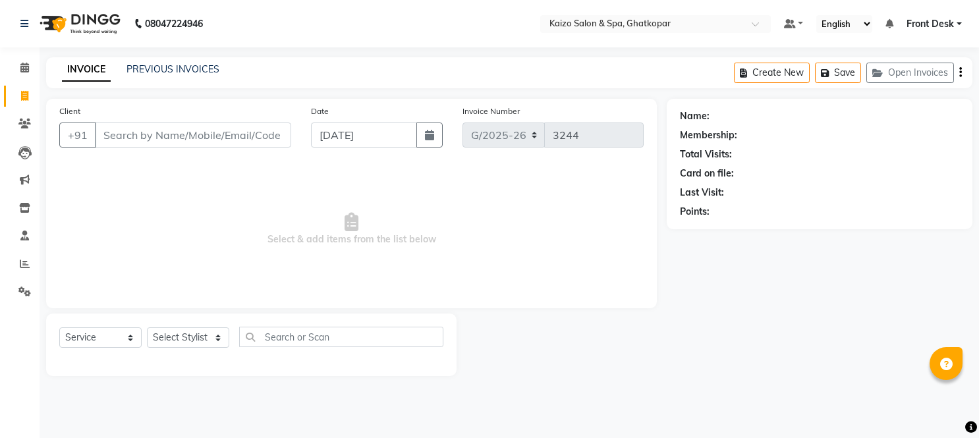
select select "service"
click at [227, 137] on input "Client" at bounding box center [193, 135] width 196 height 25
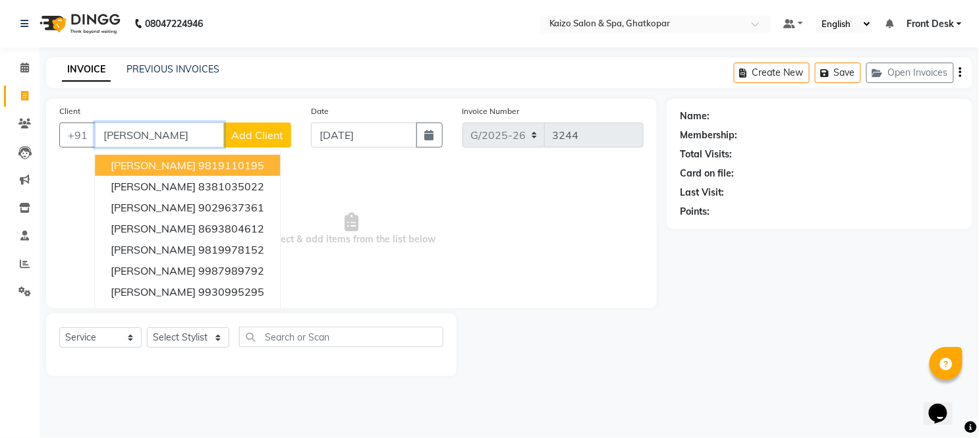
click at [227, 169] on button "[PERSON_NAME] 9819110195" at bounding box center [187, 165] width 185 height 21
type input "9819110195"
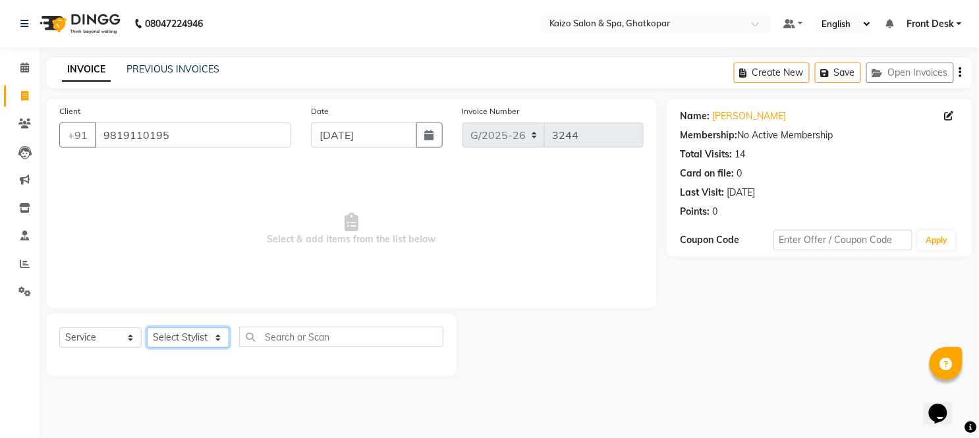
click at [196, 336] on select "Select Stylist [PERSON_NAME] ANJALI [PERSON_NAME] [PERSON_NAME] Front Desk [PER…" at bounding box center [188, 338] width 82 height 20
select select "54276"
click at [147, 328] on select "Select Stylist [PERSON_NAME] ANJALI [PERSON_NAME] [PERSON_NAME] Front Desk [PER…" at bounding box center [188, 338] width 82 height 20
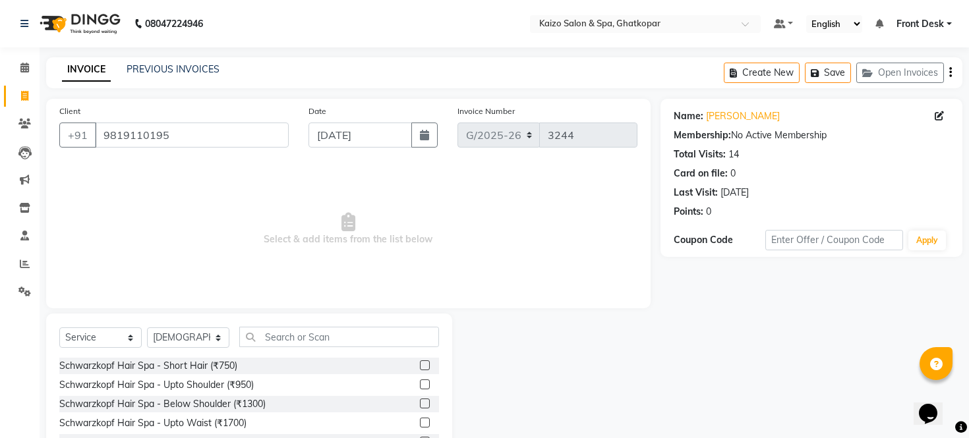
click at [285, 324] on div "Select Service Product Membership Package Voucher Prepaid Gift Card Select Styl…" at bounding box center [249, 411] width 406 height 194
click at [306, 341] on input "text" at bounding box center [339, 337] width 200 height 20
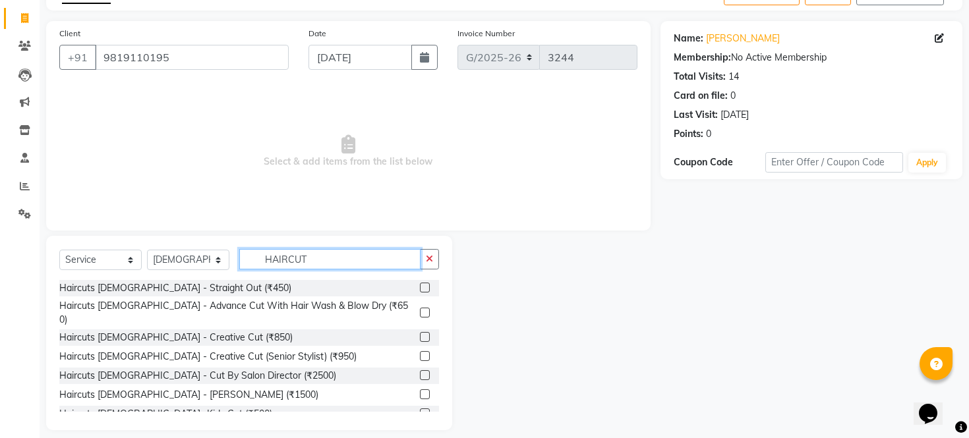
scroll to position [89, 0]
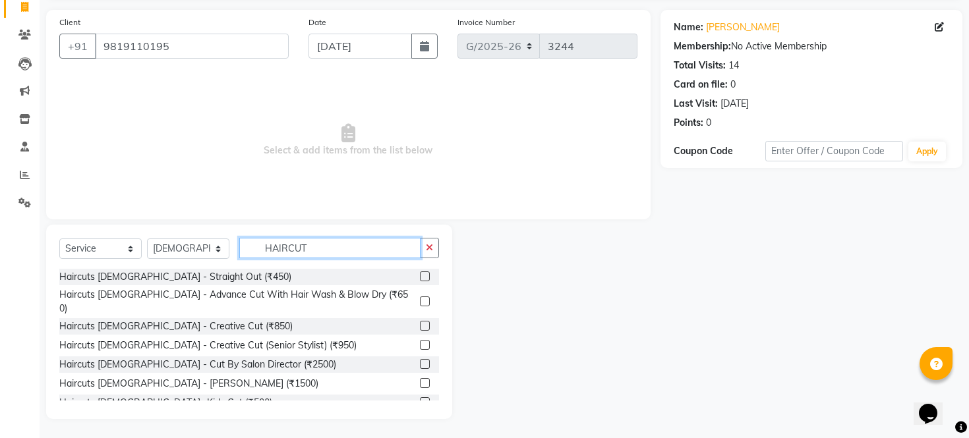
type input "HAIRCUT"
click at [420, 378] on label at bounding box center [425, 383] width 10 height 10
click at [420, 380] on input "checkbox" at bounding box center [424, 384] width 9 height 9
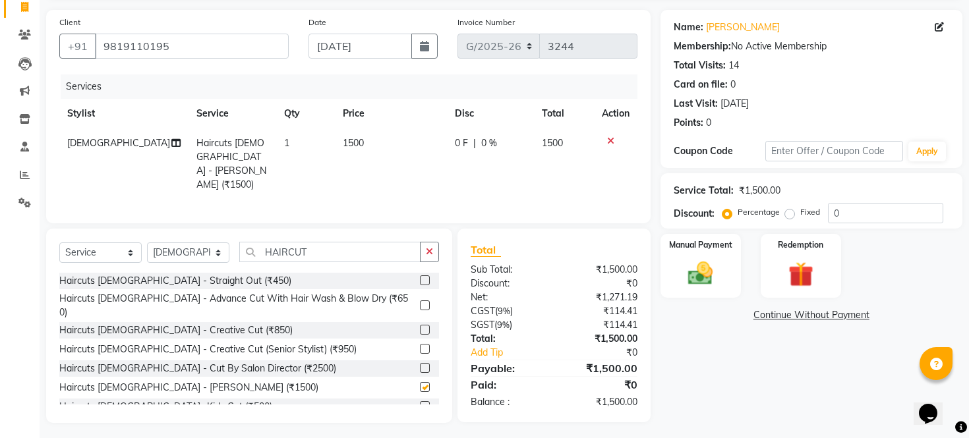
checkbox input "false"
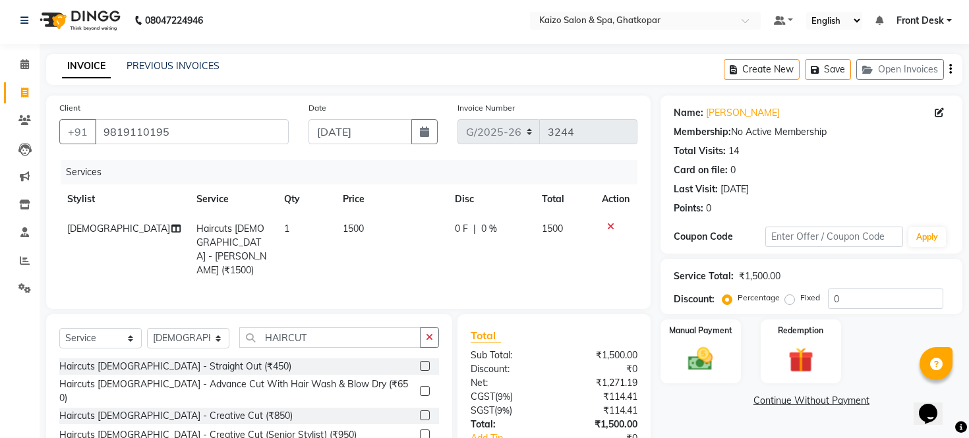
scroll to position [0, 0]
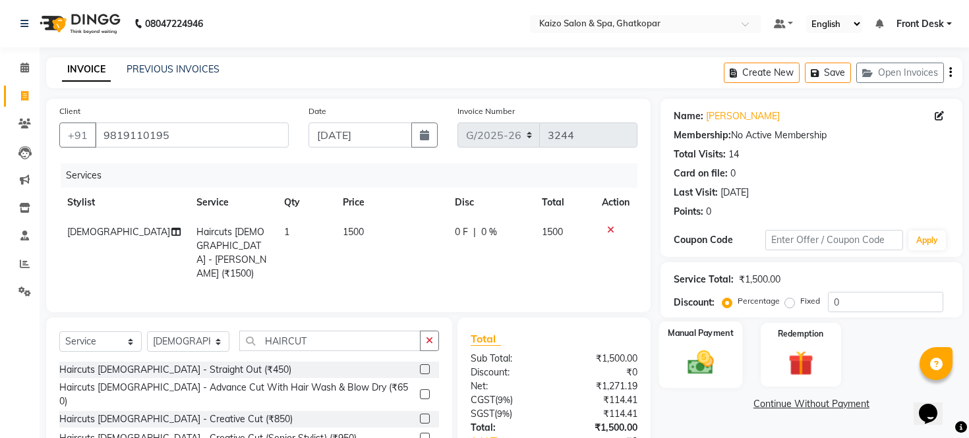
click at [701, 369] on img at bounding box center [700, 363] width 42 height 30
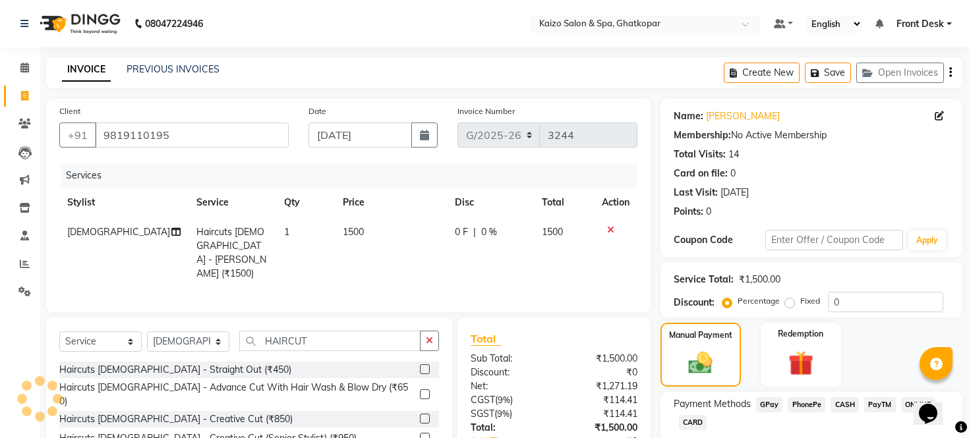
click at [846, 413] on span "CASH" at bounding box center [844, 404] width 28 height 15
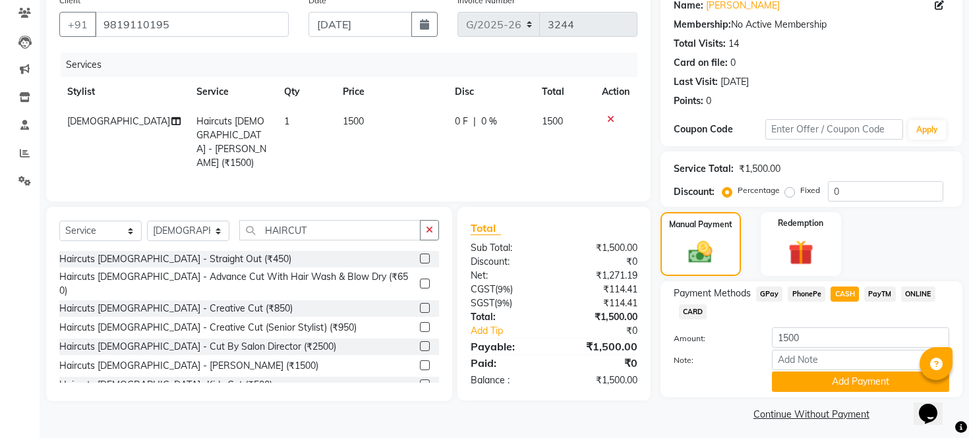
scroll to position [132, 0]
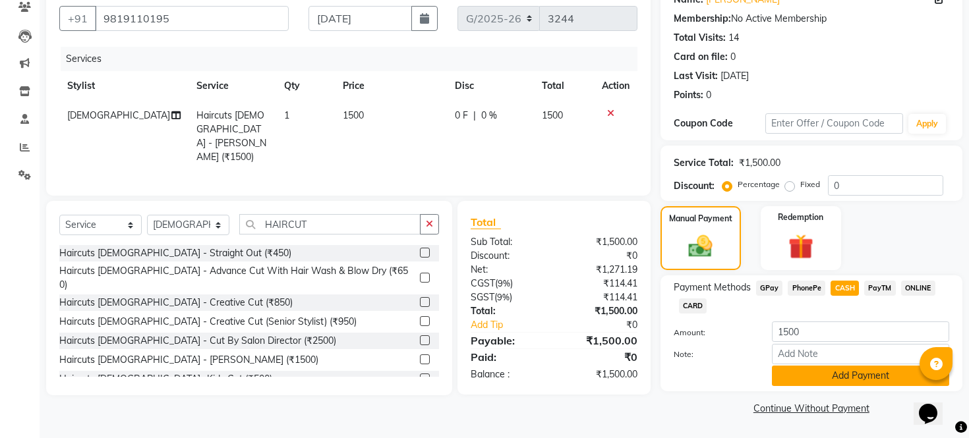
click at [873, 374] on button "Add Payment" at bounding box center [860, 376] width 177 height 20
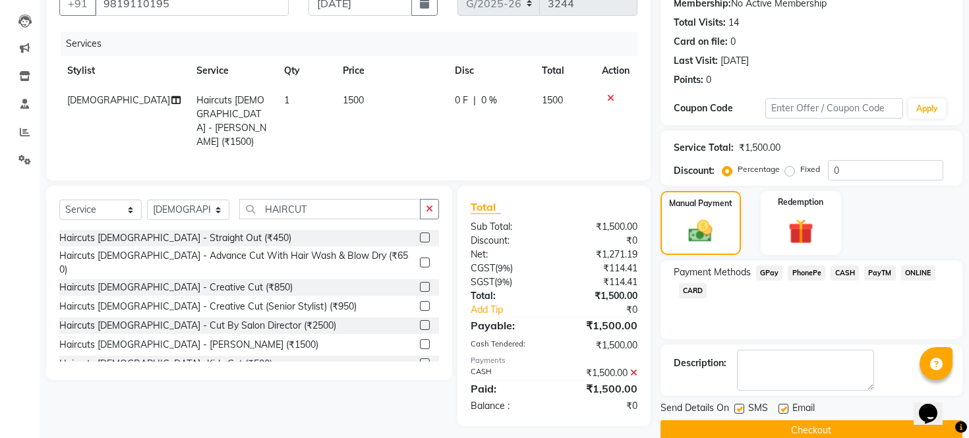
click at [740, 414] on label at bounding box center [739, 409] width 10 height 10
click at [740, 414] on input "checkbox" at bounding box center [738, 409] width 9 height 9
checkbox input "false"
drag, startPoint x: 784, startPoint y: 423, endPoint x: 809, endPoint y: 417, distance: 25.9
click at [785, 414] on label at bounding box center [783, 409] width 10 height 10
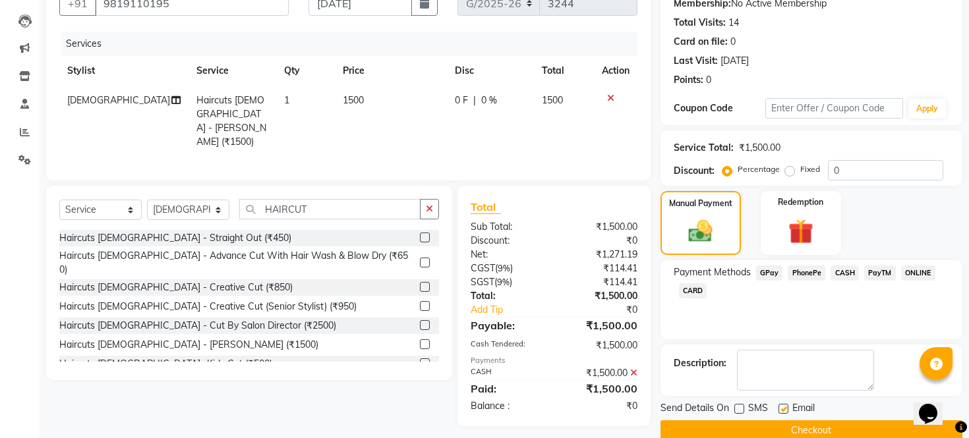
click at [785, 414] on input "checkbox" at bounding box center [782, 409] width 9 height 9
checkbox input "false"
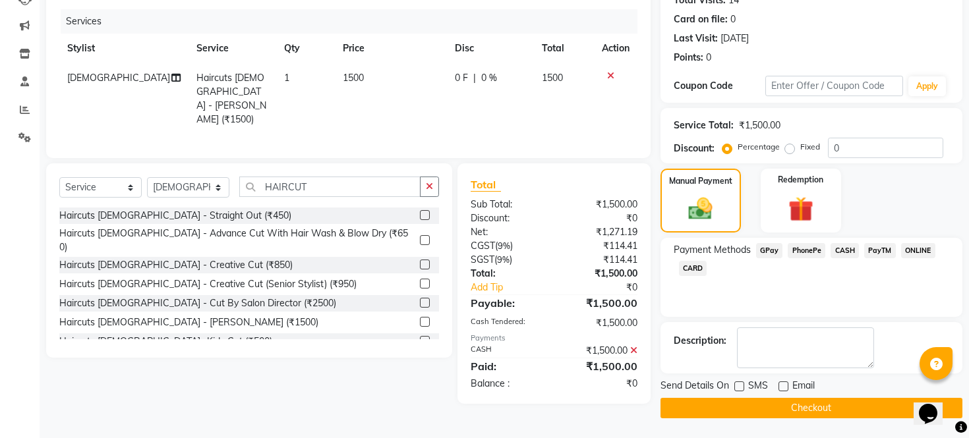
scroll to position [169, 0]
click at [820, 406] on button "Checkout" at bounding box center [811, 408] width 302 height 20
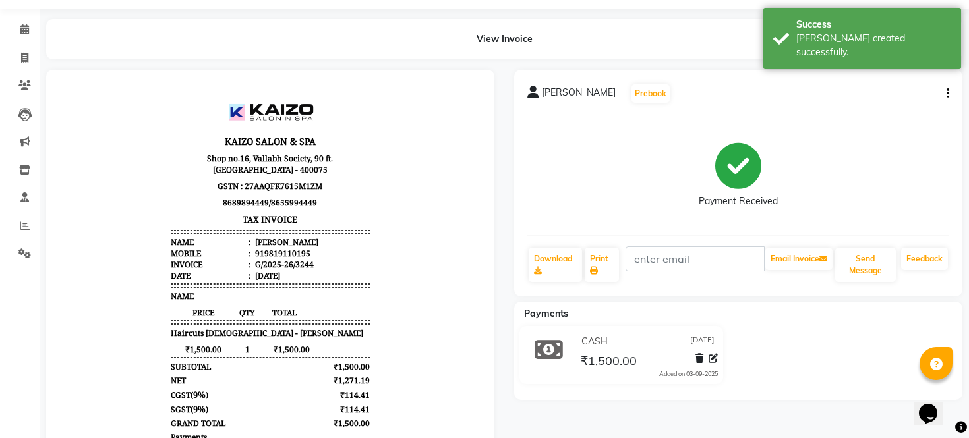
scroll to position [58, 0]
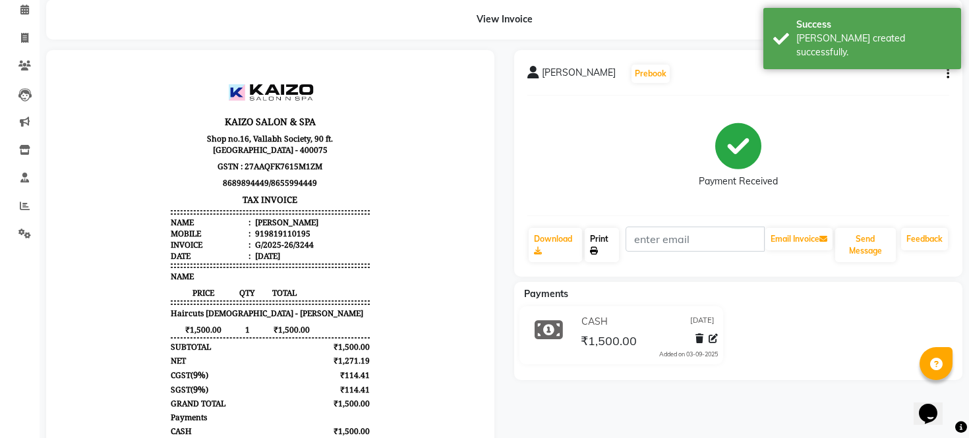
click at [605, 245] on link "Print" at bounding box center [602, 245] width 35 height 34
click at [30, 34] on span at bounding box center [24, 38] width 23 height 15
select select "service"
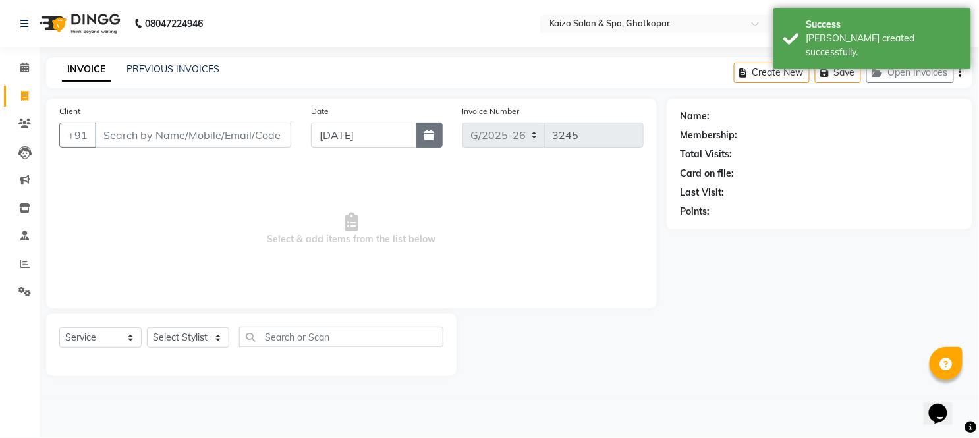
click at [420, 139] on button "button" at bounding box center [430, 135] width 26 height 25
select select "9"
select select "2025"
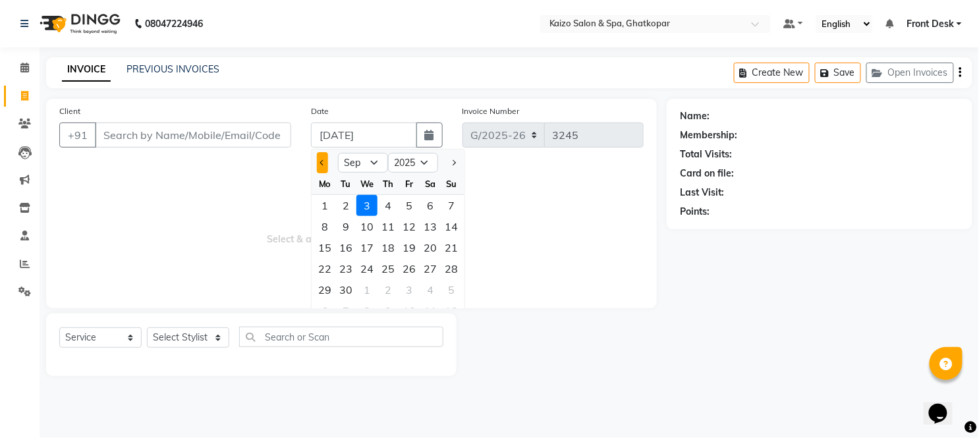
click at [318, 163] on button "Previous month" at bounding box center [322, 162] width 11 height 21
select select "8"
click at [345, 290] on div "26" at bounding box center [345, 289] width 21 height 21
type input "[DATE]"
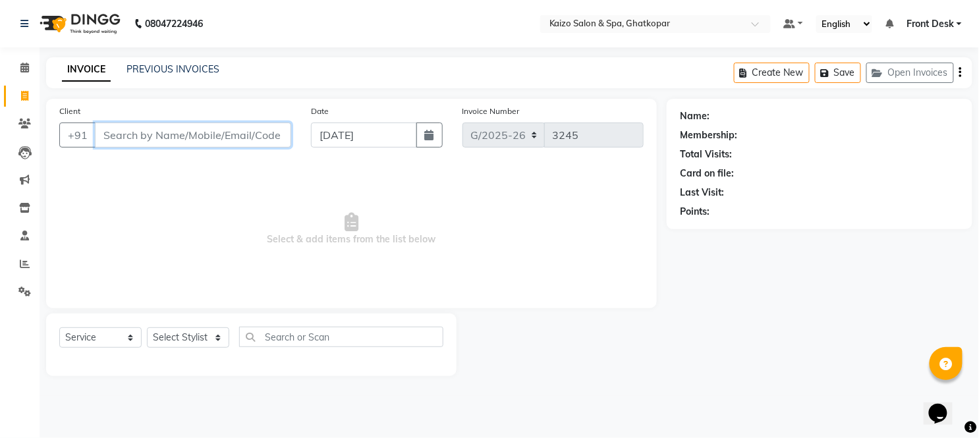
click at [206, 140] on input "Client" at bounding box center [193, 135] width 196 height 25
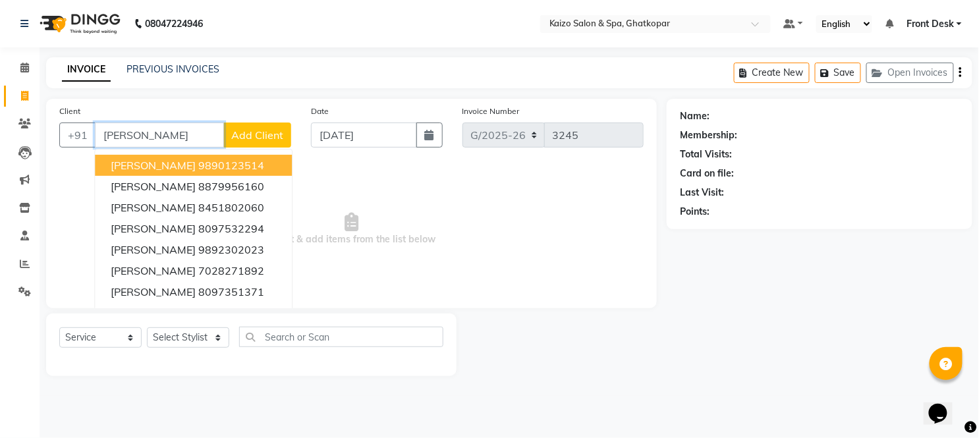
click at [204, 159] on ngb-highlight "9890123514" at bounding box center [231, 165] width 66 height 13
type input "9890123514"
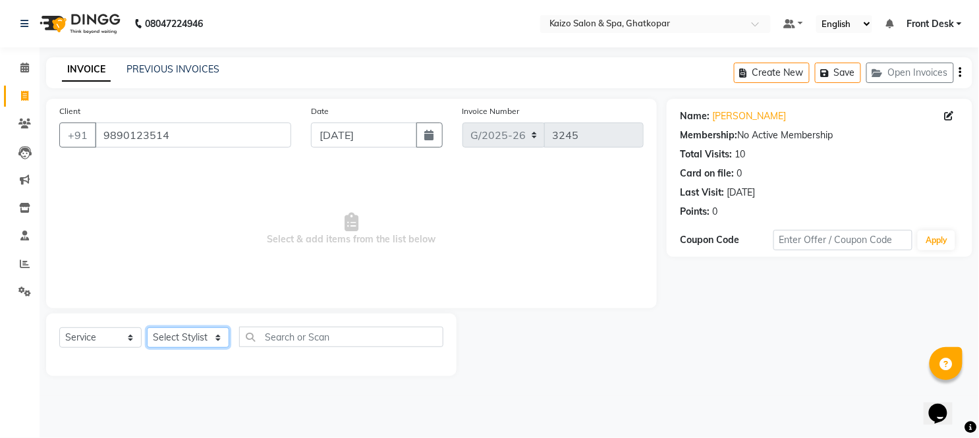
click at [175, 337] on select "Select Stylist [PERSON_NAME] ANJALI [PERSON_NAME] [PERSON_NAME] Front Desk [PER…" at bounding box center [188, 338] width 82 height 20
select select "21359"
click at [147, 328] on select "Select Stylist [PERSON_NAME] ANJALI [PERSON_NAME] [PERSON_NAME] Front Desk [PER…" at bounding box center [188, 338] width 82 height 20
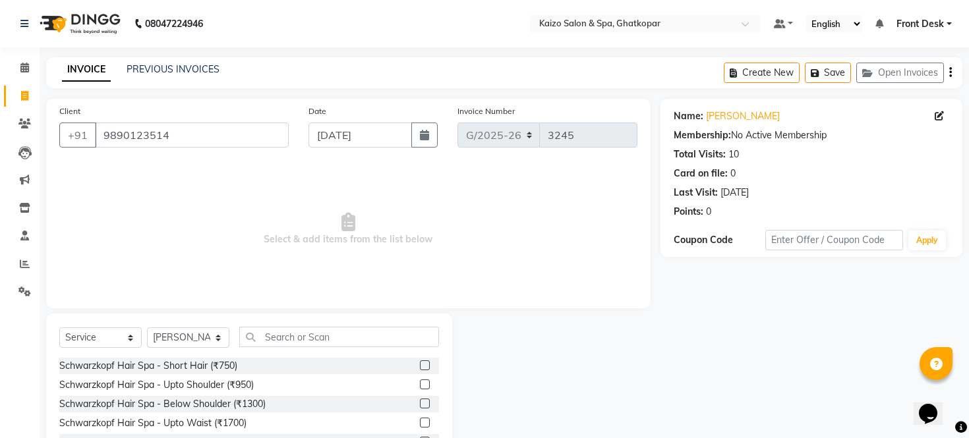
drag, startPoint x: 289, startPoint y: 312, endPoint x: 297, endPoint y: 328, distance: 17.7
click at [295, 327] on div "Client [PHONE_NUMBER] Date [DATE] Invoice Number G/[PHONE_NUMBER] Select & add …" at bounding box center [348, 303] width 624 height 409
click at [298, 330] on input "text" at bounding box center [339, 337] width 200 height 20
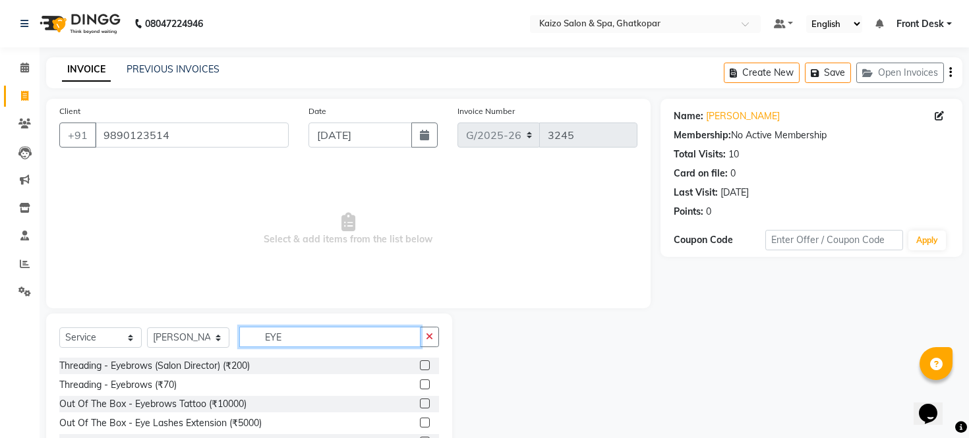
type input "EYE"
click at [422, 382] on label at bounding box center [425, 385] width 10 height 10
click at [422, 382] on input "checkbox" at bounding box center [424, 385] width 9 height 9
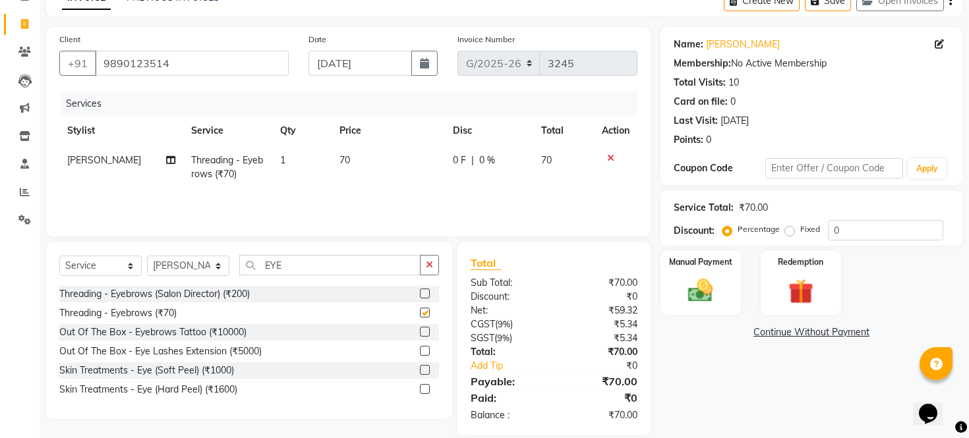
checkbox input "false"
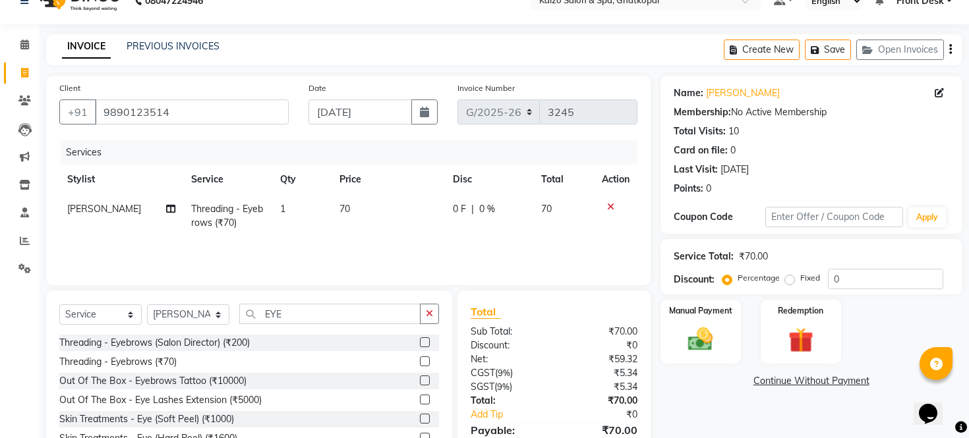
scroll to position [15, 0]
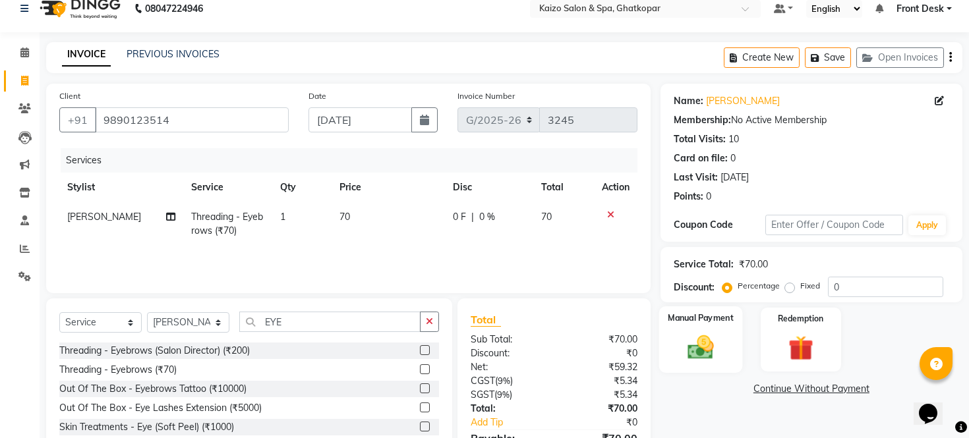
click at [701, 355] on img at bounding box center [700, 348] width 42 height 30
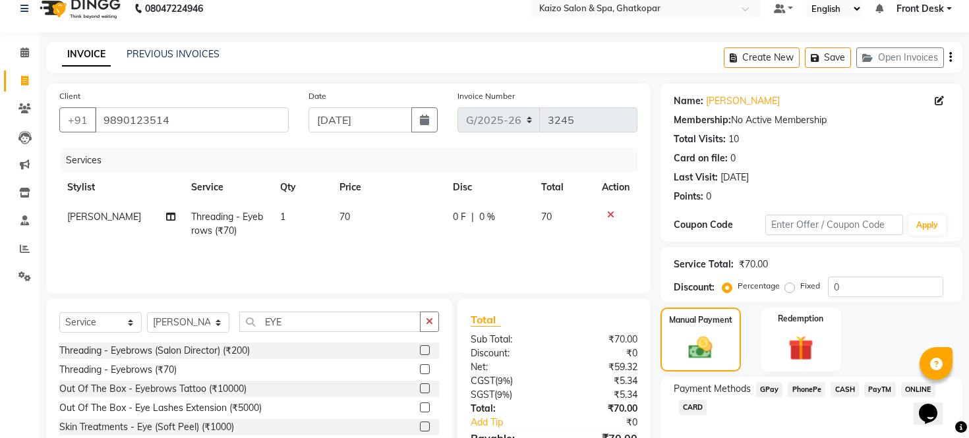
click at [801, 397] on span "PhonePe" at bounding box center [807, 389] width 38 height 15
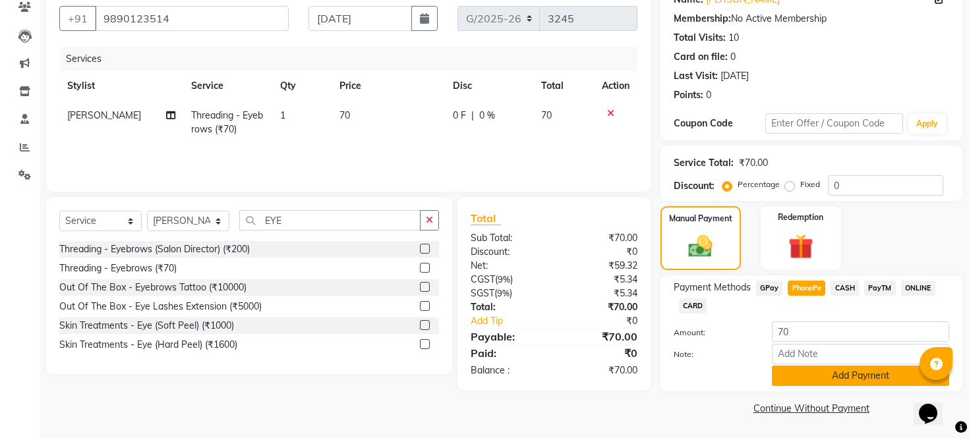
click at [860, 378] on button "Add Payment" at bounding box center [860, 376] width 177 height 20
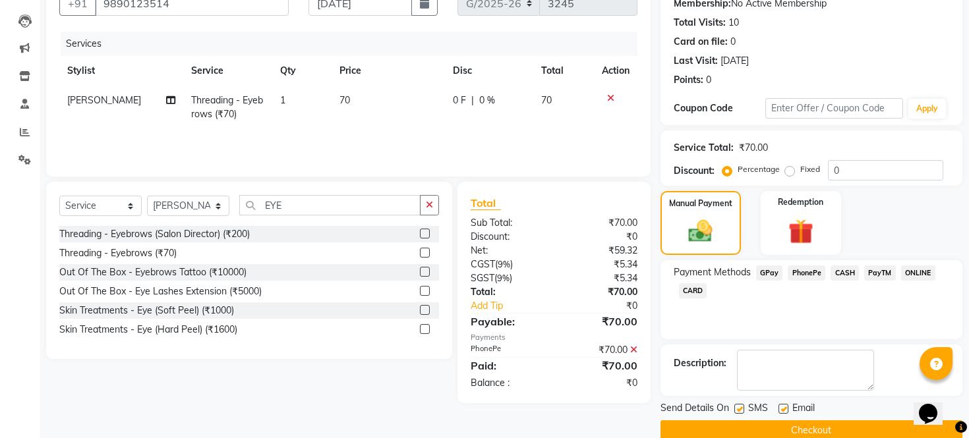
click at [743, 414] on label at bounding box center [739, 409] width 10 height 10
click at [743, 414] on input "checkbox" at bounding box center [738, 409] width 9 height 9
checkbox input "false"
click at [781, 414] on label at bounding box center [783, 409] width 10 height 10
click at [781, 414] on input "checkbox" at bounding box center [782, 409] width 9 height 9
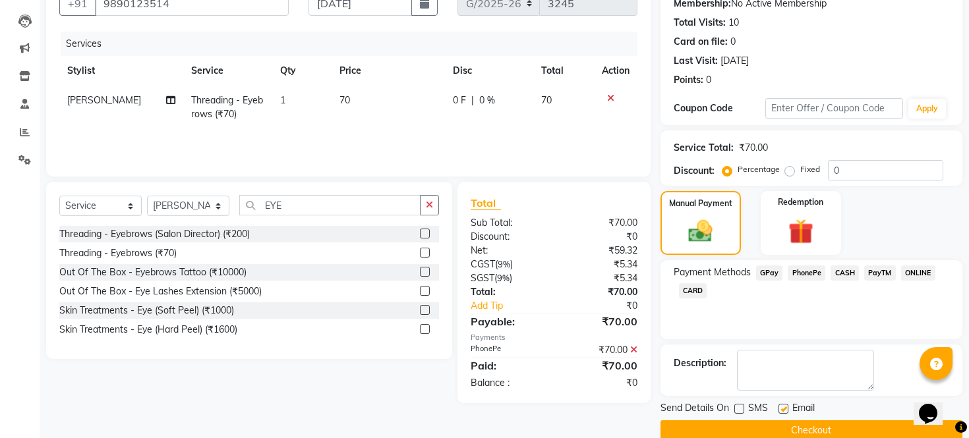
checkbox input "false"
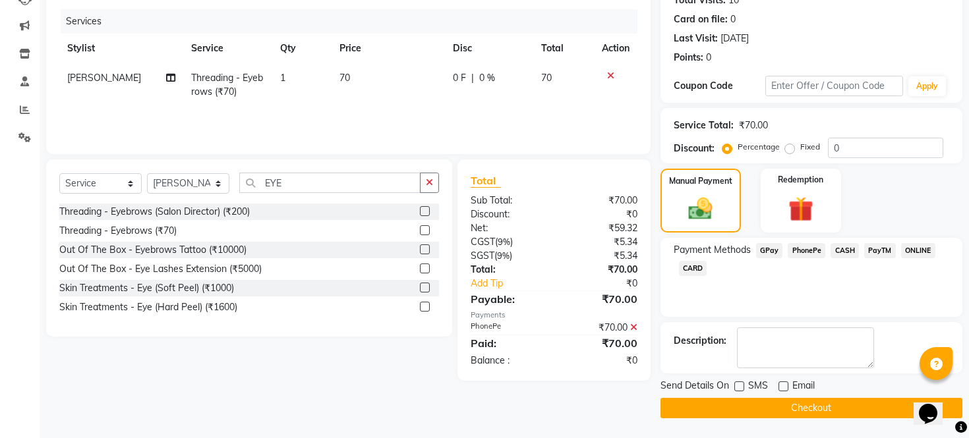
click at [761, 409] on button "Checkout" at bounding box center [811, 408] width 302 height 20
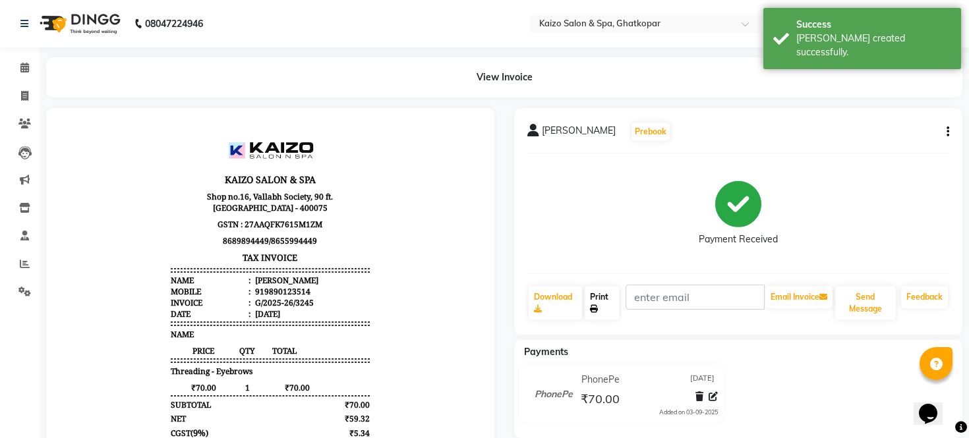
click at [605, 293] on link "Print" at bounding box center [602, 303] width 35 height 34
click at [22, 97] on icon at bounding box center [24, 96] width 7 height 10
select select "service"
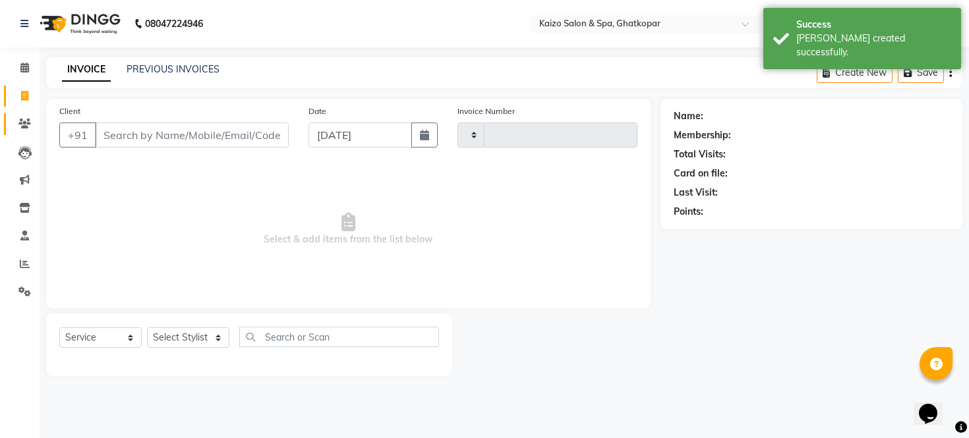
type input "3246"
select select "3500"
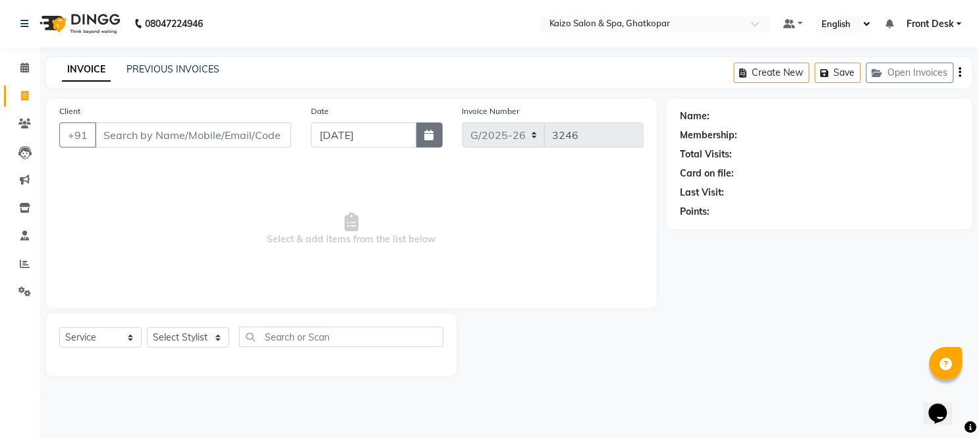
click at [432, 140] on icon "button" at bounding box center [429, 135] width 9 height 11
select select "9"
select select "2025"
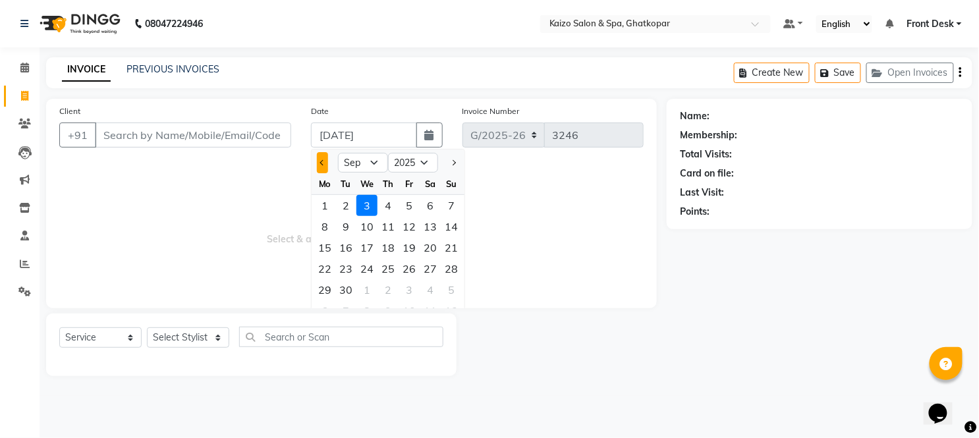
click at [319, 166] on button "Previous month" at bounding box center [322, 162] width 11 height 21
select select "8"
click at [346, 289] on div "26" at bounding box center [345, 289] width 21 height 21
type input "[DATE]"
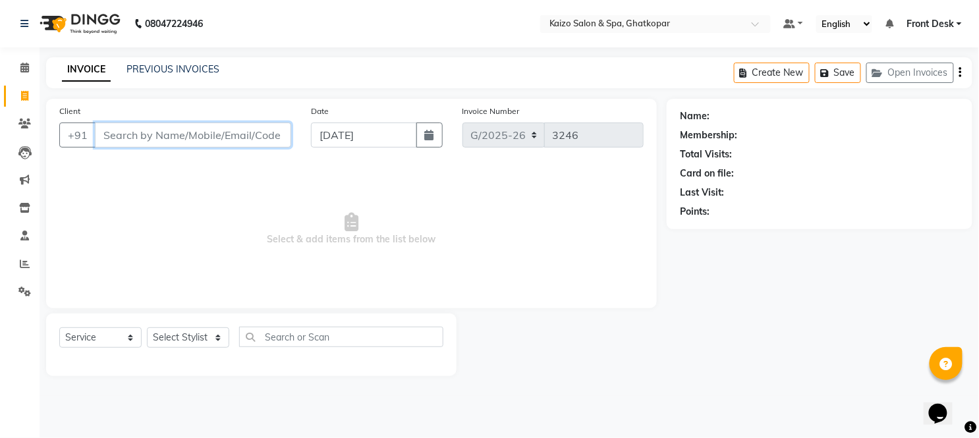
click at [234, 141] on input "Client" at bounding box center [193, 135] width 196 height 25
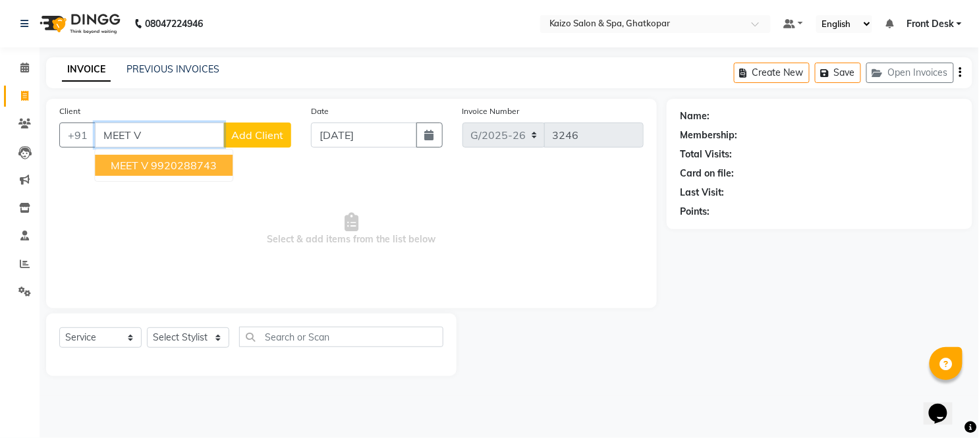
click at [208, 169] on ngb-highlight "9920288743" at bounding box center [184, 165] width 66 height 13
type input "9920288743"
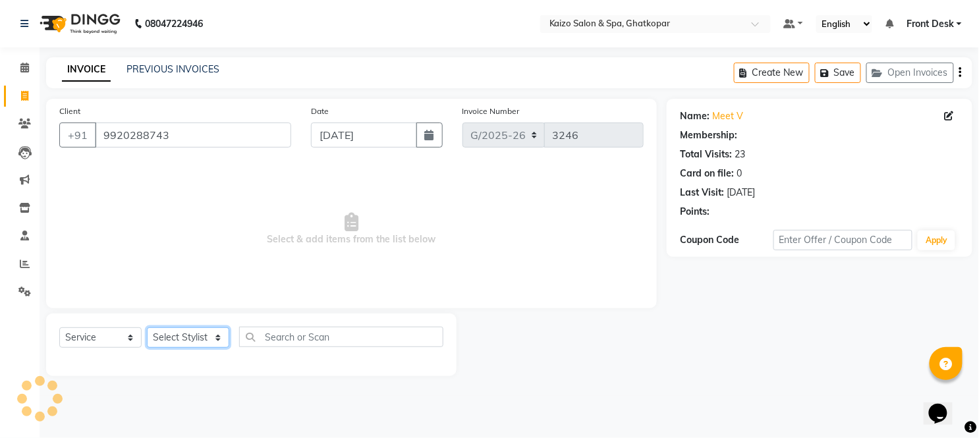
click at [181, 337] on select "Select Stylist [PERSON_NAME] ANJALI [PERSON_NAME] [PERSON_NAME] Front Desk [PER…" at bounding box center [188, 338] width 82 height 20
select select "41999"
click at [147, 328] on select "Select Stylist [PERSON_NAME] ANJALI [PERSON_NAME] [PERSON_NAME] Front Desk [PER…" at bounding box center [188, 338] width 82 height 20
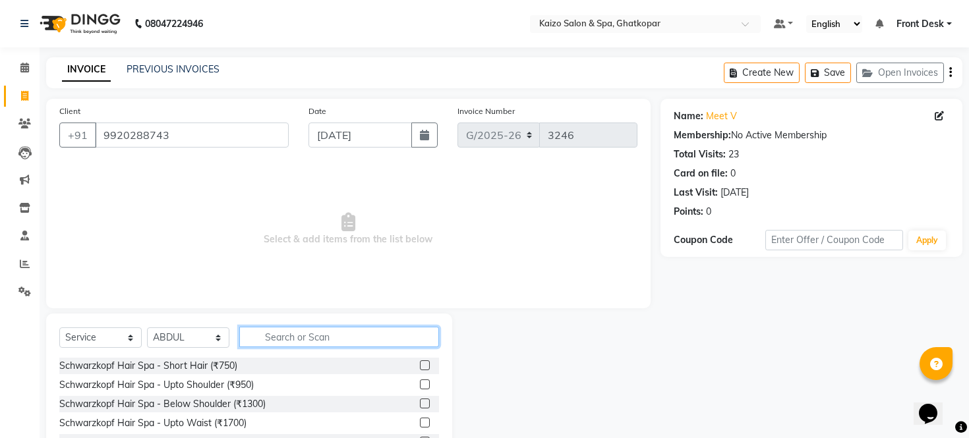
click at [324, 327] on input "text" at bounding box center [339, 337] width 200 height 20
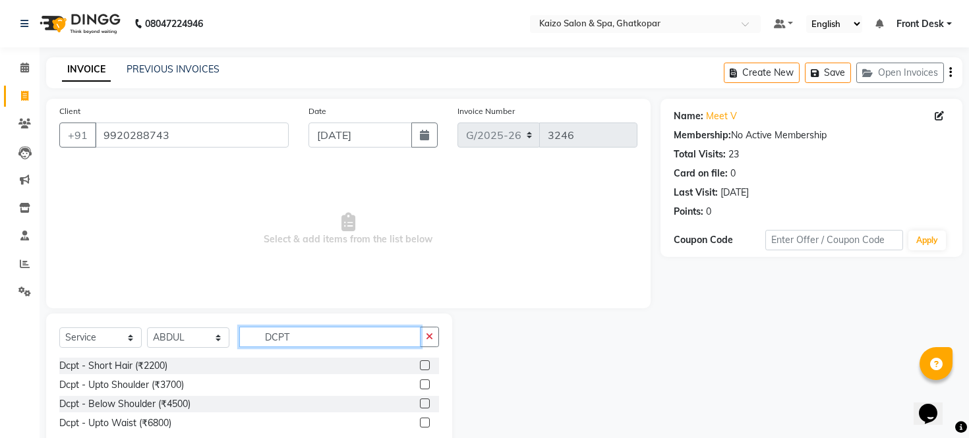
type input "DCPT"
click at [417, 363] on div "Dcpt - Short Hair (₹2200)" at bounding box center [249, 366] width 380 height 16
click at [420, 363] on label at bounding box center [425, 365] width 10 height 10
click at [420, 363] on input "checkbox" at bounding box center [424, 366] width 9 height 9
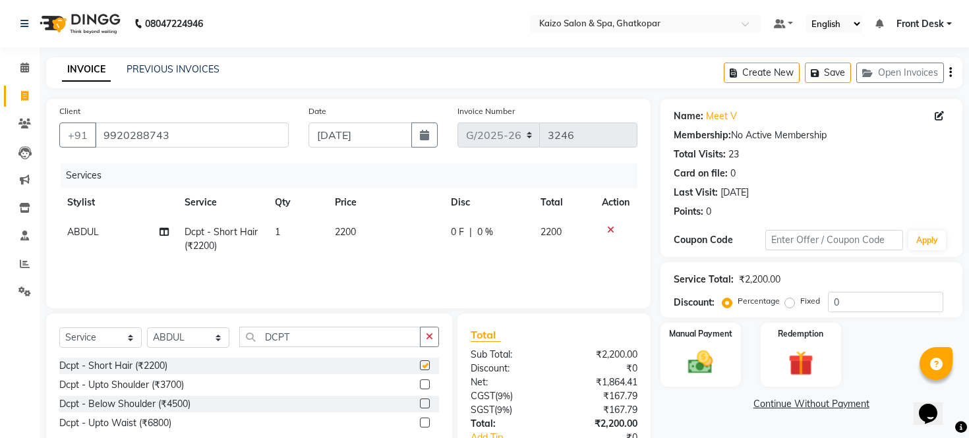
checkbox input "false"
click at [405, 232] on td "2200" at bounding box center [385, 238] width 116 height 43
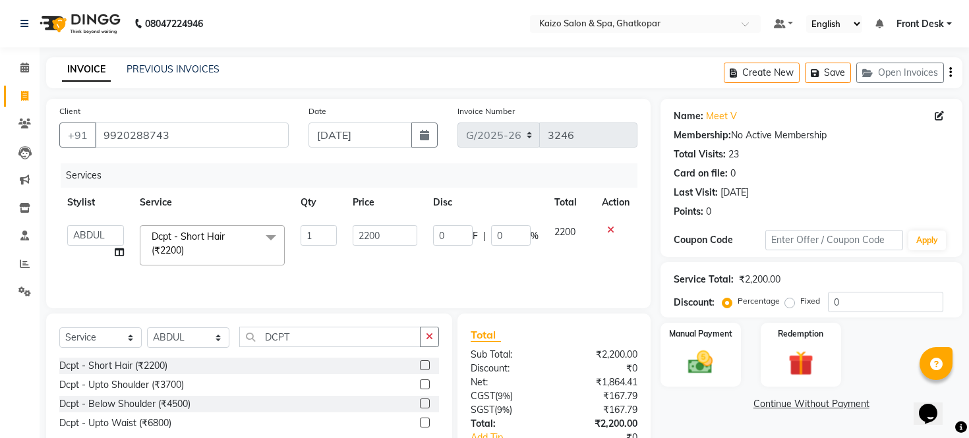
click at [405, 232] on input "2200" at bounding box center [385, 235] width 65 height 20
type input "2000"
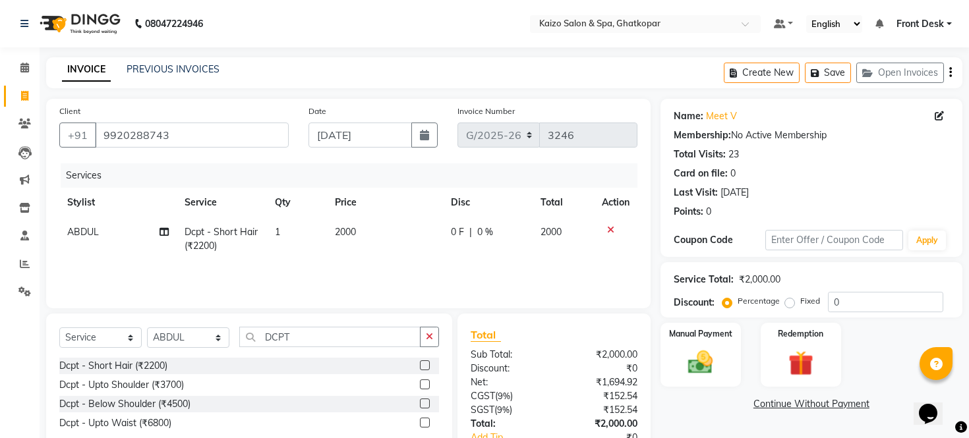
click at [552, 334] on div "Total" at bounding box center [554, 335] width 167 height 16
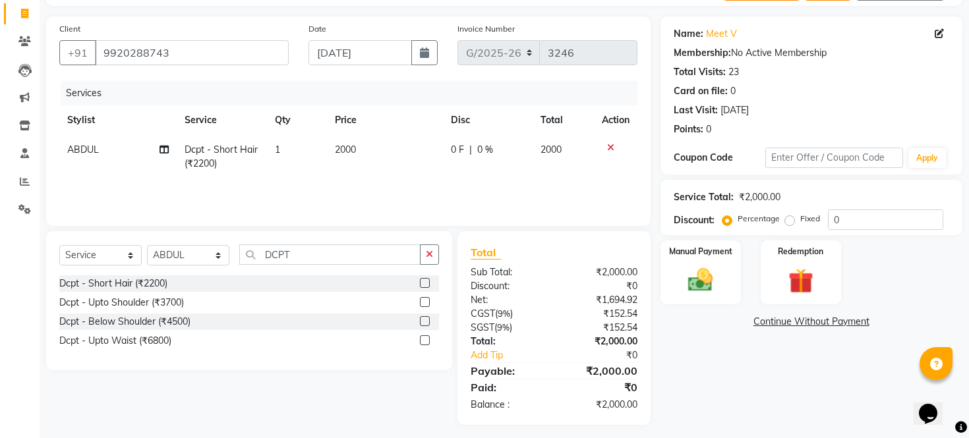
scroll to position [88, 0]
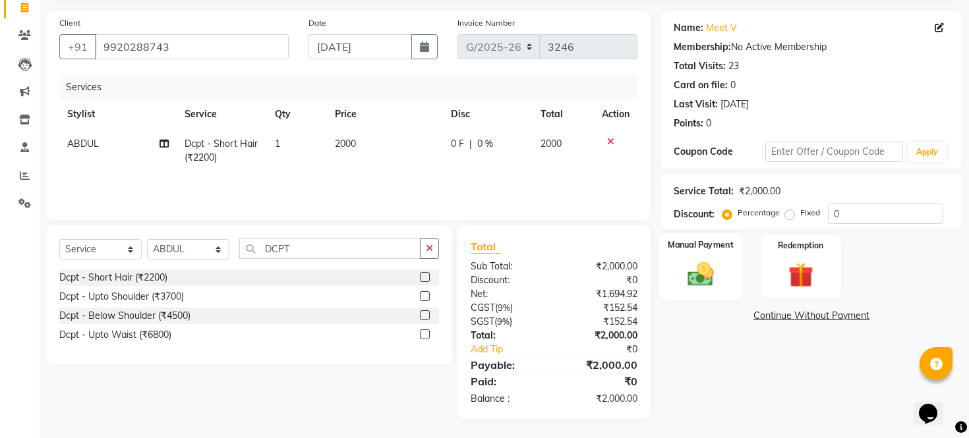
click at [710, 289] on img at bounding box center [700, 275] width 42 height 30
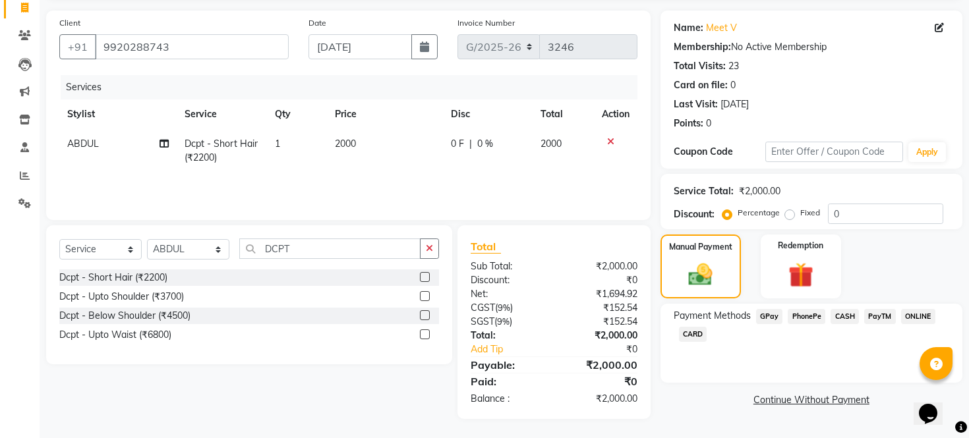
click at [851, 324] on span "CASH" at bounding box center [844, 316] width 28 height 15
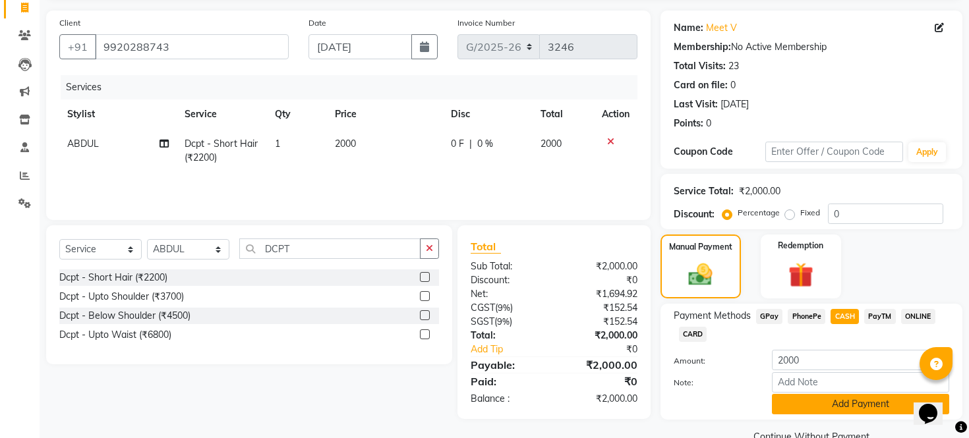
click at [793, 415] on button "Add Payment" at bounding box center [860, 404] width 177 height 20
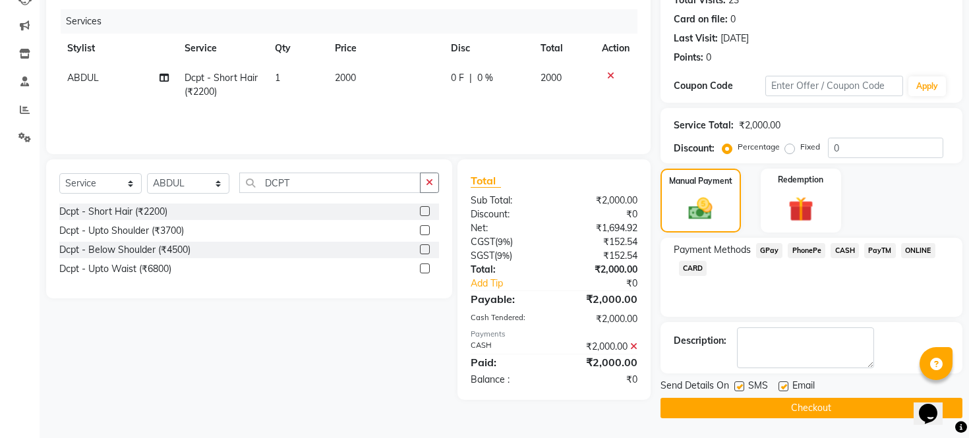
scroll to position [169, 0]
click at [741, 384] on label at bounding box center [739, 387] width 10 height 10
click at [741, 384] on input "checkbox" at bounding box center [738, 387] width 9 height 9
checkbox input "false"
click at [780, 387] on label at bounding box center [783, 387] width 10 height 10
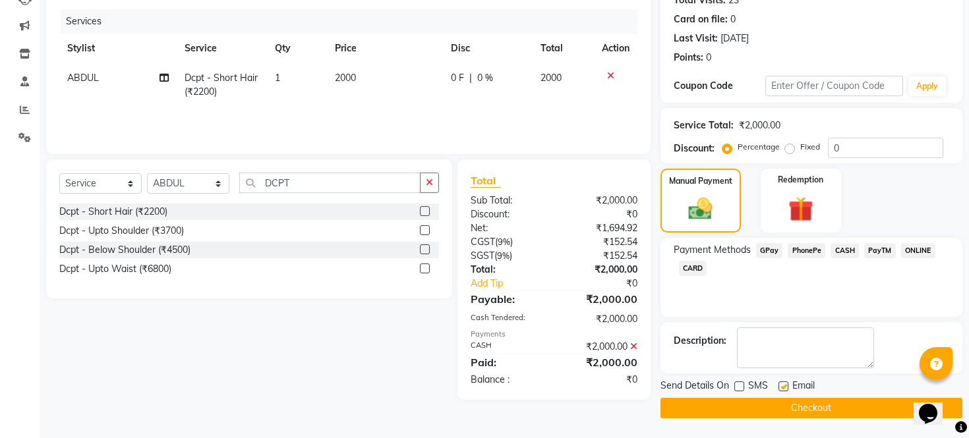
click at [780, 387] on input "checkbox" at bounding box center [782, 387] width 9 height 9
checkbox input "false"
click at [774, 406] on button "Checkout" at bounding box center [811, 408] width 302 height 20
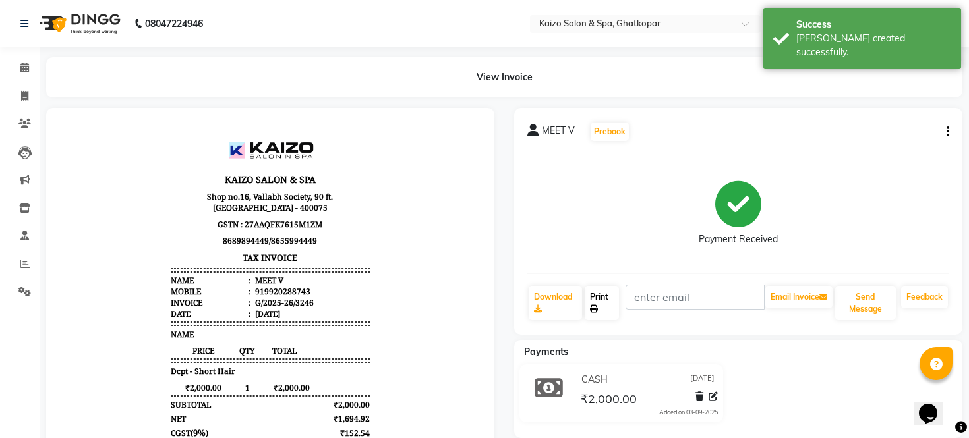
click at [608, 299] on link "Print" at bounding box center [602, 303] width 35 height 34
click at [581, 286] on link "Download" at bounding box center [555, 303] width 53 height 34
click at [606, 304] on link "Print" at bounding box center [602, 303] width 35 height 34
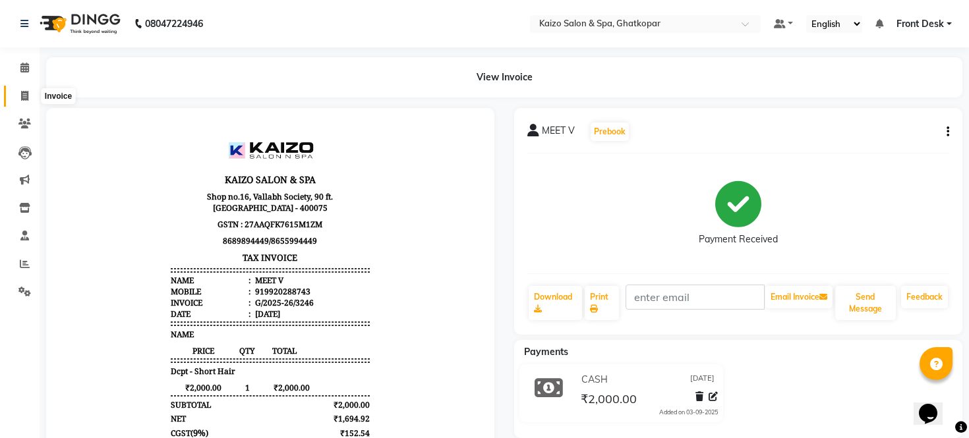
click at [25, 92] on icon at bounding box center [24, 96] width 7 height 10
select select "service"
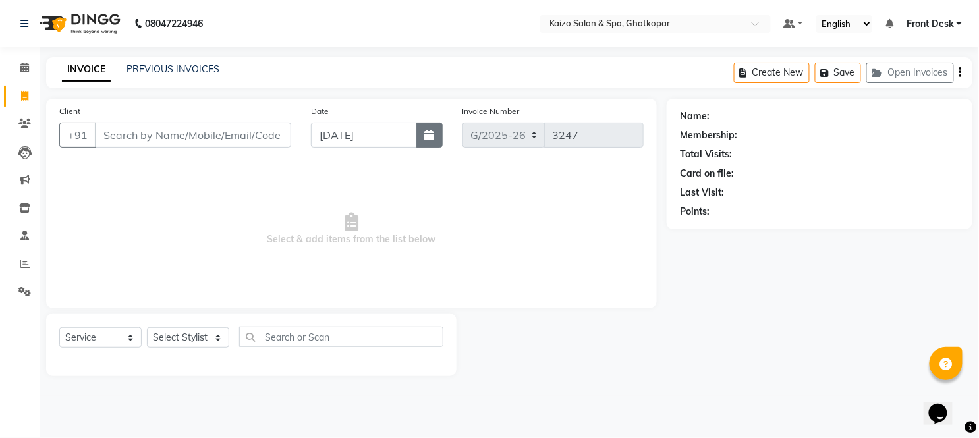
click at [433, 142] on button "button" at bounding box center [430, 135] width 26 height 25
select select "9"
select select "2025"
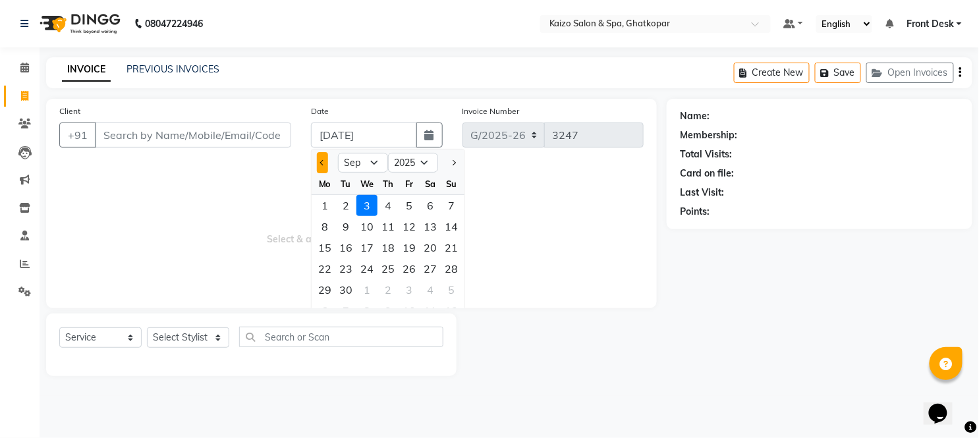
click at [320, 165] on button "Previous month" at bounding box center [322, 162] width 11 height 21
select select "8"
click at [341, 293] on div "26" at bounding box center [345, 289] width 21 height 21
type input "[DATE]"
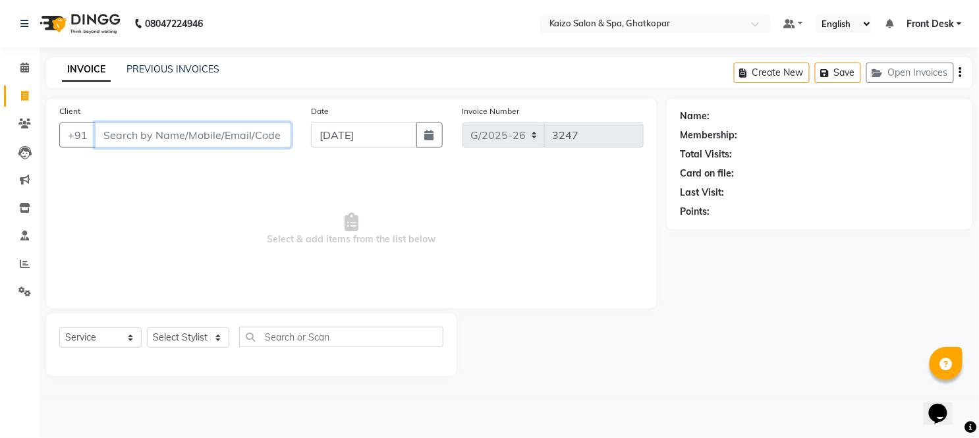
click at [165, 127] on input "Client" at bounding box center [193, 135] width 196 height 25
type input "998773033"
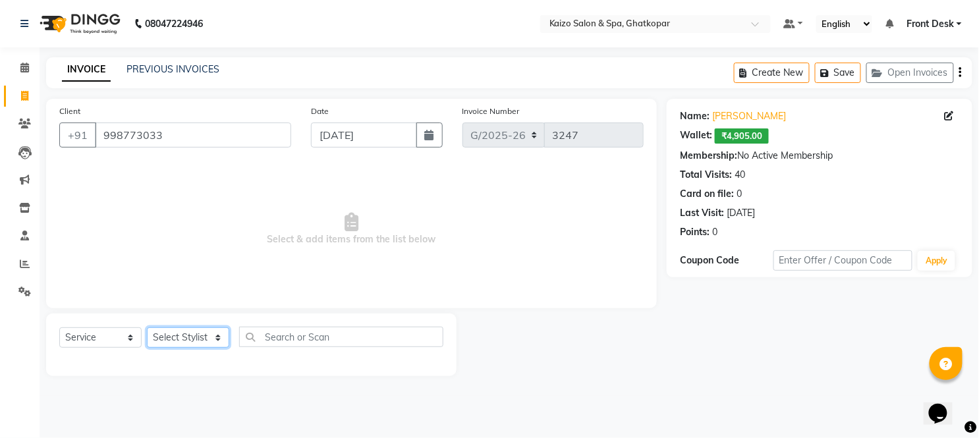
click at [183, 333] on select "Select Stylist [PERSON_NAME] ANJALI [PERSON_NAME] [PERSON_NAME] Front Desk [PER…" at bounding box center [188, 338] width 82 height 20
select select "8844"
click at [147, 328] on select "Select Stylist [PERSON_NAME] ANJALI [PERSON_NAME] [PERSON_NAME] Front Desk [PER…" at bounding box center [188, 338] width 82 height 20
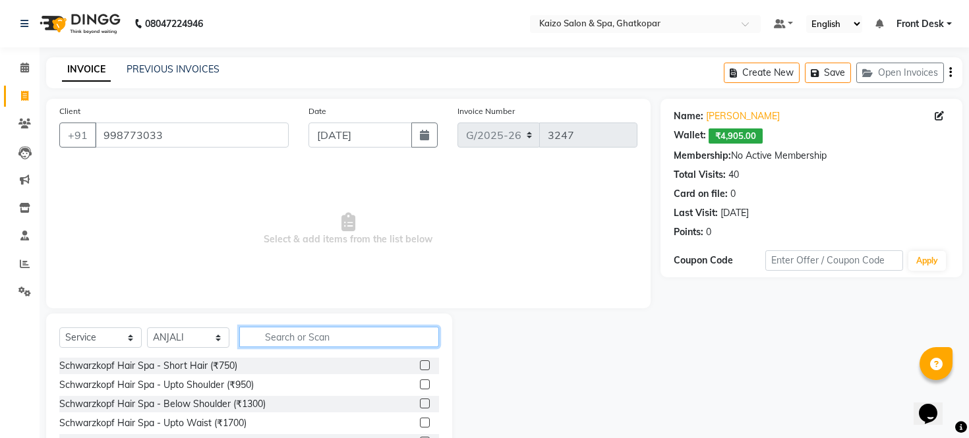
click at [301, 340] on input "text" at bounding box center [339, 337] width 200 height 20
click at [343, 345] on input "text" at bounding box center [339, 337] width 200 height 20
click at [319, 335] on input "text" at bounding box center [339, 337] width 200 height 20
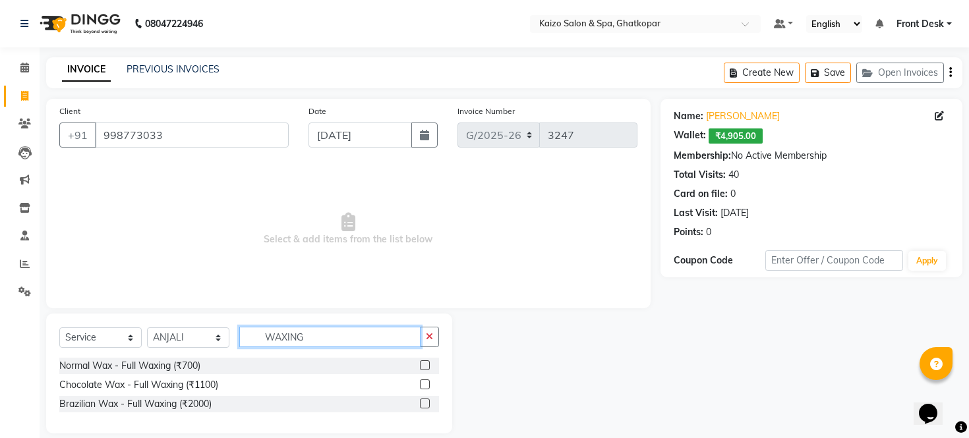
type input "WAXING"
click at [426, 401] on label at bounding box center [425, 404] width 10 height 10
click at [426, 401] on input "checkbox" at bounding box center [424, 404] width 9 height 9
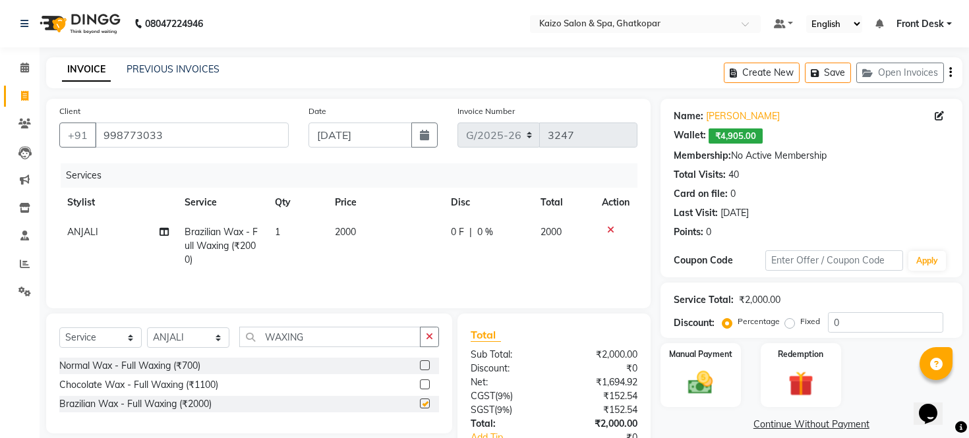
checkbox input "false"
click at [370, 235] on td "2000" at bounding box center [385, 245] width 116 height 57
select select "8844"
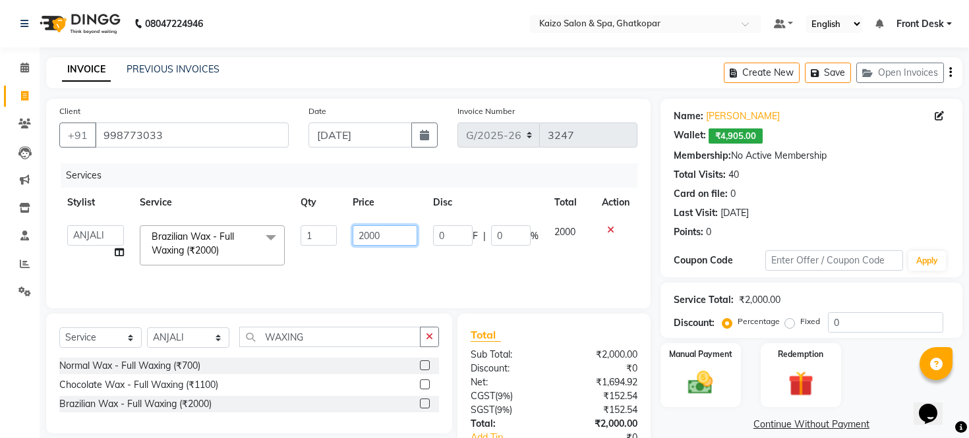
click at [370, 235] on input "2000" at bounding box center [385, 235] width 65 height 20
click at [384, 233] on input "2000" at bounding box center [385, 235] width 65 height 20
type input "2"
type input "1890"
click at [407, 258] on td "1890" at bounding box center [385, 245] width 80 height 56
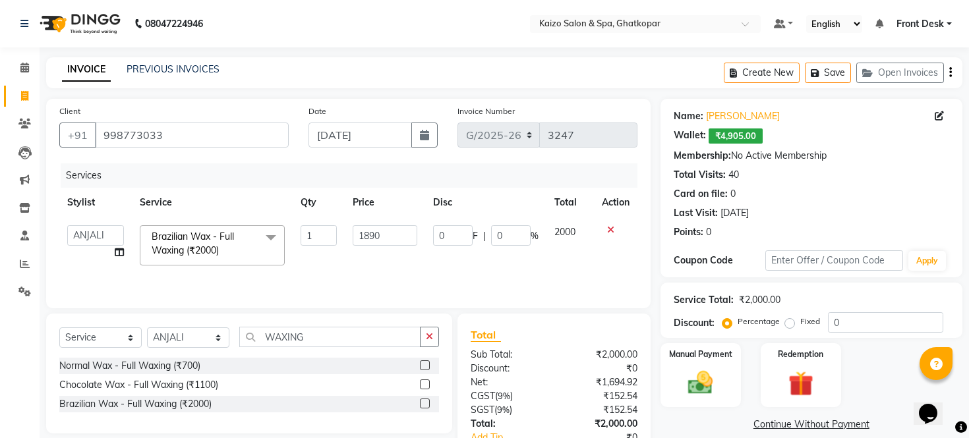
select select "8844"
click at [369, 260] on td "1890" at bounding box center [385, 245] width 80 height 56
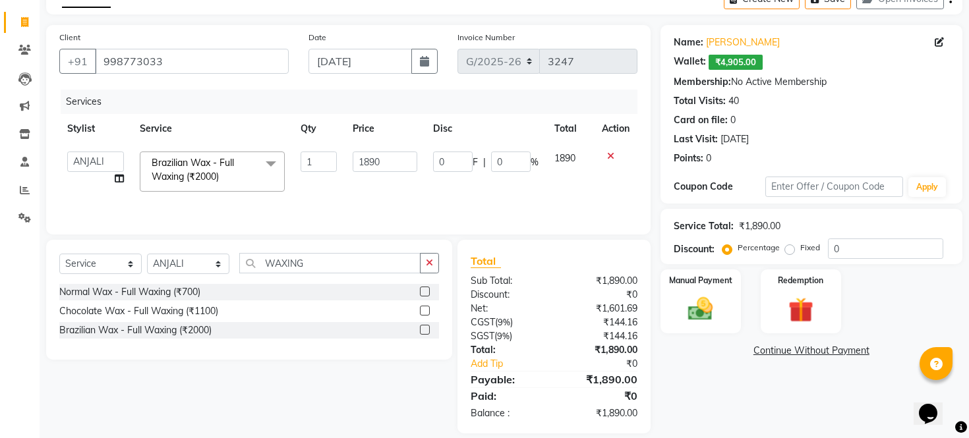
scroll to position [88, 0]
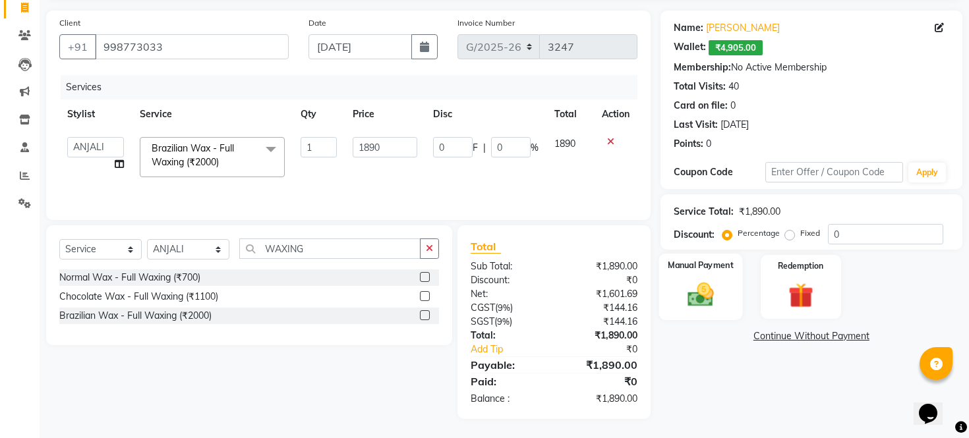
click at [701, 304] on img at bounding box center [700, 295] width 42 height 30
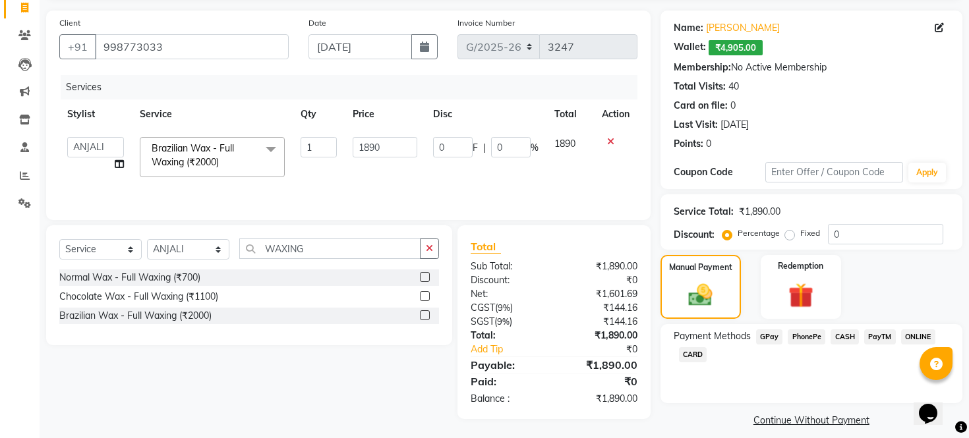
click at [805, 345] on span "PhonePe" at bounding box center [807, 337] width 38 height 15
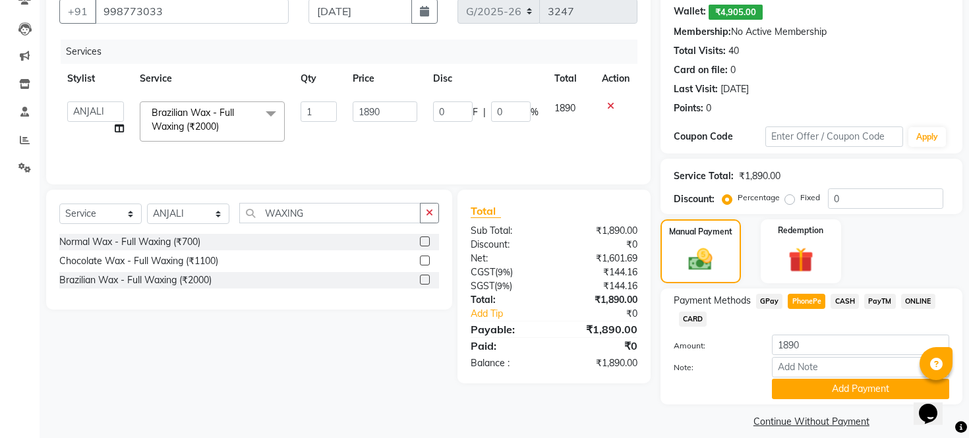
scroll to position [152, 0]
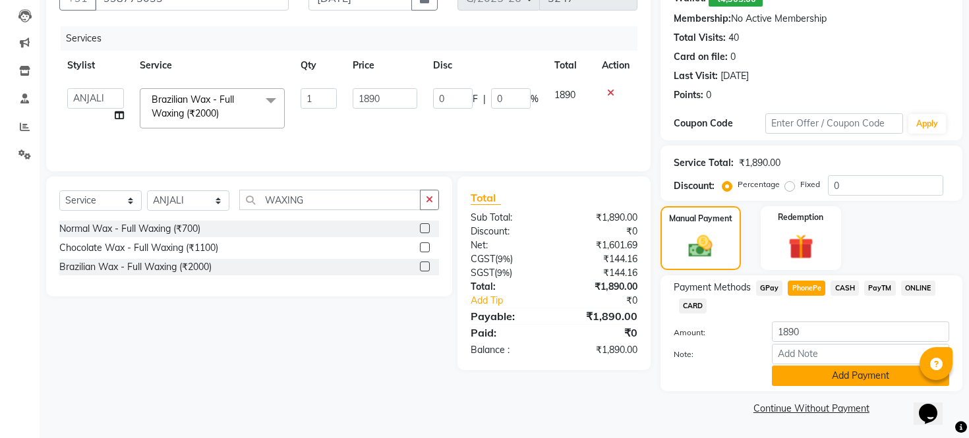
click at [792, 379] on button "Add Payment" at bounding box center [860, 376] width 177 height 20
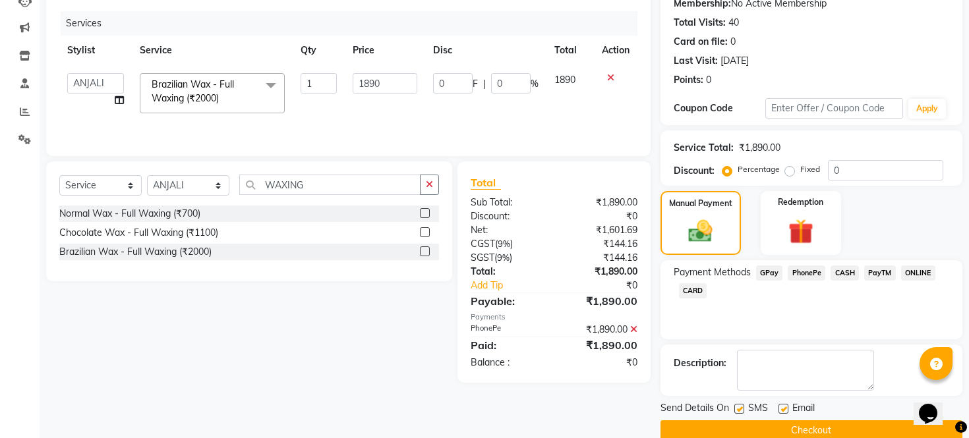
click at [815, 281] on span "PhonePe" at bounding box center [807, 273] width 38 height 15
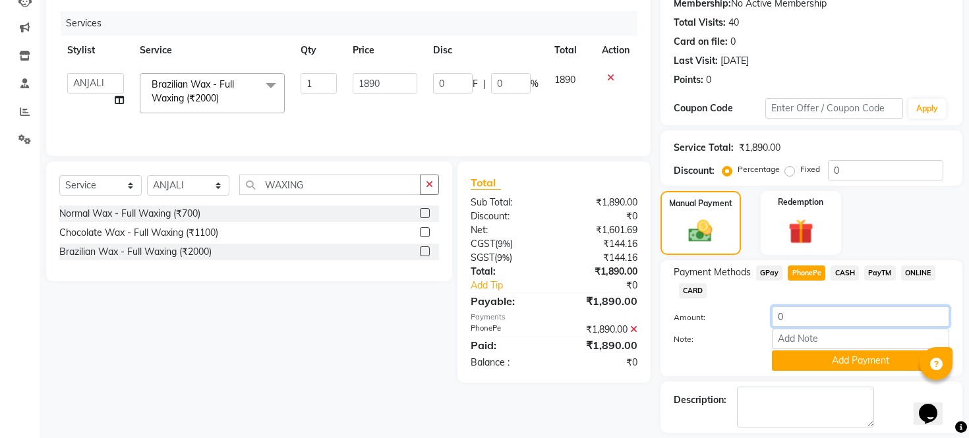
click at [794, 327] on input "0" at bounding box center [860, 316] width 177 height 20
type input "100"
click at [799, 349] on input "Note:" at bounding box center [860, 339] width 177 height 20
type input "TIP"
click at [863, 371] on button "Add Payment" at bounding box center [860, 361] width 177 height 20
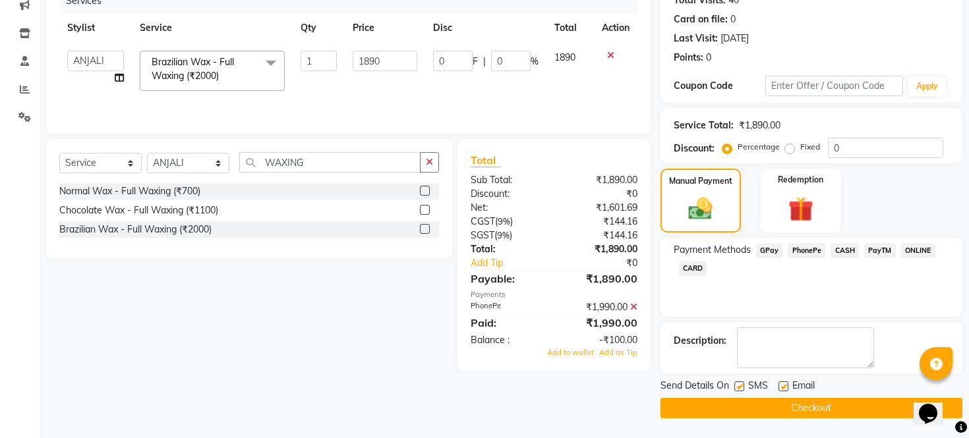
scroll to position [189, 0]
click at [588, 348] on span "Add to wallet" at bounding box center [570, 352] width 47 height 9
click at [739, 386] on label at bounding box center [739, 387] width 10 height 10
click at [739, 386] on input "checkbox" at bounding box center [738, 387] width 9 height 9
checkbox input "false"
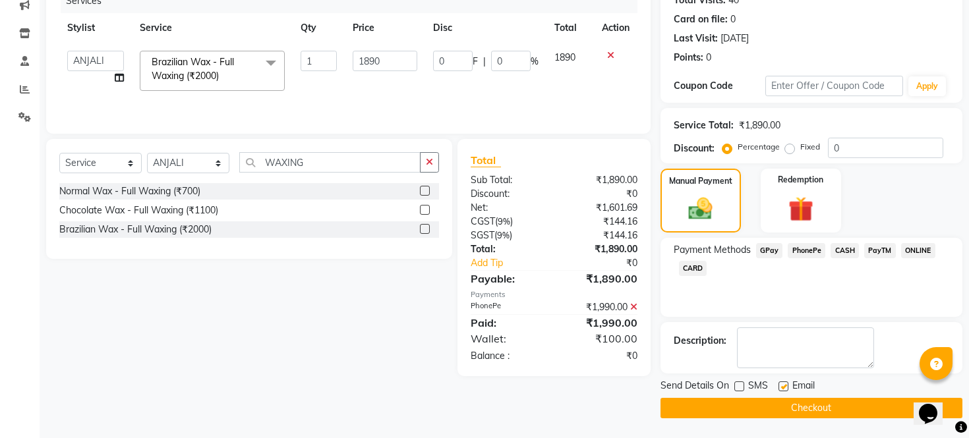
click at [782, 384] on label at bounding box center [783, 387] width 10 height 10
click at [782, 384] on input "checkbox" at bounding box center [782, 387] width 9 height 9
checkbox input "false"
click at [778, 407] on button "Checkout" at bounding box center [811, 408] width 302 height 20
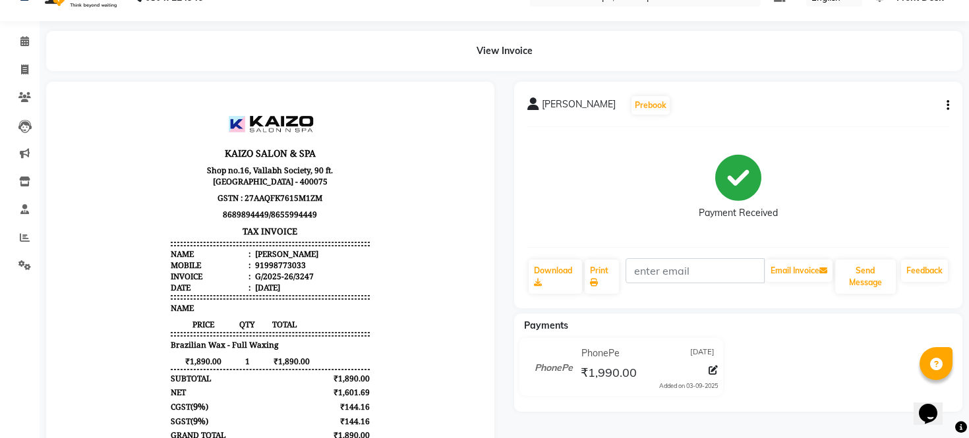
scroll to position [82, 0]
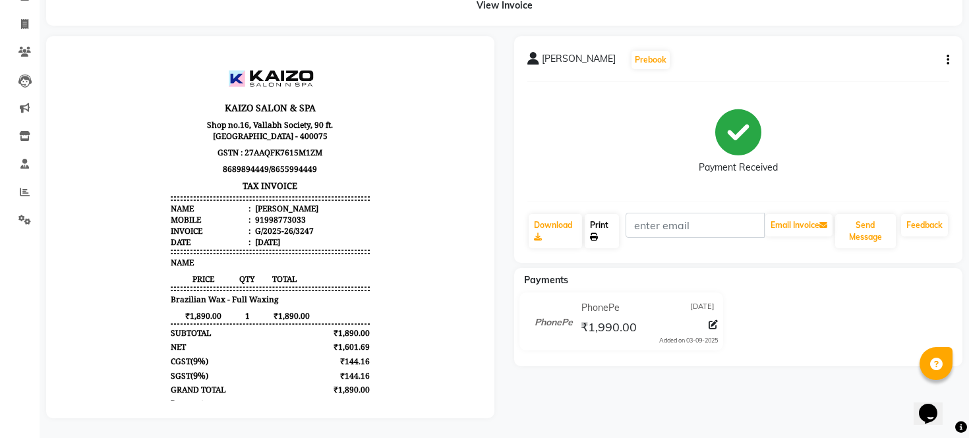
click at [602, 215] on link "Print" at bounding box center [602, 231] width 35 height 34
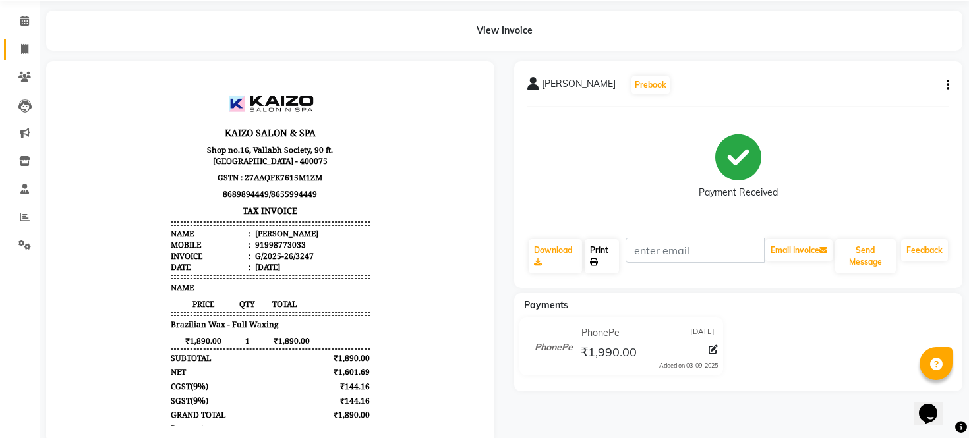
scroll to position [0, 0]
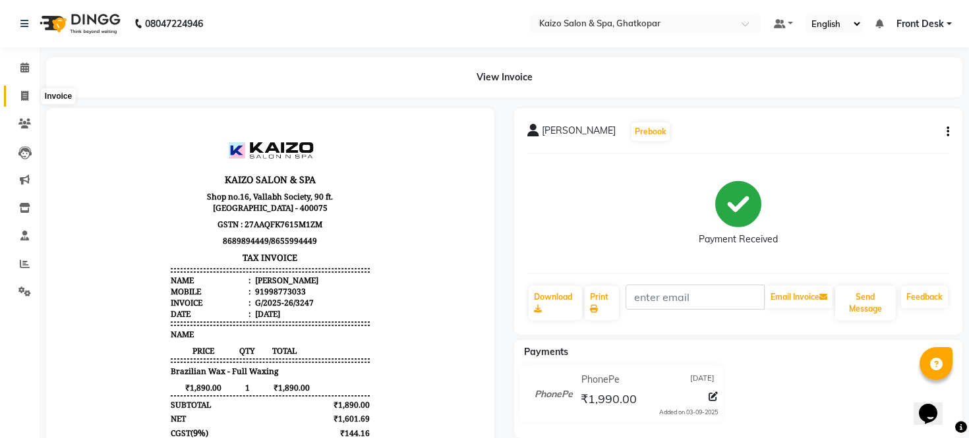
click at [18, 101] on span at bounding box center [24, 96] width 23 height 15
select select "service"
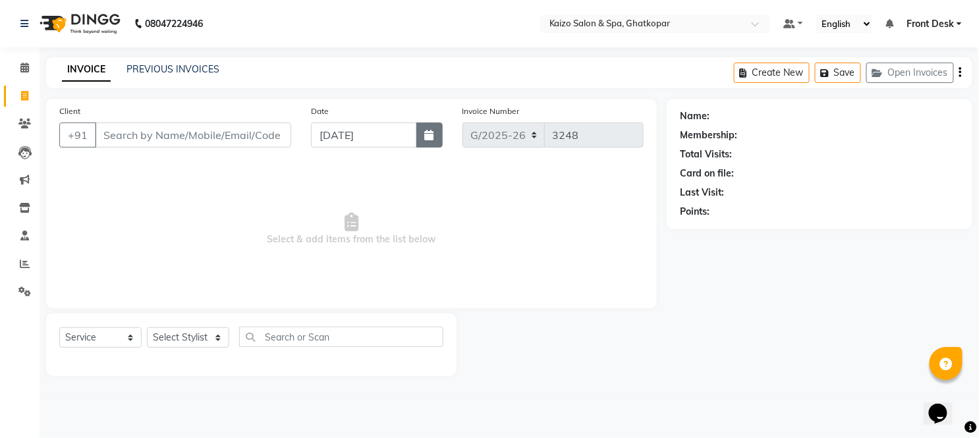
click at [419, 138] on button "button" at bounding box center [430, 135] width 26 height 25
select select "9"
select select "2025"
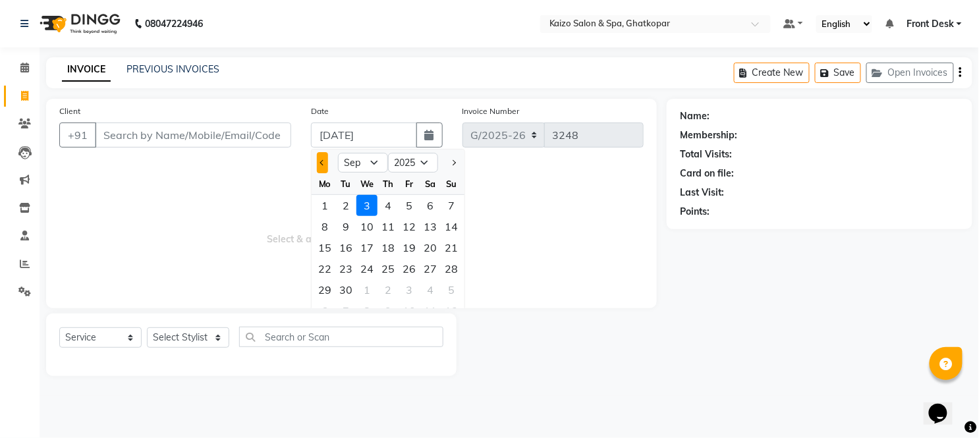
click at [322, 163] on span "Previous month" at bounding box center [322, 162] width 5 height 5
select select "8"
click at [352, 285] on div "26" at bounding box center [345, 289] width 21 height 21
type input "[DATE]"
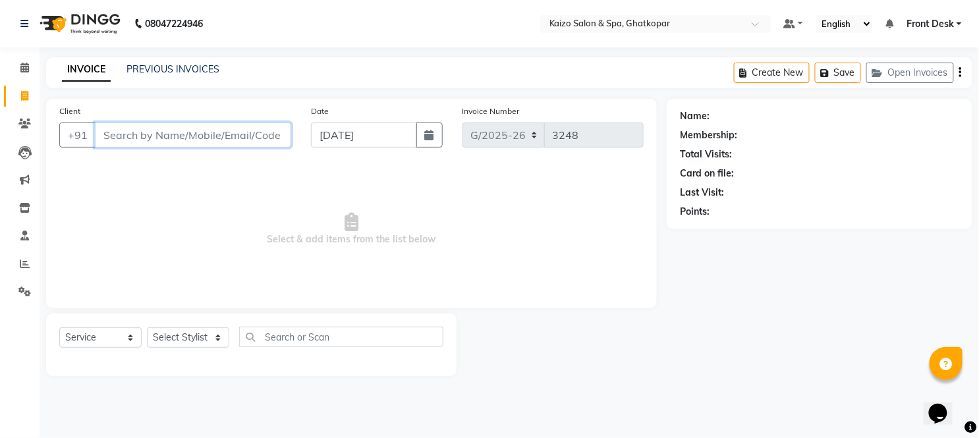
click at [189, 134] on input "Client" at bounding box center [193, 135] width 196 height 25
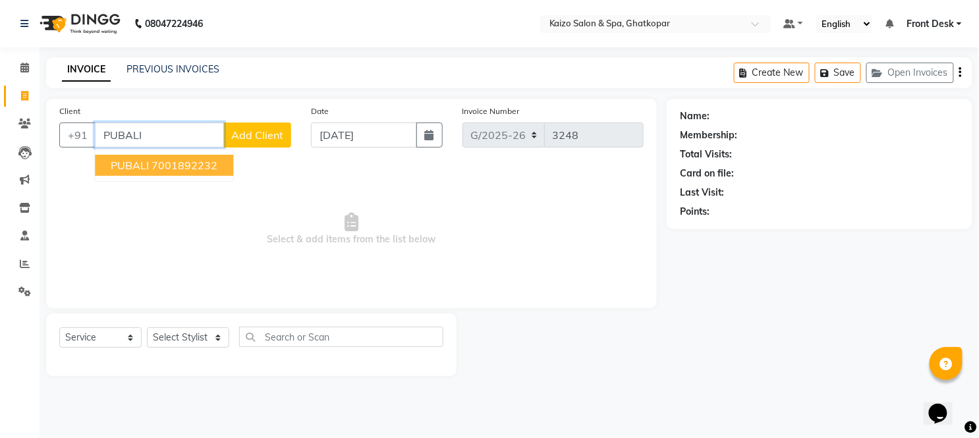
click at [194, 167] on ngb-highlight "7001892232" at bounding box center [185, 165] width 66 height 13
type input "7001892232"
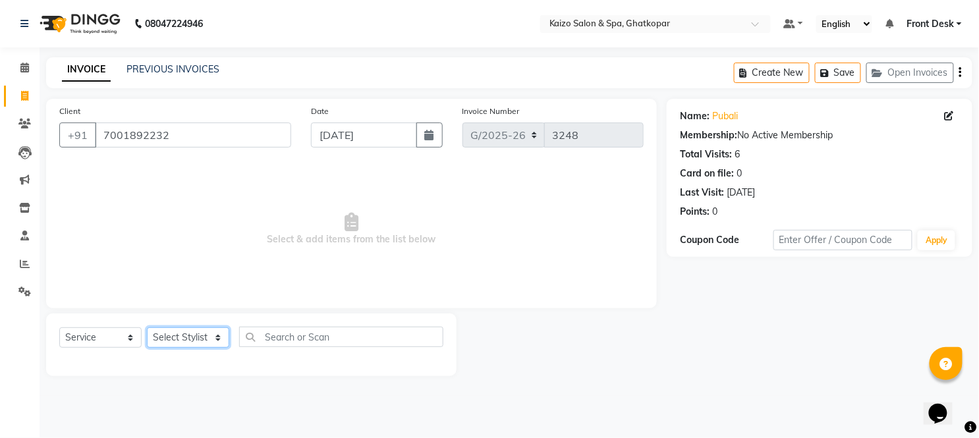
click at [162, 338] on select "Select Stylist [PERSON_NAME] ANJALI [PERSON_NAME] [PERSON_NAME] Front Desk [PER…" at bounding box center [188, 338] width 82 height 20
select select "8844"
click at [147, 328] on select "Select Stylist [PERSON_NAME] ANJALI [PERSON_NAME] [PERSON_NAME] Front Desk [PER…" at bounding box center [188, 338] width 82 height 20
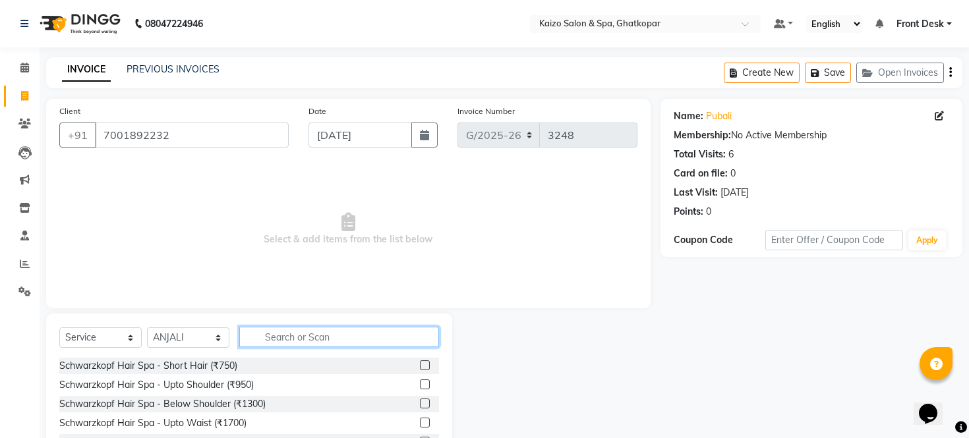
click at [335, 344] on input "text" at bounding box center [339, 337] width 200 height 20
type input "EYE"
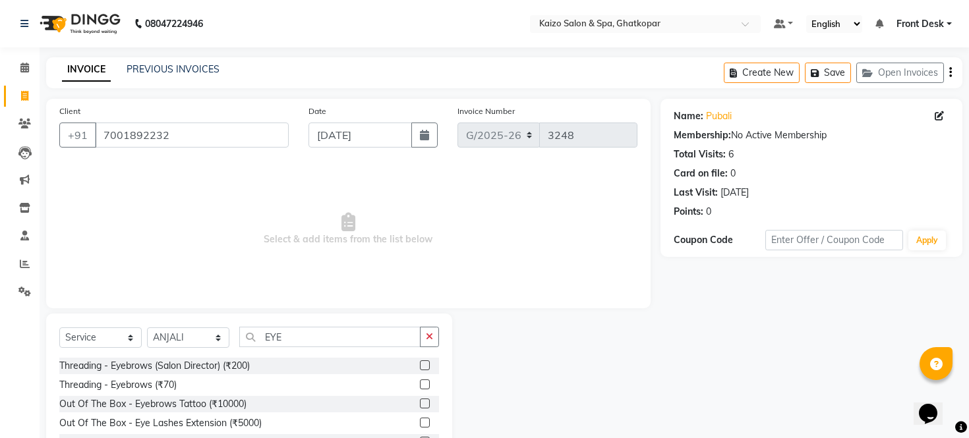
click at [420, 384] on label at bounding box center [425, 385] width 10 height 10
click at [420, 384] on input "checkbox" at bounding box center [424, 385] width 9 height 9
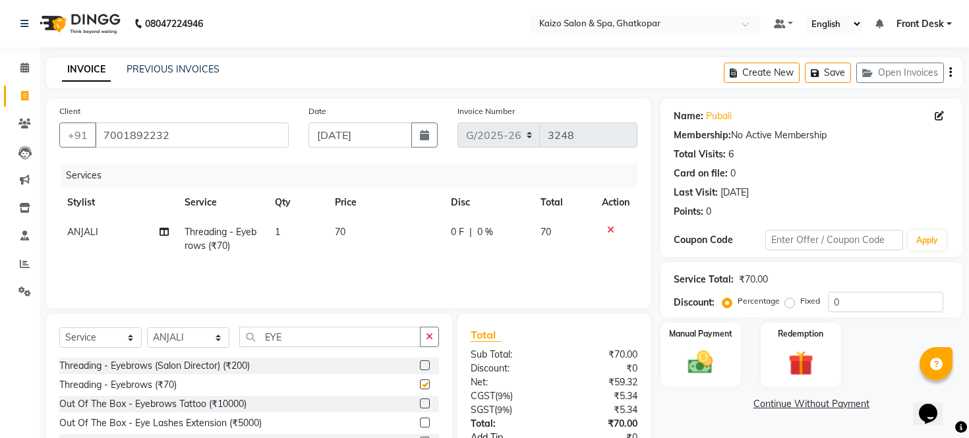
checkbox input "false"
click at [703, 378] on img at bounding box center [700, 363] width 42 height 30
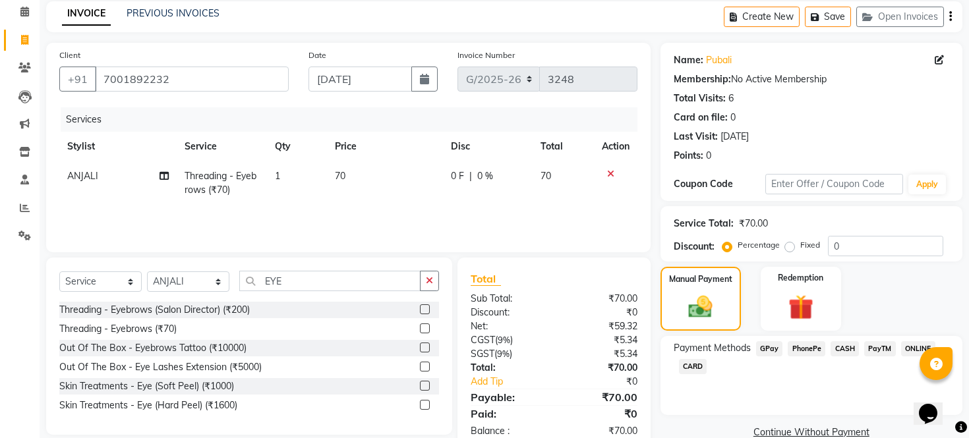
scroll to position [94, 0]
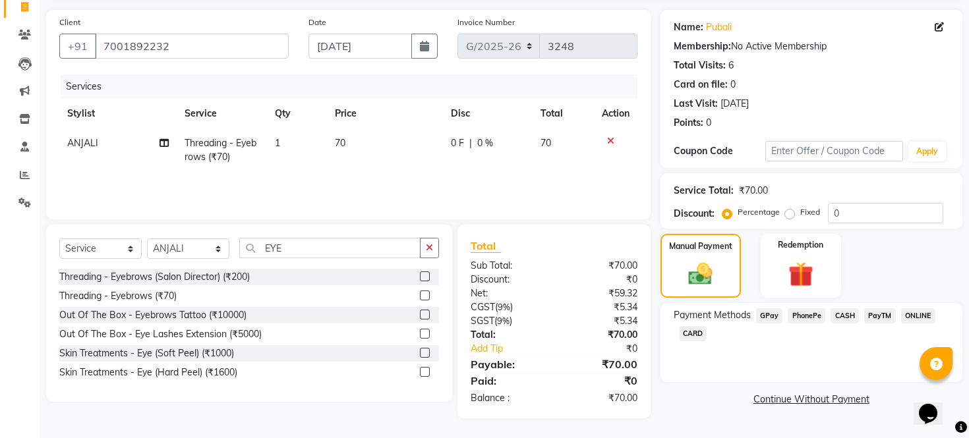
click at [799, 322] on span "PhonePe" at bounding box center [807, 315] width 38 height 15
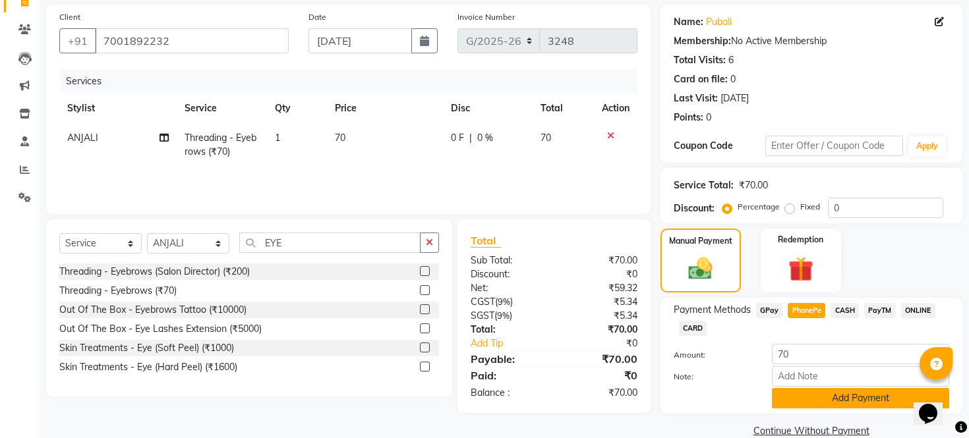
click at [798, 409] on button "Add Payment" at bounding box center [860, 398] width 177 height 20
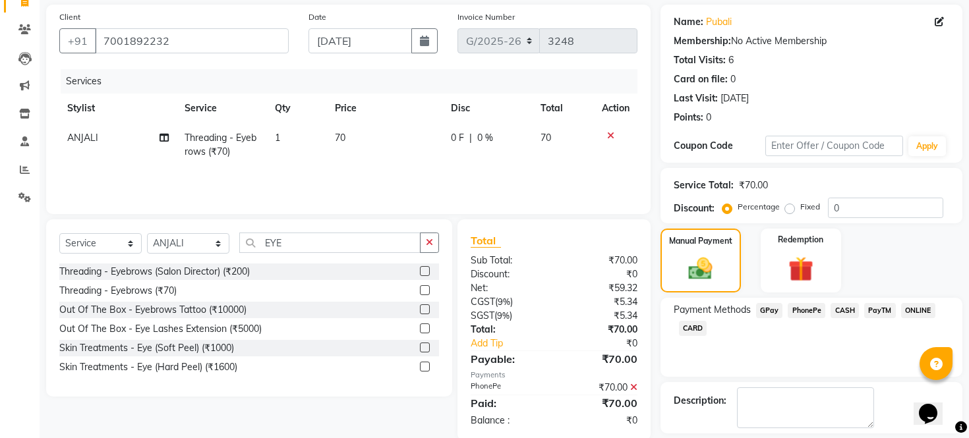
scroll to position [169, 0]
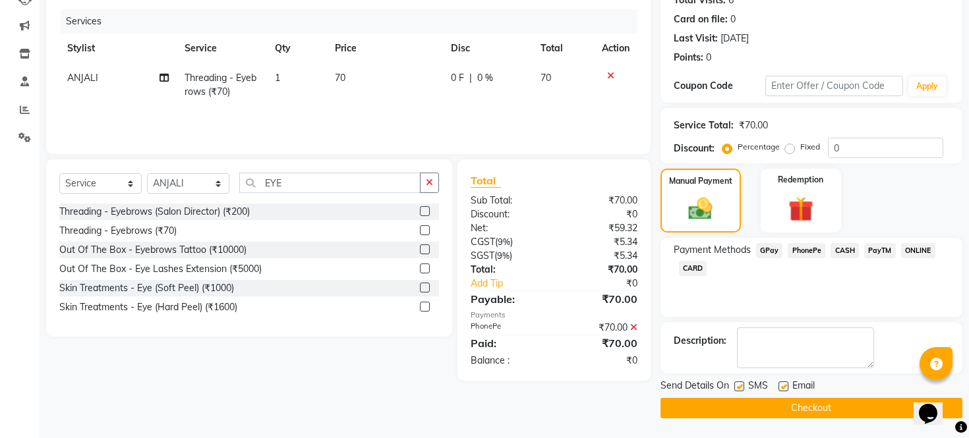
click at [736, 386] on label at bounding box center [739, 387] width 10 height 10
click at [736, 386] on input "checkbox" at bounding box center [738, 387] width 9 height 9
checkbox input "false"
click at [778, 386] on label at bounding box center [783, 387] width 10 height 10
click at [778, 386] on input "checkbox" at bounding box center [782, 387] width 9 height 9
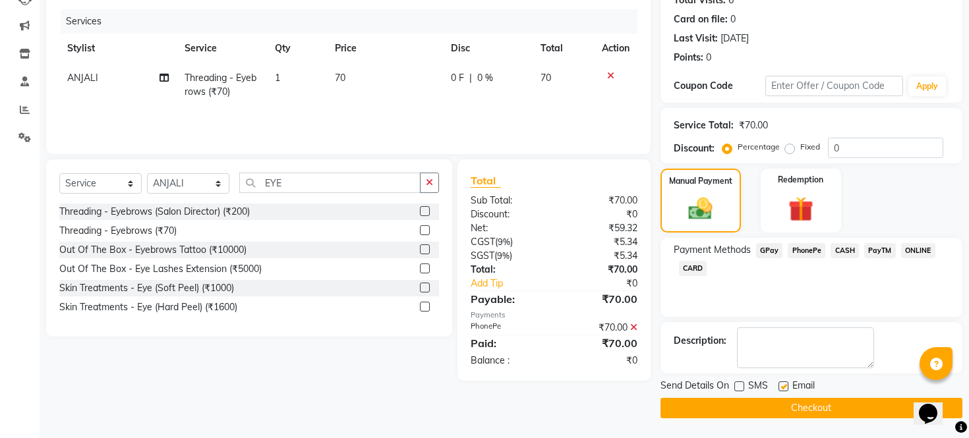
checkbox input "false"
click at [778, 409] on button "Checkout" at bounding box center [811, 408] width 302 height 20
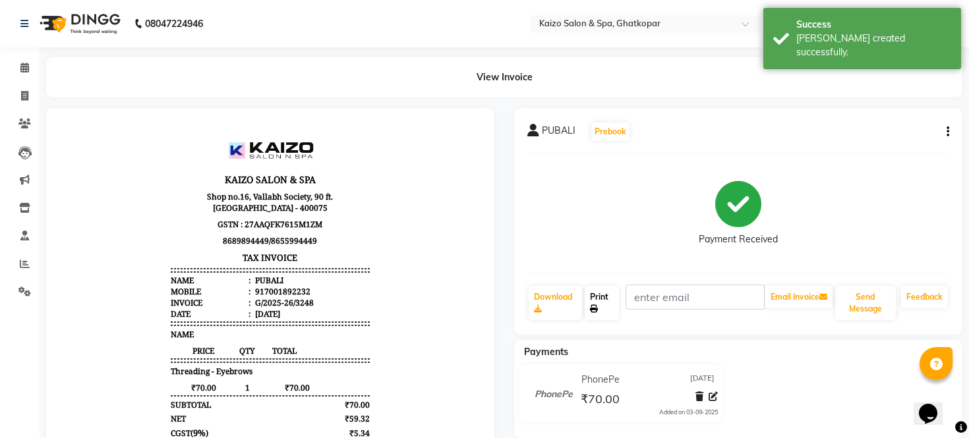
click at [597, 302] on link "Print" at bounding box center [602, 303] width 35 height 34
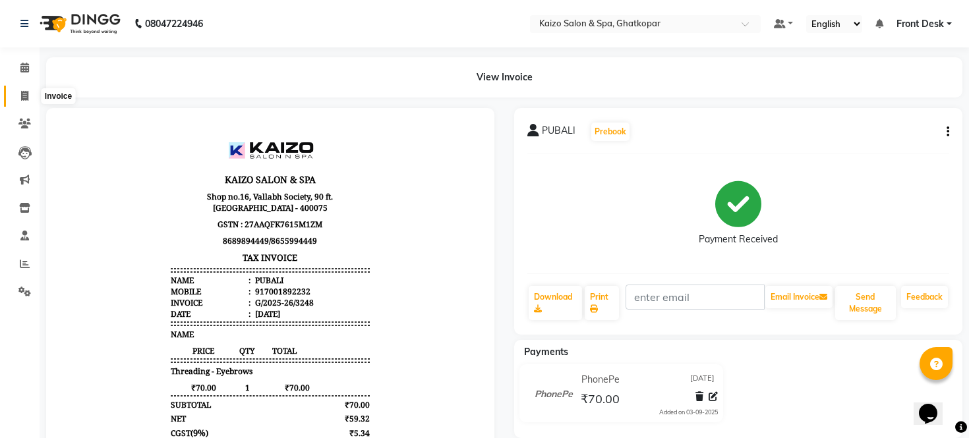
click at [31, 94] on span at bounding box center [24, 96] width 23 height 15
select select "service"
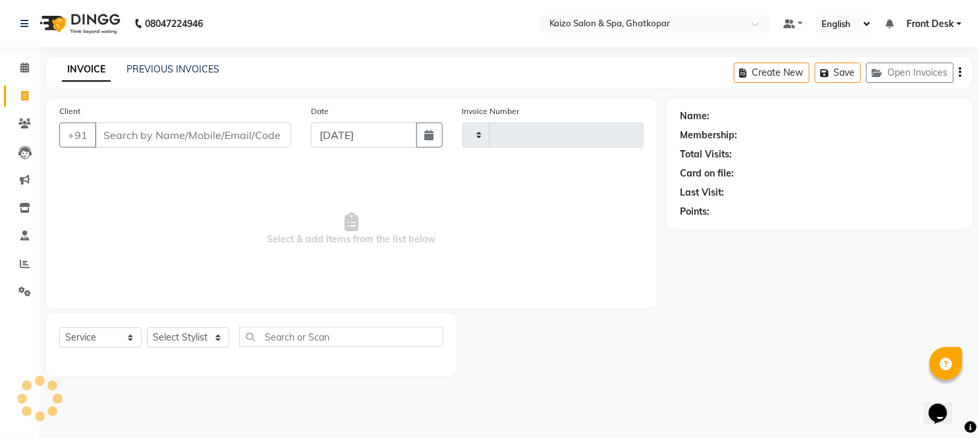
type input "3249"
select select "3500"
click at [439, 132] on button "button" at bounding box center [430, 135] width 26 height 25
select select "9"
select select "2025"
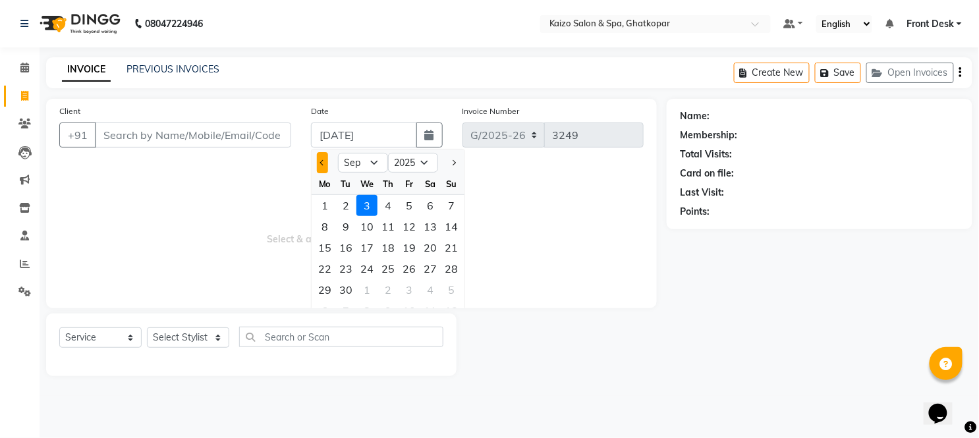
click at [324, 163] on span "Previous month" at bounding box center [322, 162] width 5 height 5
select select "8"
click at [347, 289] on div "26" at bounding box center [345, 289] width 21 height 21
type input "[DATE]"
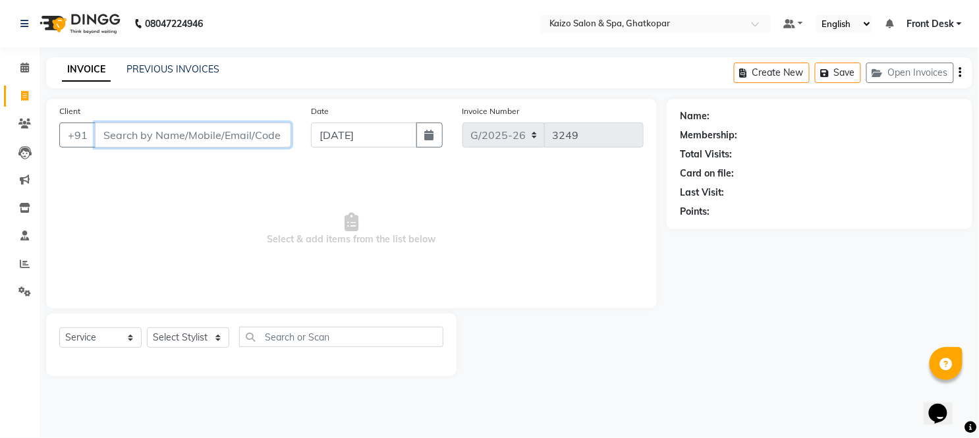
click at [216, 140] on input "Client" at bounding box center [193, 135] width 196 height 25
paste input "LATA 9326219557"
click at [129, 134] on input "LATA 9326219557" at bounding box center [159, 135] width 129 height 25
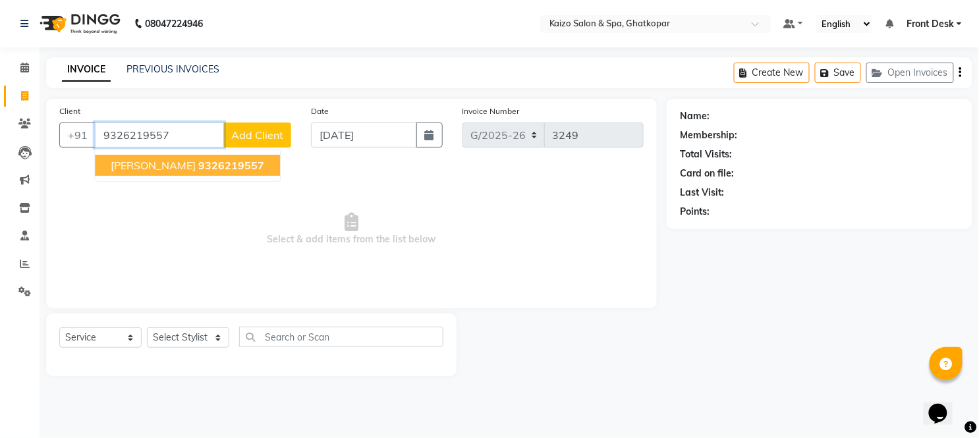
click at [198, 167] on span "9326219557" at bounding box center [231, 165] width 66 height 13
type input "9326219557"
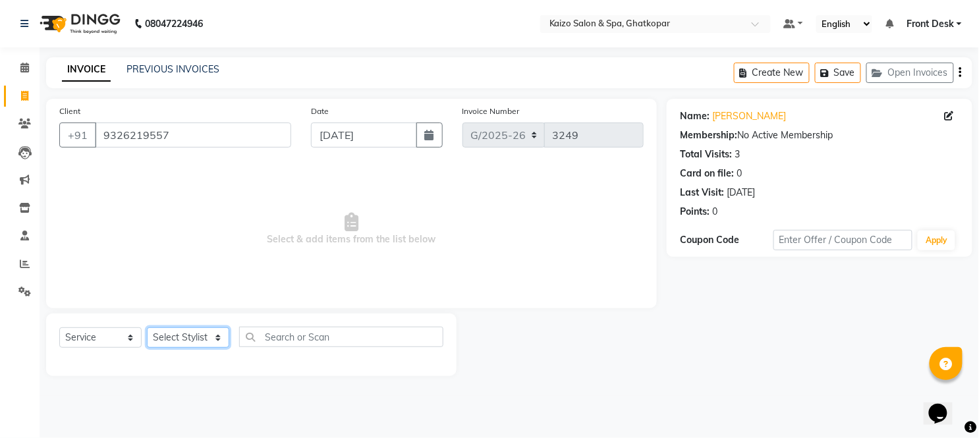
click at [163, 339] on select "Select Stylist [PERSON_NAME] ANJALI [PERSON_NAME] [PERSON_NAME] Front Desk [PER…" at bounding box center [188, 338] width 82 height 20
select select "21359"
click at [147, 328] on select "Select Stylist [PERSON_NAME] ANJALI [PERSON_NAME] [PERSON_NAME] Front Desk [PER…" at bounding box center [188, 338] width 82 height 20
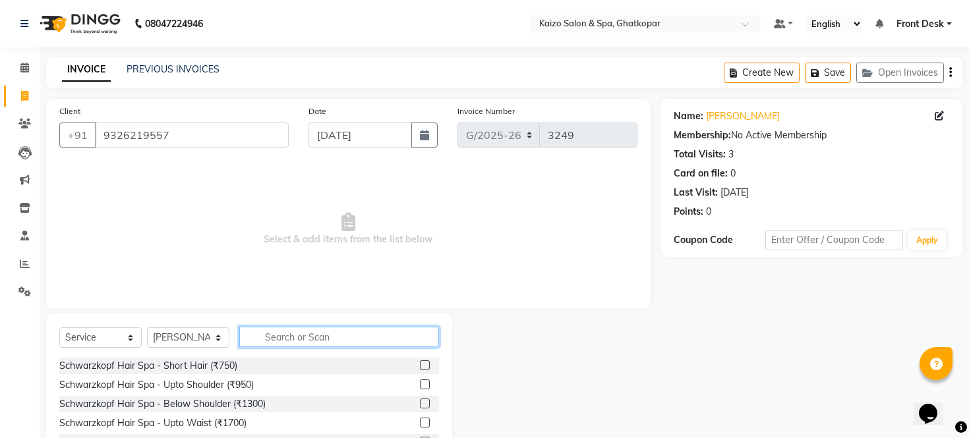
click at [337, 328] on input "text" at bounding box center [339, 337] width 200 height 20
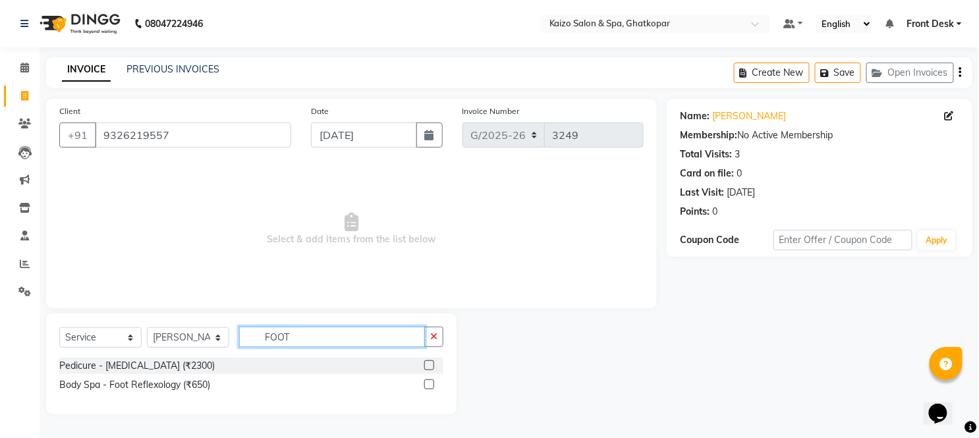
type input "FOOT"
click at [424, 365] on div "Pedicure - [MEDICAL_DATA] (₹2300)" at bounding box center [251, 366] width 384 height 16
click at [425, 363] on label at bounding box center [429, 365] width 10 height 10
click at [425, 363] on input "checkbox" at bounding box center [428, 366] width 9 height 9
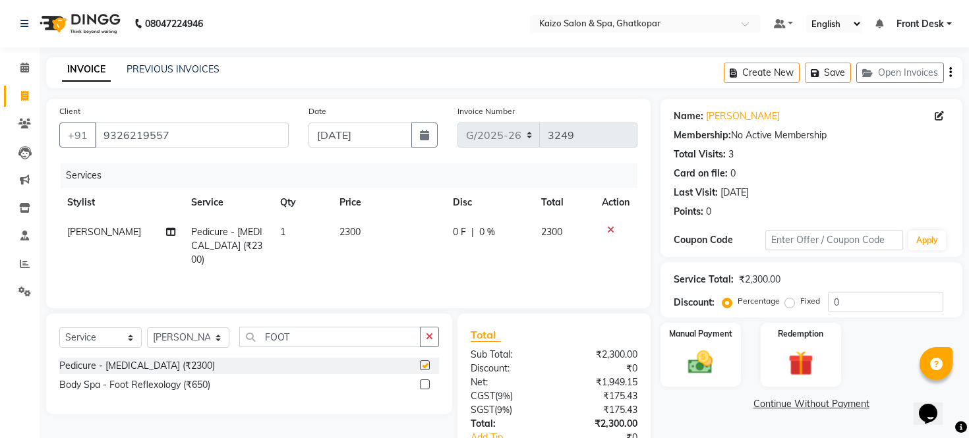
checkbox input "false"
click at [381, 226] on td "2300" at bounding box center [387, 245] width 113 height 57
select select "21359"
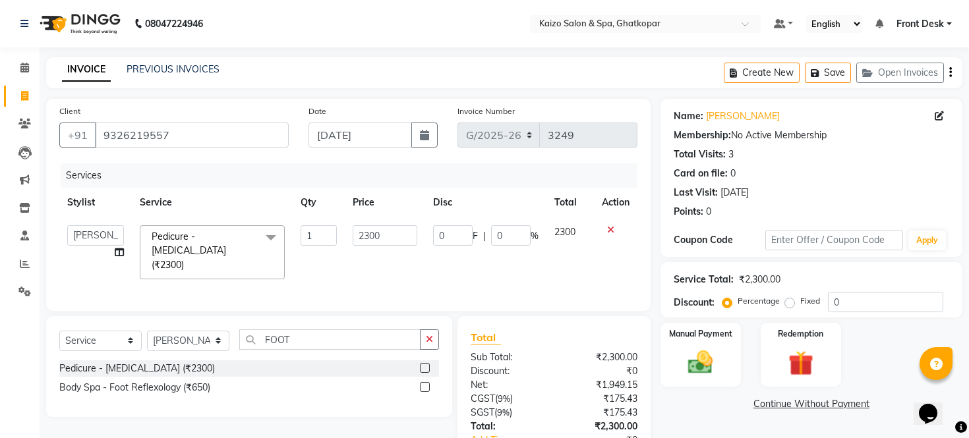
click at [389, 227] on input "2300" at bounding box center [385, 235] width 65 height 20
type input "2500"
click at [544, 351] on div "Sub Total:" at bounding box center [507, 358] width 93 height 14
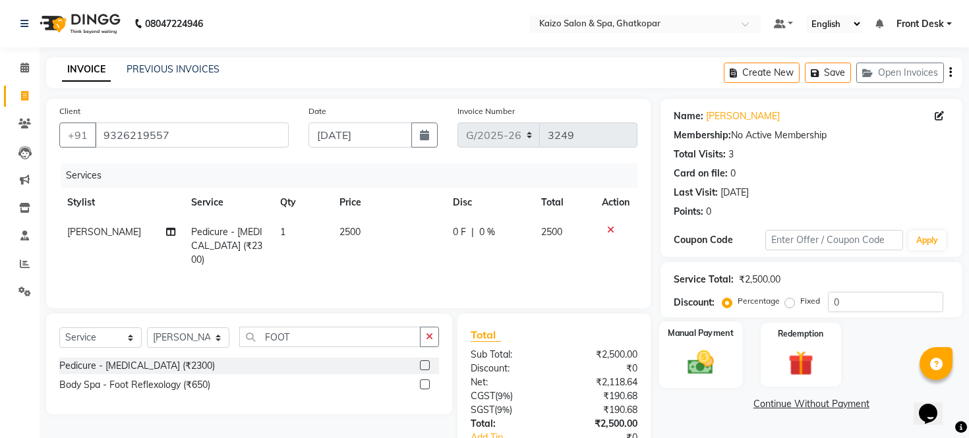
click at [705, 364] on img at bounding box center [700, 363] width 42 height 30
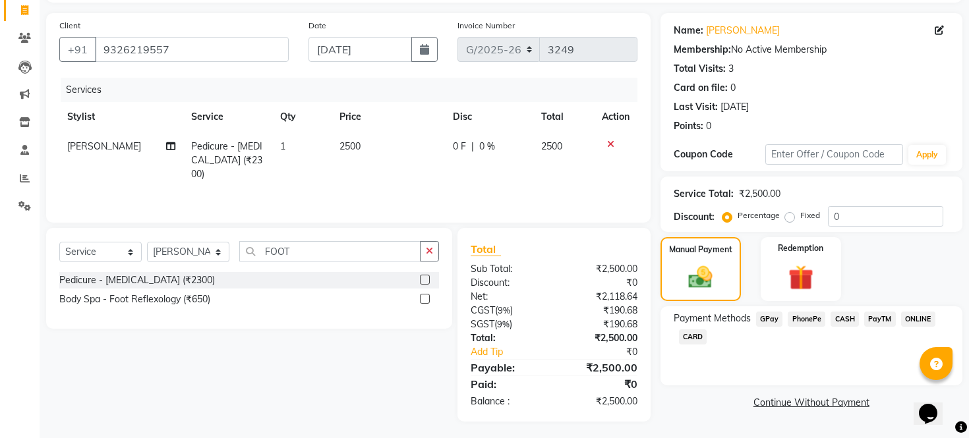
scroll to position [94, 0]
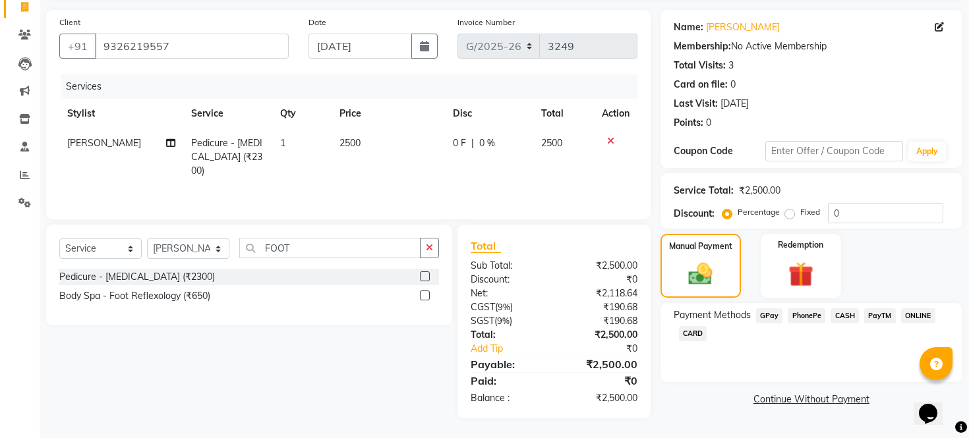
click at [846, 320] on span "CASH" at bounding box center [844, 315] width 28 height 15
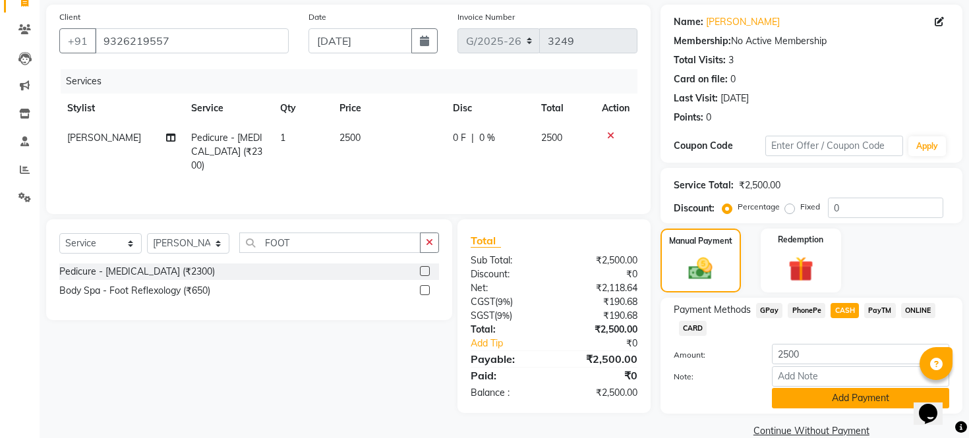
click at [805, 409] on button "Add Payment" at bounding box center [860, 398] width 177 height 20
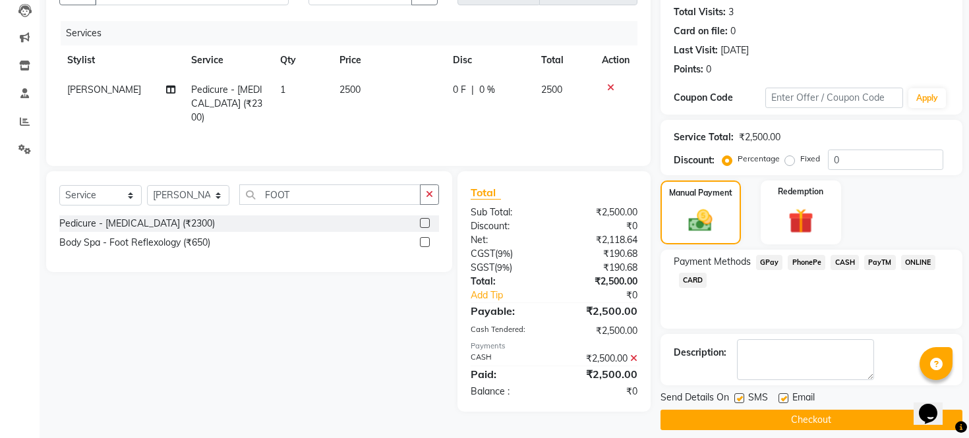
scroll to position [169, 0]
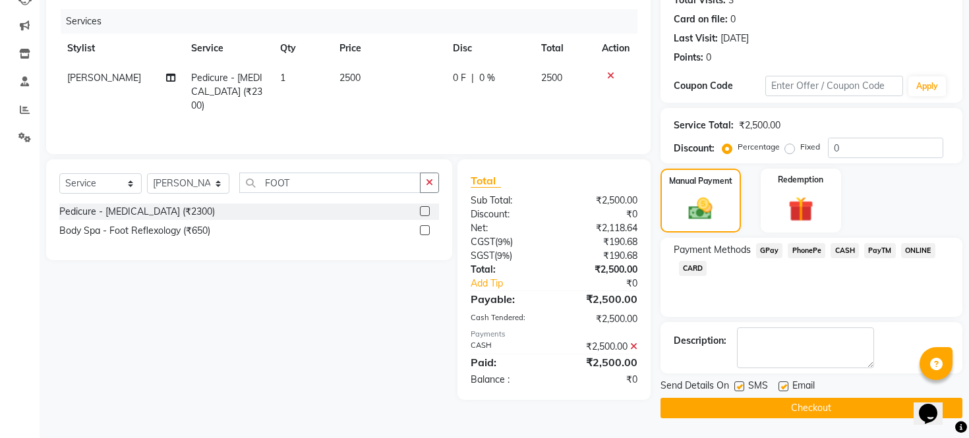
click at [739, 391] on div at bounding box center [738, 389] width 9 height 14
click at [738, 383] on label at bounding box center [739, 387] width 10 height 10
click at [738, 383] on input "checkbox" at bounding box center [738, 387] width 9 height 9
checkbox input "false"
click at [783, 385] on label at bounding box center [783, 387] width 10 height 10
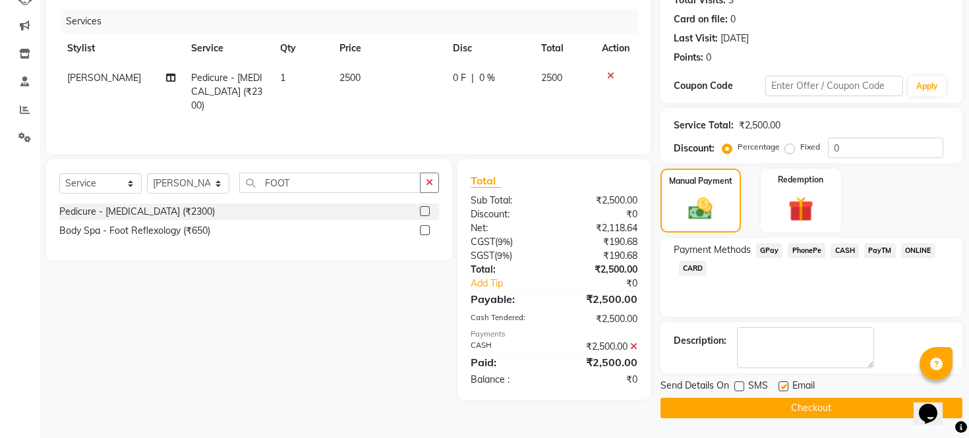
click at [783, 385] on input "checkbox" at bounding box center [782, 387] width 9 height 9
checkbox input "false"
click at [785, 399] on button "Checkout" at bounding box center [811, 408] width 302 height 20
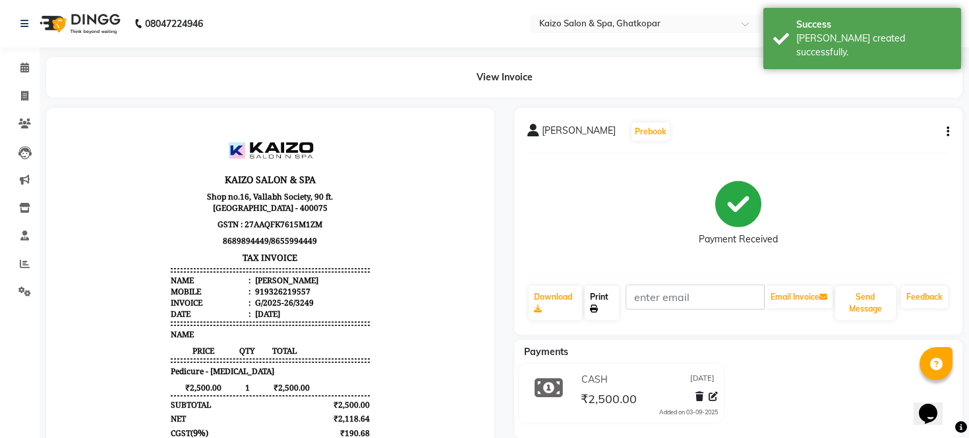
click at [594, 304] on link "Print" at bounding box center [602, 303] width 35 height 34
click at [15, 97] on span at bounding box center [24, 96] width 23 height 15
select select "service"
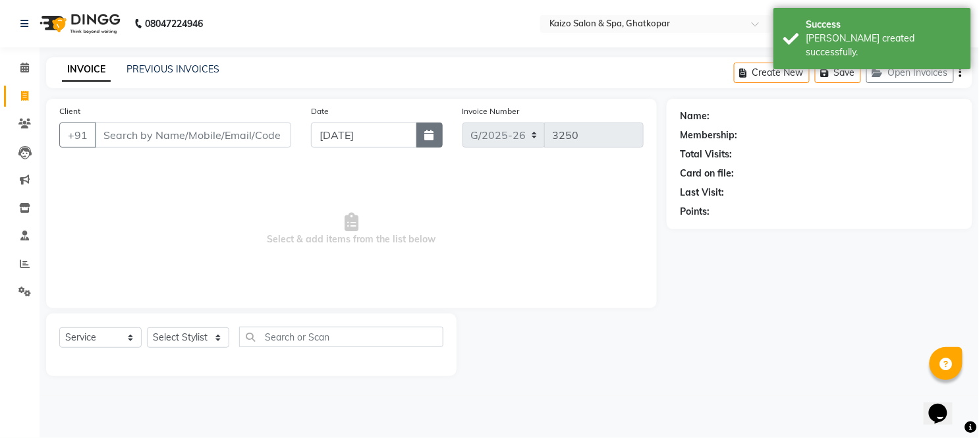
click at [434, 130] on button "button" at bounding box center [430, 135] width 26 height 25
select select "9"
select select "2025"
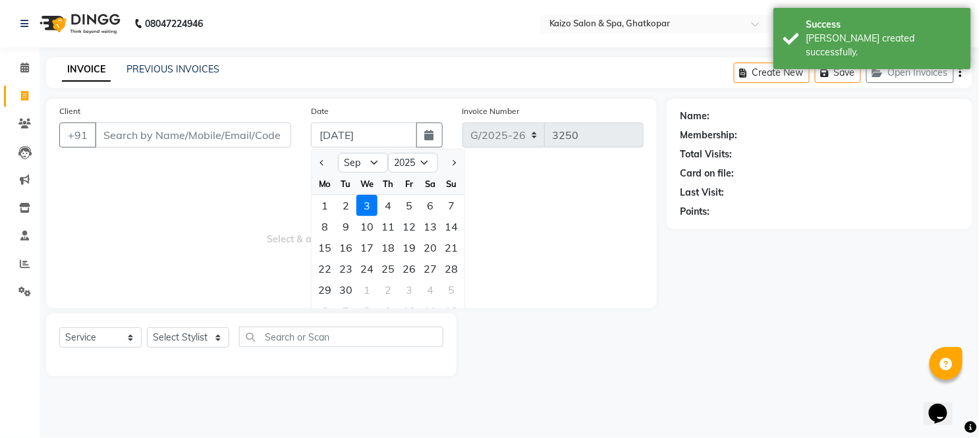
click at [315, 156] on div at bounding box center [325, 162] width 26 height 21
click at [318, 165] on button "Previous month" at bounding box center [322, 162] width 11 height 21
select select "8"
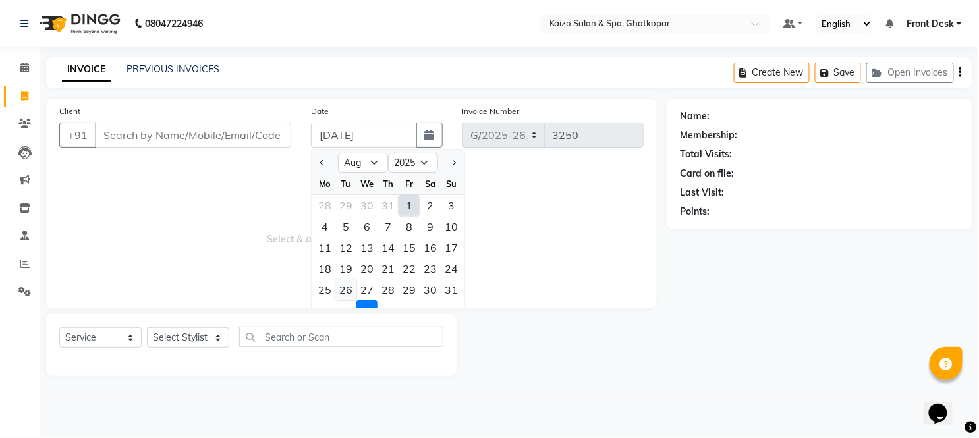
click at [348, 287] on div "26" at bounding box center [345, 289] width 21 height 21
type input "[DATE]"
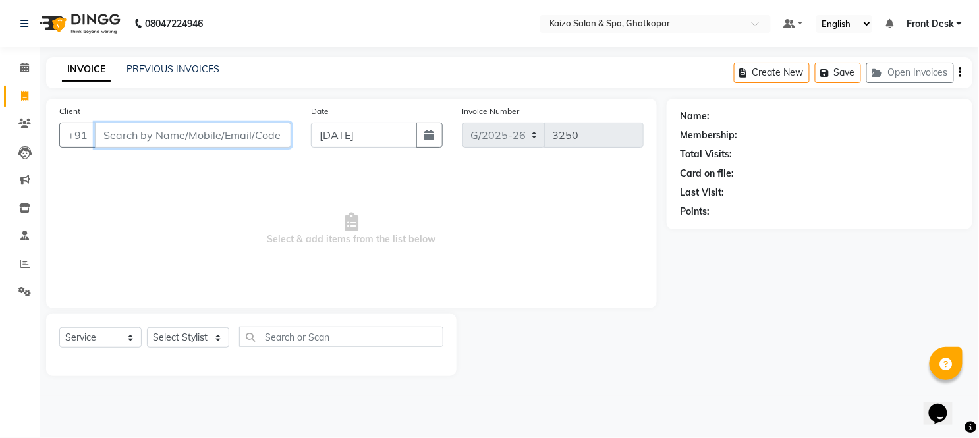
click at [163, 132] on input "Client" at bounding box center [193, 135] width 196 height 25
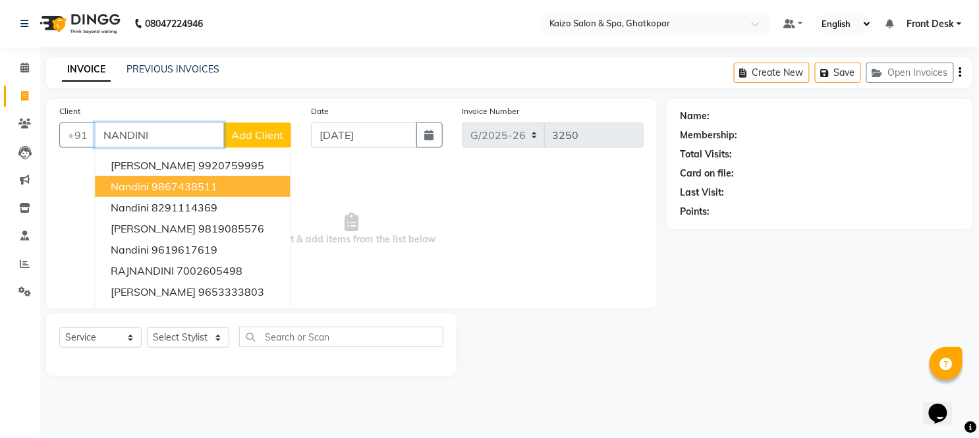
click at [135, 189] on span "Nandini" at bounding box center [130, 186] width 38 height 13
type input "9867438511"
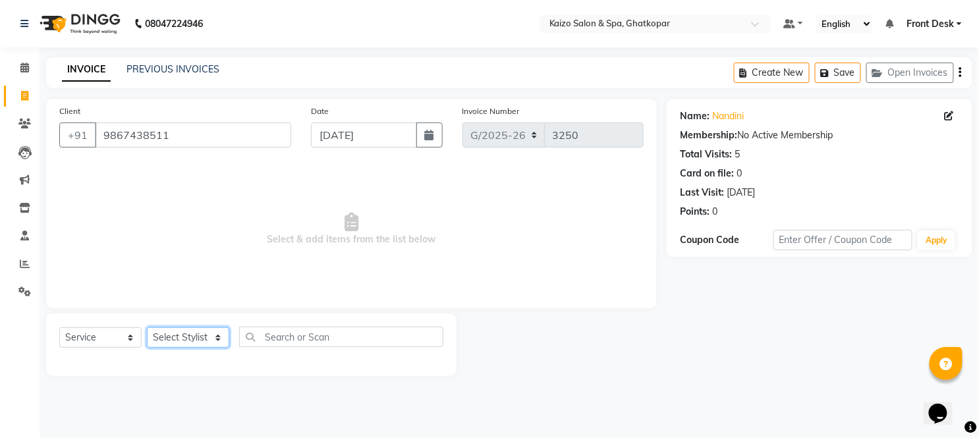
click at [170, 337] on select "Select Stylist [PERSON_NAME] ANJALI [PERSON_NAME] [PERSON_NAME] Front Desk [PER…" at bounding box center [188, 338] width 82 height 20
select select "8844"
click at [147, 328] on select "Select Stylist [PERSON_NAME] ANJALI [PERSON_NAME] [PERSON_NAME] Front Desk [PER…" at bounding box center [188, 338] width 82 height 20
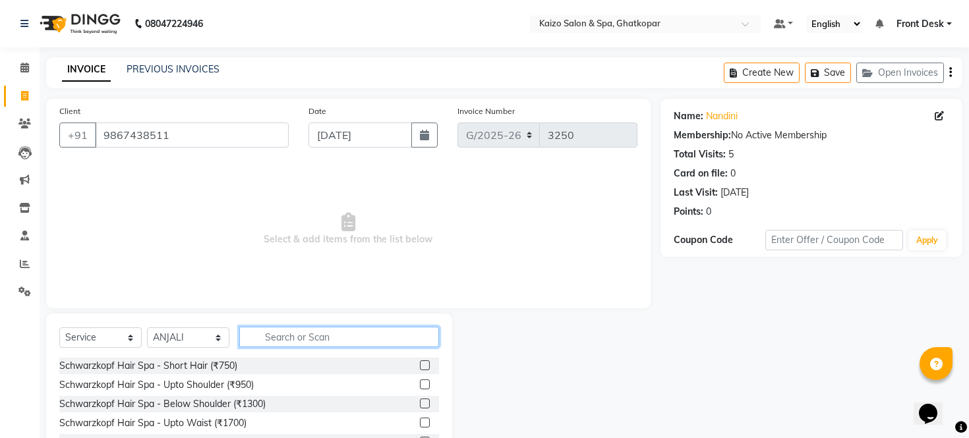
click at [326, 343] on input "text" at bounding box center [339, 337] width 200 height 20
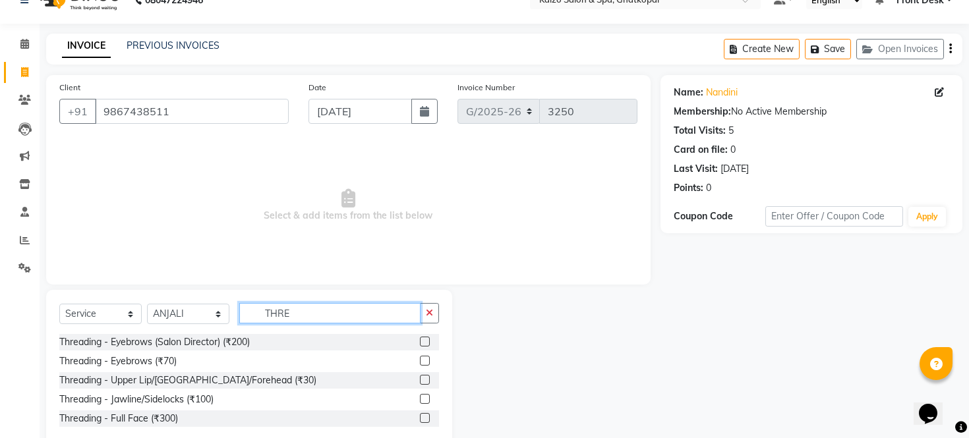
scroll to position [53, 0]
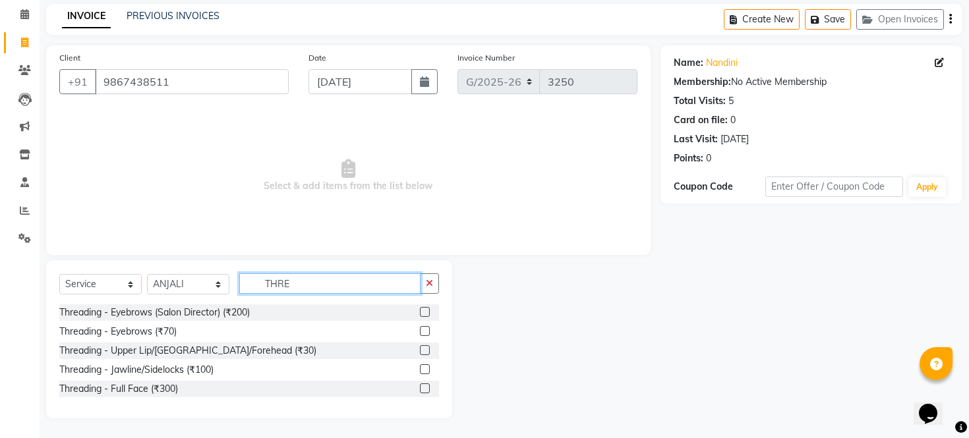
type input "THRE"
click at [424, 369] on label at bounding box center [425, 369] width 10 height 10
click at [424, 369] on input "checkbox" at bounding box center [424, 370] width 9 height 9
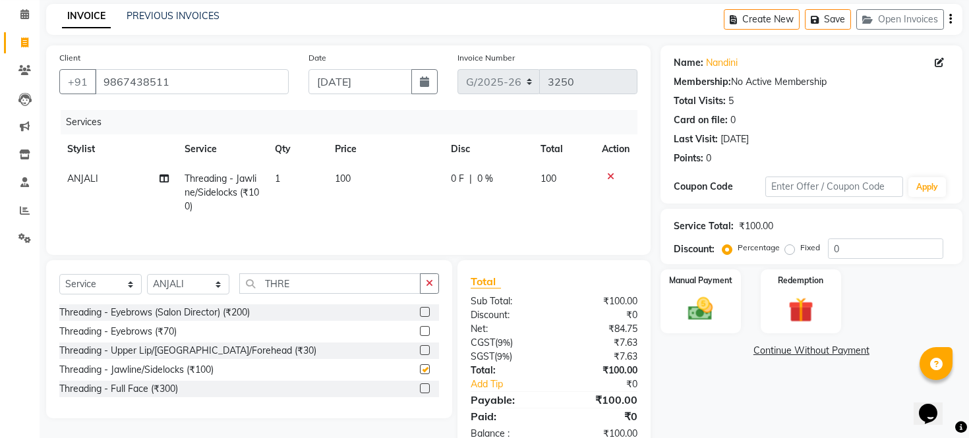
checkbox input "false"
click at [379, 172] on td "100" at bounding box center [385, 192] width 116 height 57
select select "8844"
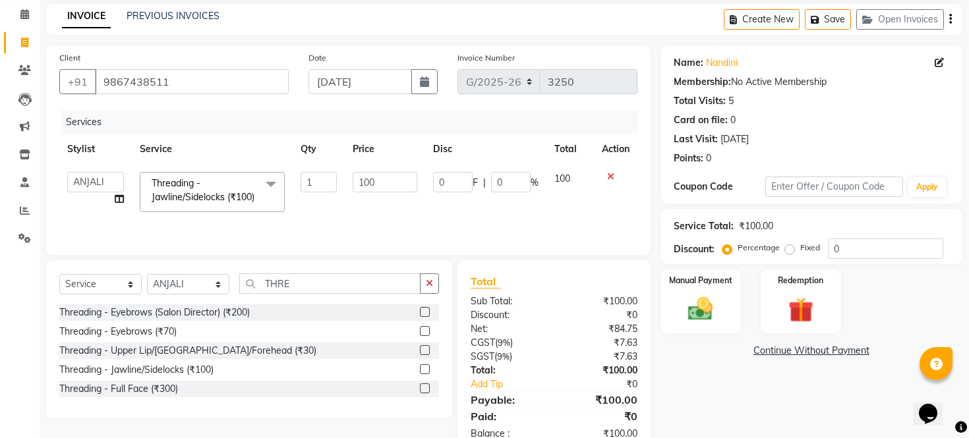
click at [379, 172] on input "100" at bounding box center [385, 182] width 65 height 20
type input "1"
type input "220"
click at [456, 214] on td "0 F | 0 %" at bounding box center [485, 192] width 121 height 56
select select "8844"
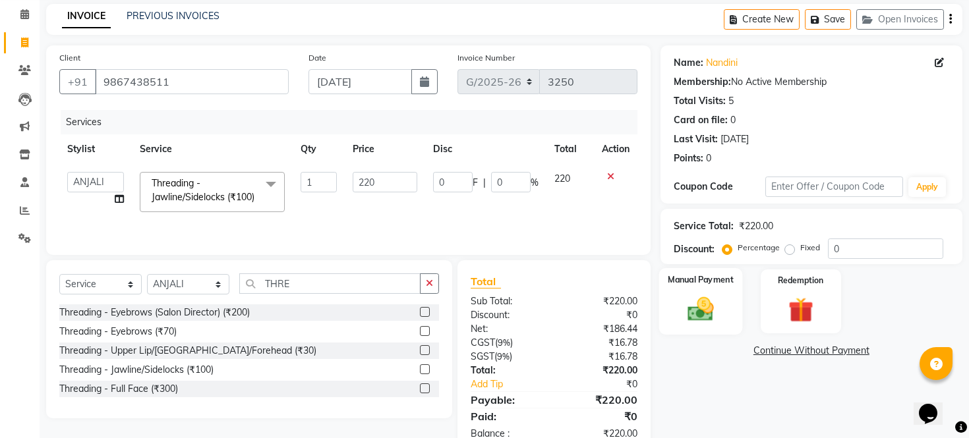
click at [707, 324] on img at bounding box center [700, 310] width 42 height 30
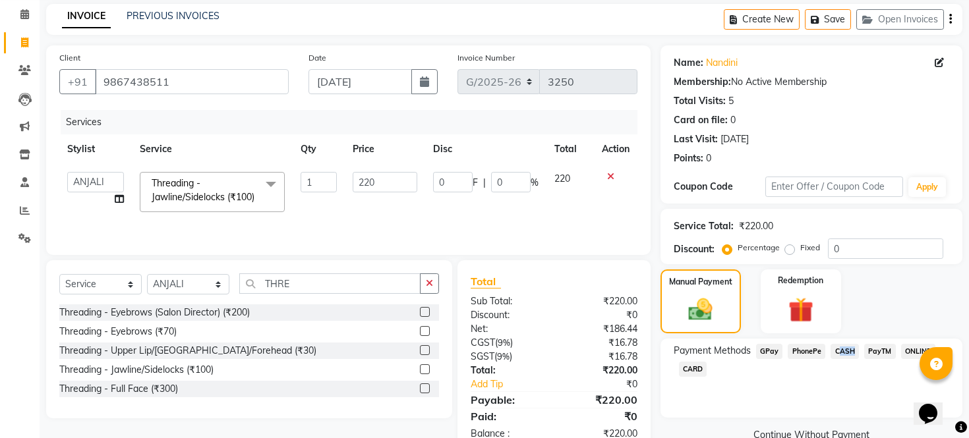
drag, startPoint x: 831, startPoint y: 366, endPoint x: 851, endPoint y: 363, distance: 19.9
click at [851, 359] on span "CASH" at bounding box center [844, 351] width 28 height 15
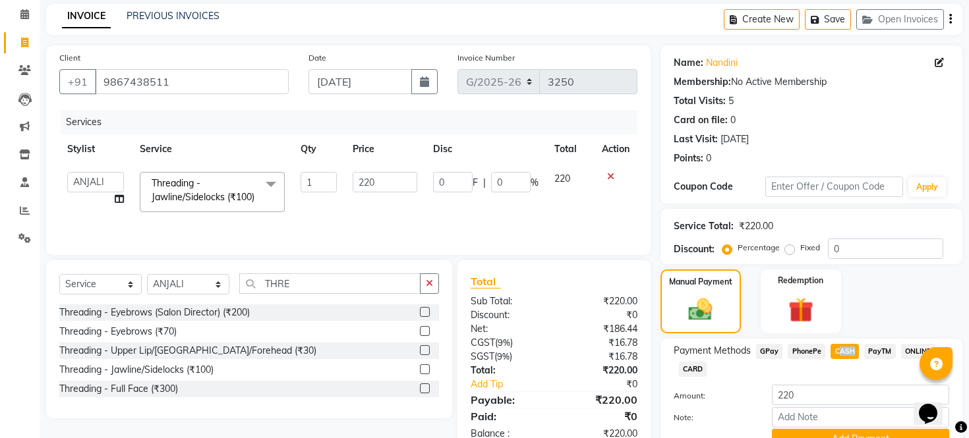
click at [838, 359] on span "CASH" at bounding box center [844, 351] width 28 height 15
click at [828, 380] on div "Payment Methods GPay PhonePe CASH PayTM ONLINE CARD" at bounding box center [811, 362] width 275 height 36
click at [844, 359] on span "CASH" at bounding box center [844, 351] width 28 height 15
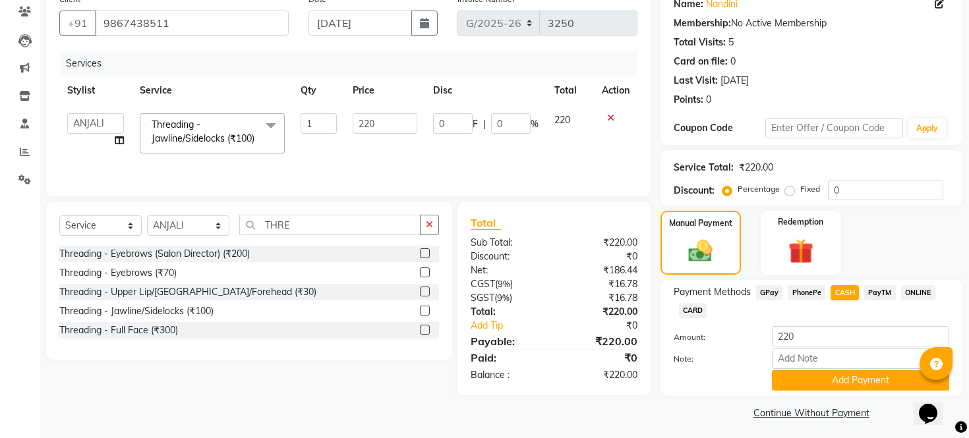
scroll to position [132, 0]
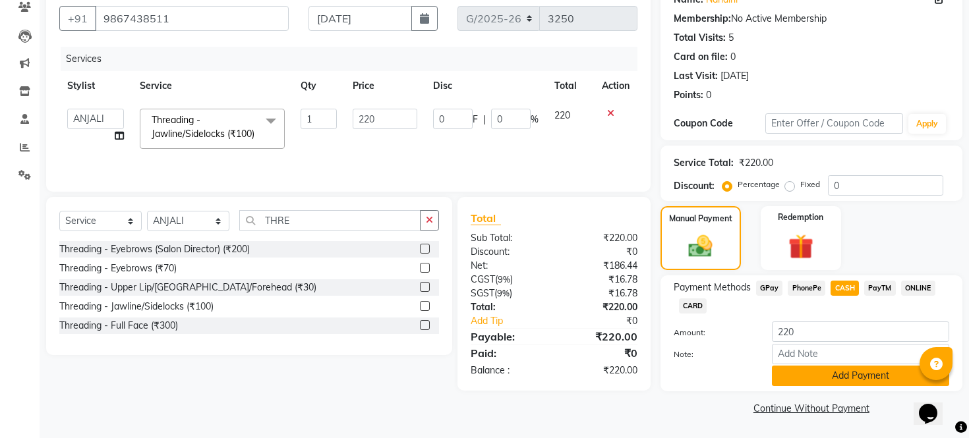
click at [869, 377] on button "Add Payment" at bounding box center [860, 376] width 177 height 20
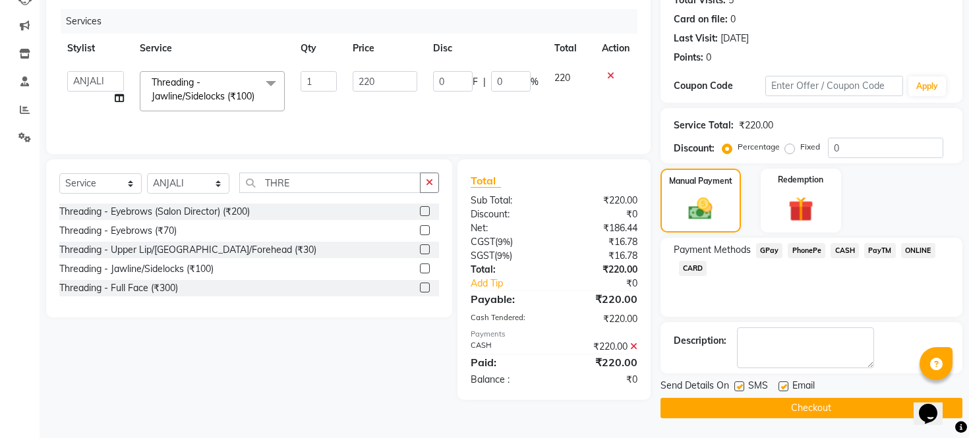
scroll to position [169, 0]
click at [737, 384] on label at bounding box center [739, 387] width 10 height 10
click at [737, 384] on input "checkbox" at bounding box center [738, 387] width 9 height 9
checkbox input "false"
click at [778, 388] on label at bounding box center [783, 387] width 10 height 10
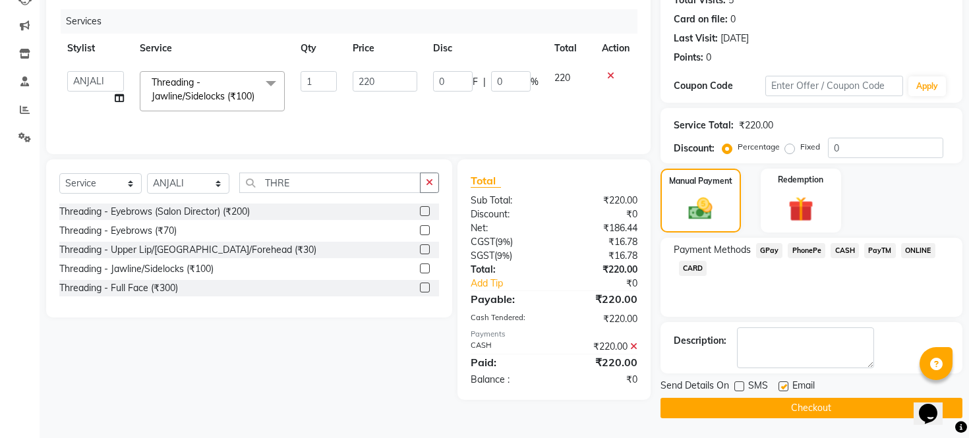
click at [778, 388] on input "checkbox" at bounding box center [782, 387] width 9 height 9
checkbox input "false"
click at [778, 403] on button "Checkout" at bounding box center [811, 408] width 302 height 20
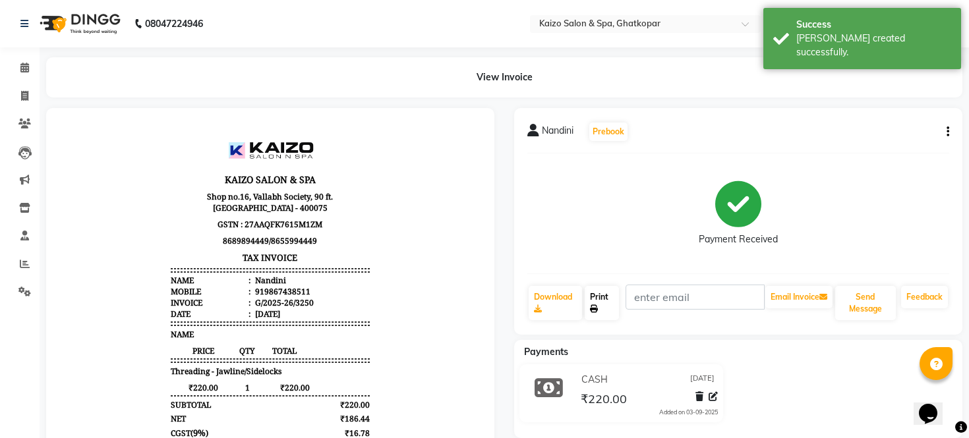
click at [594, 286] on link "Print" at bounding box center [602, 303] width 35 height 34
click at [20, 86] on link "Invoice" at bounding box center [20, 97] width 32 height 22
select select "service"
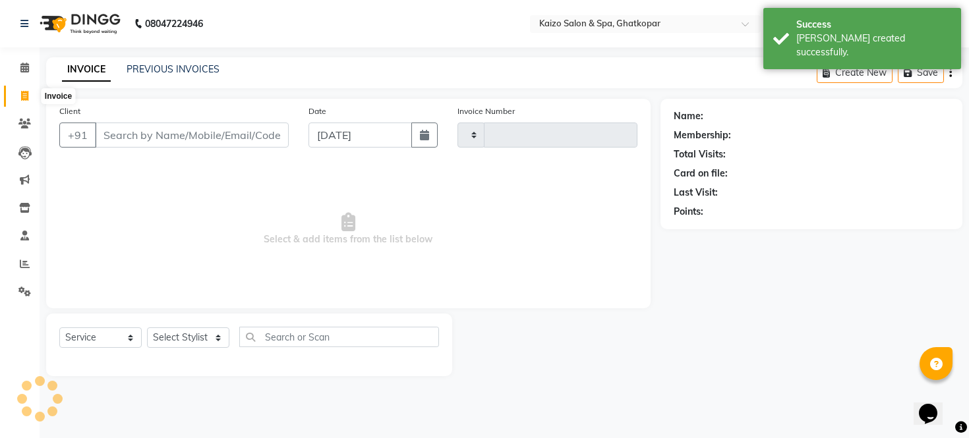
type input "3251"
select select "3500"
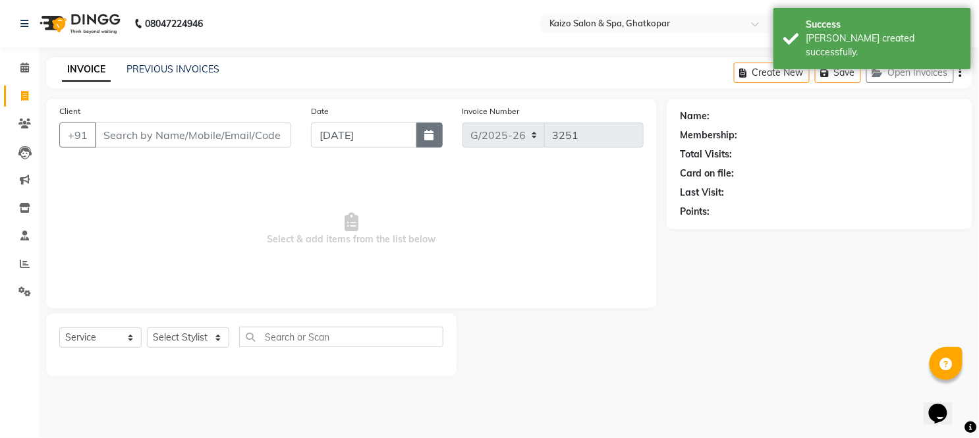
click at [428, 132] on icon "button" at bounding box center [429, 135] width 9 height 11
select select "9"
select select "2025"
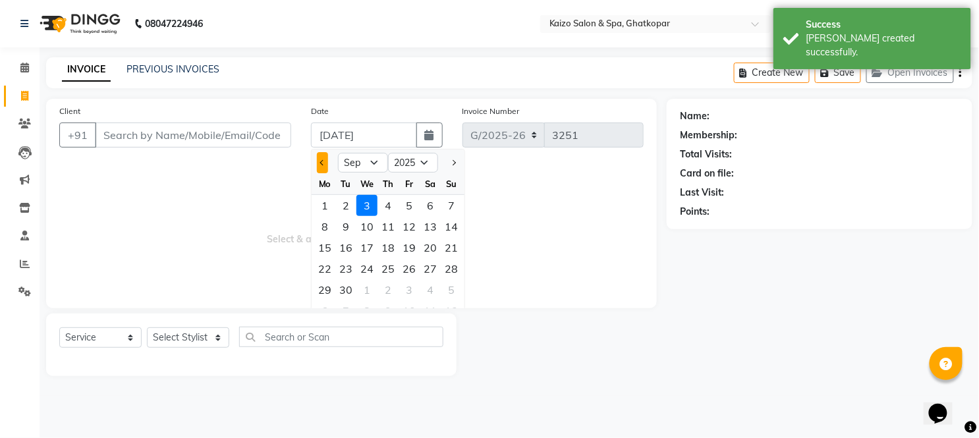
click at [318, 165] on button "Previous month" at bounding box center [322, 162] width 11 height 21
select select "8"
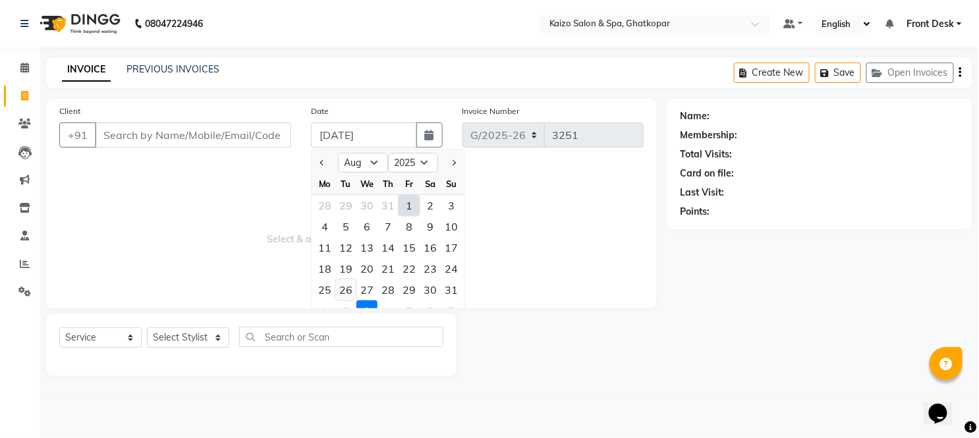
click at [348, 287] on div "26" at bounding box center [345, 289] width 21 height 21
type input "[DATE]"
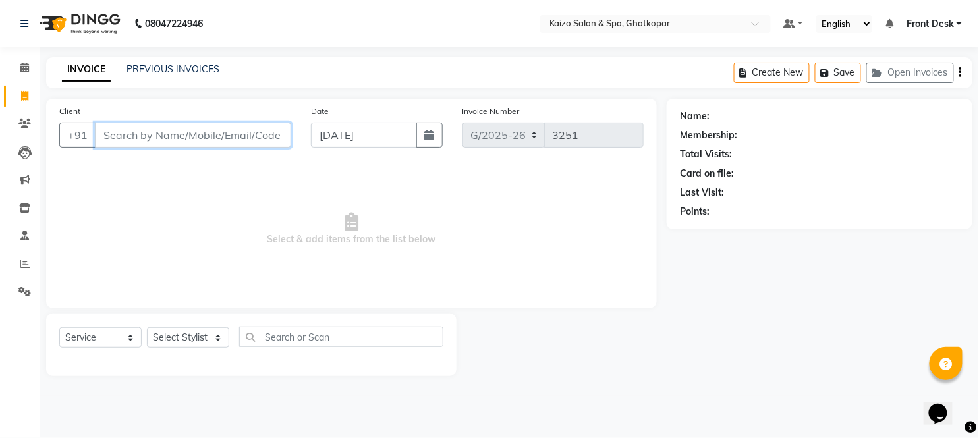
click at [210, 130] on input "Client" at bounding box center [193, 135] width 196 height 25
paste input "[PERSON_NAME] 9920574763"
click at [136, 130] on input "[PERSON_NAME] 9920574763" at bounding box center [159, 135] width 129 height 25
type input "9920574763"
click at [275, 132] on span "Add Client" at bounding box center [257, 135] width 52 height 13
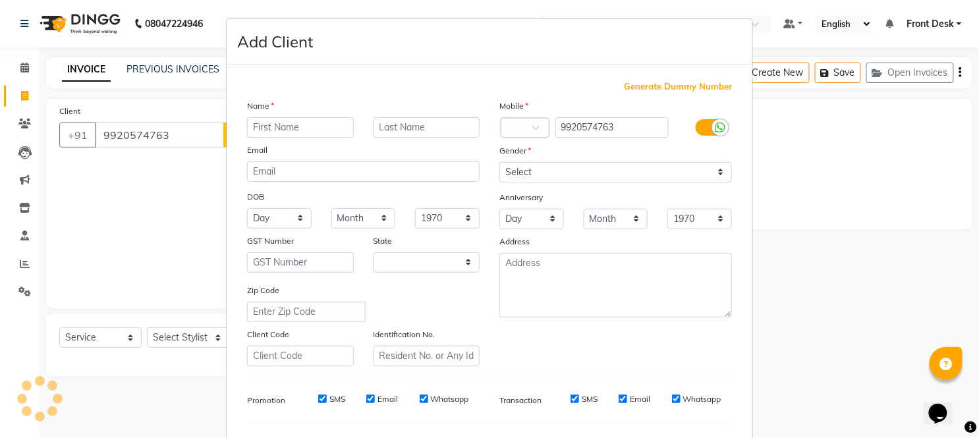
select select "22"
click at [275, 132] on input "text" at bounding box center [300, 127] width 107 height 20
type input "[PERSON_NAME]"
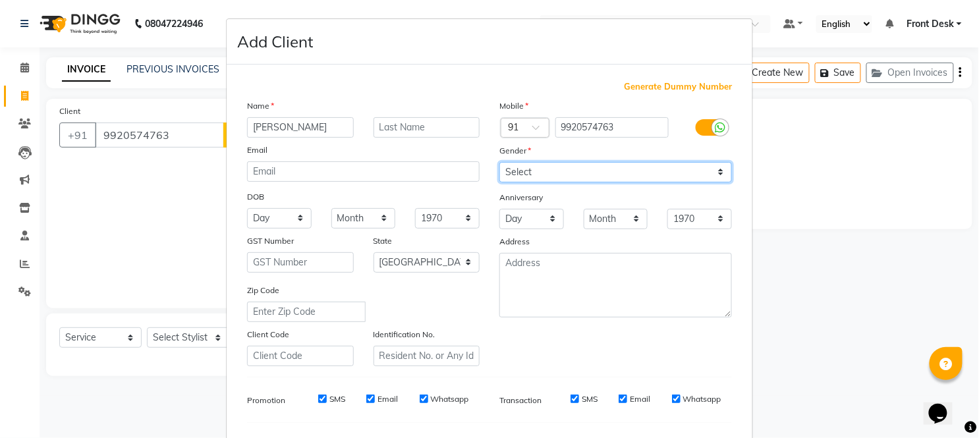
click at [529, 170] on select "Select [DEMOGRAPHIC_DATA] [DEMOGRAPHIC_DATA] Other Prefer Not To Say" at bounding box center [616, 172] width 233 height 20
select select "[DEMOGRAPHIC_DATA]"
click at [500, 162] on select "Select [DEMOGRAPHIC_DATA] [DEMOGRAPHIC_DATA] Other Prefer Not To Say" at bounding box center [616, 172] width 233 height 20
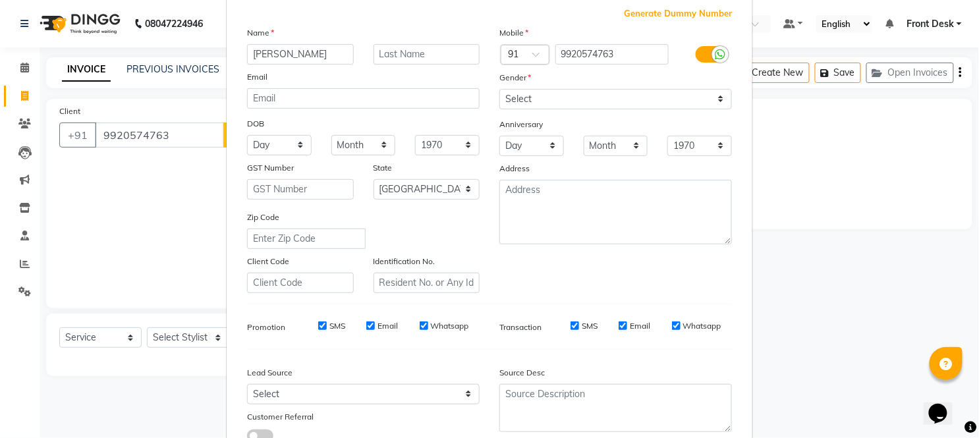
scroll to position [170, 0]
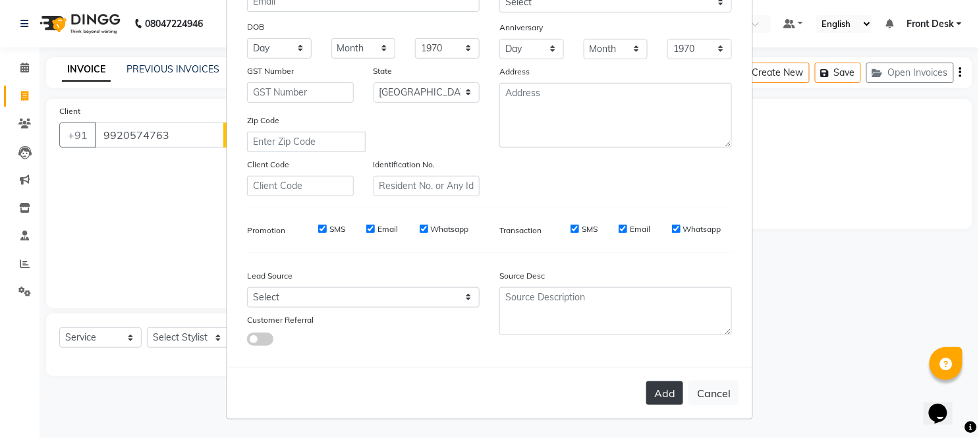
click at [654, 394] on button "Add" at bounding box center [665, 394] width 37 height 24
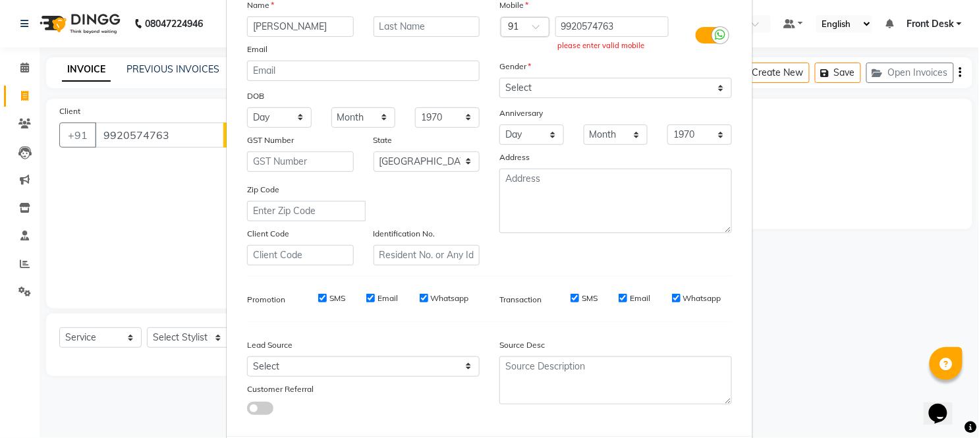
scroll to position [97, 0]
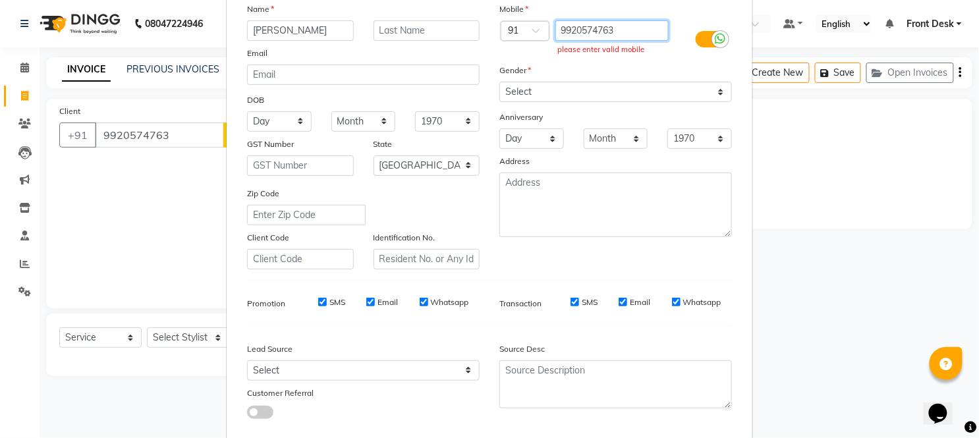
click at [633, 21] on input "9920574763" at bounding box center [613, 30] width 114 height 20
type input "9"
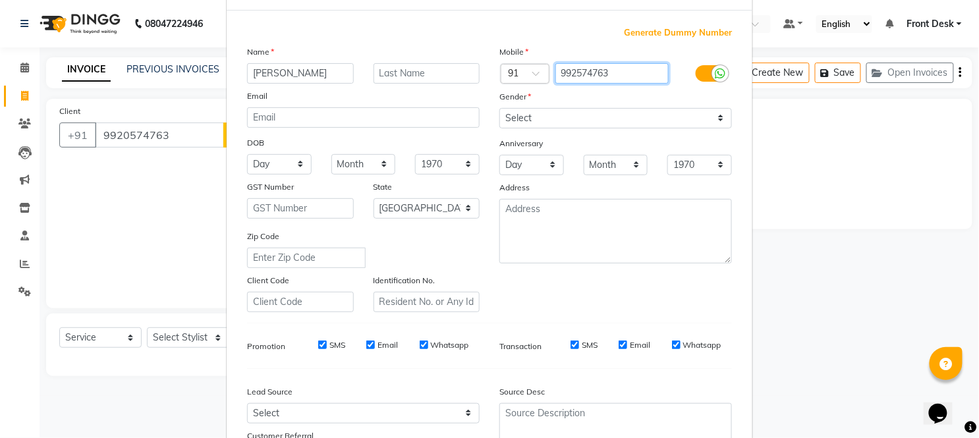
scroll to position [73, 0]
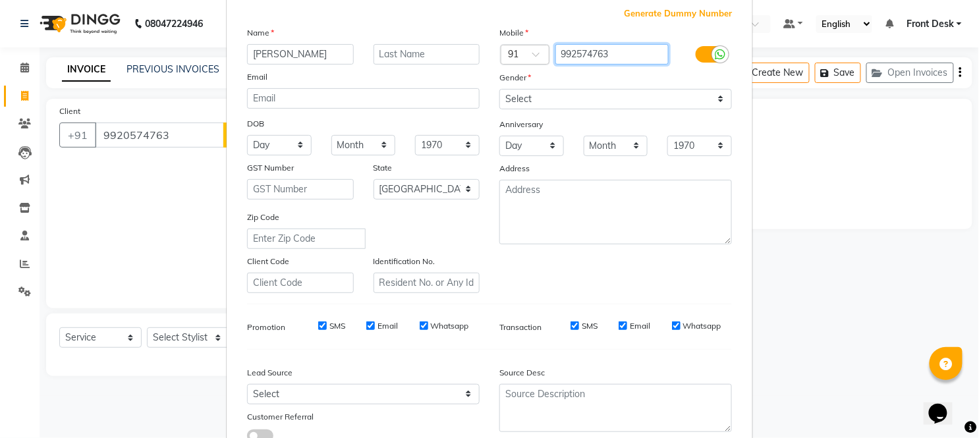
type input "992574763"
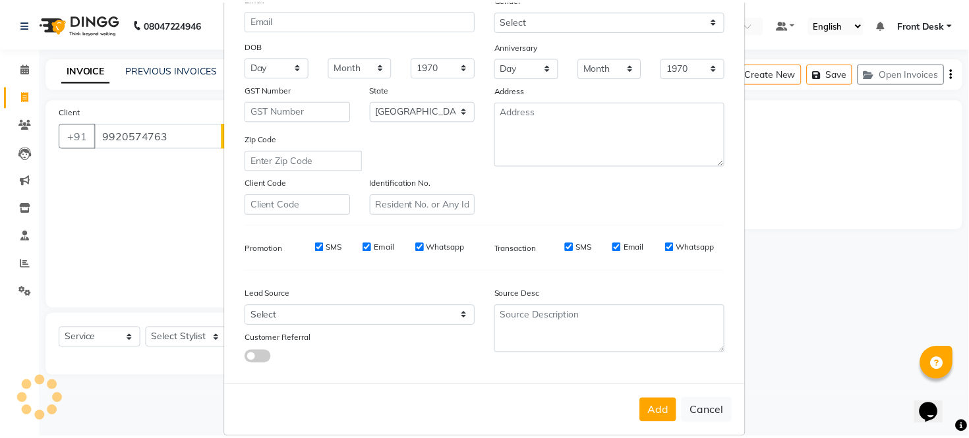
scroll to position [170, 0]
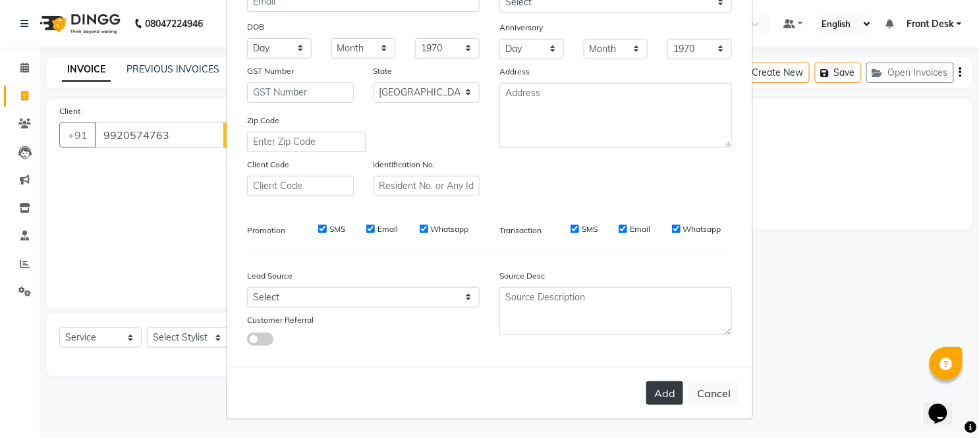
click at [673, 393] on button "Add" at bounding box center [665, 394] width 37 height 24
type input "992574763"
select select
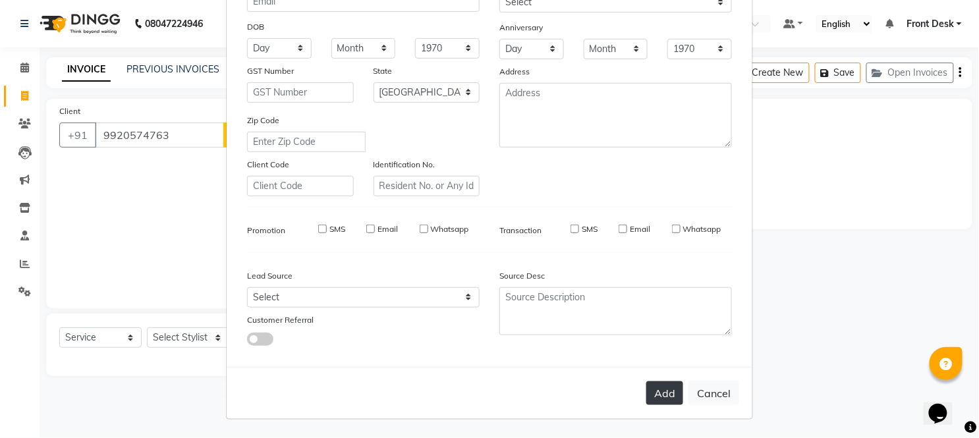
select select "null"
select select
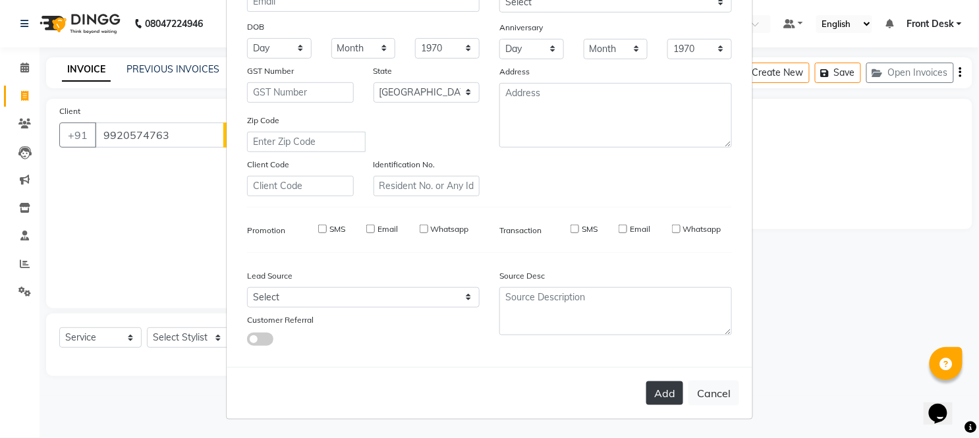
checkbox input "false"
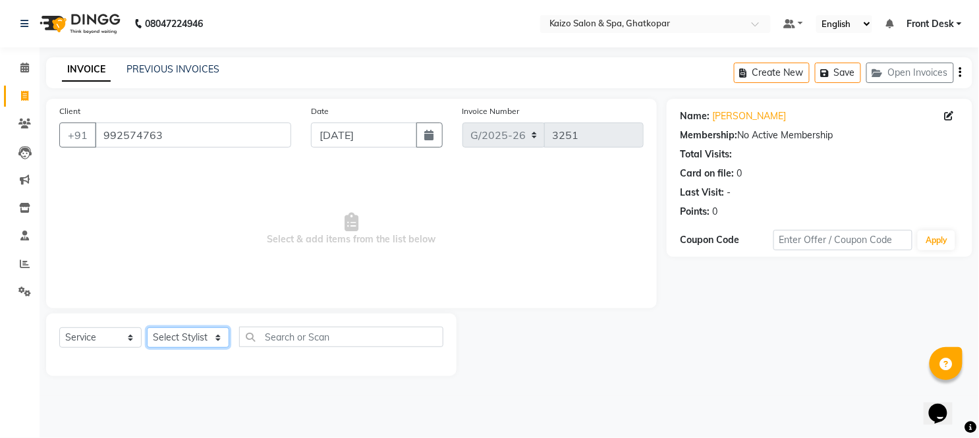
click at [189, 339] on select "Select Stylist [PERSON_NAME] ANJALI [PERSON_NAME] [PERSON_NAME] Front Desk [PER…" at bounding box center [188, 338] width 82 height 20
select select "8844"
click at [147, 328] on select "Select Stylist [PERSON_NAME] ANJALI [PERSON_NAME] [PERSON_NAME] Front Desk [PER…" at bounding box center [188, 338] width 82 height 20
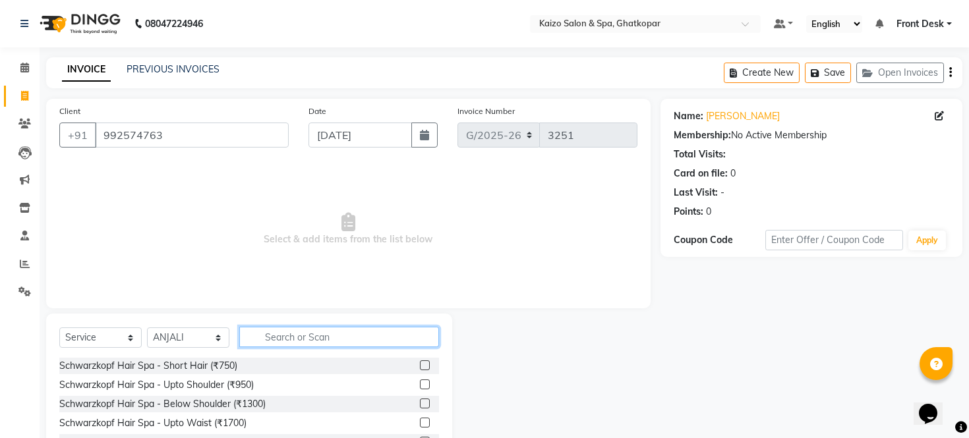
click at [314, 327] on input "text" at bounding box center [339, 337] width 200 height 20
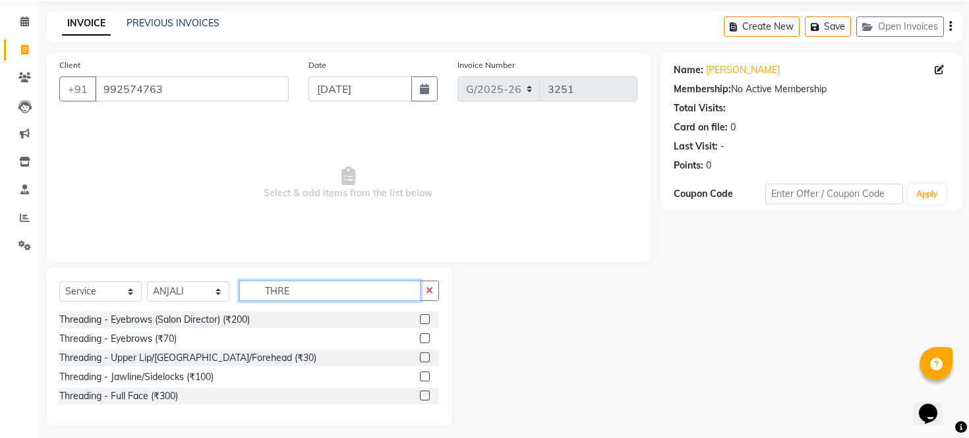
scroll to position [53, 0]
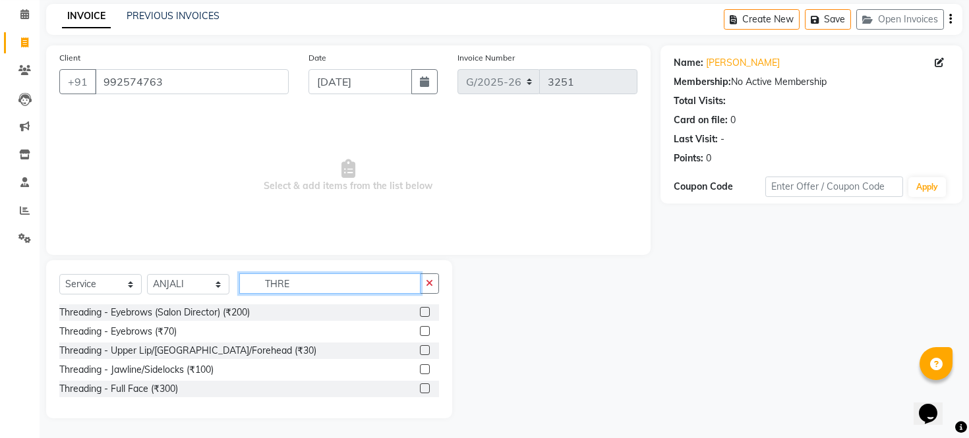
type input "THRE"
click at [426, 368] on label at bounding box center [425, 369] width 10 height 10
click at [426, 368] on input "checkbox" at bounding box center [424, 370] width 9 height 9
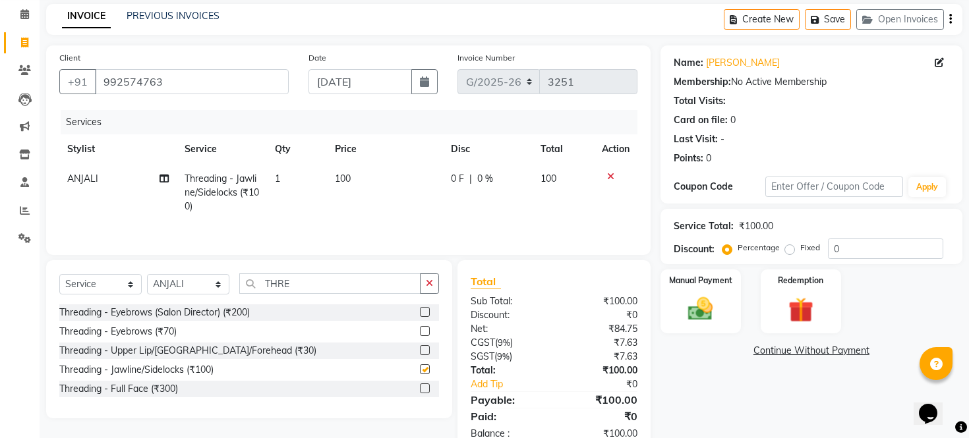
checkbox input "false"
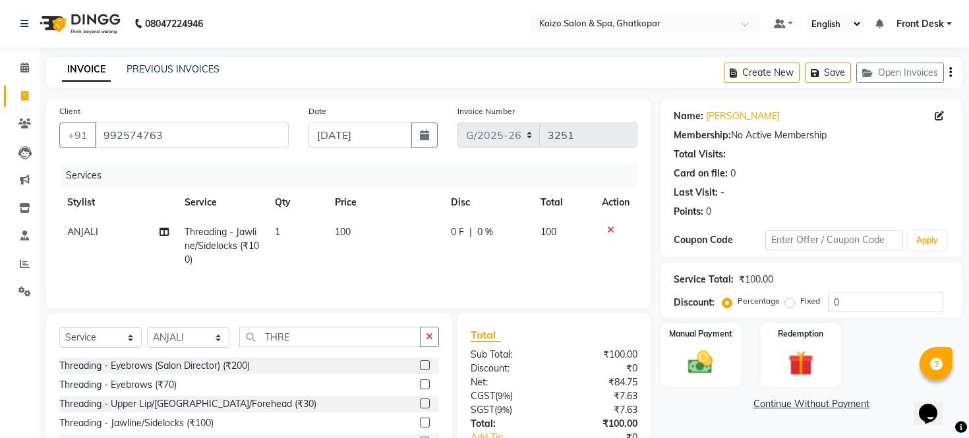
scroll to position [73, 0]
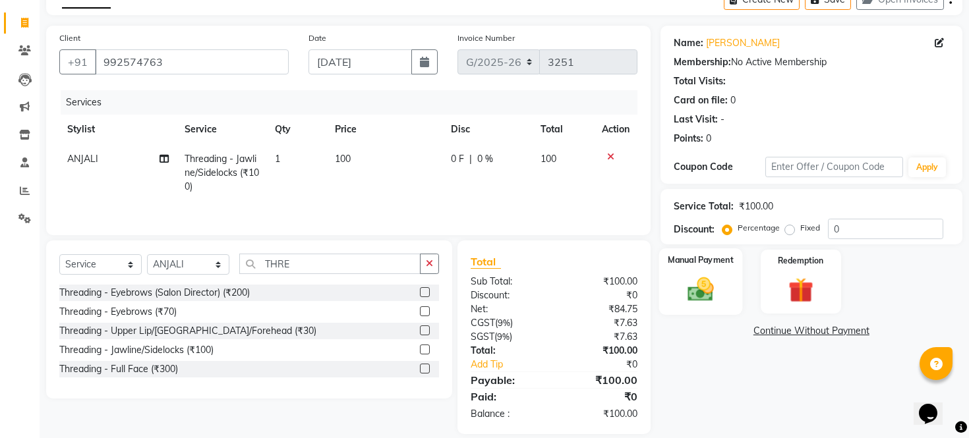
click at [705, 297] on img at bounding box center [700, 290] width 42 height 30
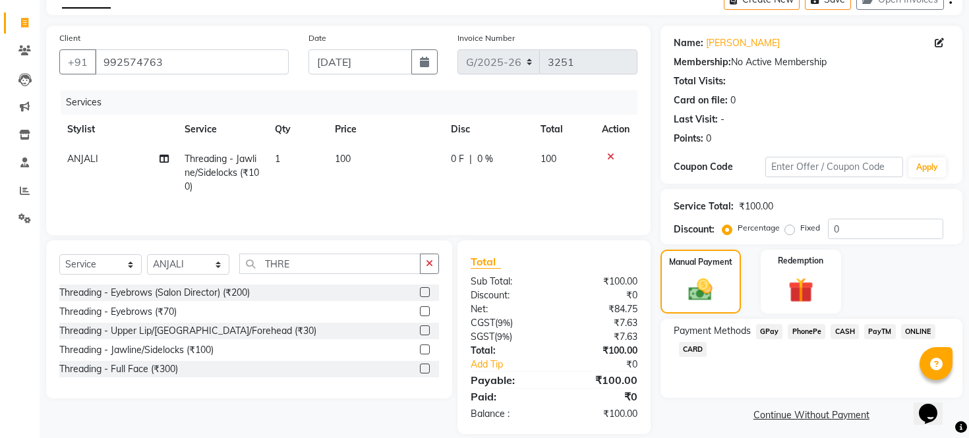
click at [846, 339] on span "CASH" at bounding box center [844, 331] width 28 height 15
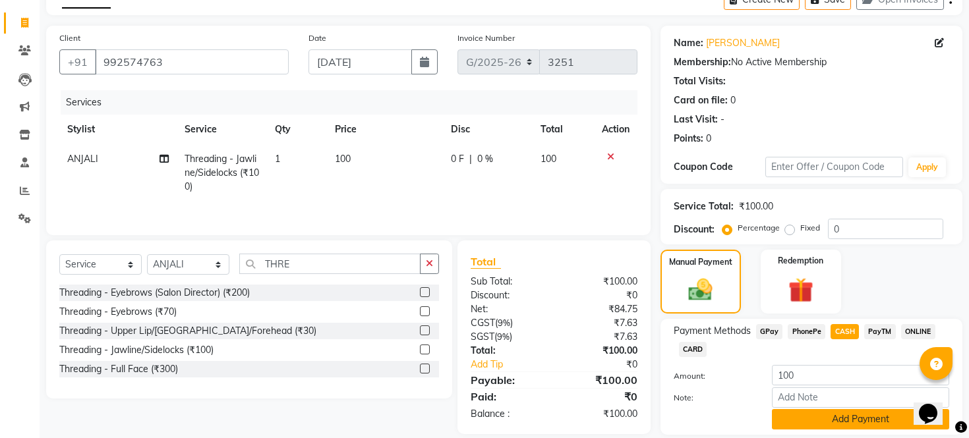
click at [813, 429] on button "Add Payment" at bounding box center [860, 419] width 177 height 20
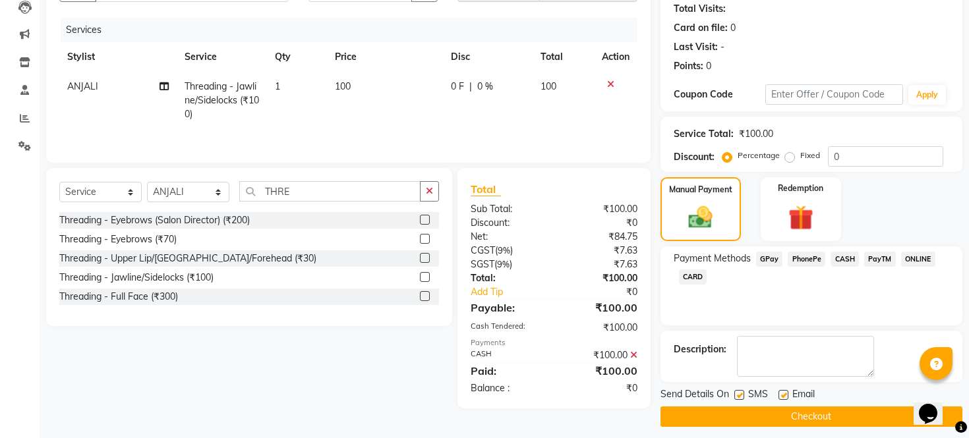
scroll to position [169, 0]
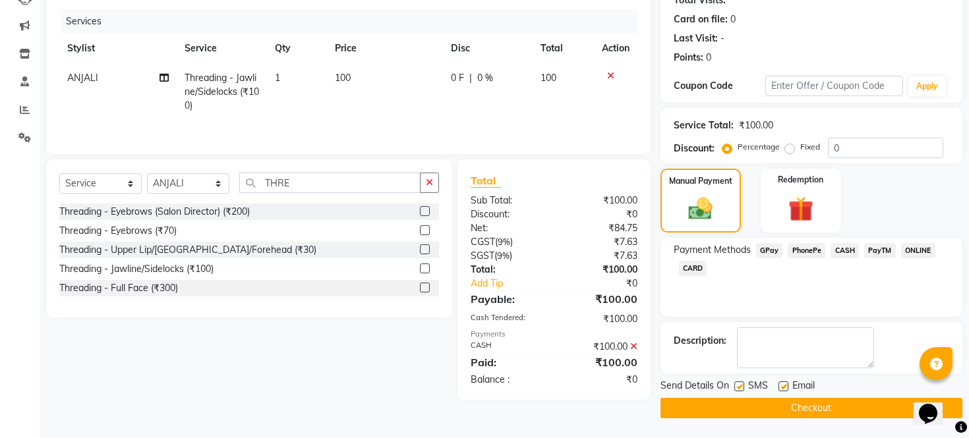
click at [737, 383] on label at bounding box center [739, 387] width 10 height 10
click at [737, 383] on input "checkbox" at bounding box center [738, 387] width 9 height 9
checkbox input "false"
click at [779, 386] on label at bounding box center [783, 387] width 10 height 10
click at [779, 386] on input "checkbox" at bounding box center [782, 387] width 9 height 9
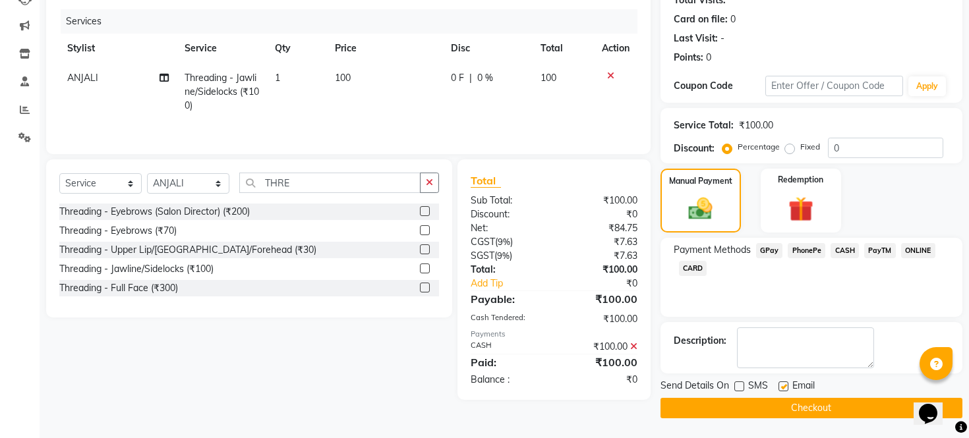
checkbox input "false"
click at [782, 403] on button "Checkout" at bounding box center [811, 408] width 302 height 20
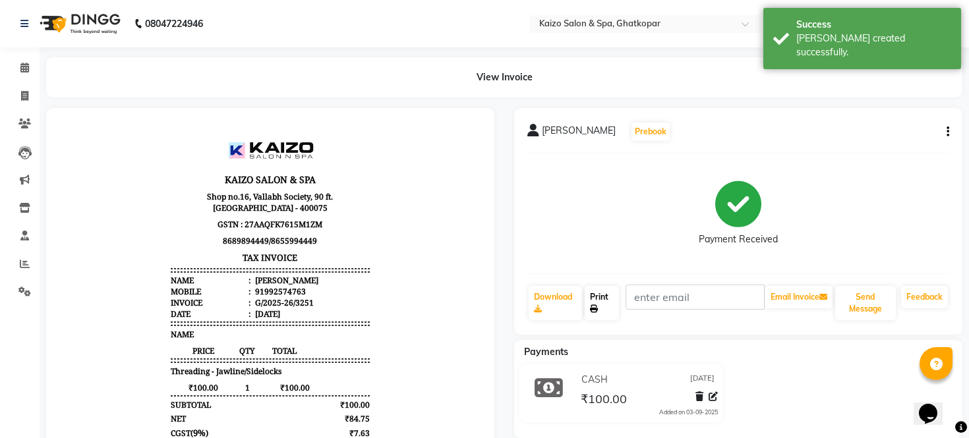
click at [605, 299] on link "Print" at bounding box center [602, 303] width 35 height 34
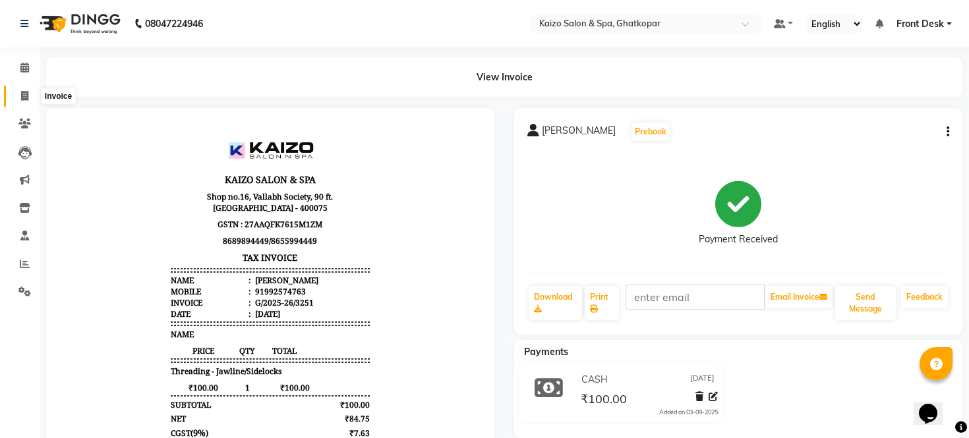
click at [29, 93] on span at bounding box center [24, 96] width 23 height 15
select select "service"
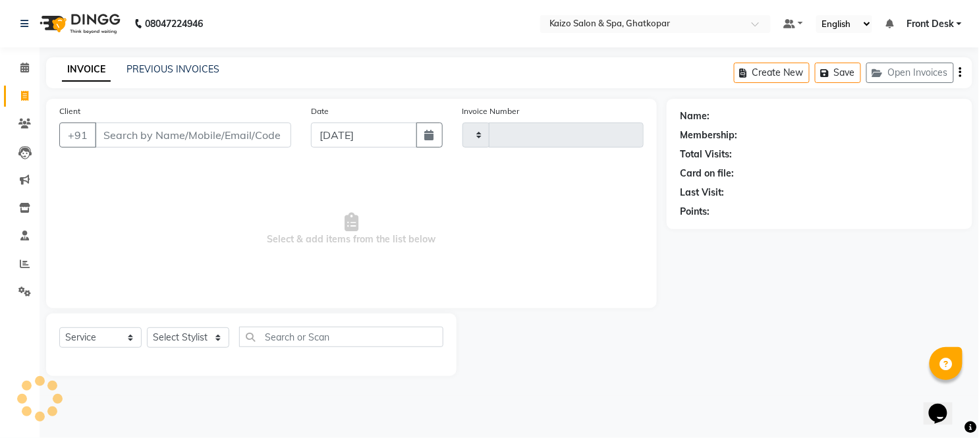
type input "3252"
select select "3500"
click at [422, 140] on button "button" at bounding box center [430, 135] width 26 height 25
select select "9"
select select "2025"
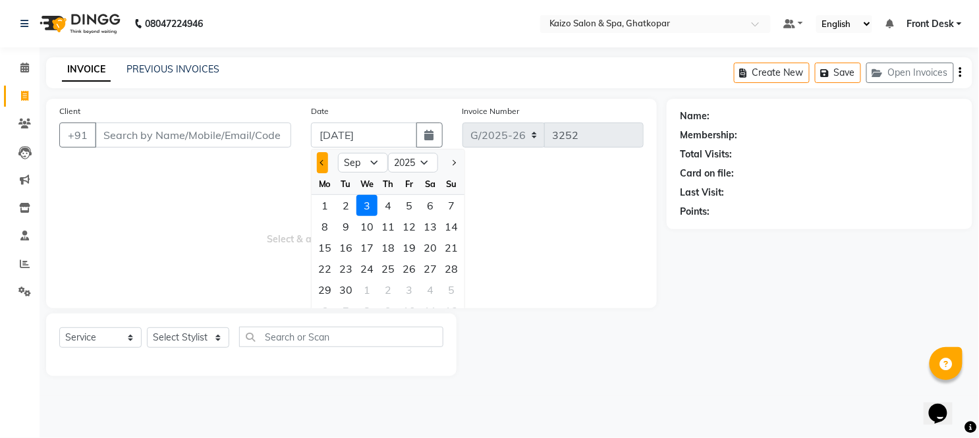
click at [319, 166] on button "Previous month" at bounding box center [322, 162] width 11 height 21
select select "8"
click at [351, 285] on div "26" at bounding box center [345, 289] width 21 height 21
type input "[DATE]"
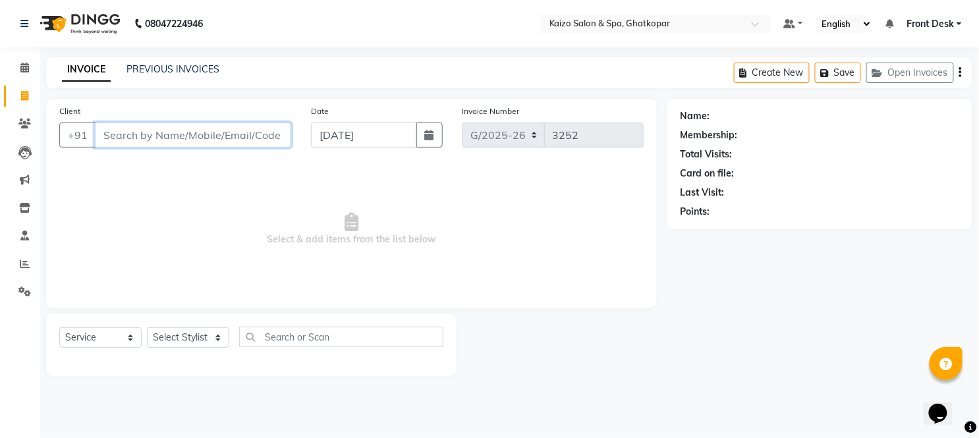
click at [227, 136] on input "Client" at bounding box center [193, 135] width 196 height 25
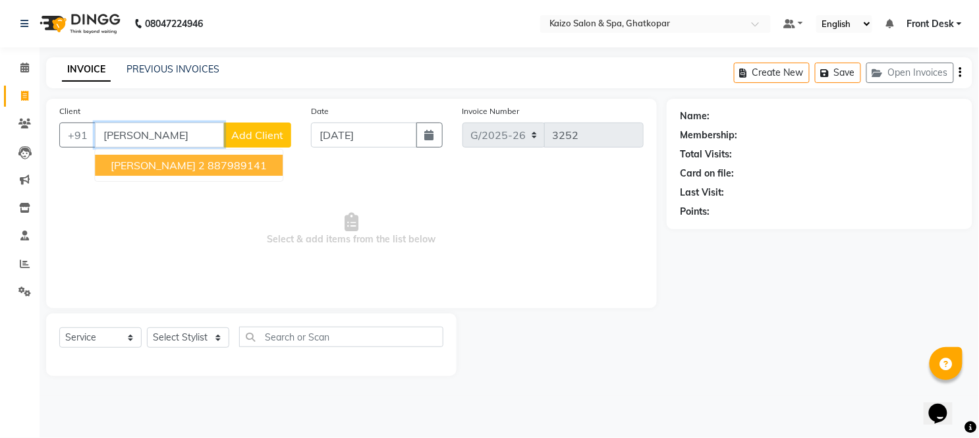
click at [250, 166] on ngb-highlight "887989141" at bounding box center [237, 165] width 59 height 13
type input "887989141"
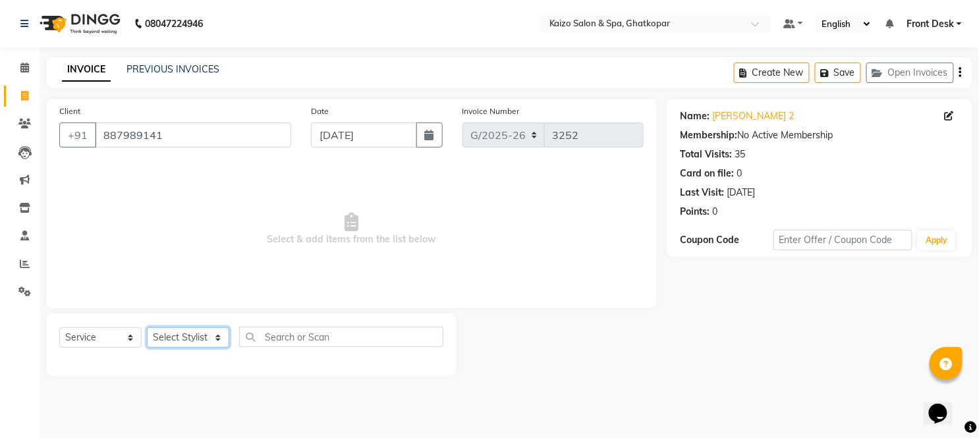
click at [167, 338] on select "Select Stylist [PERSON_NAME] ANJALI [PERSON_NAME] [PERSON_NAME] Front Desk [PER…" at bounding box center [188, 338] width 82 height 20
select select "54276"
click at [147, 328] on select "Select Stylist [PERSON_NAME] ANJALI [PERSON_NAME] [PERSON_NAME] Front Desk [PER…" at bounding box center [188, 338] width 82 height 20
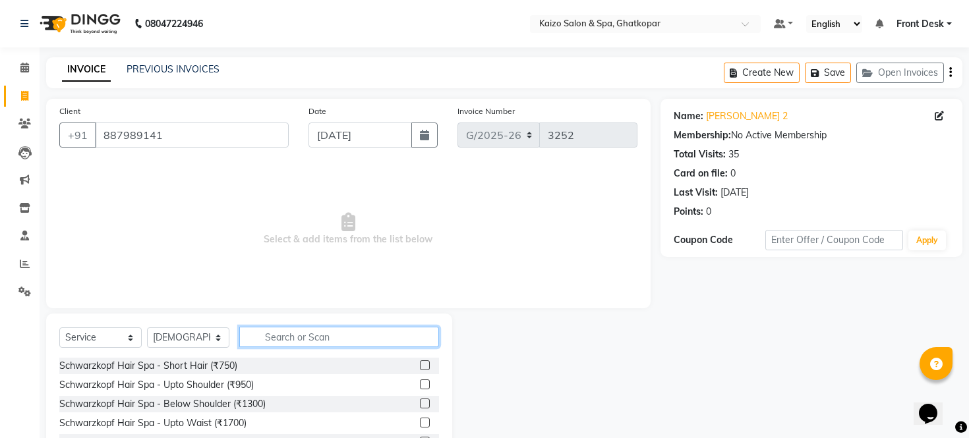
click at [313, 343] on input "text" at bounding box center [339, 337] width 200 height 20
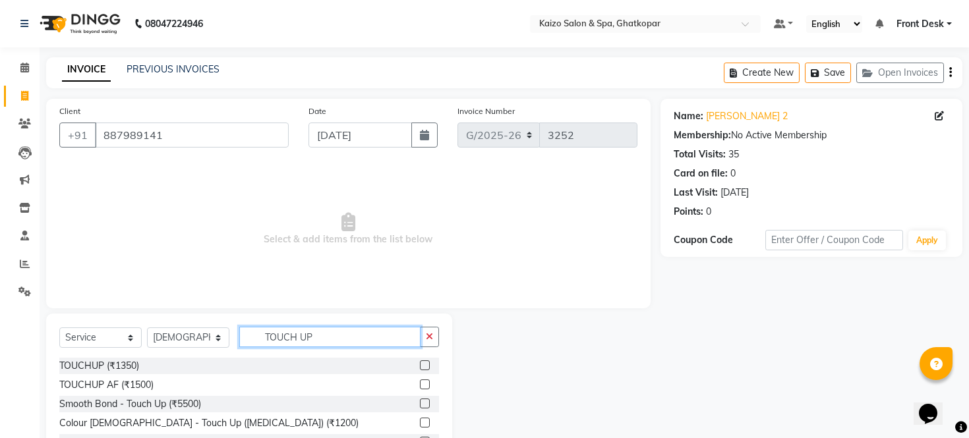
type input "TOUCH UP"
click at [430, 386] on div at bounding box center [429, 385] width 19 height 16
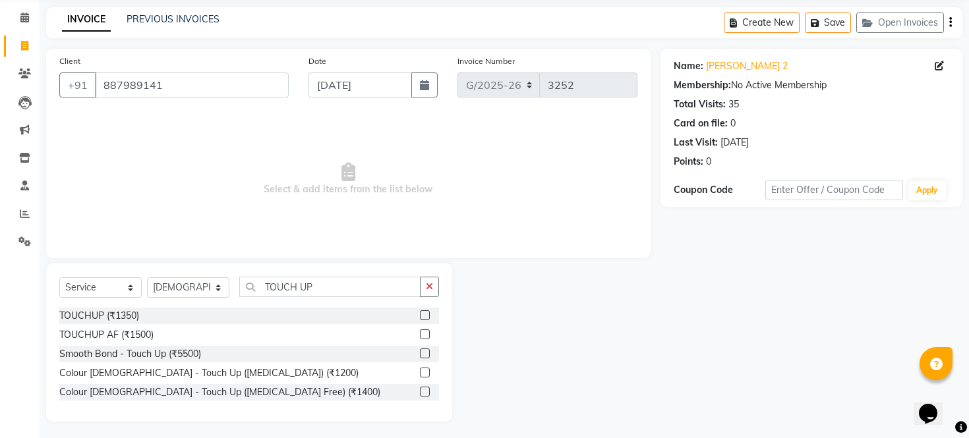
scroll to position [53, 0]
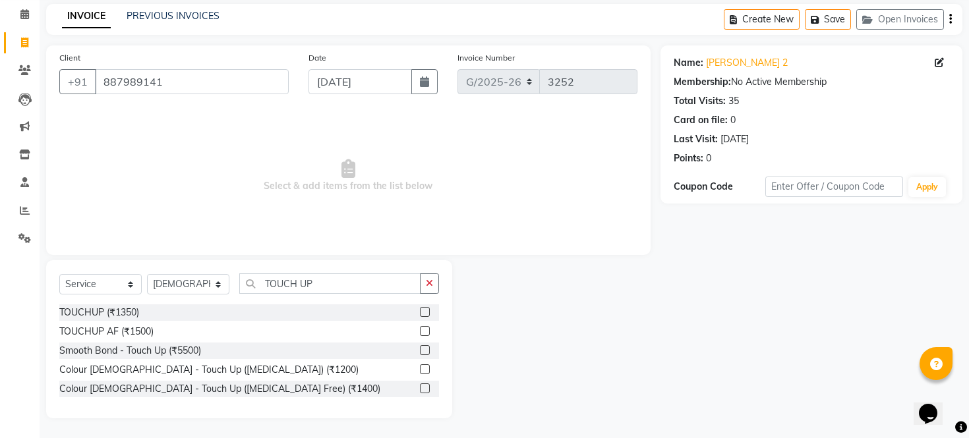
click at [426, 389] on label at bounding box center [425, 389] width 10 height 10
click at [426, 389] on input "checkbox" at bounding box center [424, 389] width 9 height 9
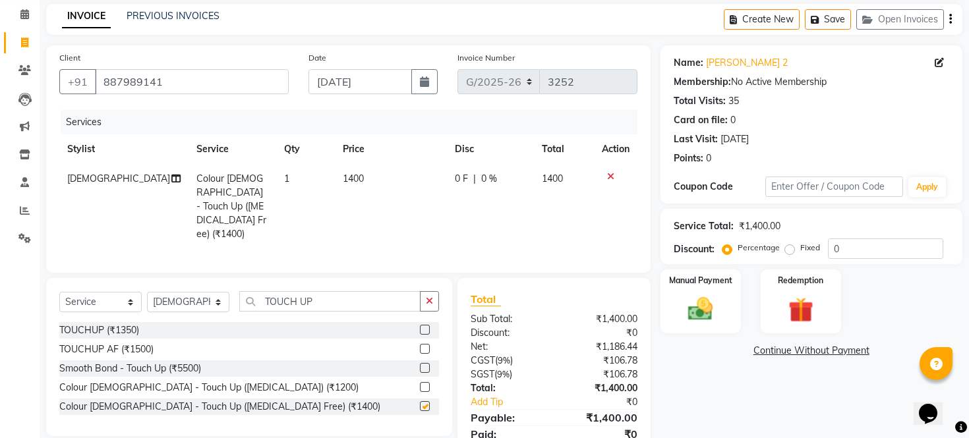
checkbox input "false"
click at [382, 169] on td "1400" at bounding box center [391, 206] width 112 height 85
select select "54276"
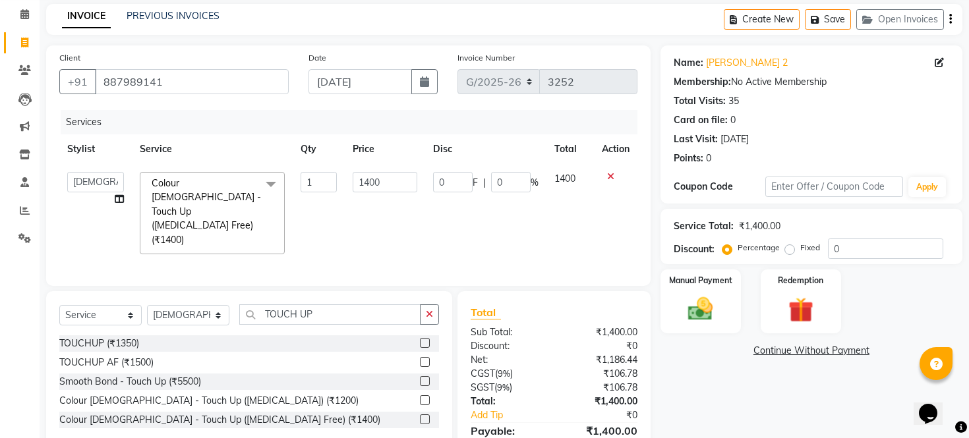
drag, startPoint x: 382, startPoint y: 169, endPoint x: 386, endPoint y: 182, distance: 13.6
click at [381, 169] on td "1400" at bounding box center [385, 213] width 80 height 98
click at [386, 182] on input "1400" at bounding box center [385, 182] width 65 height 20
type input "1395"
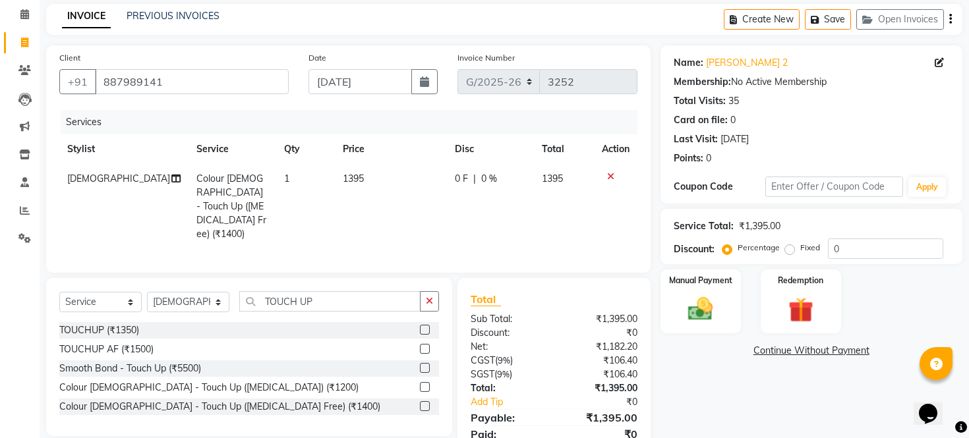
click at [432, 211] on tr "IFTESHA Colour [DEMOGRAPHIC_DATA] - Touch Up ([MEDICAL_DATA] Free) (₹1400) 1 13…" at bounding box center [348, 206] width 578 height 85
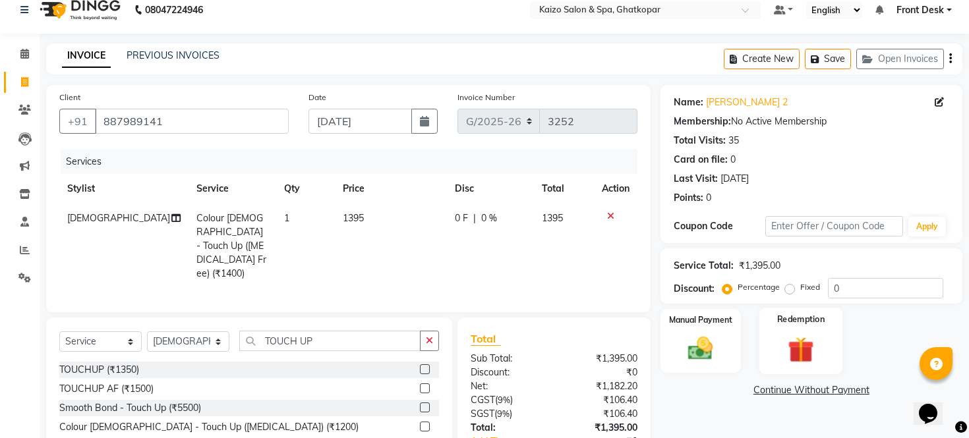
scroll to position [0, 0]
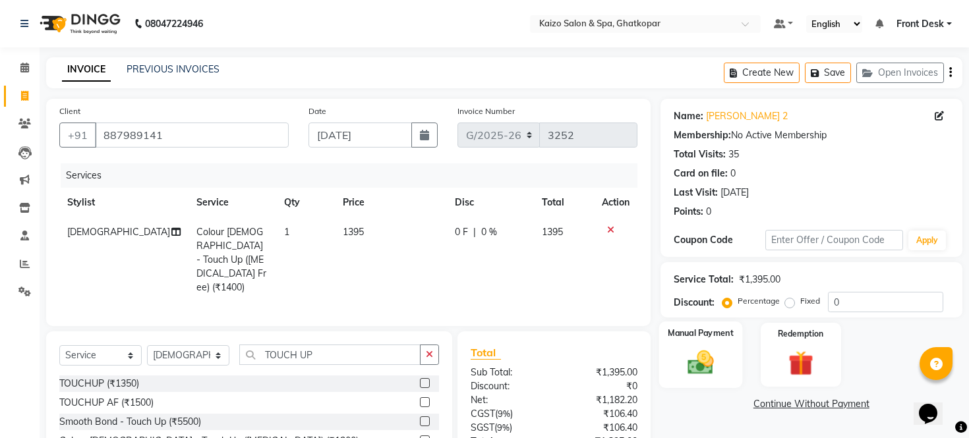
click at [706, 372] on img at bounding box center [700, 363] width 42 height 30
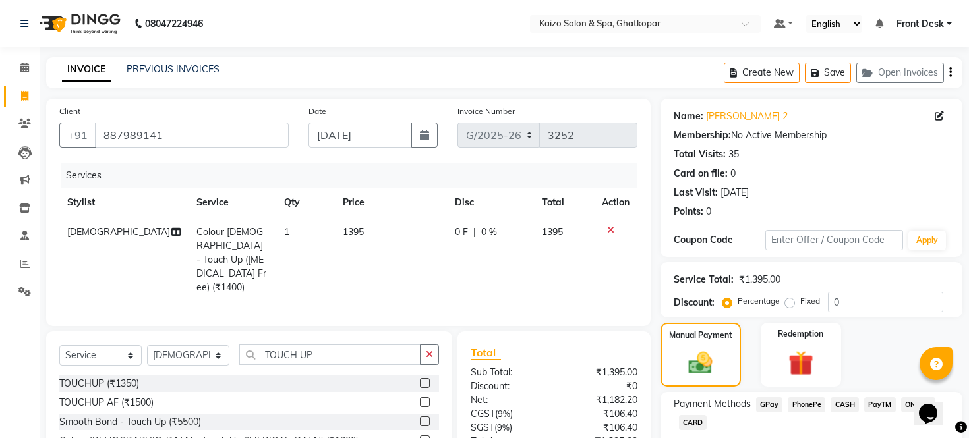
click at [847, 413] on span "CASH" at bounding box center [844, 404] width 28 height 15
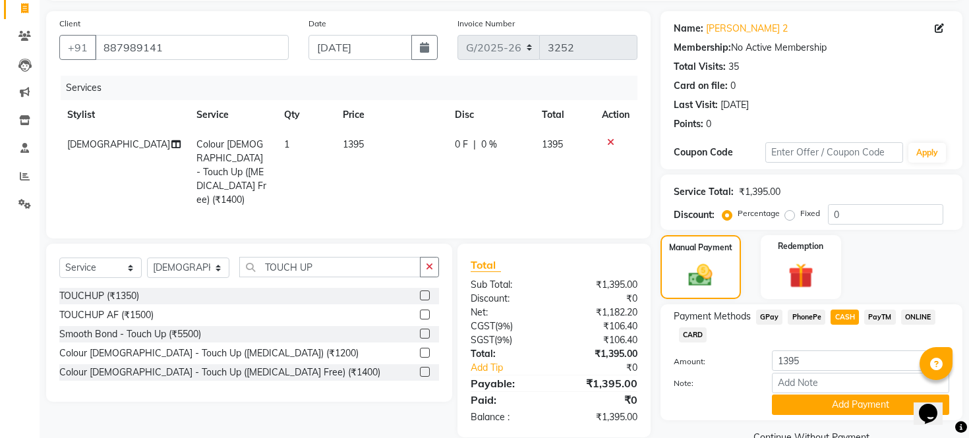
scroll to position [113, 0]
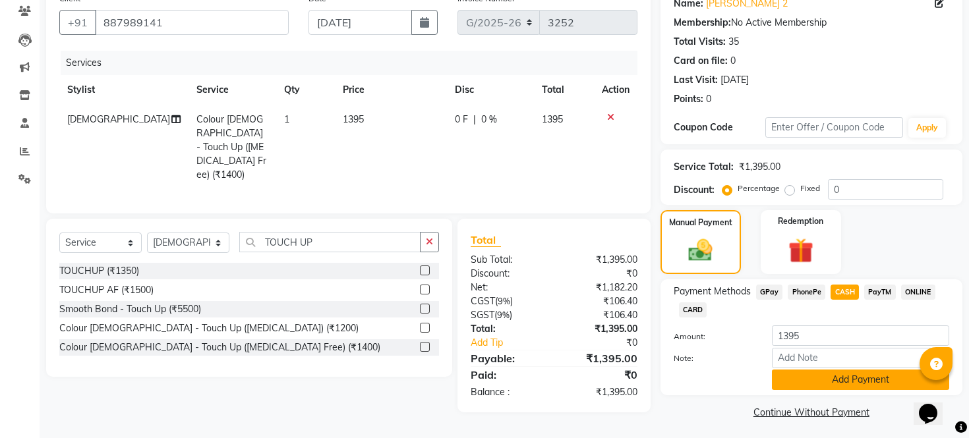
click at [892, 390] on button "Add Payment" at bounding box center [860, 380] width 177 height 20
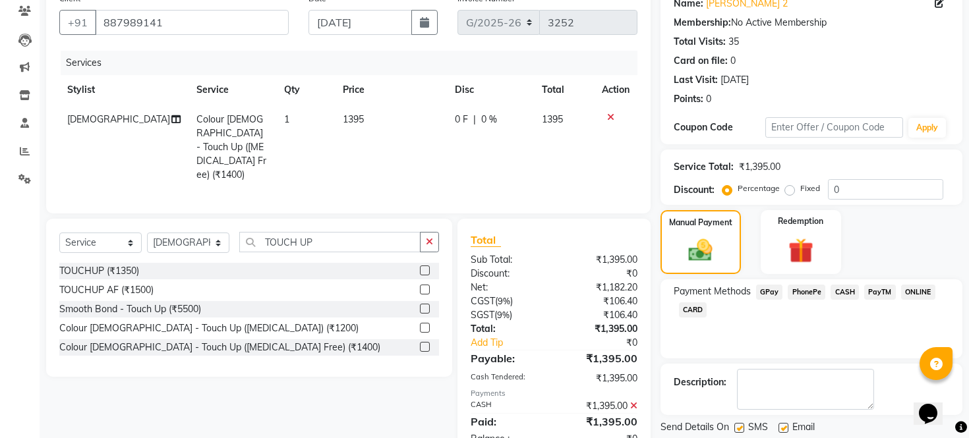
scroll to position [169, 0]
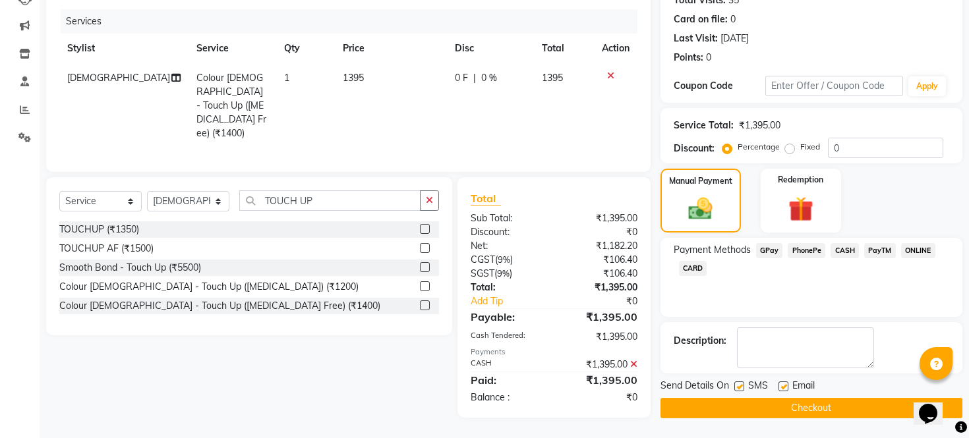
click at [735, 386] on label at bounding box center [739, 387] width 10 height 10
click at [735, 386] on input "checkbox" at bounding box center [738, 387] width 9 height 9
checkbox input "false"
click at [782, 383] on label at bounding box center [783, 387] width 10 height 10
click at [782, 383] on input "checkbox" at bounding box center [782, 387] width 9 height 9
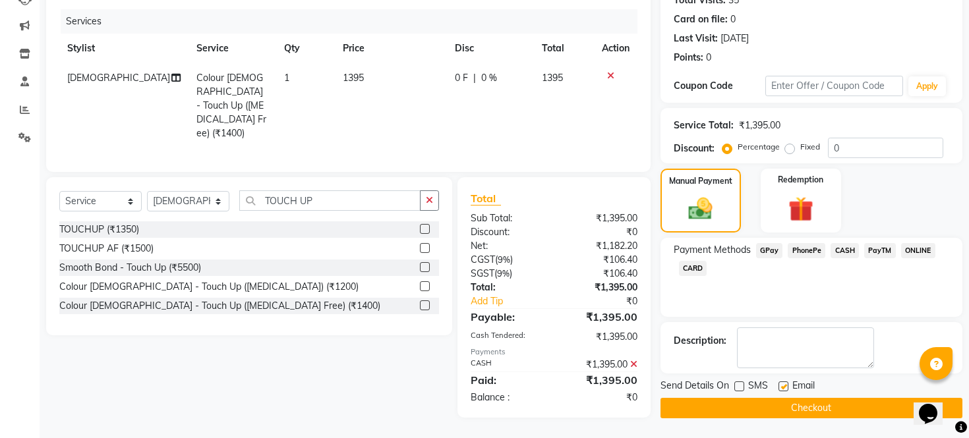
checkbox input "false"
click at [782, 406] on button "Checkout" at bounding box center [811, 408] width 302 height 20
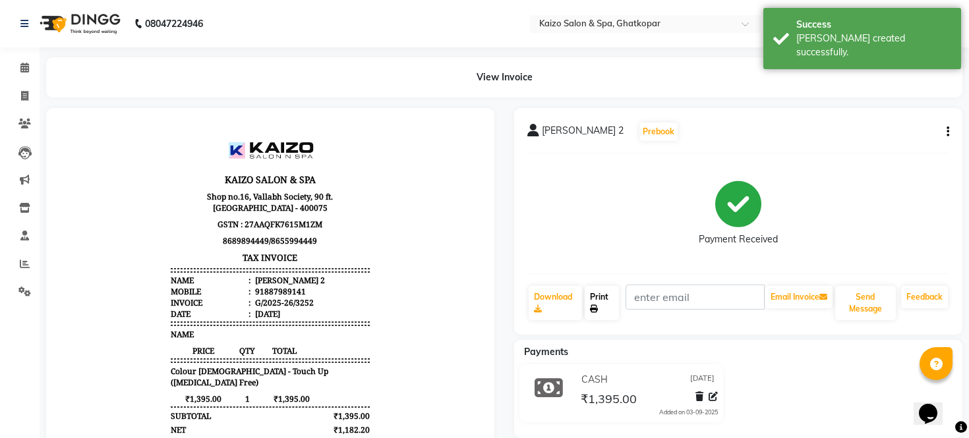
click at [609, 302] on link "Print" at bounding box center [602, 303] width 35 height 34
click at [21, 90] on span at bounding box center [24, 96] width 23 height 15
select select "service"
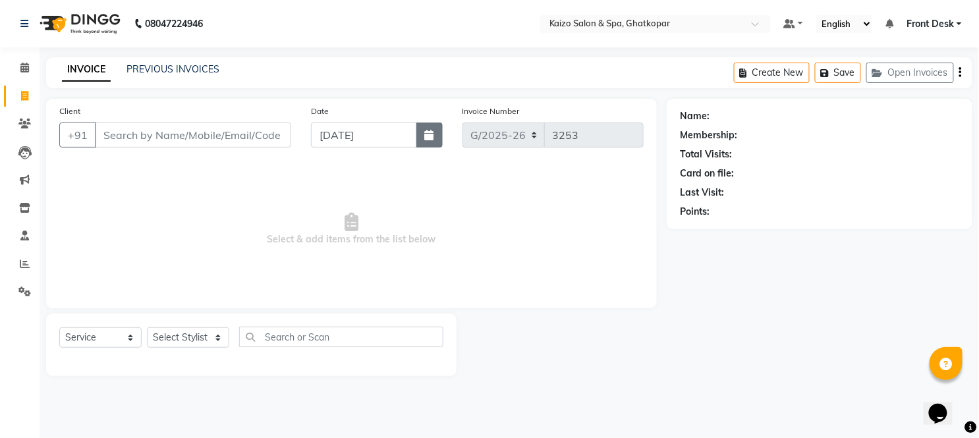
click at [429, 130] on icon "button" at bounding box center [429, 135] width 9 height 11
select select "9"
select select "2025"
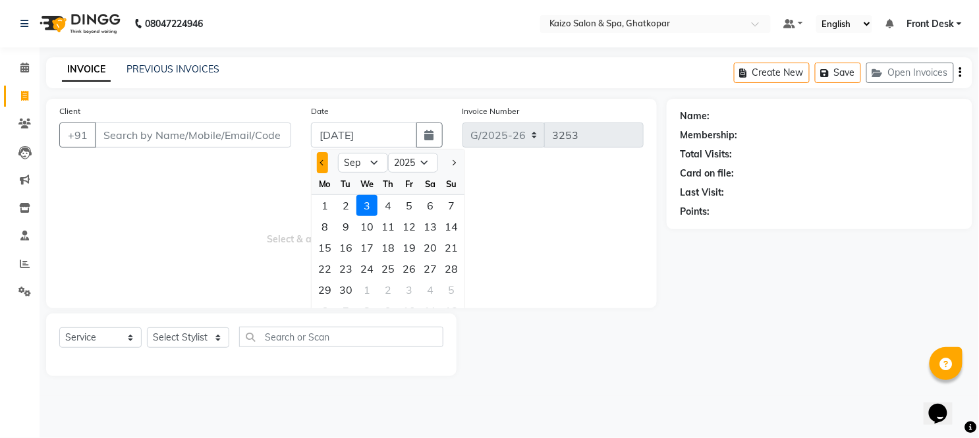
click at [320, 154] on button "Previous month" at bounding box center [322, 162] width 11 height 21
select select "8"
click at [349, 285] on div "26" at bounding box center [345, 289] width 21 height 21
type input "[DATE]"
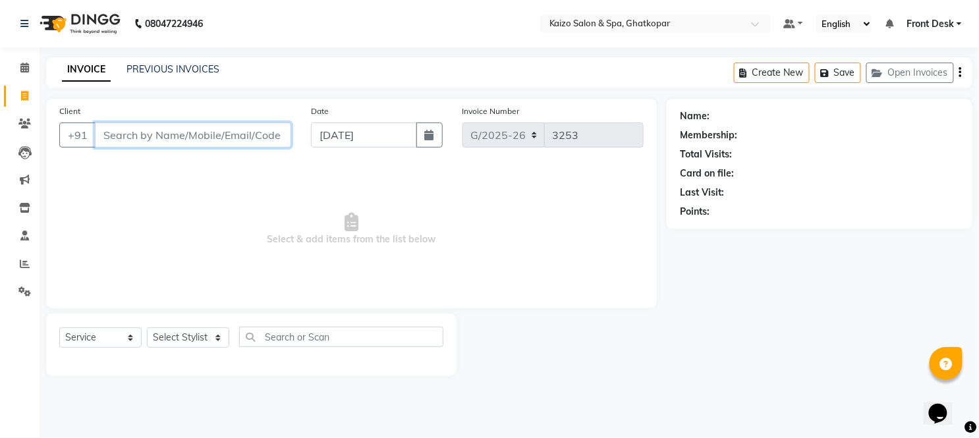
click at [189, 127] on input "Client" at bounding box center [193, 135] width 196 height 25
click at [169, 136] on input "TANISQ" at bounding box center [159, 135] width 129 height 25
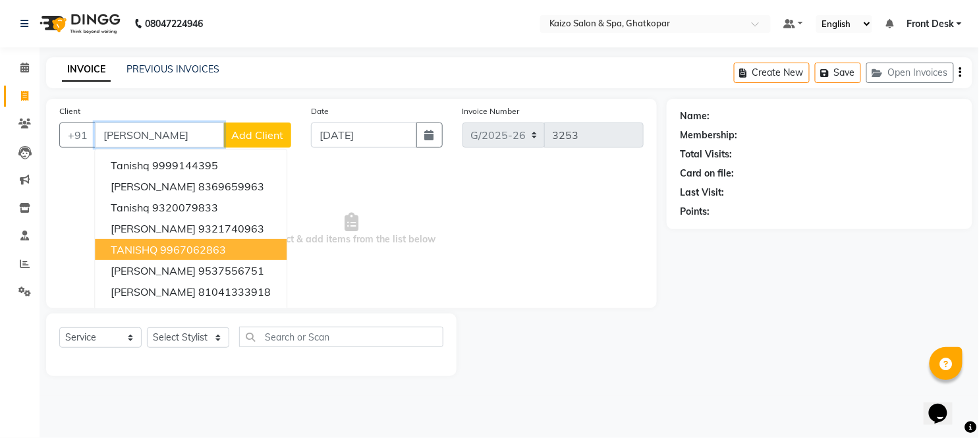
click at [216, 254] on ngb-highlight "9967062863" at bounding box center [193, 249] width 66 height 13
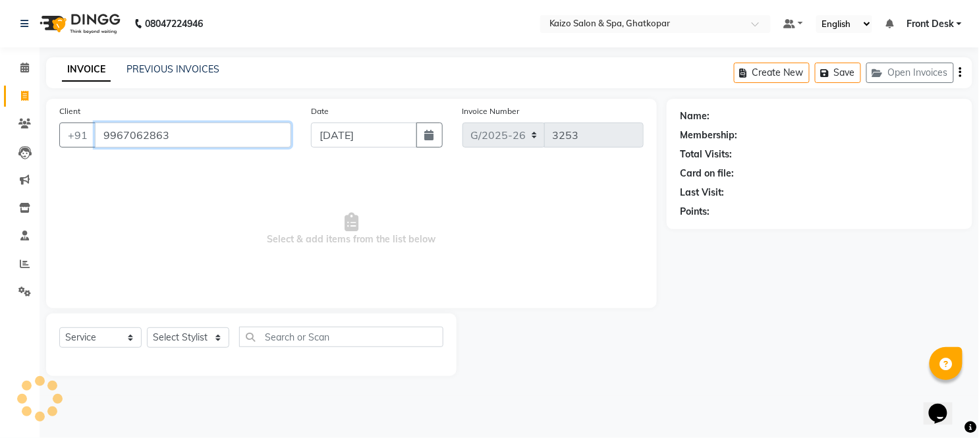
type input "9967062863"
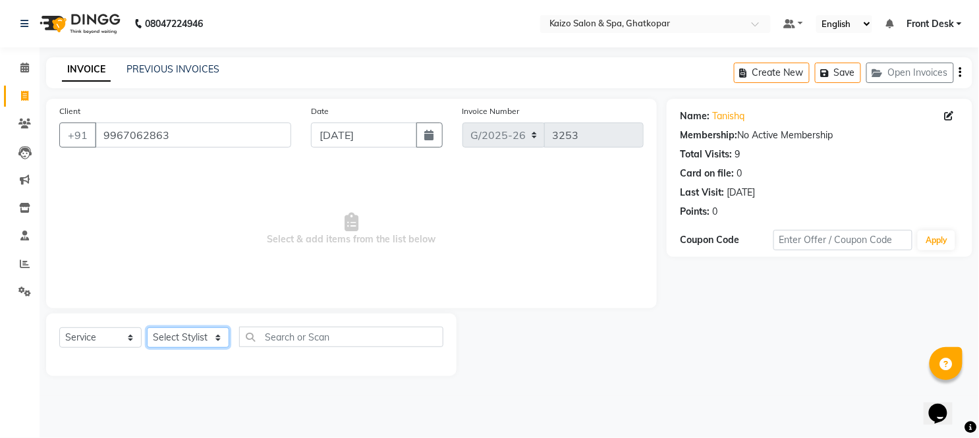
click at [188, 337] on select "Select Stylist [PERSON_NAME] ANJALI [PERSON_NAME] [PERSON_NAME] Front Desk [PER…" at bounding box center [188, 338] width 82 height 20
click at [216, 337] on select "Select Stylist [PERSON_NAME] ANJALI [PERSON_NAME] [PERSON_NAME] Front Desk [PER…" at bounding box center [188, 338] width 82 height 20
select select "79457"
click at [147, 328] on select "Select Stylist [PERSON_NAME] ANJALI [PERSON_NAME] [PERSON_NAME] Front Desk [PER…" at bounding box center [188, 338] width 82 height 20
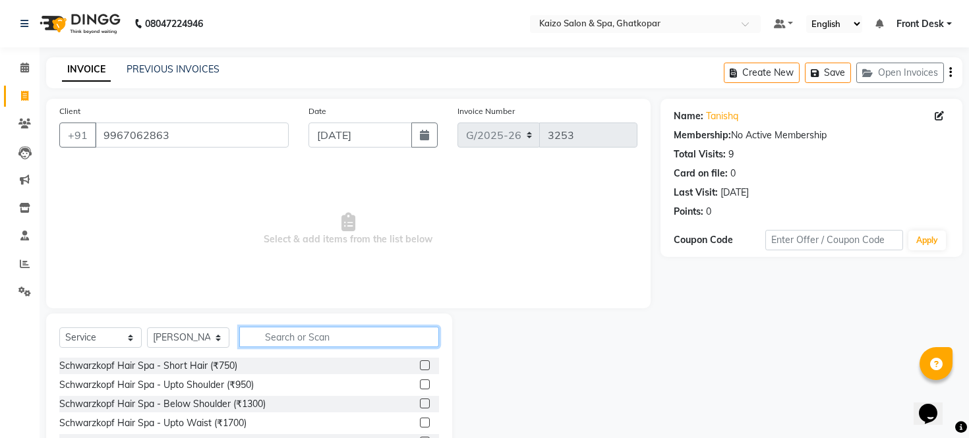
click at [350, 341] on input "text" at bounding box center [339, 337] width 200 height 20
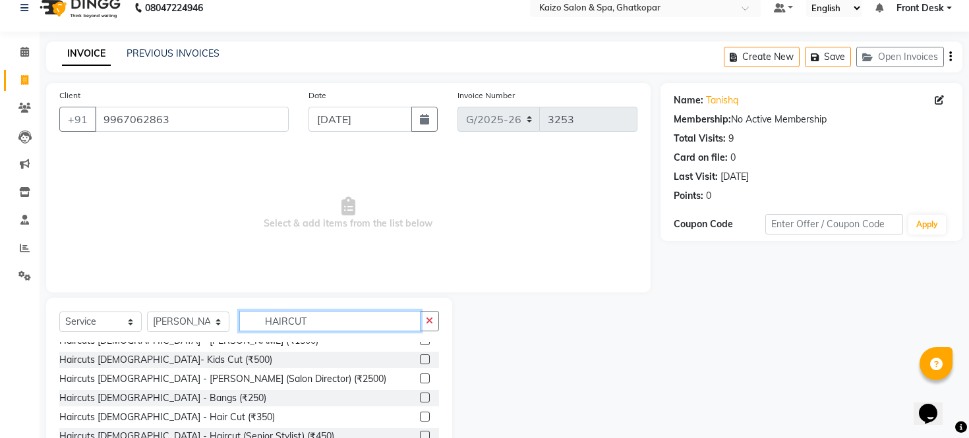
scroll to position [173, 0]
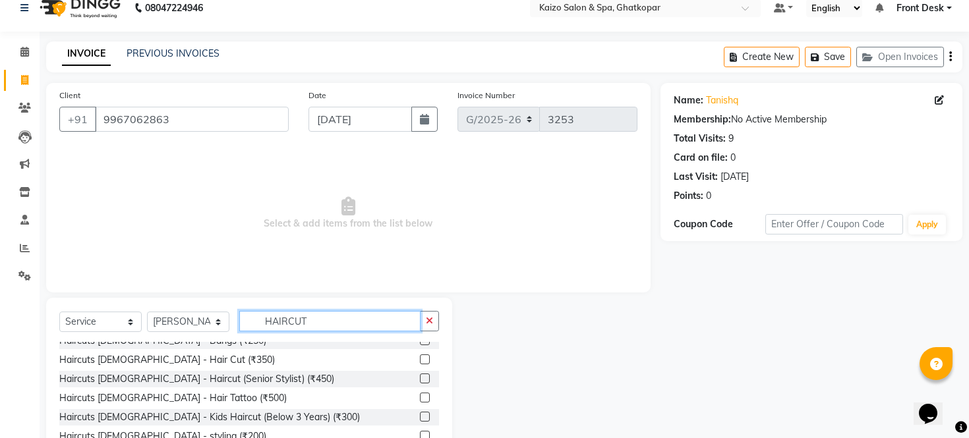
type input "HAIRCUT"
click at [420, 355] on label at bounding box center [425, 360] width 10 height 10
click at [420, 356] on input "checkbox" at bounding box center [424, 360] width 9 height 9
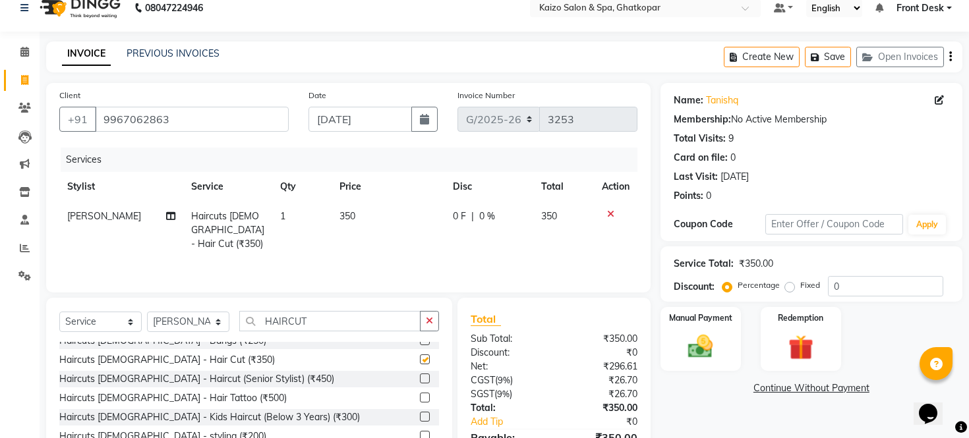
checkbox input "false"
click at [358, 330] on input "HAIRCUT" at bounding box center [329, 321] width 181 height 20
type input "H"
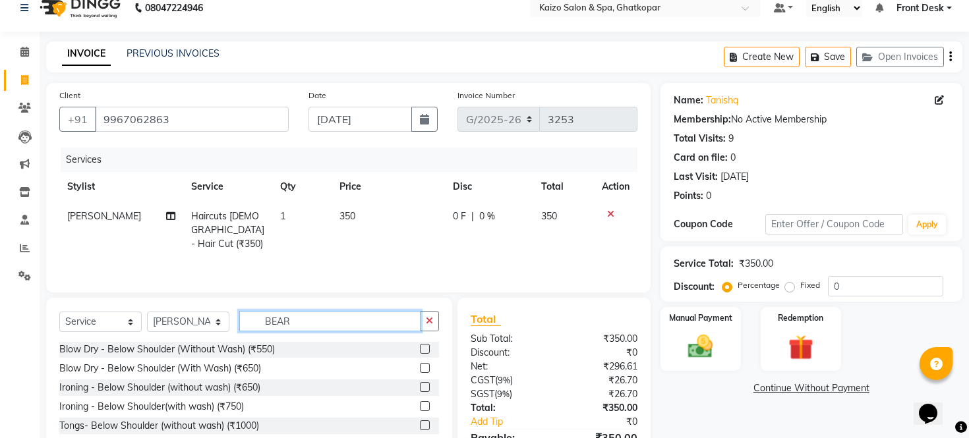
scroll to position [0, 0]
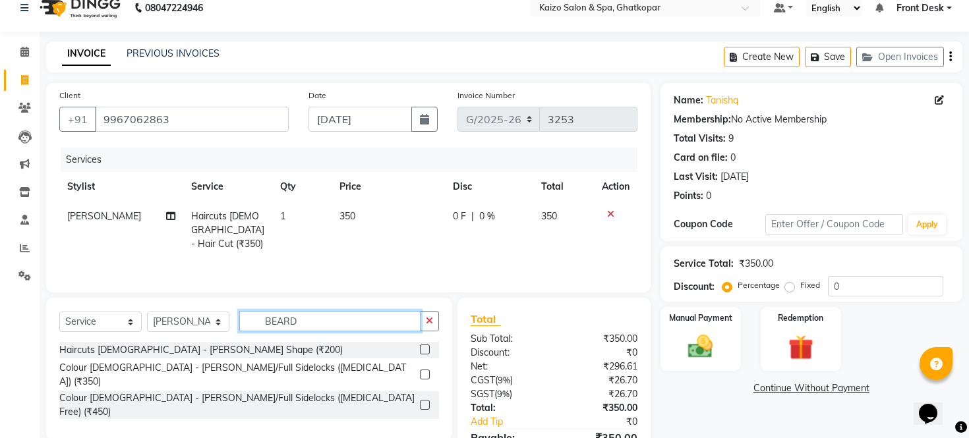
type input "BEARD"
click at [423, 353] on label at bounding box center [425, 350] width 10 height 10
click at [423, 353] on input "checkbox" at bounding box center [424, 350] width 9 height 9
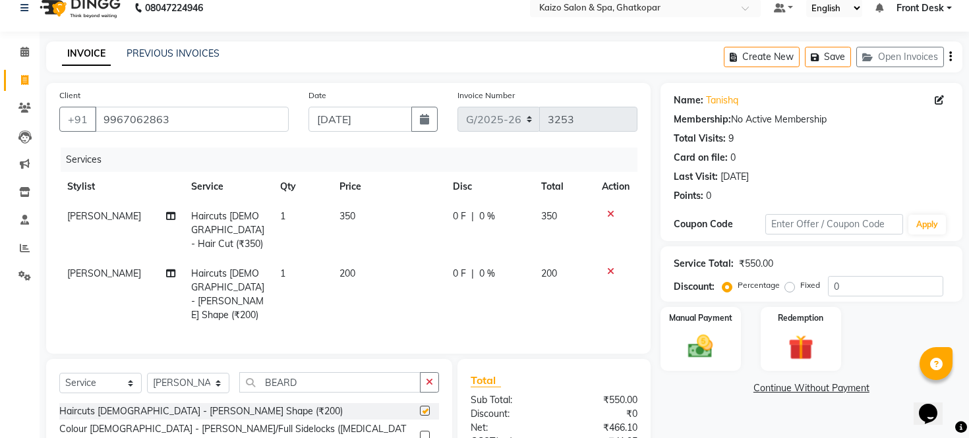
checkbox input "false"
click at [384, 259] on td "200" at bounding box center [387, 294] width 113 height 71
select select "79457"
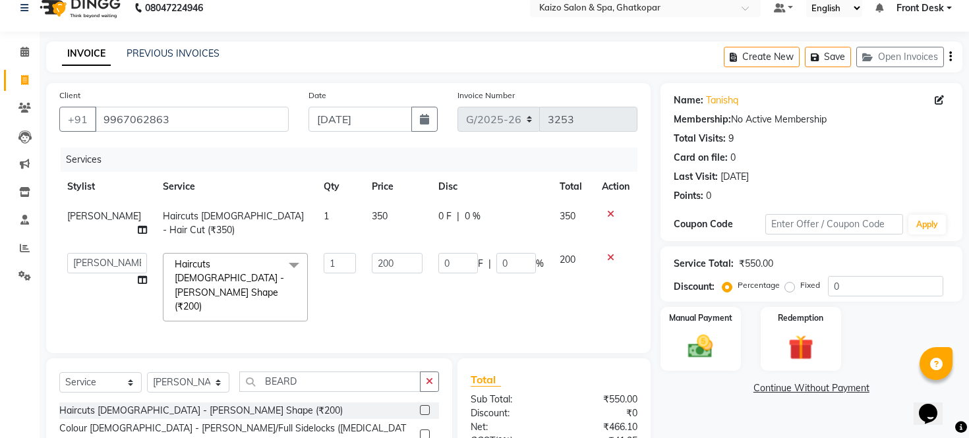
click at [384, 254] on input "200" at bounding box center [397, 263] width 50 height 20
type input "2"
type input "150"
click at [397, 206] on td "350" at bounding box center [397, 223] width 66 height 43
select select "79457"
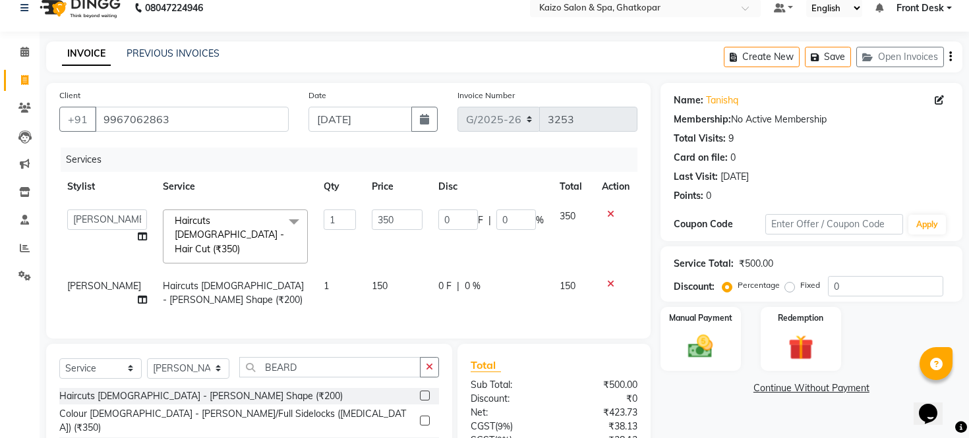
click at [397, 206] on td "350" at bounding box center [397, 237] width 66 height 70
click at [397, 219] on input "350" at bounding box center [397, 220] width 50 height 20
type input "300"
click at [530, 294] on td "0 F | 0 %" at bounding box center [490, 293] width 121 height 43
select select "79457"
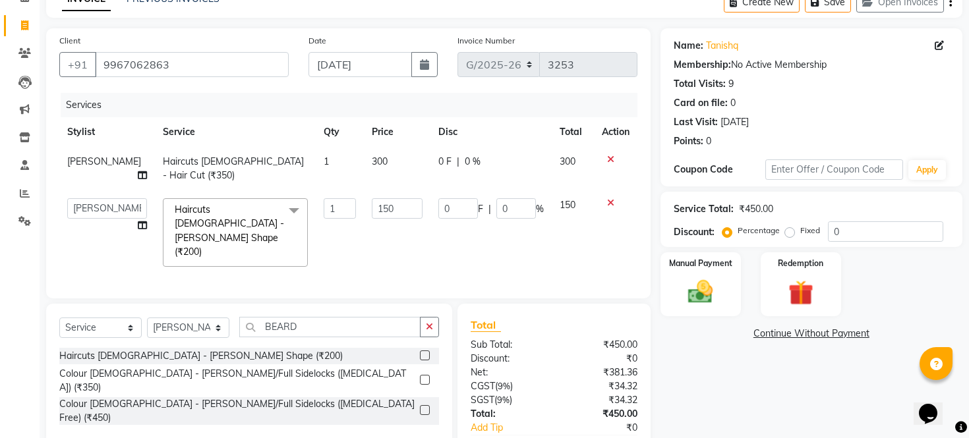
scroll to position [117, 0]
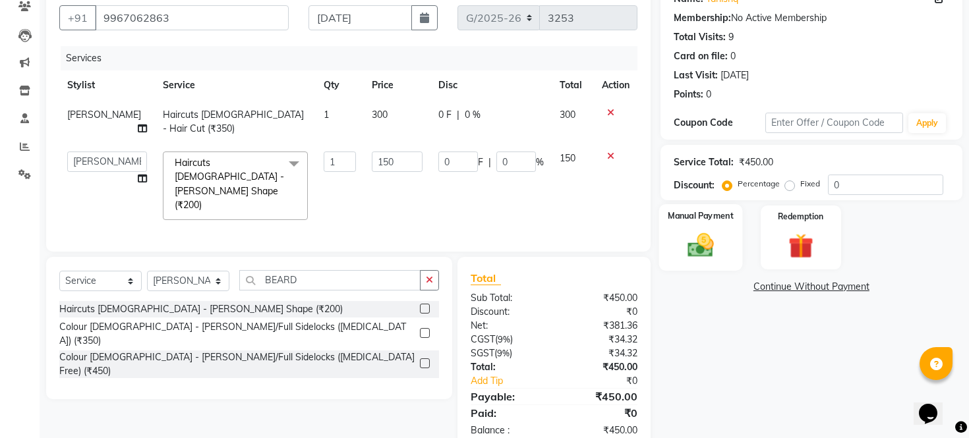
click at [704, 254] on img at bounding box center [700, 246] width 42 height 30
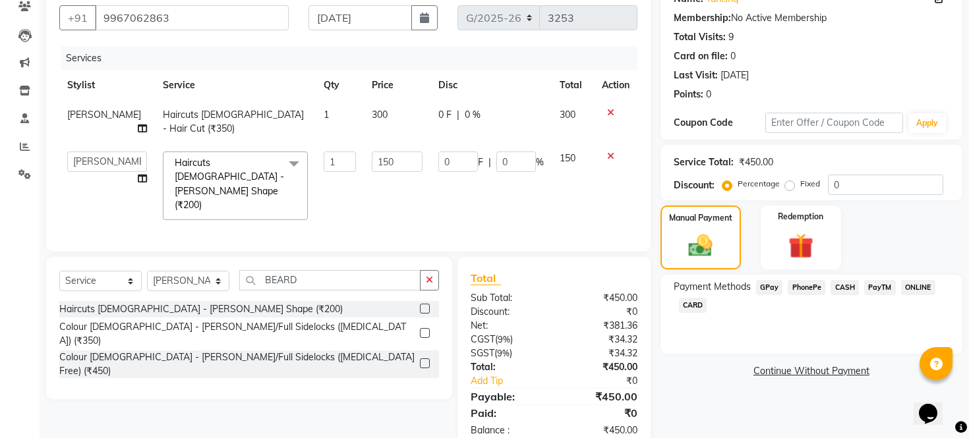
click at [809, 295] on span "PhonePe" at bounding box center [807, 287] width 38 height 15
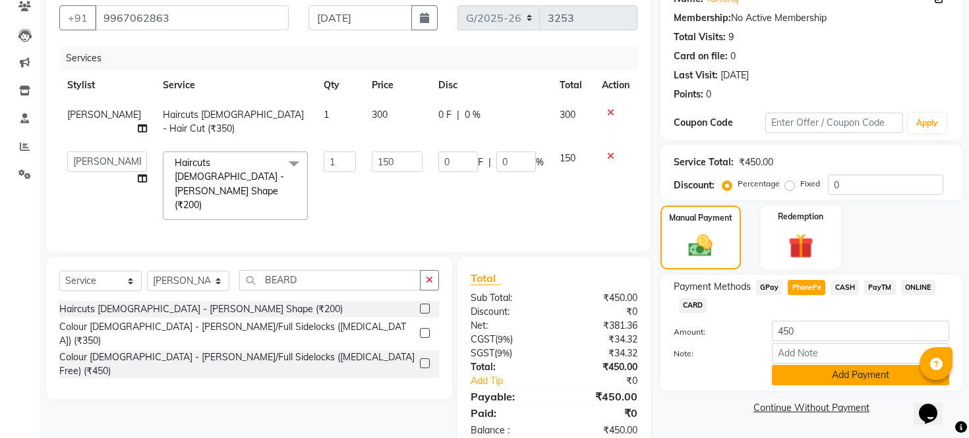
click at [806, 386] on button "Add Payment" at bounding box center [860, 375] width 177 height 20
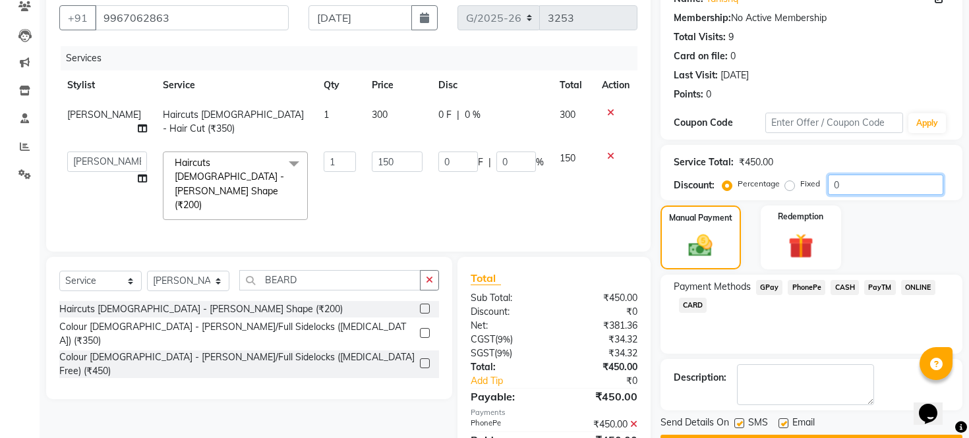
drag, startPoint x: 967, startPoint y: 205, endPoint x: 978, endPoint y: 250, distance: 46.8
click at [969, 250] on html "08047224946 Select Location × Kaizo Salon & Spa, Ghatkopar Default Panel My Pan…" at bounding box center [484, 102] width 969 height 438
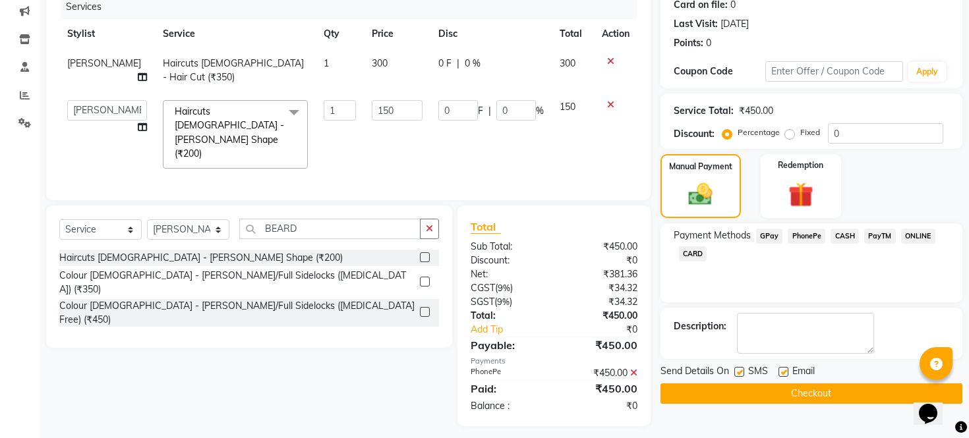
click at [736, 377] on label at bounding box center [739, 372] width 10 height 10
click at [736, 377] on input "checkbox" at bounding box center [738, 372] width 9 height 9
checkbox input "false"
click at [782, 377] on label at bounding box center [783, 372] width 10 height 10
click at [782, 377] on input "checkbox" at bounding box center [782, 372] width 9 height 9
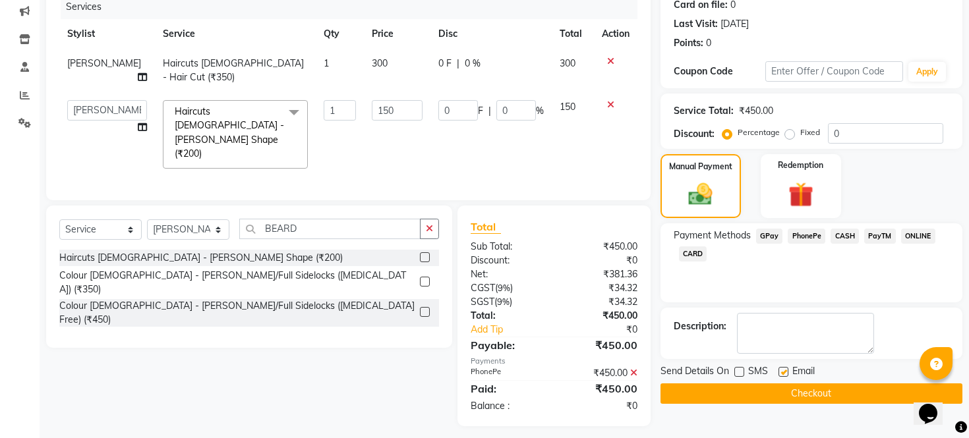
checkbox input "false"
click at [782, 404] on button "Checkout" at bounding box center [811, 394] width 302 height 20
click at [687, 398] on button "Checkout" at bounding box center [811, 394] width 302 height 20
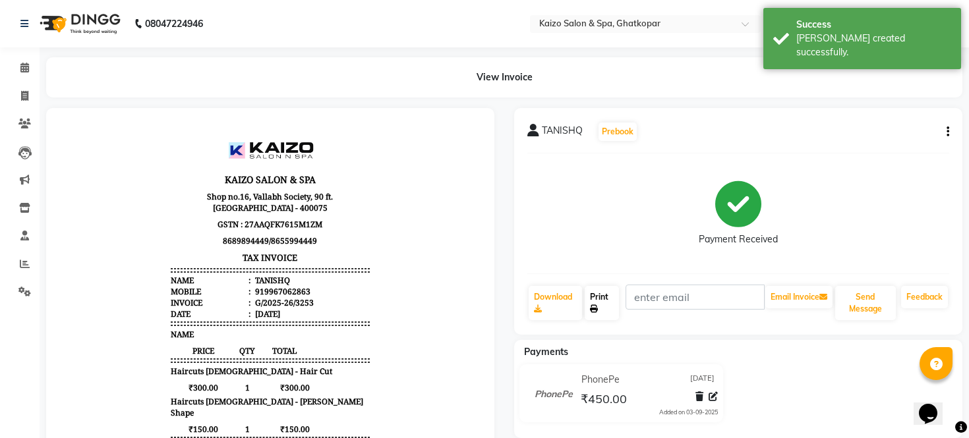
click at [595, 299] on link "Print" at bounding box center [602, 303] width 35 height 34
click at [17, 95] on span at bounding box center [24, 96] width 23 height 15
select select "service"
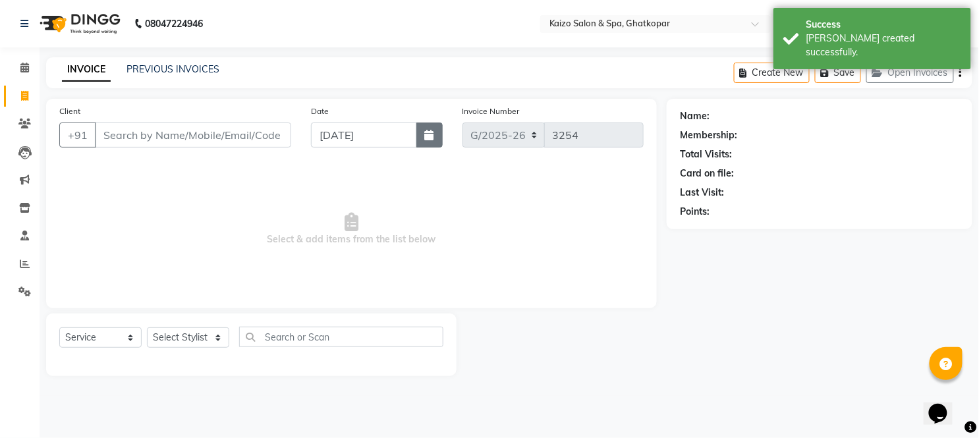
click at [426, 130] on icon "button" at bounding box center [429, 135] width 9 height 11
select select "9"
select select "2025"
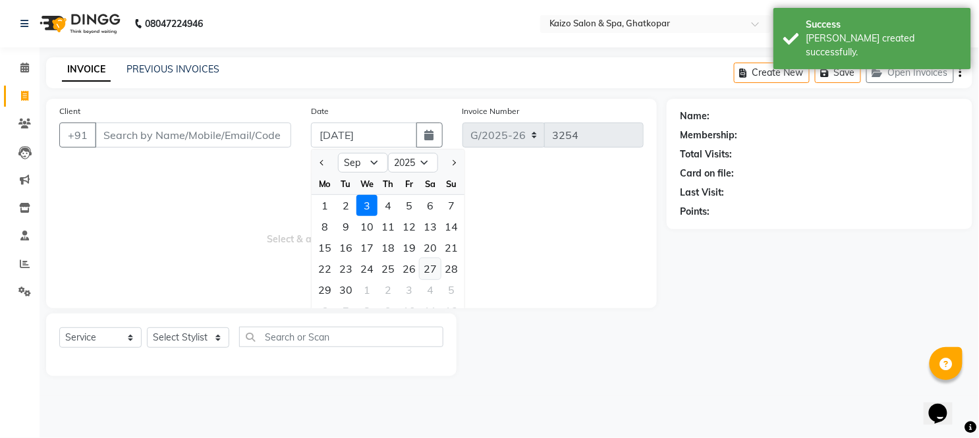
click at [433, 270] on div "27" at bounding box center [430, 268] width 21 height 21
type input "[DATE]"
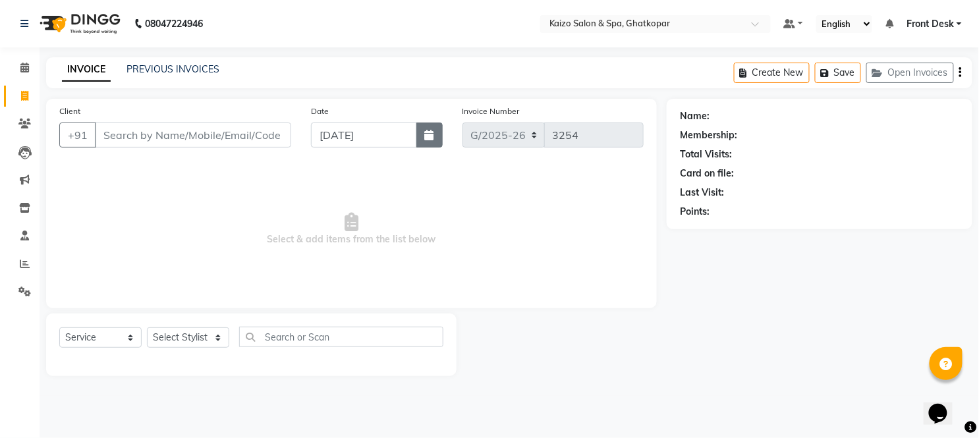
click at [432, 142] on button "button" at bounding box center [430, 135] width 26 height 25
select select "9"
select select "2025"
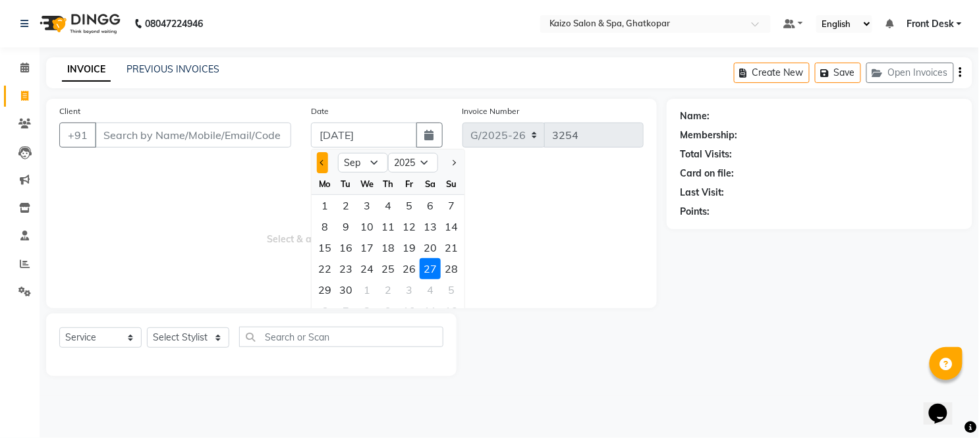
click at [317, 166] on button "Previous month" at bounding box center [322, 162] width 11 height 21
select select "8"
click at [369, 287] on div "27" at bounding box center [367, 289] width 21 height 21
type input "[DATE]"
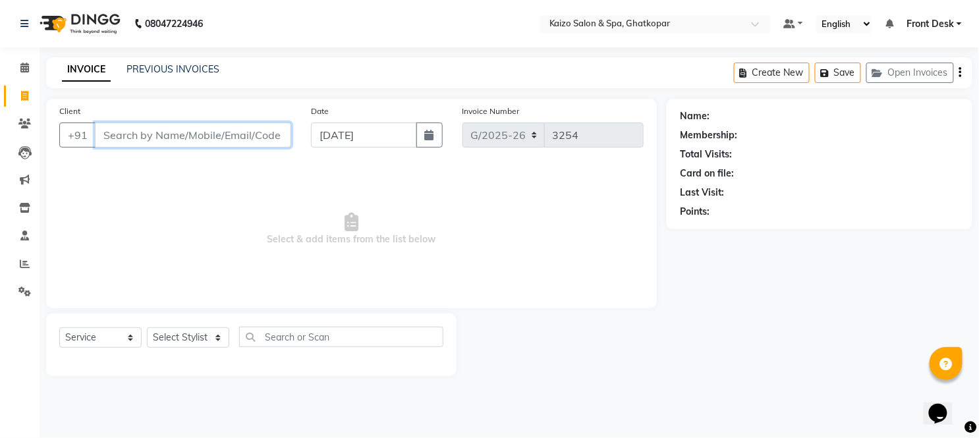
click at [178, 132] on input "Client" at bounding box center [193, 135] width 196 height 25
paste input "RADHIKA 9619850151"
click at [150, 130] on input "RADHIKA 9619850151" at bounding box center [159, 135] width 129 height 25
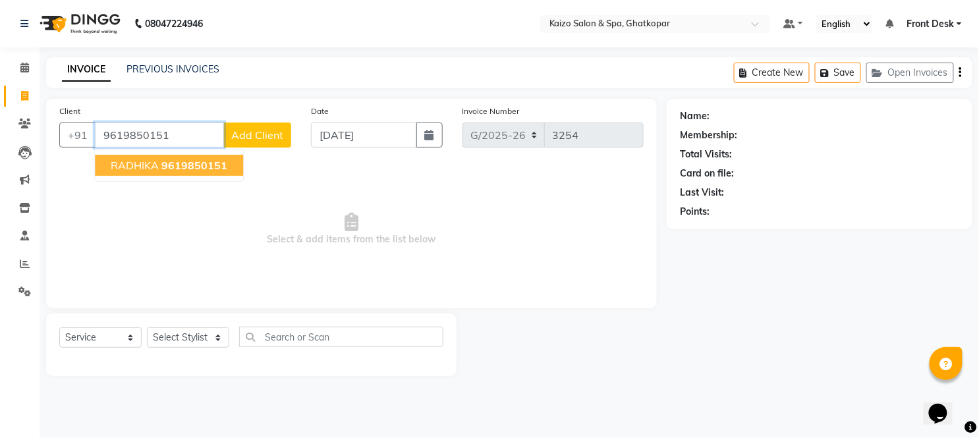
click at [166, 159] on span "9619850151" at bounding box center [194, 165] width 66 height 13
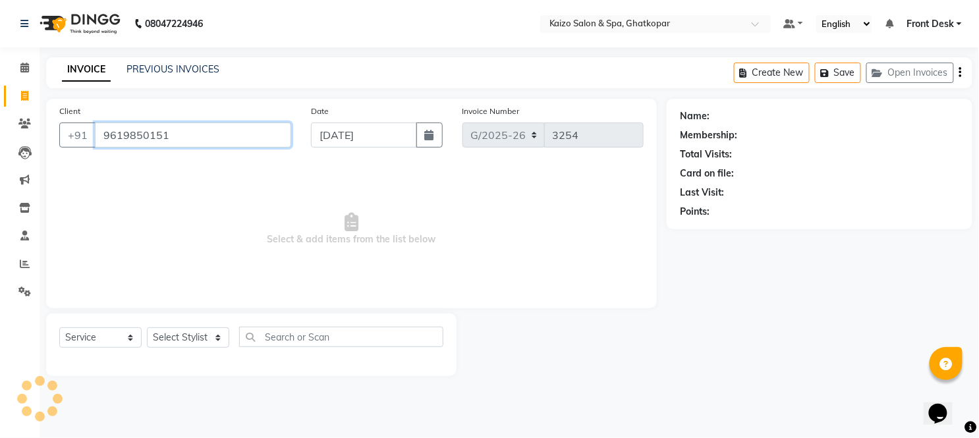
type input "9619850151"
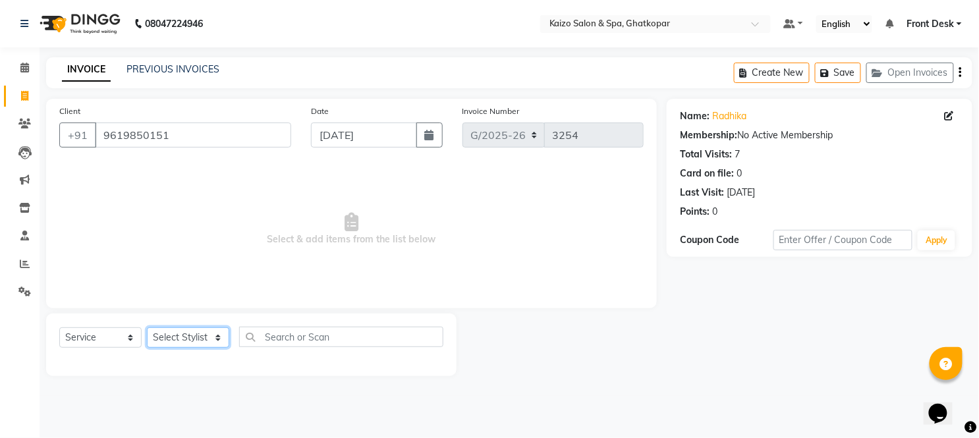
click at [163, 333] on select "Select Stylist [PERSON_NAME] ANJALI [PERSON_NAME] [PERSON_NAME] Front Desk [PER…" at bounding box center [188, 338] width 82 height 20
click at [159, 338] on select "Select Stylist [PERSON_NAME] ANJALI [PERSON_NAME] [PERSON_NAME] Front Desk [PER…" at bounding box center [188, 338] width 82 height 20
click at [147, 328] on select "Select Stylist [PERSON_NAME] ANJALI [PERSON_NAME] [PERSON_NAME] Front Desk [PER…" at bounding box center [188, 338] width 82 height 20
click at [186, 338] on select "Select Stylist [PERSON_NAME] ANJALI [PERSON_NAME] [PERSON_NAME] Front Desk [PER…" at bounding box center [188, 338] width 82 height 20
select select "41999"
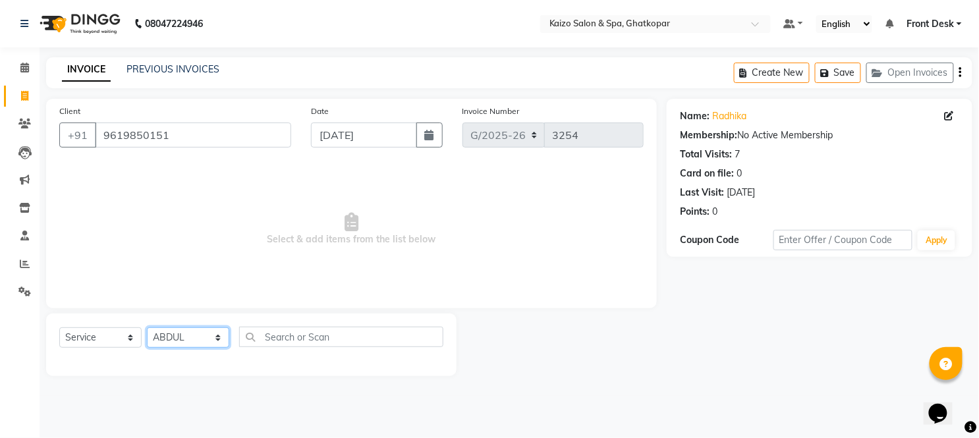
click at [147, 328] on select "Select Stylist [PERSON_NAME] ANJALI [PERSON_NAME] [PERSON_NAME] Front Desk [PER…" at bounding box center [188, 338] width 82 height 20
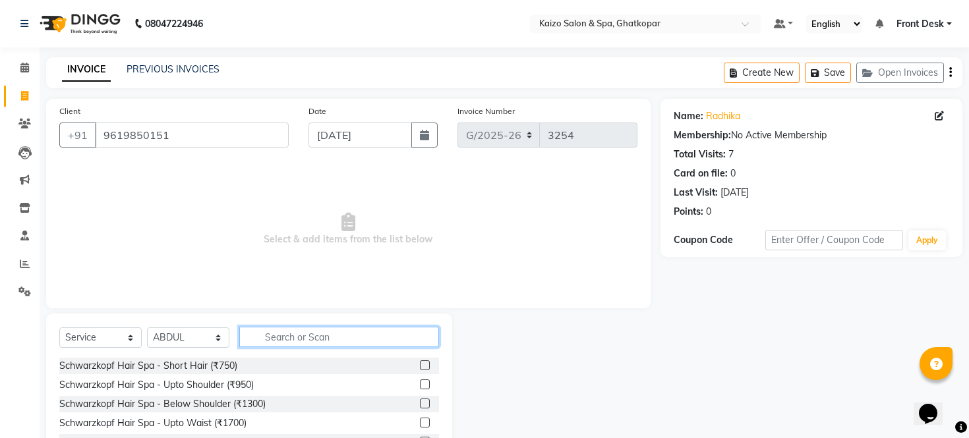
click at [293, 339] on input "text" at bounding box center [339, 337] width 200 height 20
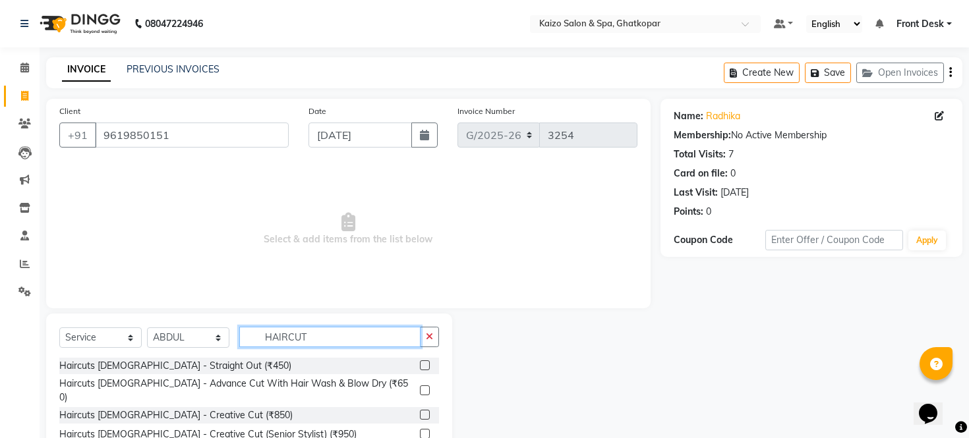
type input "HAIRCUT"
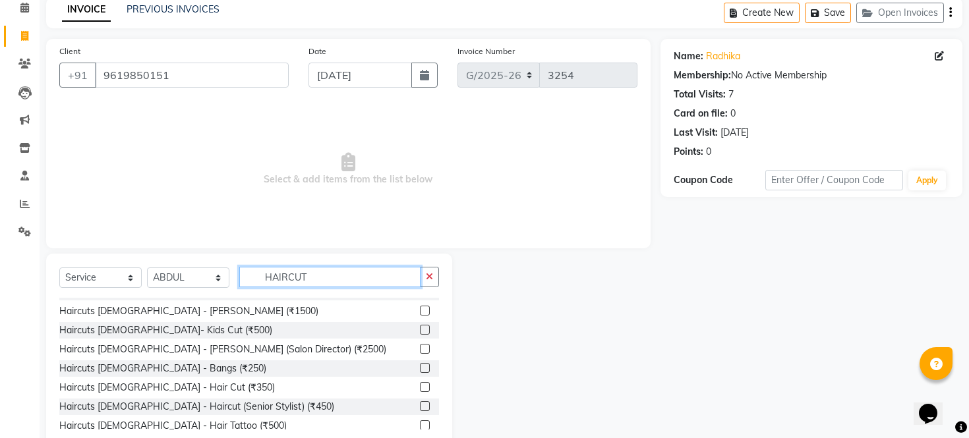
scroll to position [119, 0]
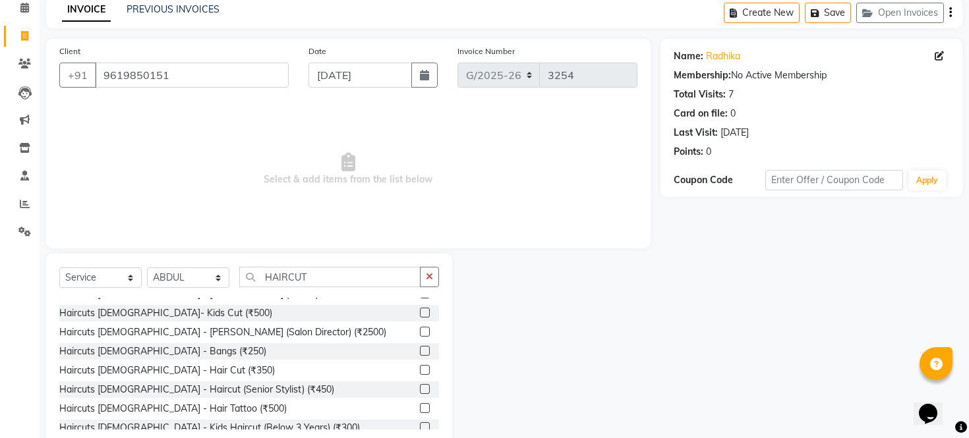
click at [420, 308] on label at bounding box center [425, 313] width 10 height 10
click at [420, 309] on input "checkbox" at bounding box center [424, 313] width 9 height 9
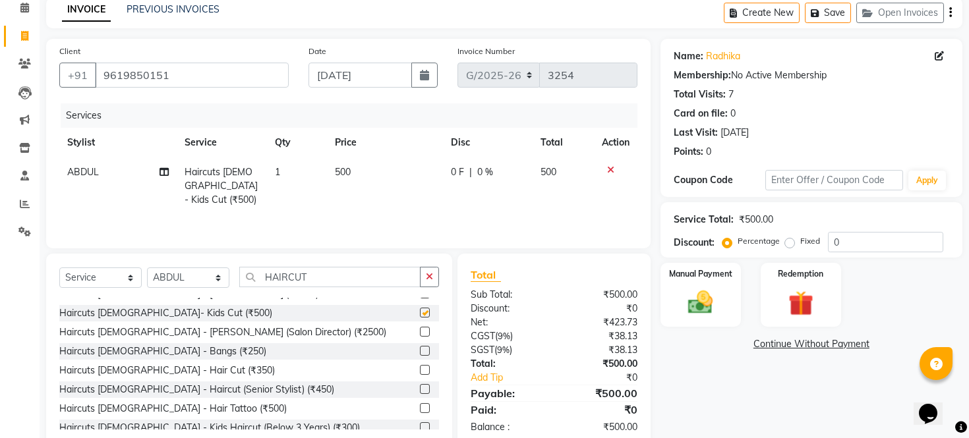
checkbox input "false"
click at [381, 174] on td "500" at bounding box center [385, 186] width 116 height 57
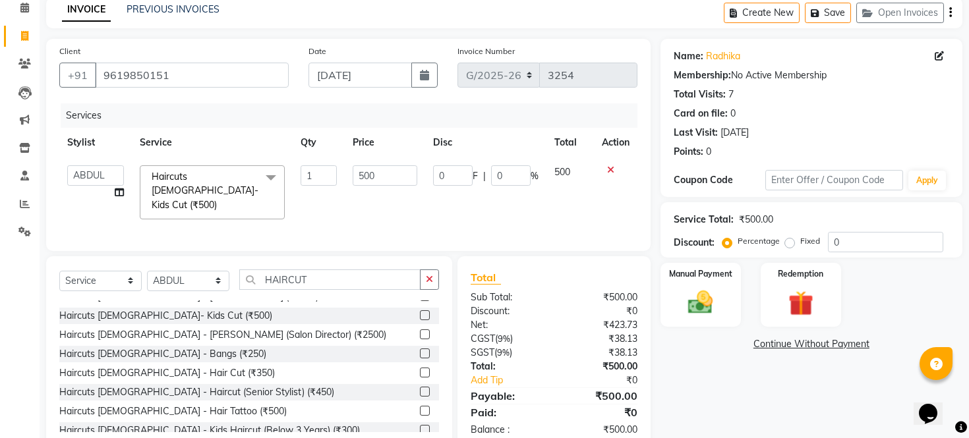
click at [381, 174] on input "500" at bounding box center [385, 175] width 65 height 20
type input "580"
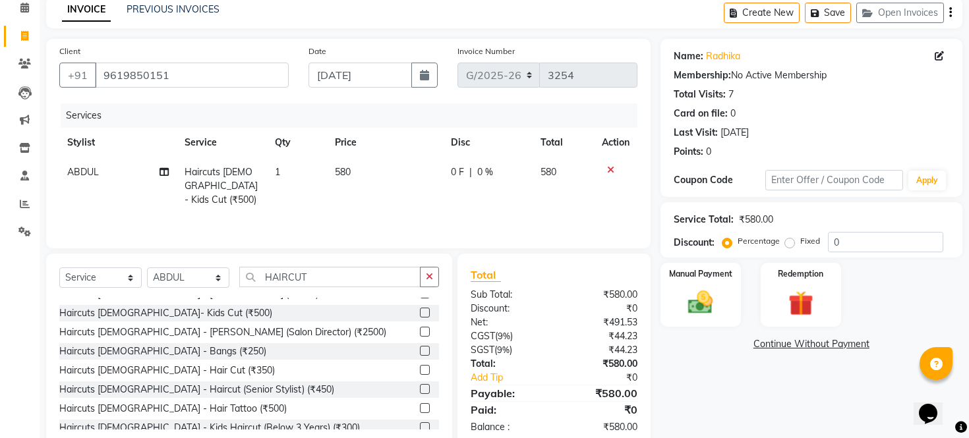
click at [413, 194] on td "580" at bounding box center [385, 186] width 116 height 57
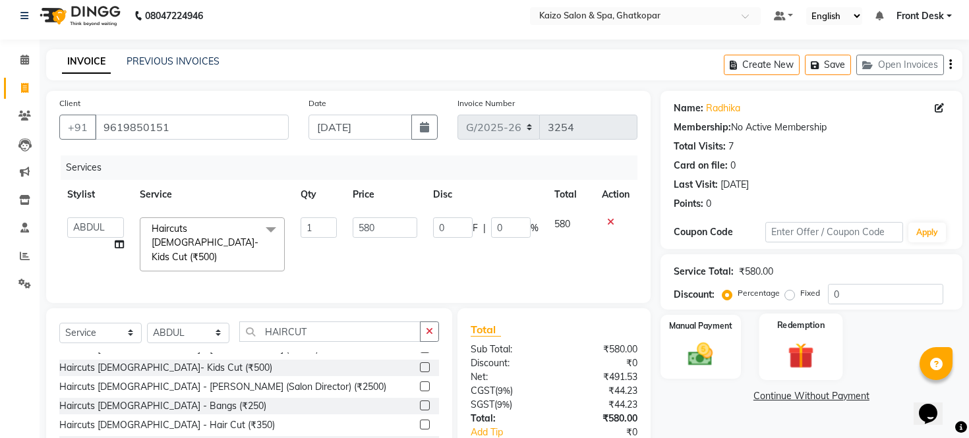
scroll to position [0, 0]
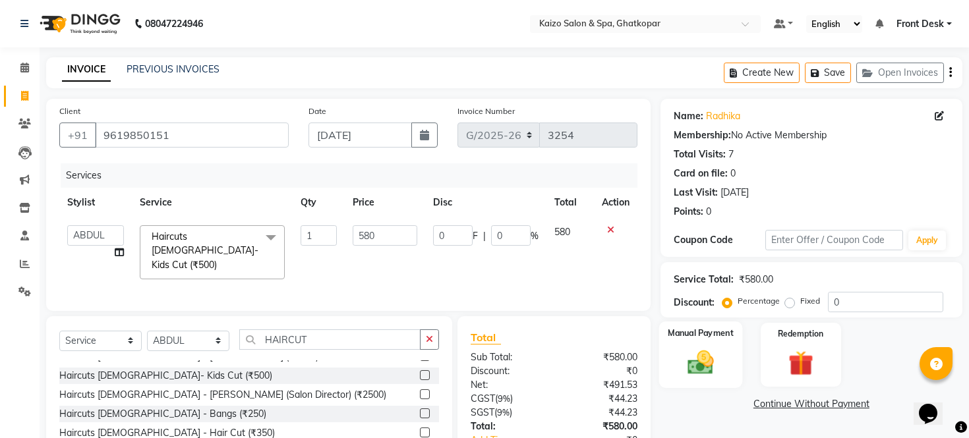
click at [695, 378] on img at bounding box center [700, 363] width 42 height 30
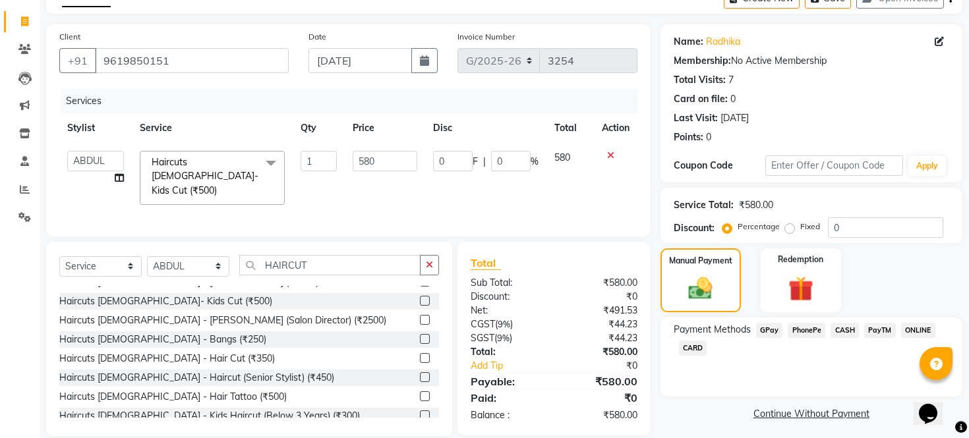
scroll to position [94, 0]
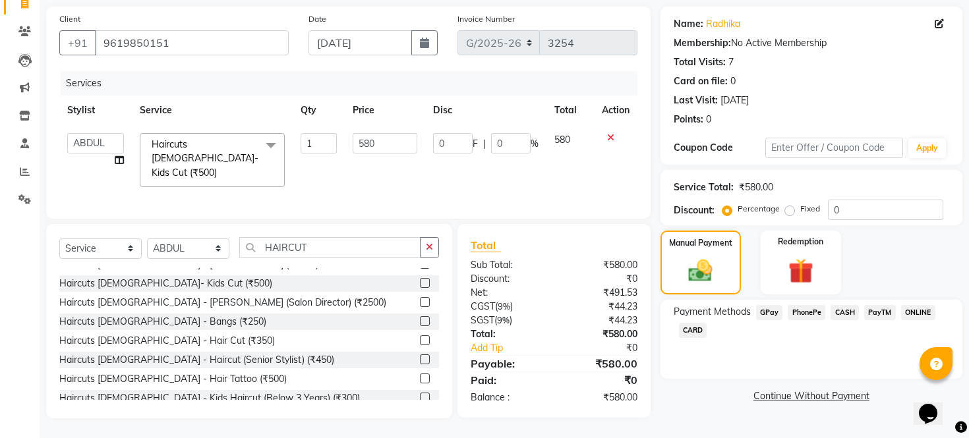
click at [695, 338] on span "CARD" at bounding box center [693, 330] width 28 height 15
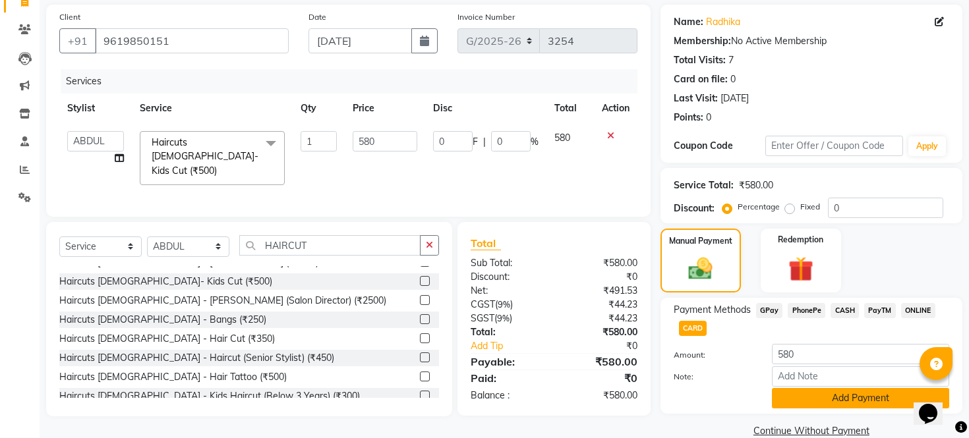
click at [792, 409] on button "Add Payment" at bounding box center [860, 398] width 177 height 20
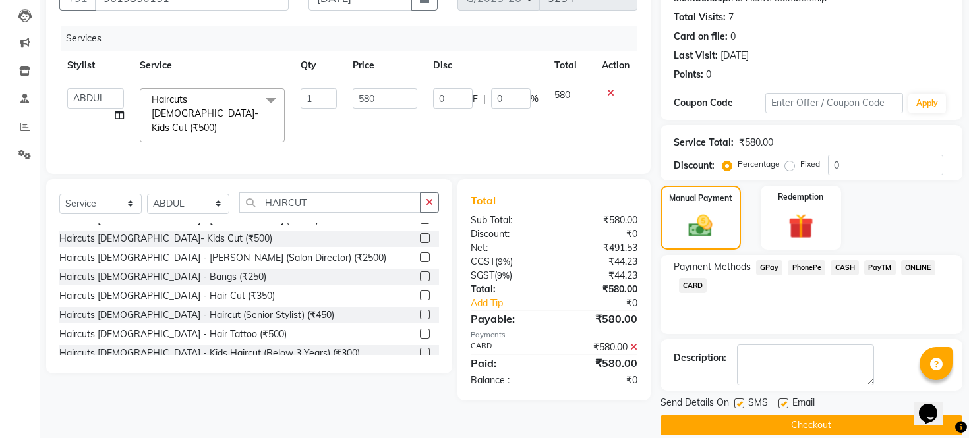
scroll to position [169, 0]
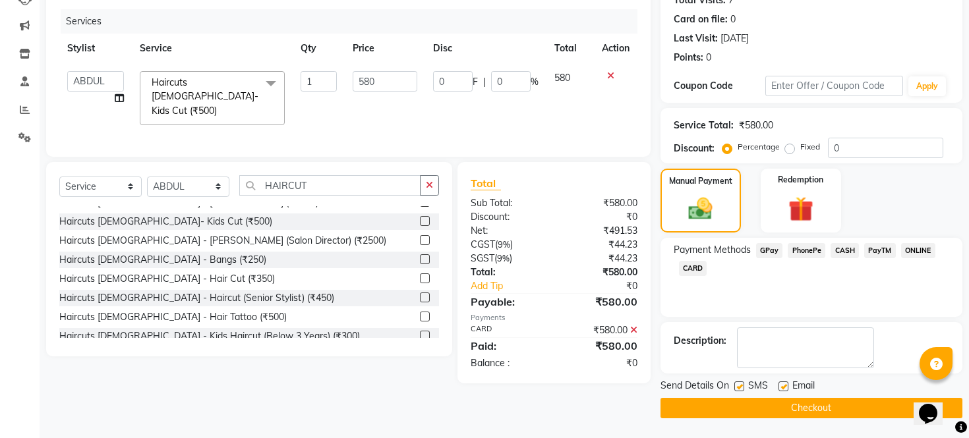
click at [741, 385] on label at bounding box center [739, 387] width 10 height 10
click at [741, 385] on input "checkbox" at bounding box center [738, 387] width 9 height 9
checkbox input "false"
click at [784, 389] on label at bounding box center [783, 387] width 10 height 10
click at [784, 389] on input "checkbox" at bounding box center [782, 387] width 9 height 9
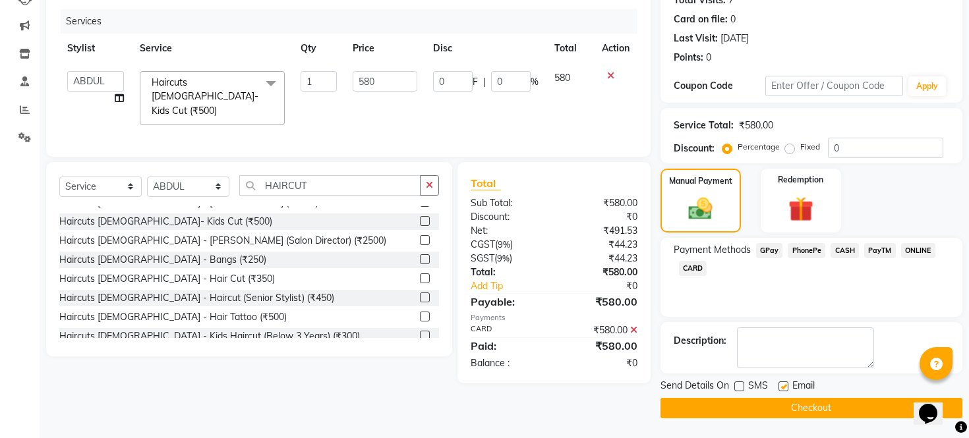
checkbox input "false"
click at [788, 418] on main "INVOICE PREVIOUS INVOICES Create New Save Open Invoices Client [PHONE_NUMBER] D…" at bounding box center [504, 170] width 929 height 535
click at [786, 411] on button "Checkout" at bounding box center [811, 408] width 302 height 20
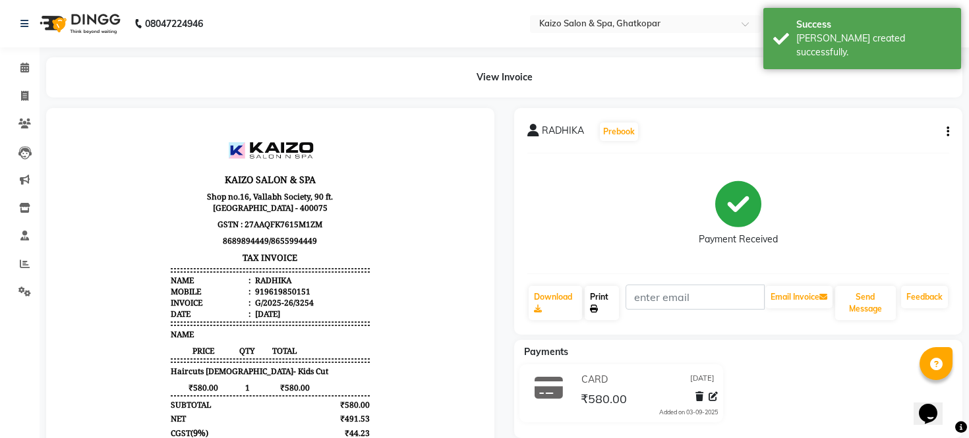
click at [596, 294] on link "Print" at bounding box center [602, 303] width 35 height 34
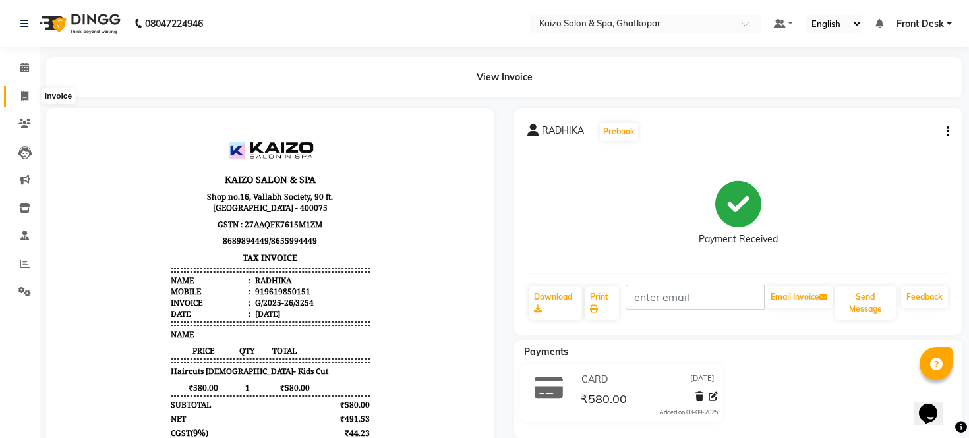
click at [17, 103] on span at bounding box center [24, 96] width 23 height 15
select select "service"
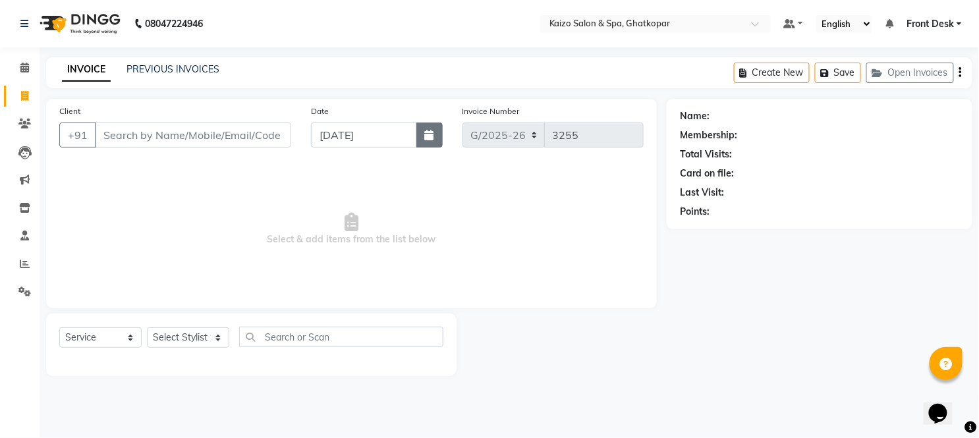
click at [427, 132] on icon "button" at bounding box center [429, 135] width 9 height 11
select select "9"
select select "2025"
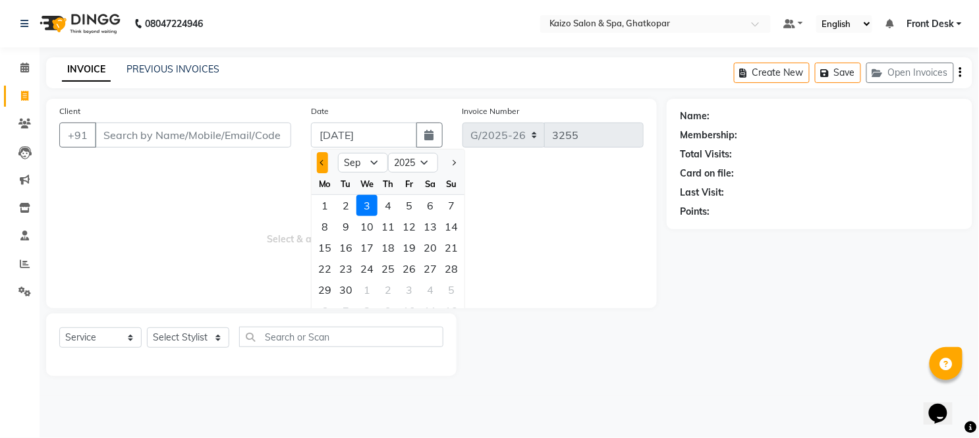
click at [319, 156] on button "Previous month" at bounding box center [322, 162] width 11 height 21
click at [318, 167] on button "Previous month" at bounding box center [322, 162] width 11 height 21
click at [457, 158] on button "Next month" at bounding box center [453, 162] width 11 height 21
select select "8"
click at [366, 288] on div "27" at bounding box center [367, 289] width 21 height 21
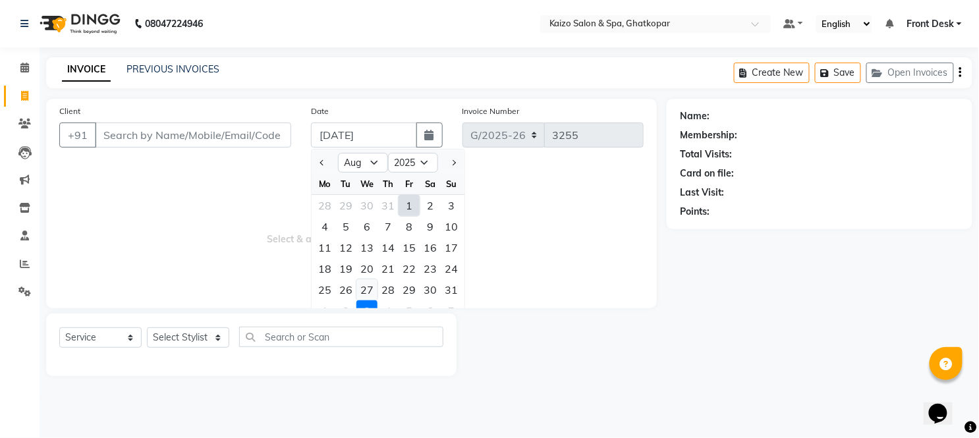
type input "[DATE]"
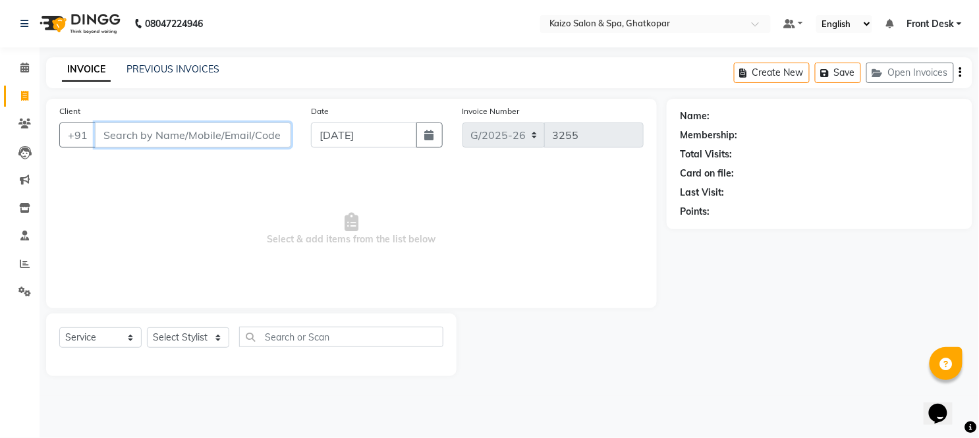
click at [239, 142] on input "Client" at bounding box center [193, 135] width 196 height 25
paste input "[PERSON_NAME] 8879873533"
click at [139, 139] on input "[PERSON_NAME] 8879873533" at bounding box center [159, 135] width 129 height 25
type input "8879873533"
click at [259, 132] on span "Add Client" at bounding box center [257, 135] width 52 height 13
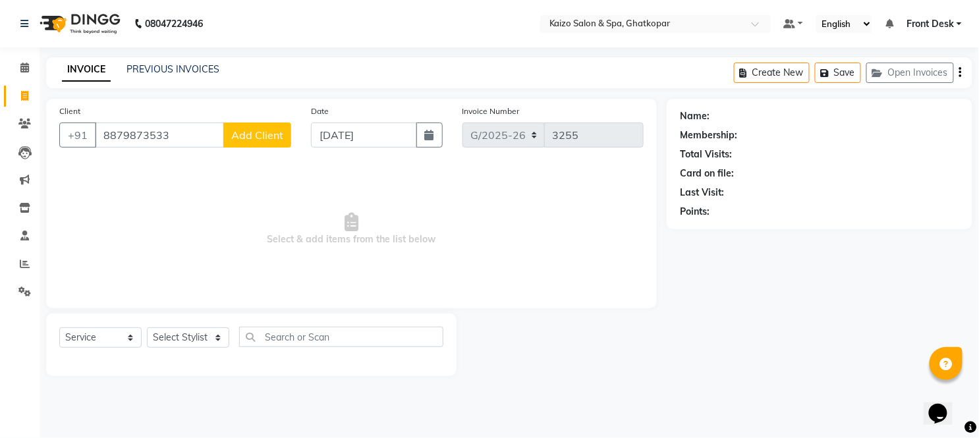
select select "22"
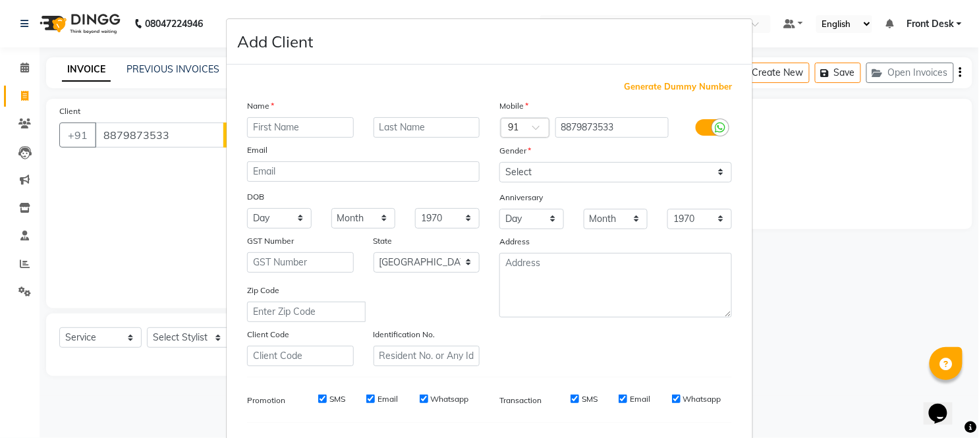
click at [266, 130] on input "text" at bounding box center [300, 127] width 107 height 20
type input "[PERSON_NAME]"
click at [569, 170] on select "Select [DEMOGRAPHIC_DATA] [DEMOGRAPHIC_DATA] Other Prefer Not To Say" at bounding box center [616, 172] width 233 height 20
select select "[DEMOGRAPHIC_DATA]"
click at [500, 162] on select "Select [DEMOGRAPHIC_DATA] [DEMOGRAPHIC_DATA] Other Prefer Not To Say" at bounding box center [616, 172] width 233 height 20
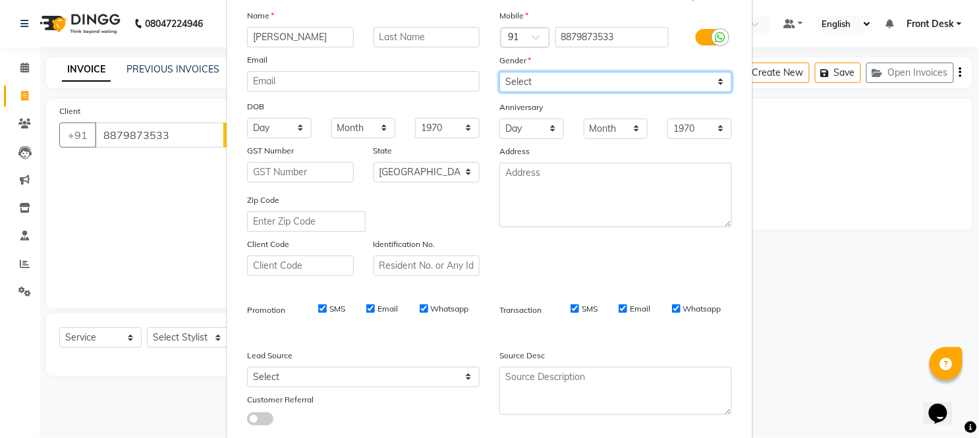
scroll to position [146, 0]
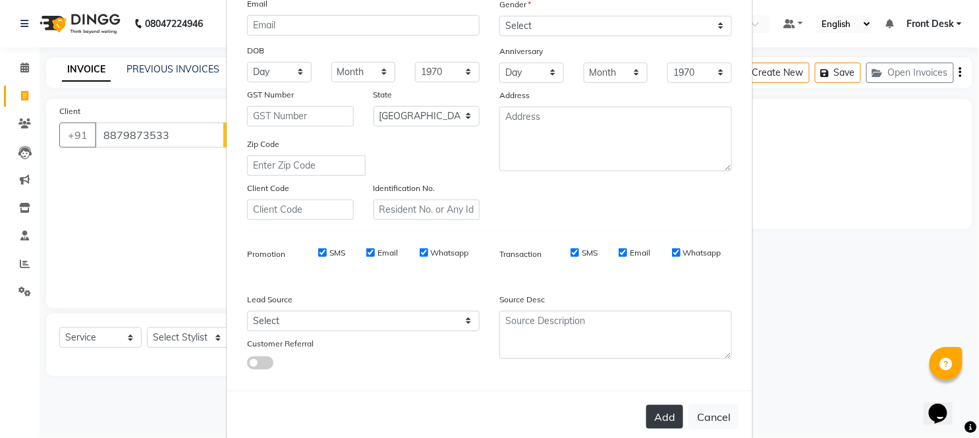
click at [674, 420] on button "Add" at bounding box center [665, 417] width 37 height 24
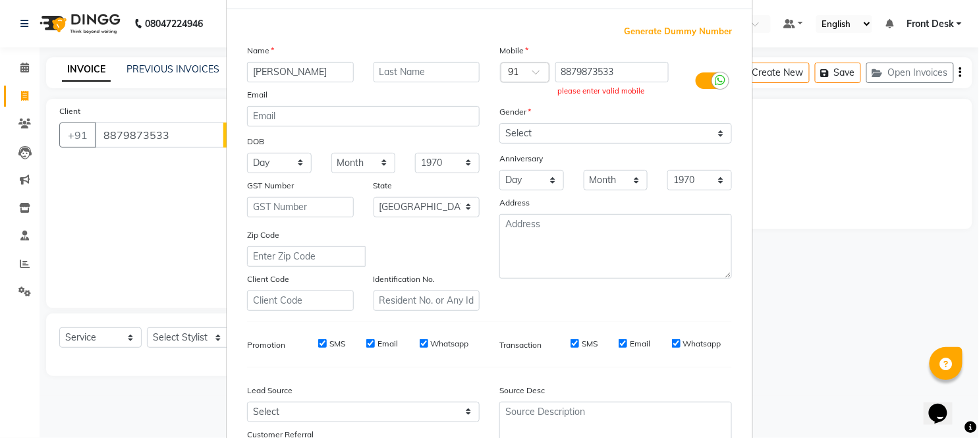
scroll to position [0, 0]
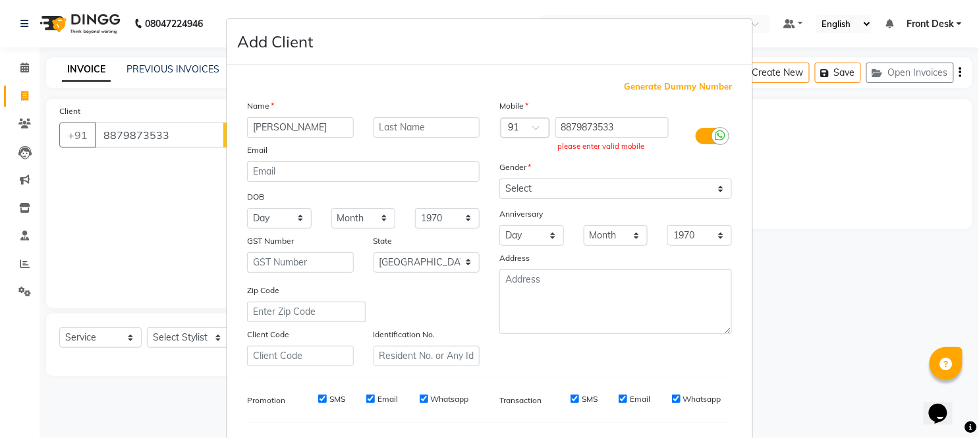
click at [639, 116] on div "Mobile" at bounding box center [616, 108] width 252 height 18
click at [631, 127] on input "8879873533" at bounding box center [613, 127] width 114 height 20
type input "8"
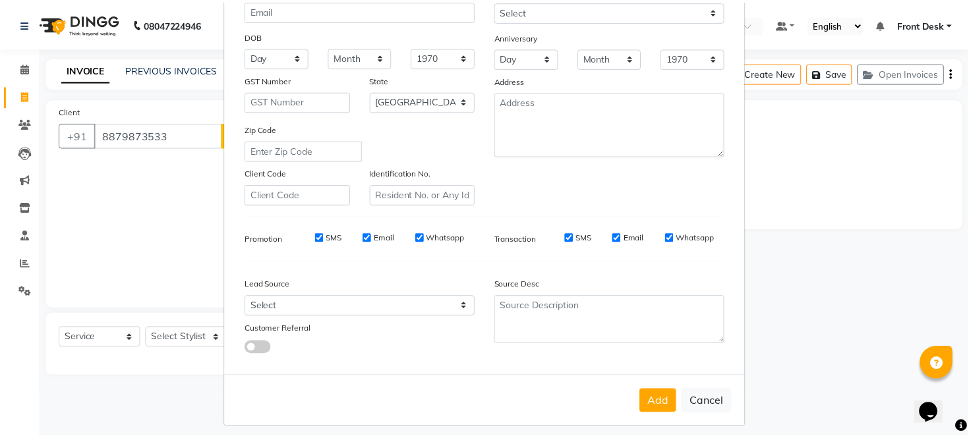
scroll to position [170, 0]
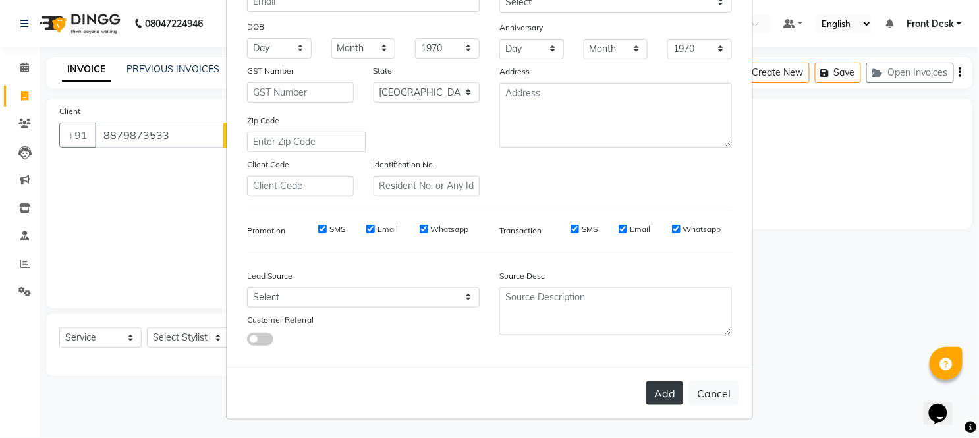
type input "8879873533"
click at [662, 391] on button "Add" at bounding box center [665, 394] width 37 height 24
type input "8879873533"
select select
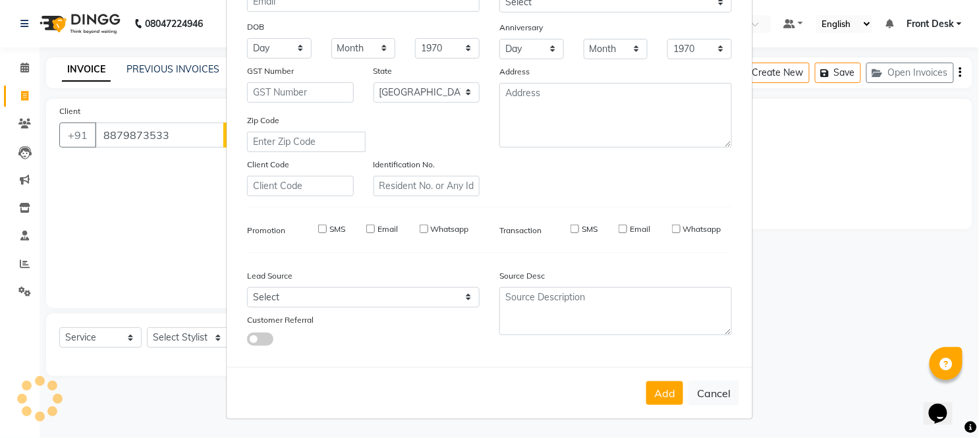
select select
select select "null"
select select
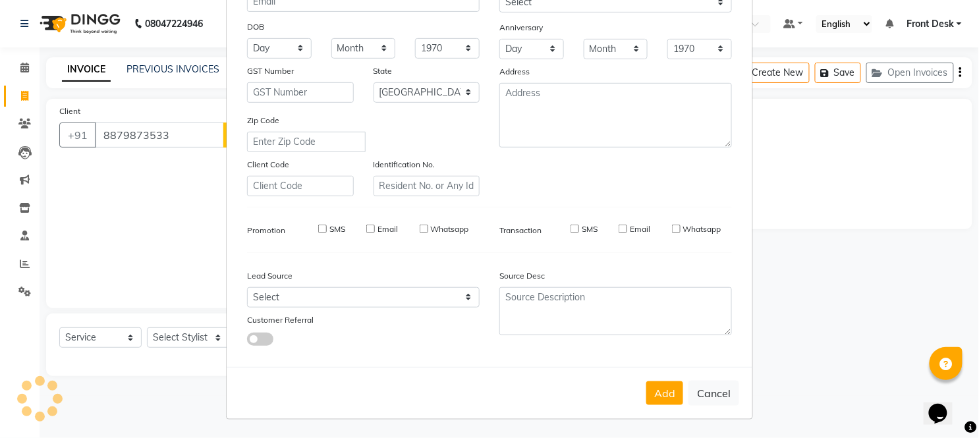
select select
checkbox input "false"
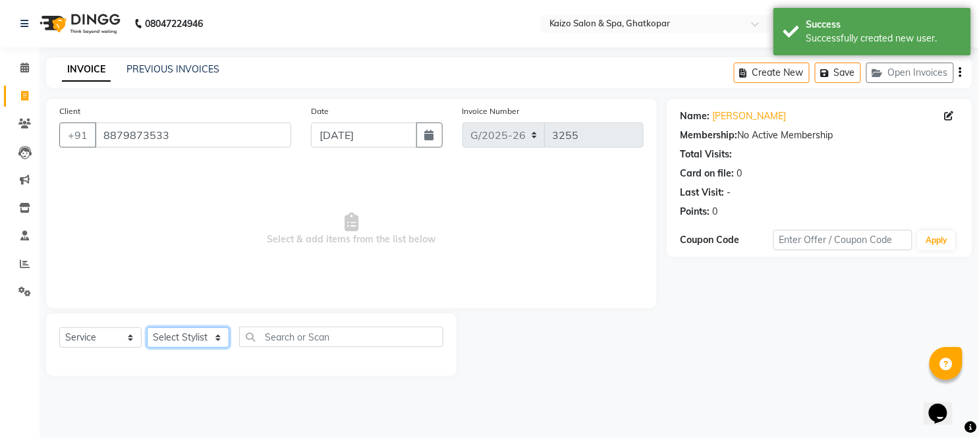
click at [198, 334] on select "Select Stylist [PERSON_NAME] ANJALI [PERSON_NAME] [PERSON_NAME] Front Desk [PER…" at bounding box center [188, 338] width 82 height 20
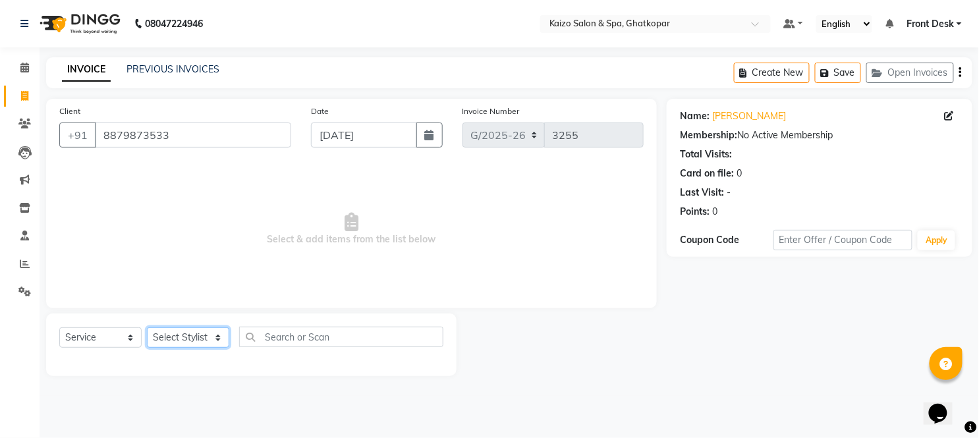
select select "9126"
click at [147, 328] on select "Select Stylist [PERSON_NAME] ANJALI [PERSON_NAME] [PERSON_NAME] Front Desk [PER…" at bounding box center [188, 338] width 82 height 20
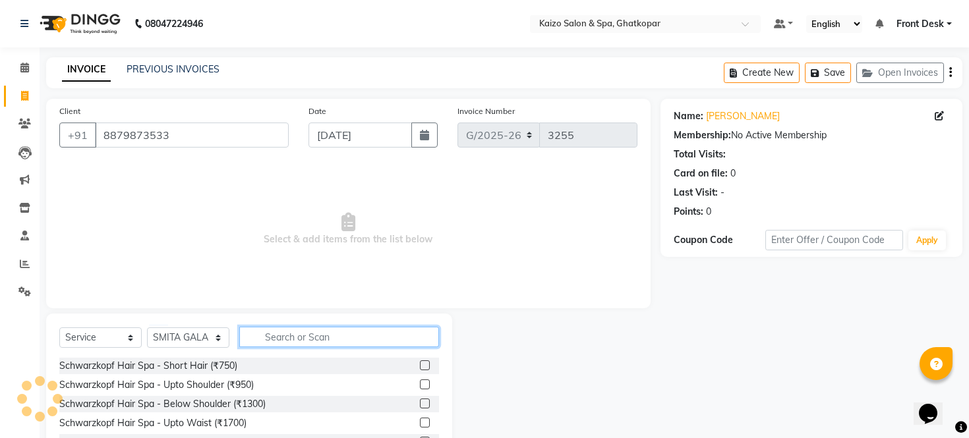
click at [277, 333] on input "text" at bounding box center [339, 337] width 200 height 20
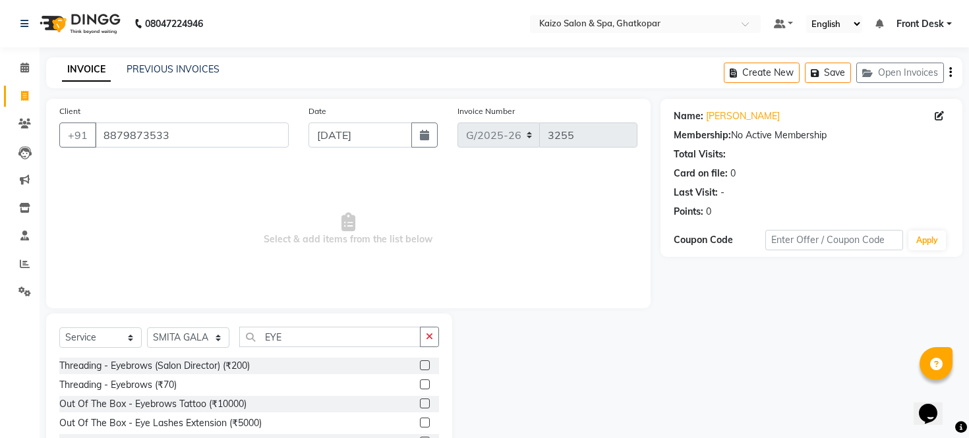
click at [424, 384] on label at bounding box center [425, 385] width 10 height 10
click at [424, 384] on input "checkbox" at bounding box center [424, 385] width 9 height 9
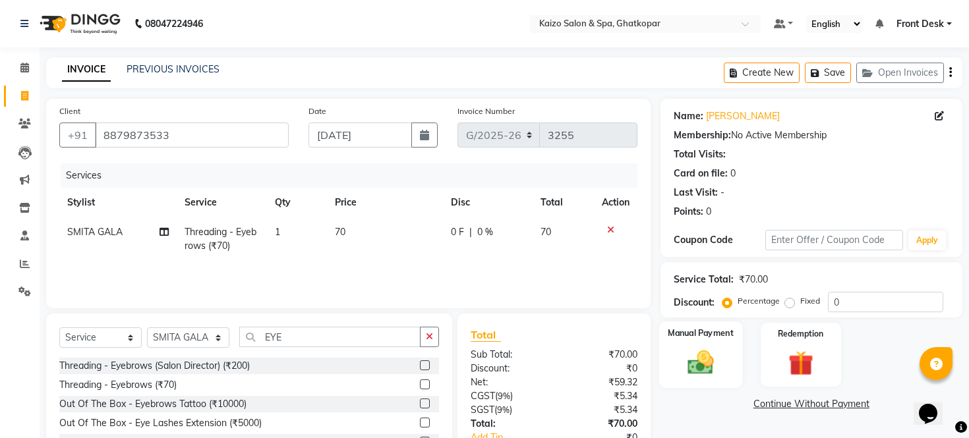
click at [710, 374] on img at bounding box center [700, 363] width 42 height 30
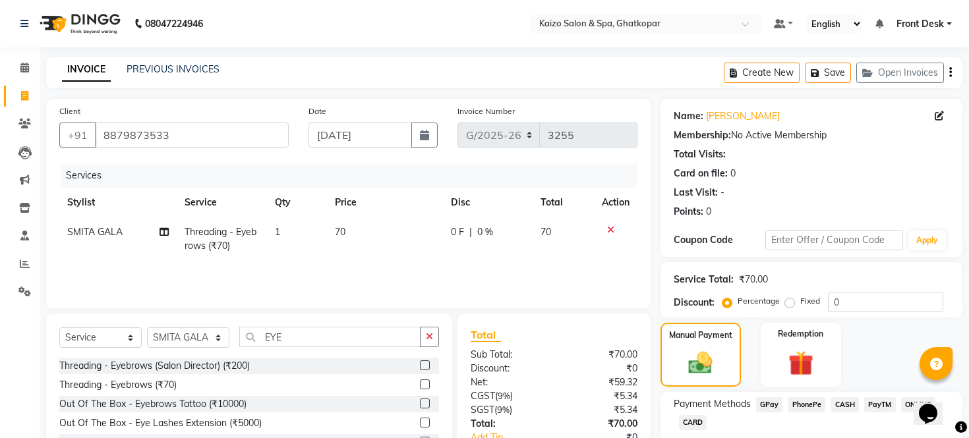
scroll to position [94, 0]
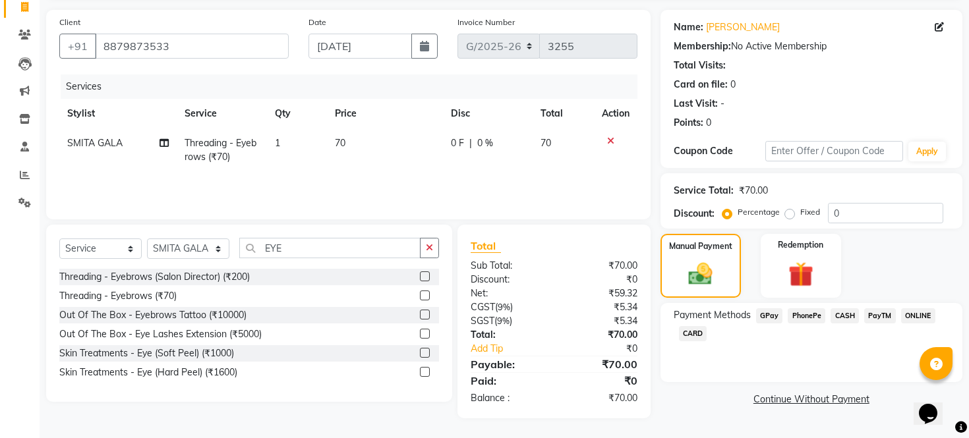
click at [805, 320] on span "PhonePe" at bounding box center [807, 315] width 38 height 15
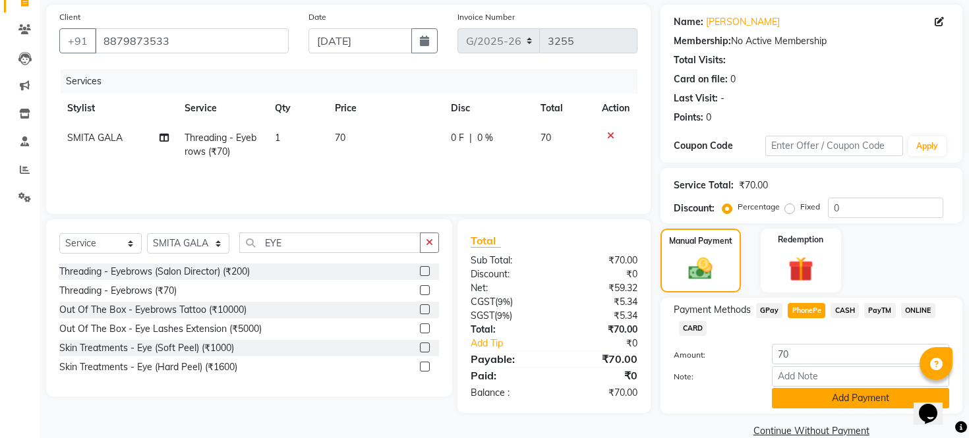
click at [819, 407] on button "Add Payment" at bounding box center [860, 398] width 177 height 20
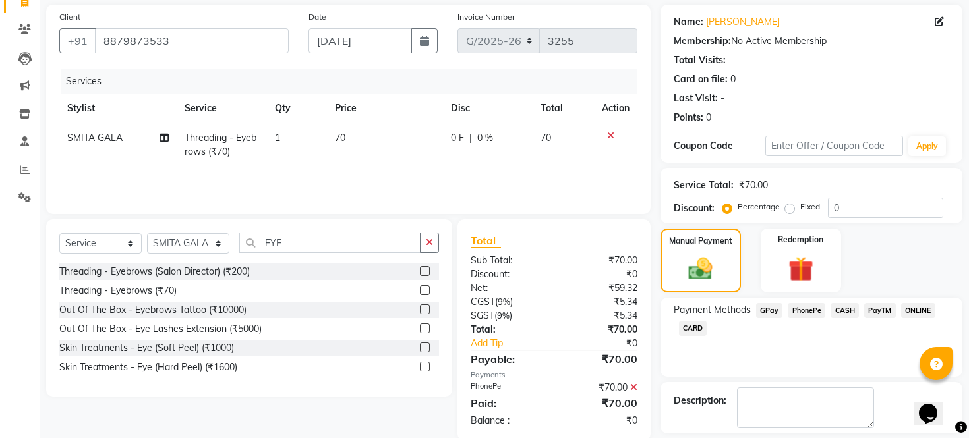
scroll to position [169, 0]
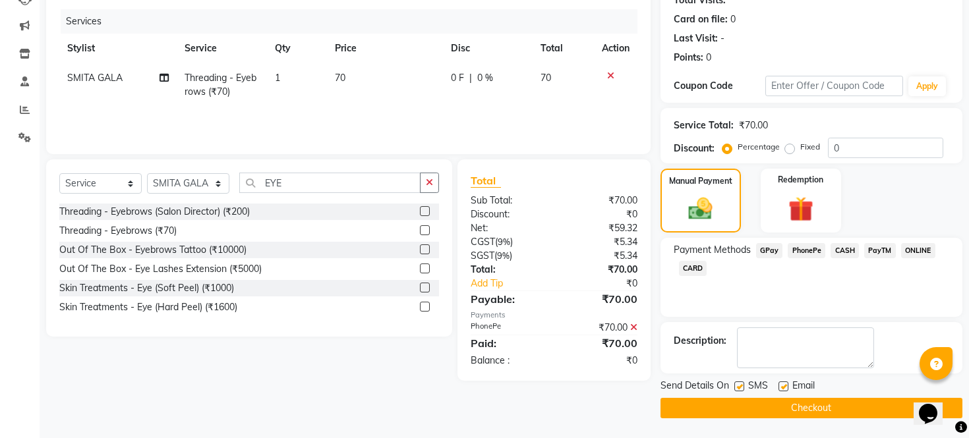
drag, startPoint x: 739, startPoint y: 386, endPoint x: 748, endPoint y: 387, distance: 8.7
click at [743, 387] on label at bounding box center [739, 387] width 10 height 10
click at [743, 387] on input "checkbox" at bounding box center [738, 387] width 9 height 9
click at [783, 387] on label at bounding box center [783, 387] width 10 height 10
click at [783, 387] on input "checkbox" at bounding box center [782, 387] width 9 height 9
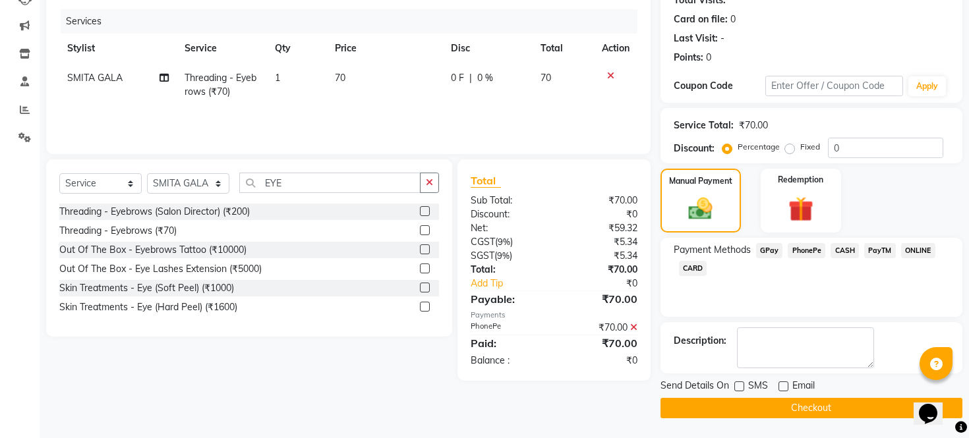
click at [786, 415] on button "Checkout" at bounding box center [811, 408] width 302 height 20
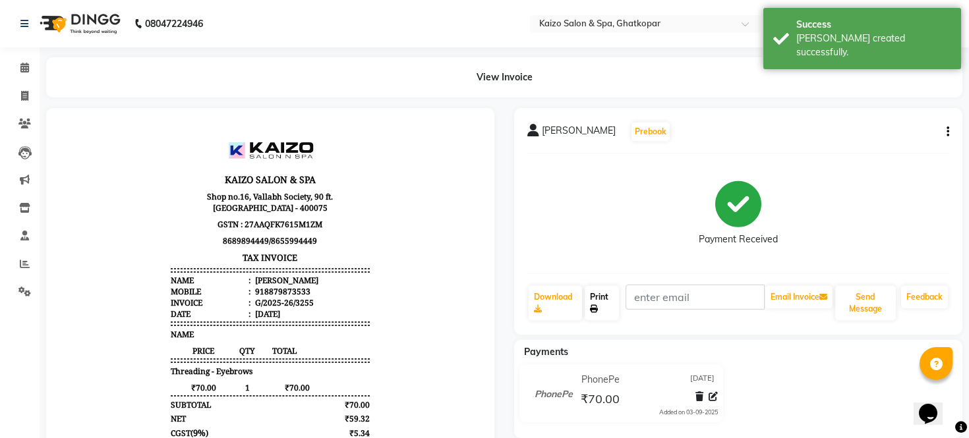
click at [598, 297] on link "Print" at bounding box center [602, 303] width 35 height 34
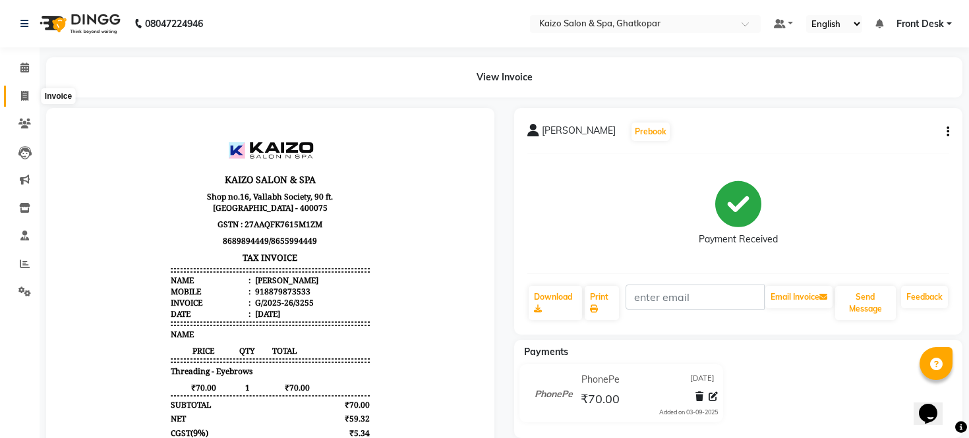
click at [20, 101] on span at bounding box center [24, 96] width 23 height 15
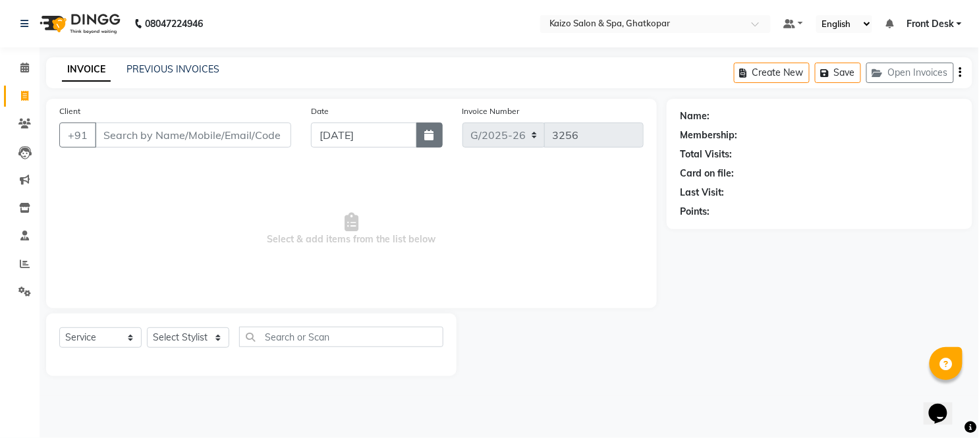
click at [424, 127] on button "button" at bounding box center [430, 135] width 26 height 25
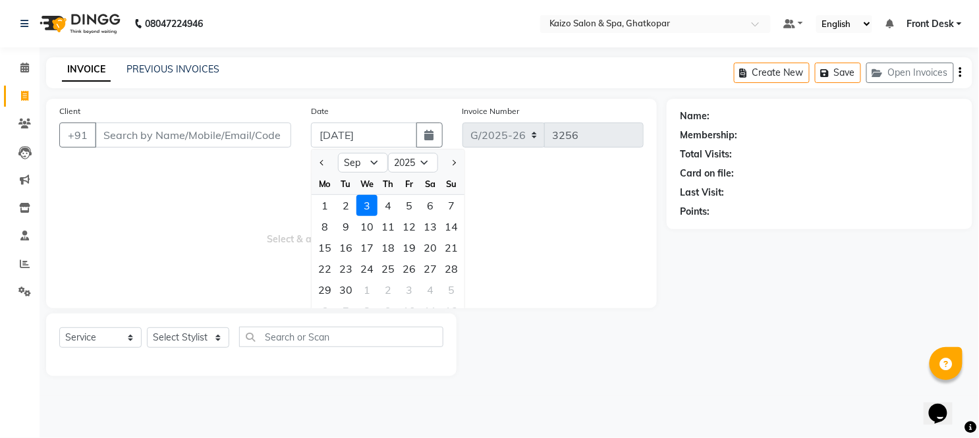
click at [314, 163] on div at bounding box center [325, 162] width 26 height 21
click at [322, 169] on button "Previous month" at bounding box center [322, 162] width 11 height 21
click at [368, 281] on div "27" at bounding box center [367, 289] width 21 height 21
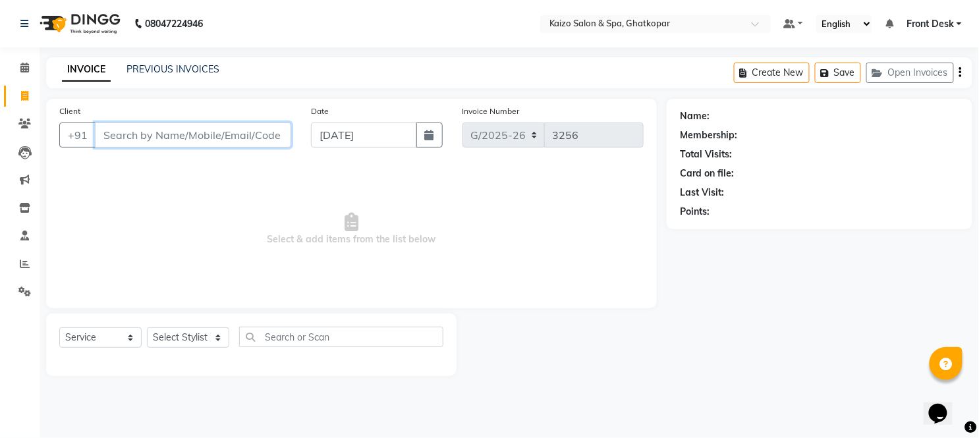
click at [254, 126] on input "Client" at bounding box center [193, 135] width 196 height 25
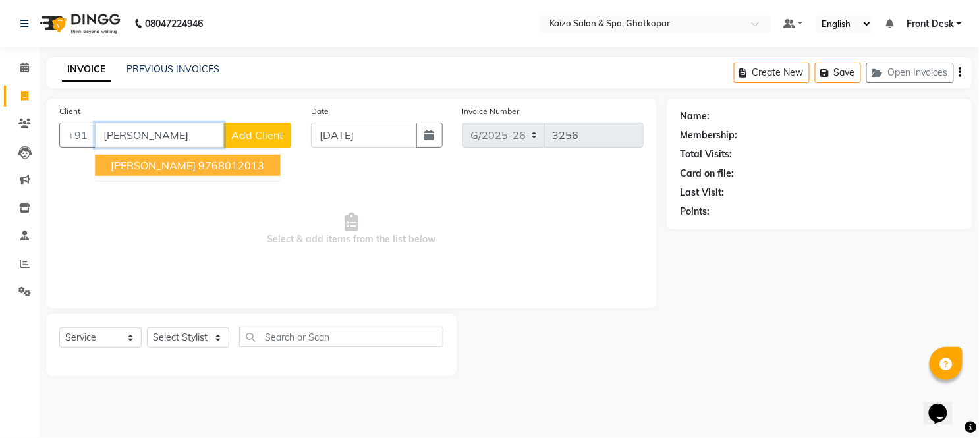
click at [245, 157] on button "[PERSON_NAME] 9768012013" at bounding box center [187, 165] width 185 height 21
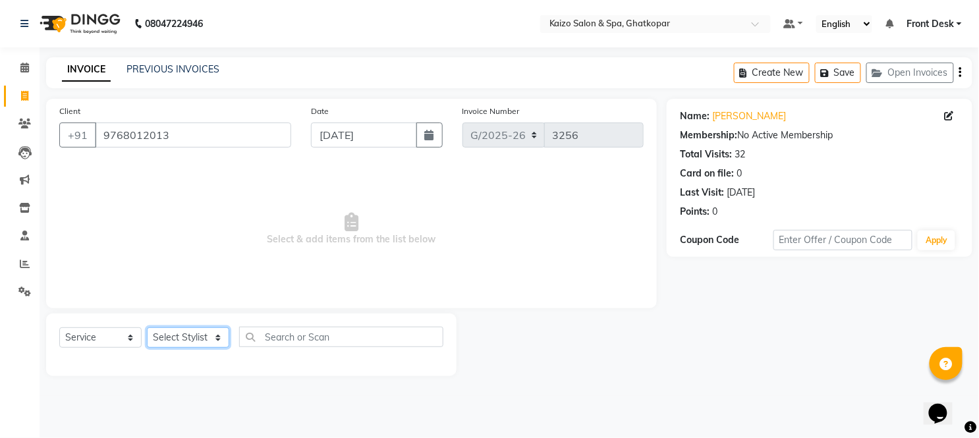
click at [181, 337] on select "Select Stylist [PERSON_NAME] ANJALI [PERSON_NAME] [PERSON_NAME] Front Desk [PER…" at bounding box center [188, 338] width 82 height 20
click at [147, 328] on select "Select Stylist [PERSON_NAME] ANJALI [PERSON_NAME] [PERSON_NAME] Front Desk [PER…" at bounding box center [188, 338] width 82 height 20
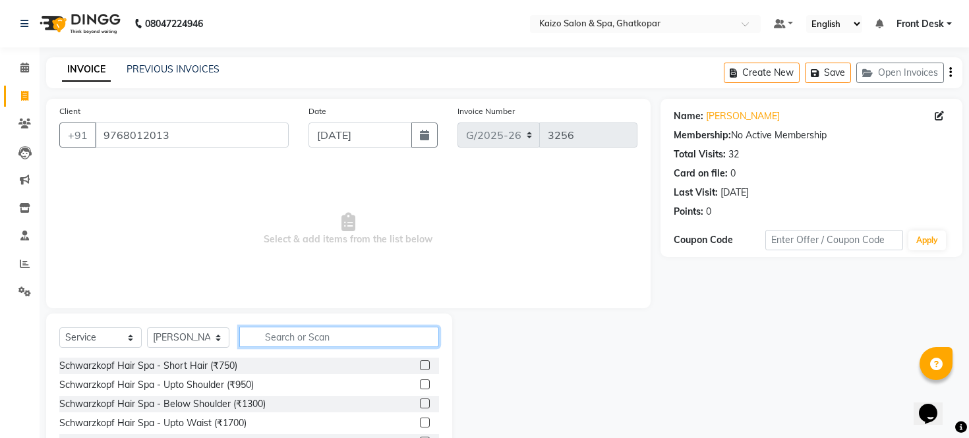
click at [274, 335] on input "text" at bounding box center [339, 337] width 200 height 20
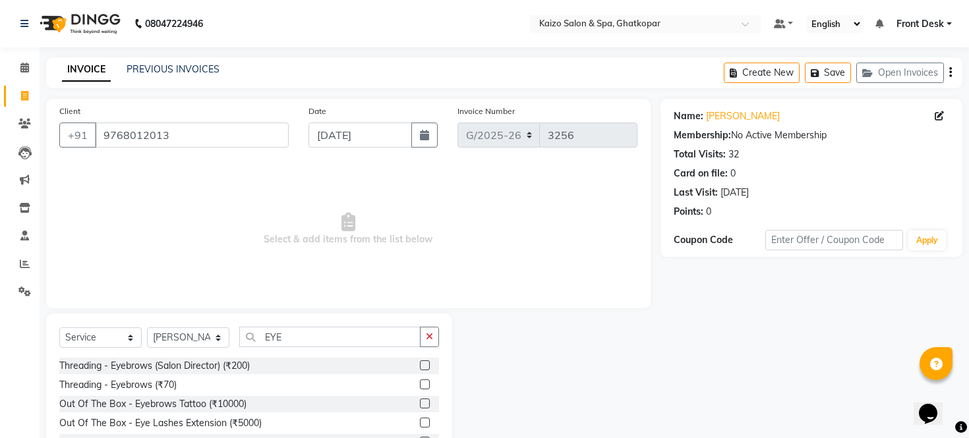
click at [426, 380] on label at bounding box center [425, 385] width 10 height 10
click at [426, 381] on input "checkbox" at bounding box center [424, 385] width 9 height 9
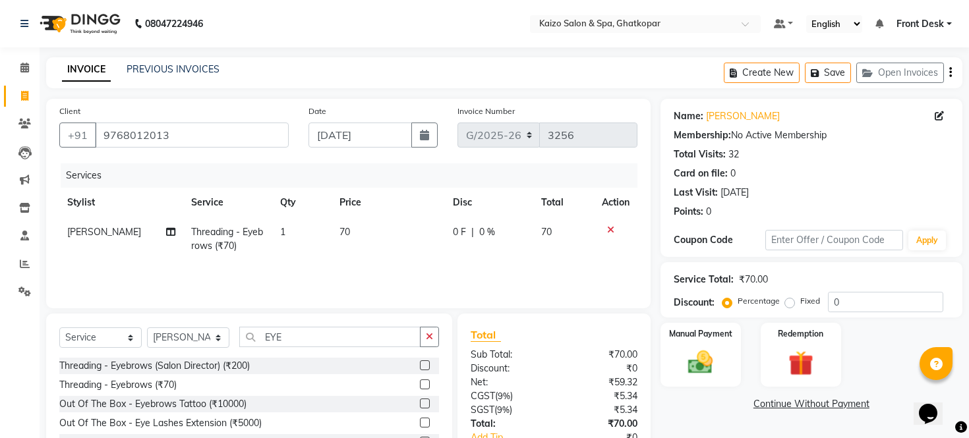
click at [822, 297] on div "Percentage Fixed" at bounding box center [776, 301] width 103 height 17
click at [828, 295] on input "0" at bounding box center [885, 302] width 115 height 20
click at [859, 357] on div "Manual Payment Redemption" at bounding box center [811, 355] width 322 height 64
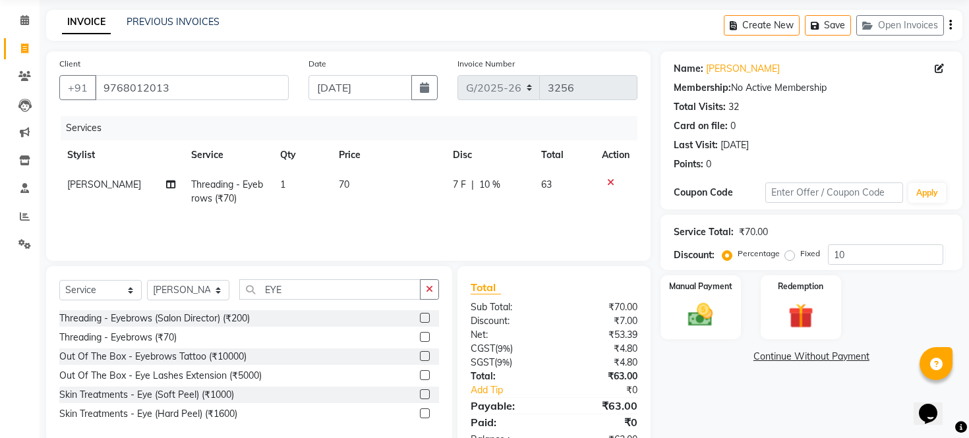
scroll to position [73, 0]
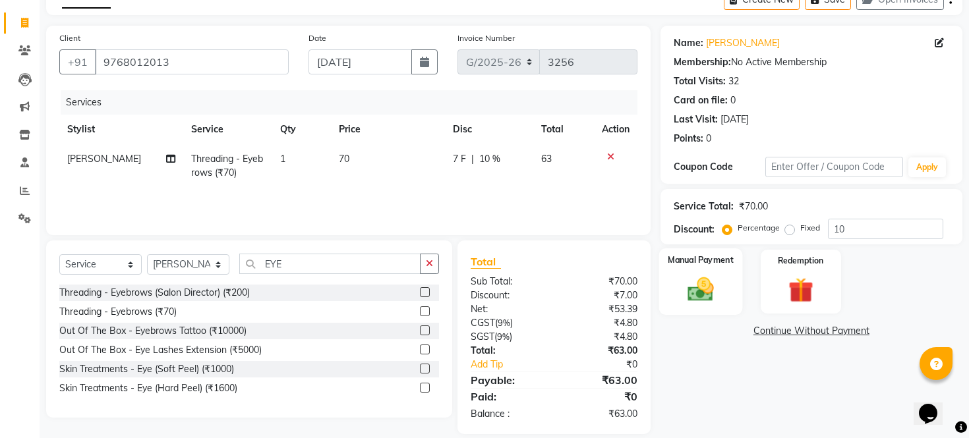
click at [706, 299] on img at bounding box center [700, 290] width 42 height 30
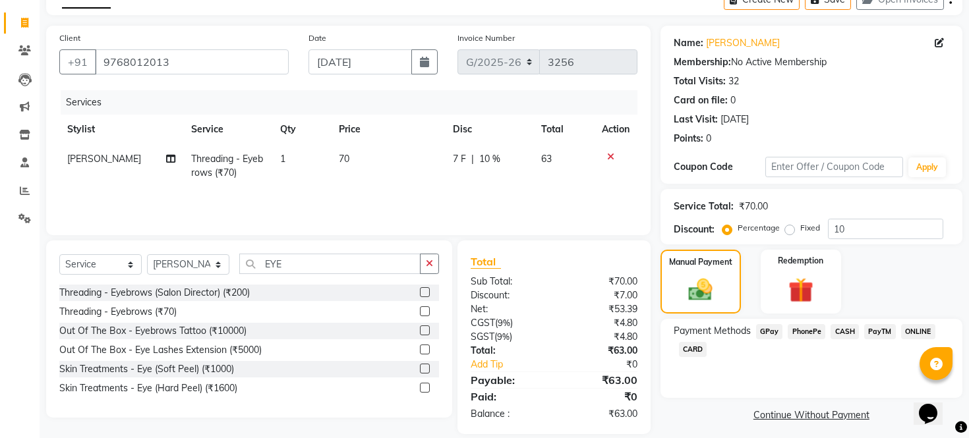
click at [814, 339] on span "PhonePe" at bounding box center [807, 331] width 38 height 15
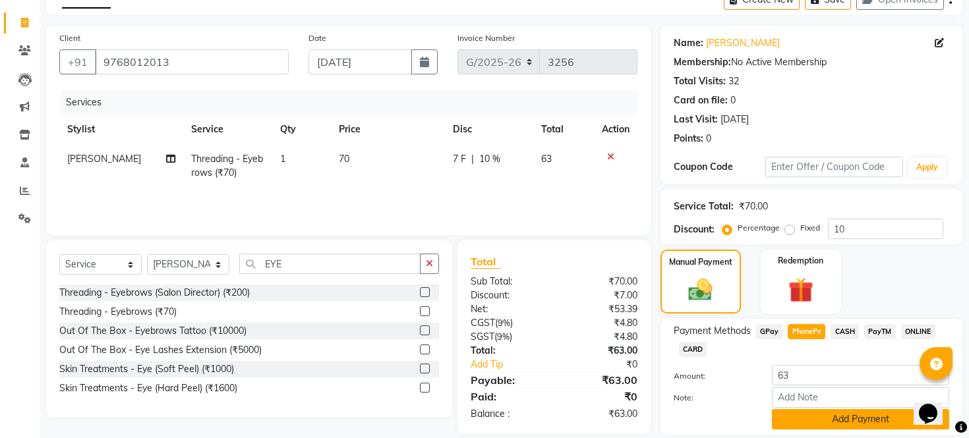
click at [825, 428] on button "Add Payment" at bounding box center [860, 419] width 177 height 20
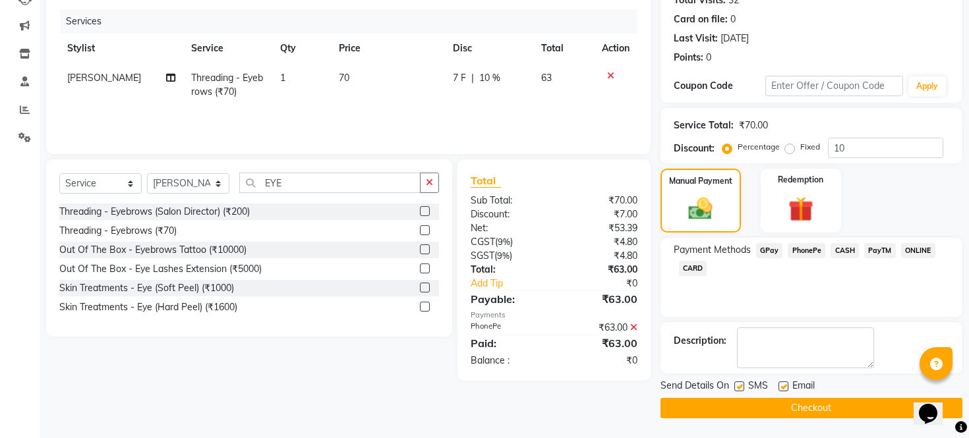
scroll to position [169, 0]
click at [739, 385] on label at bounding box center [739, 387] width 10 height 10
click at [739, 385] on input "checkbox" at bounding box center [738, 387] width 9 height 9
click at [786, 383] on label at bounding box center [783, 387] width 10 height 10
click at [786, 383] on input "checkbox" at bounding box center [782, 387] width 9 height 9
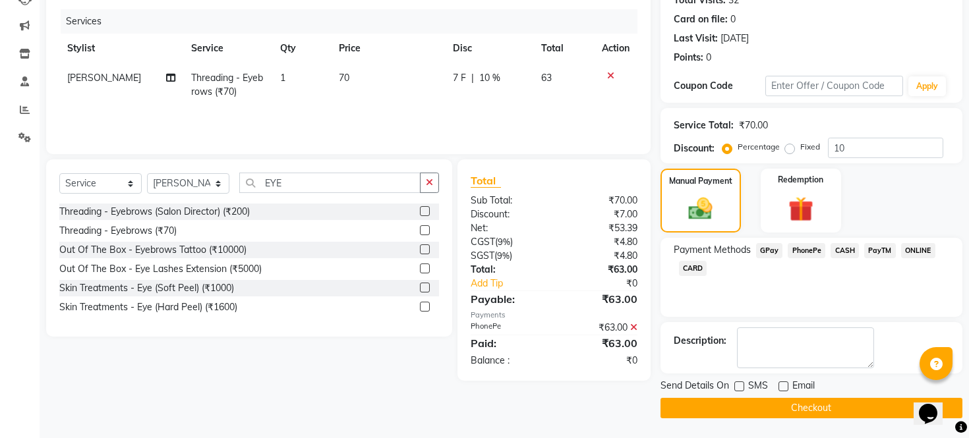
click at [780, 402] on button "Checkout" at bounding box center [811, 408] width 302 height 20
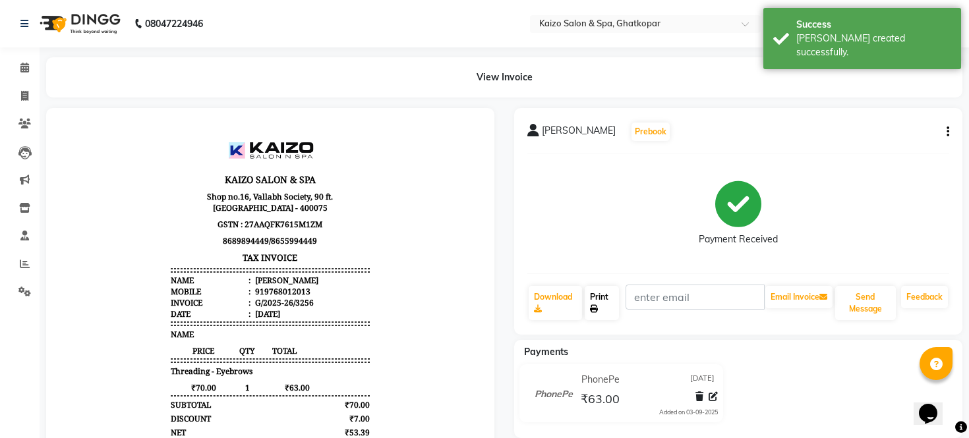
click at [598, 302] on link "Print" at bounding box center [602, 303] width 35 height 34
click at [21, 97] on icon at bounding box center [24, 96] width 7 height 10
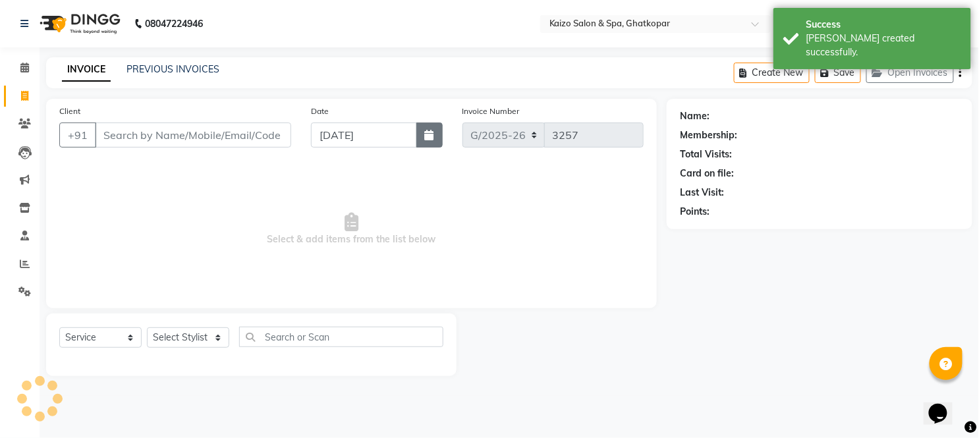
click at [426, 130] on icon "button" at bounding box center [429, 135] width 9 height 11
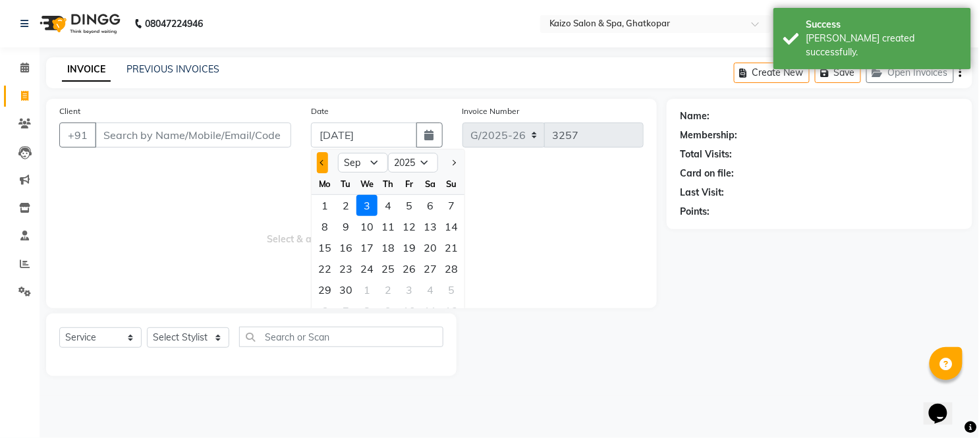
click at [322, 163] on span "Previous month" at bounding box center [322, 162] width 5 height 5
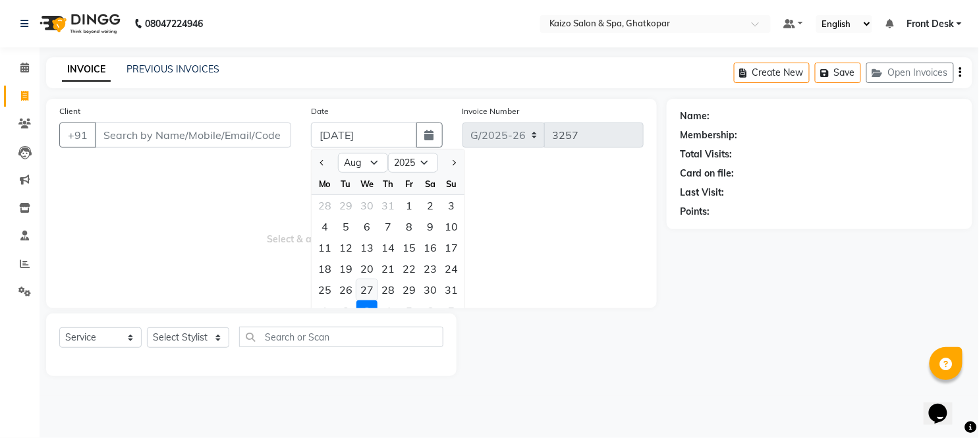
click at [370, 290] on div "27" at bounding box center [367, 289] width 21 height 21
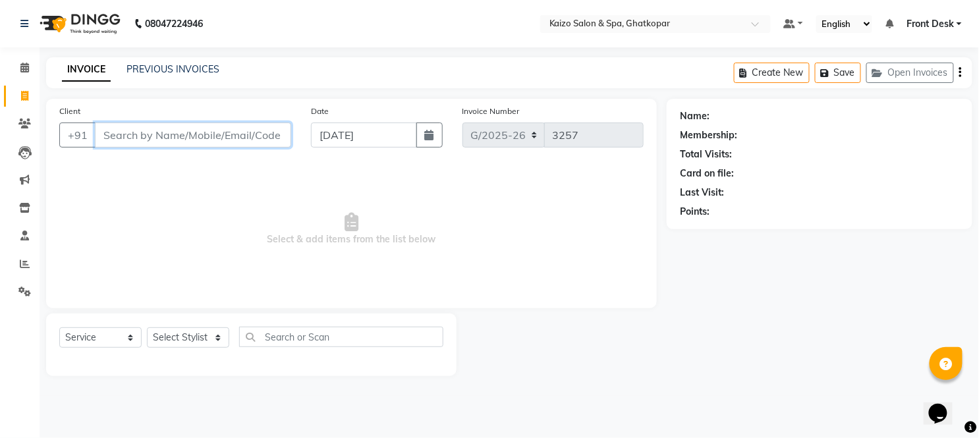
click at [221, 133] on input "Client" at bounding box center [193, 135] width 196 height 25
paste input "[PERSON_NAME] 8484997646"
click at [138, 134] on input "[PERSON_NAME] 8484997646" at bounding box center [159, 135] width 129 height 25
click at [239, 129] on span "Add Client" at bounding box center [257, 135] width 52 height 13
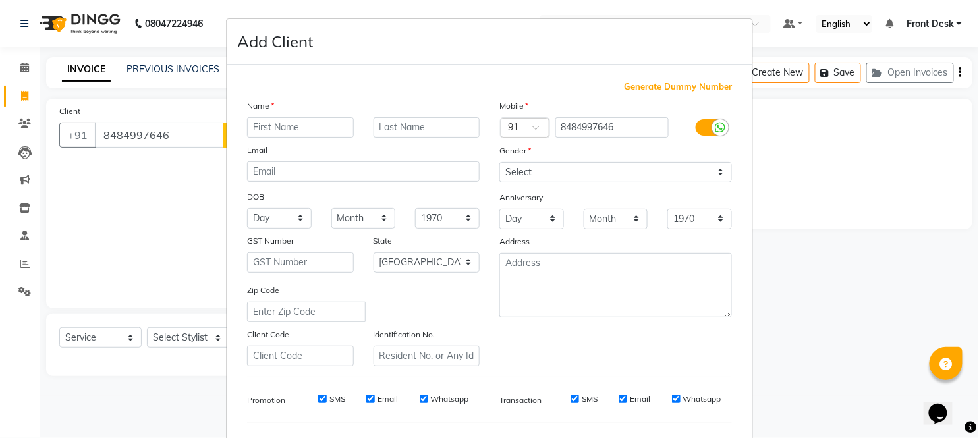
click at [307, 132] on input "text" at bounding box center [300, 127] width 107 height 20
click at [579, 167] on select "Select [DEMOGRAPHIC_DATA] [DEMOGRAPHIC_DATA] Other Prefer Not To Say" at bounding box center [616, 172] width 233 height 20
click at [500, 162] on select "Select [DEMOGRAPHIC_DATA] [DEMOGRAPHIC_DATA] Other Prefer Not To Say" at bounding box center [616, 172] width 233 height 20
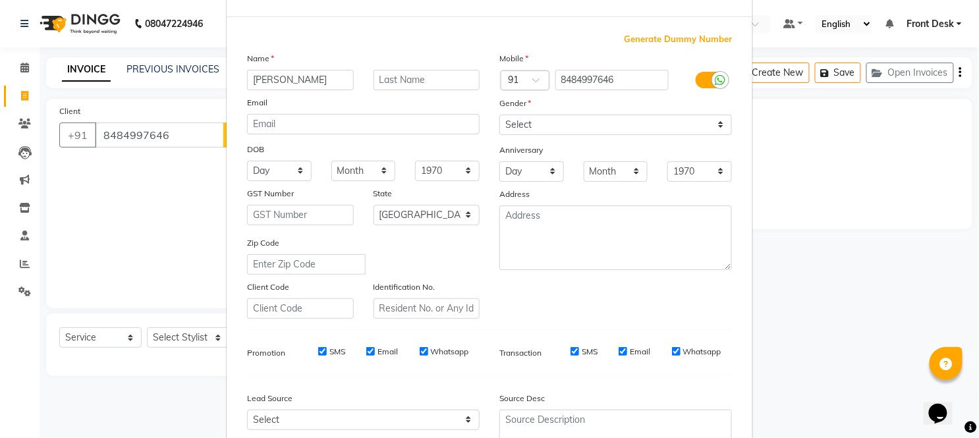
scroll to position [170, 0]
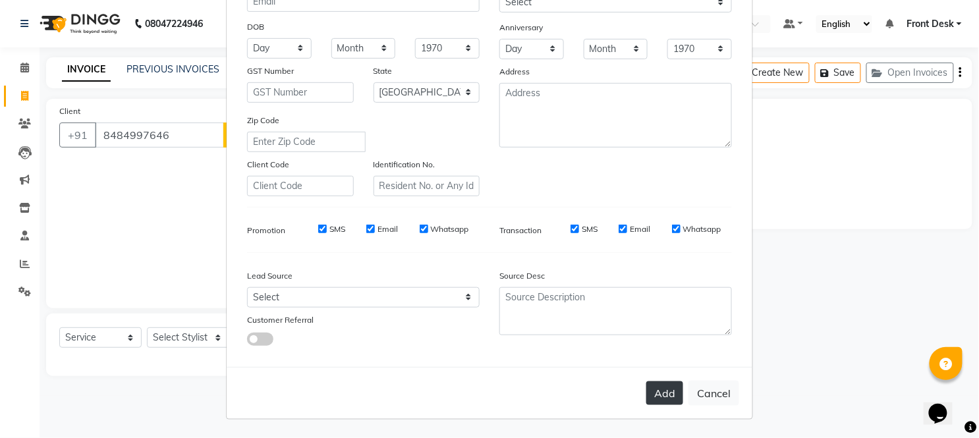
click at [666, 395] on button "Add" at bounding box center [665, 394] width 37 height 24
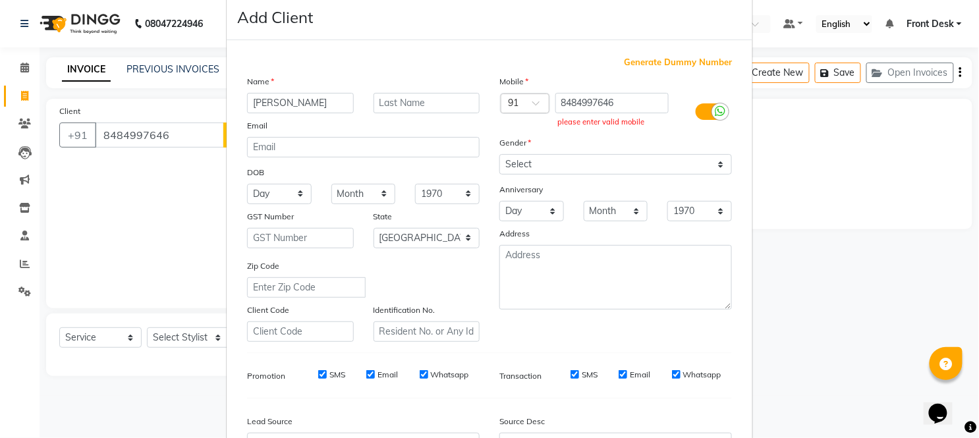
scroll to position [0, 0]
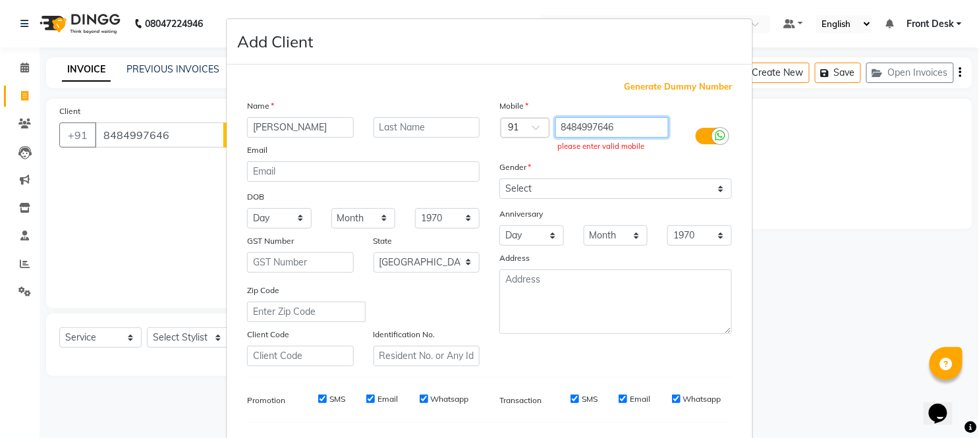
click at [621, 121] on input "8484997646" at bounding box center [613, 127] width 114 height 20
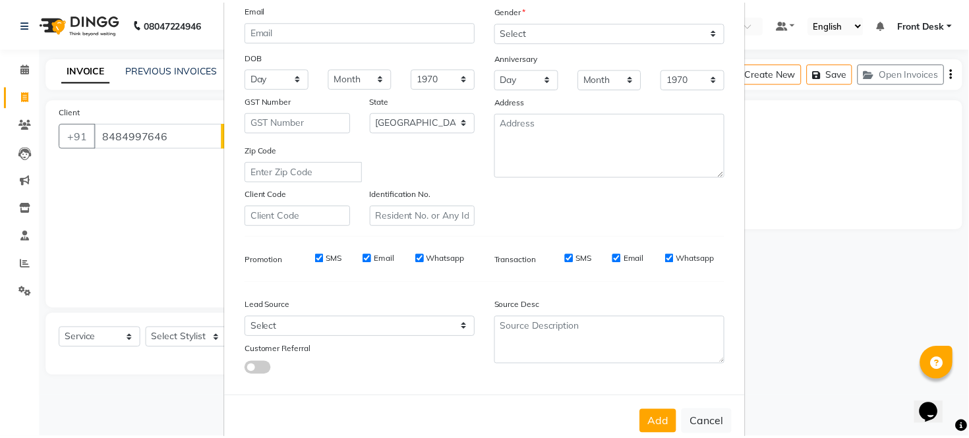
scroll to position [146, 0]
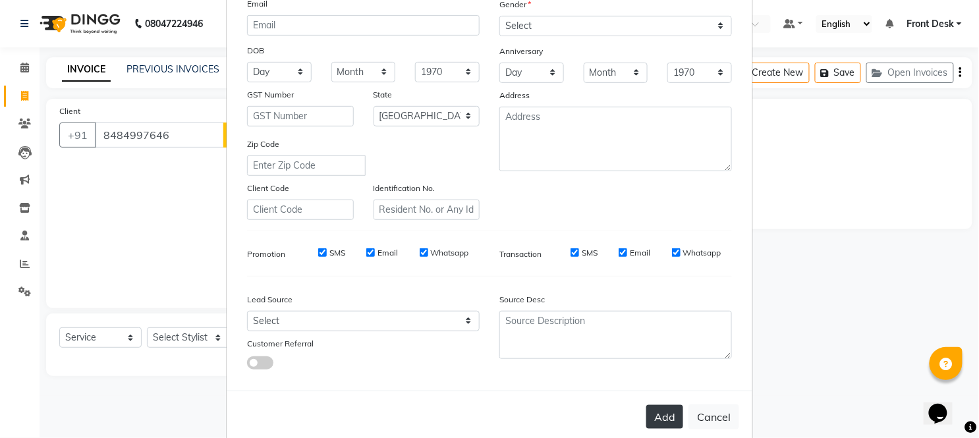
click at [666, 411] on button "Add" at bounding box center [665, 417] width 37 height 24
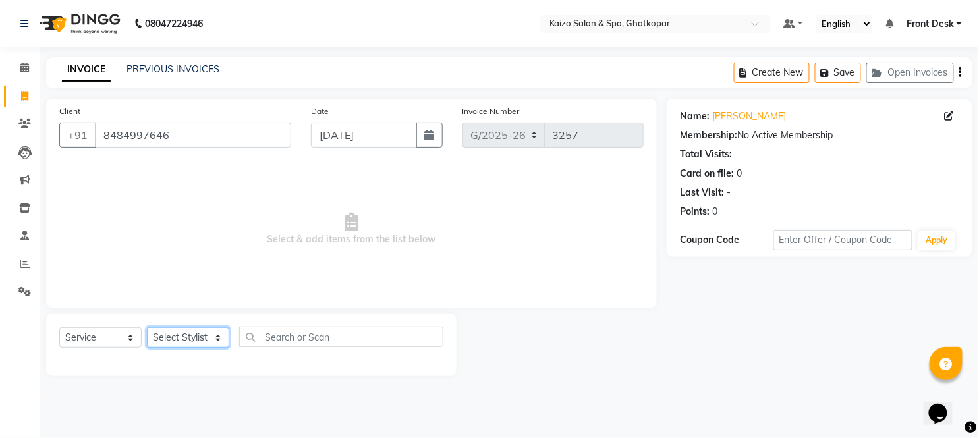
click at [177, 343] on select "Select Stylist [PERSON_NAME] ANJALI [PERSON_NAME] [PERSON_NAME] Front Desk [PER…" at bounding box center [188, 338] width 82 height 20
click at [147, 328] on select "Select Stylist [PERSON_NAME] ANJALI [PERSON_NAME] [PERSON_NAME] Front Desk [PER…" at bounding box center [188, 338] width 82 height 20
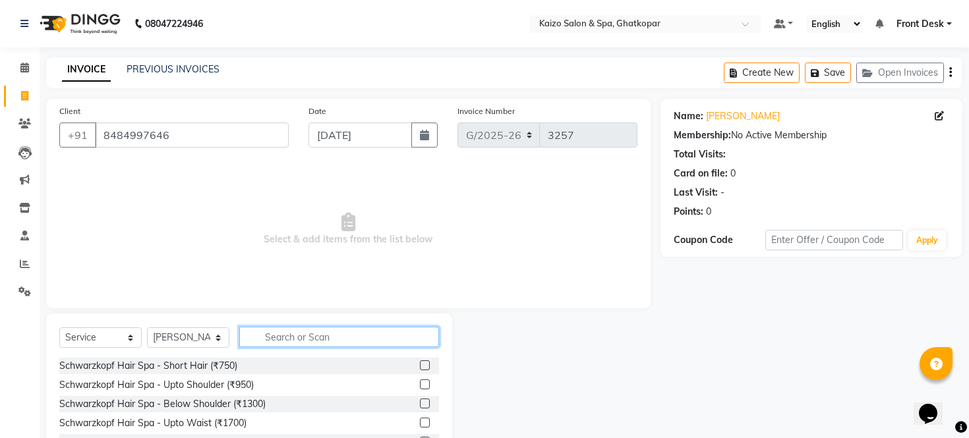
click at [295, 338] on input "text" at bounding box center [339, 337] width 200 height 20
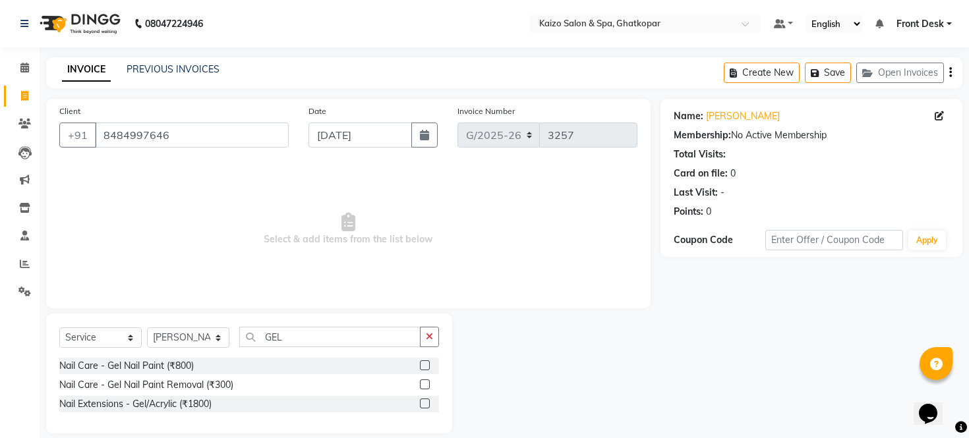
click at [424, 385] on label at bounding box center [425, 385] width 10 height 10
click at [424, 385] on input "checkbox" at bounding box center [424, 385] width 9 height 9
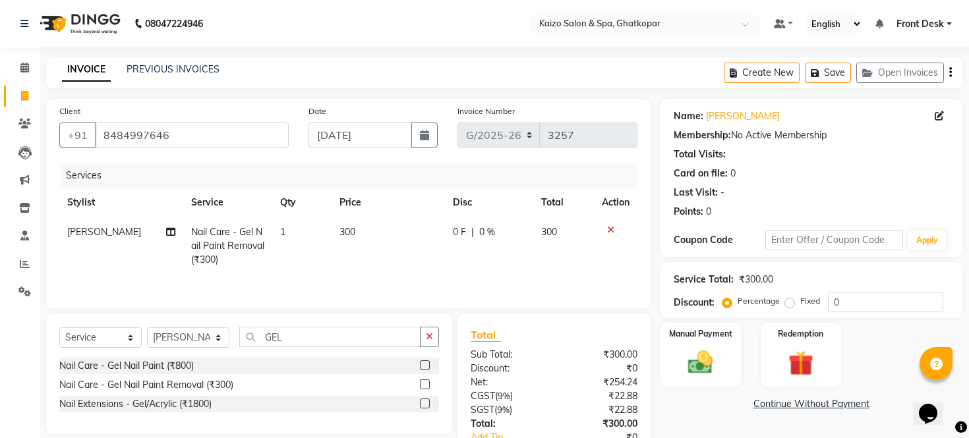
click at [362, 231] on td "300" at bounding box center [387, 245] width 113 height 57
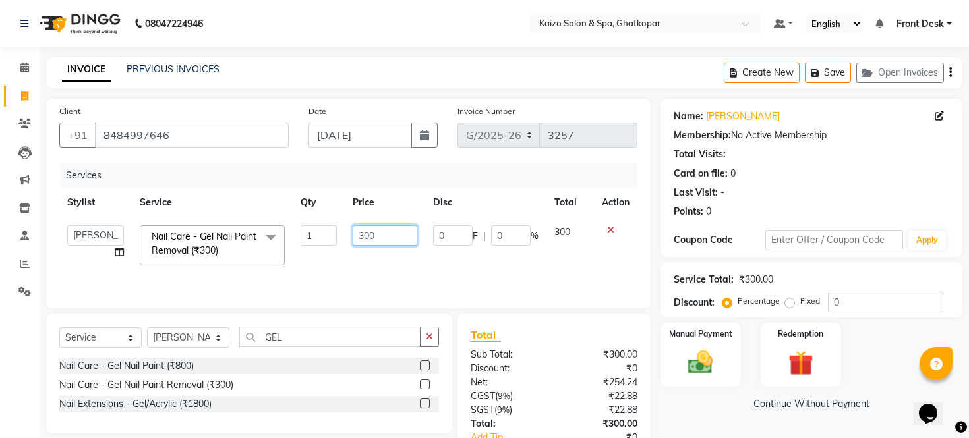
click at [362, 231] on input "300" at bounding box center [385, 235] width 65 height 20
click at [392, 228] on input "300" at bounding box center [385, 235] width 65 height 20
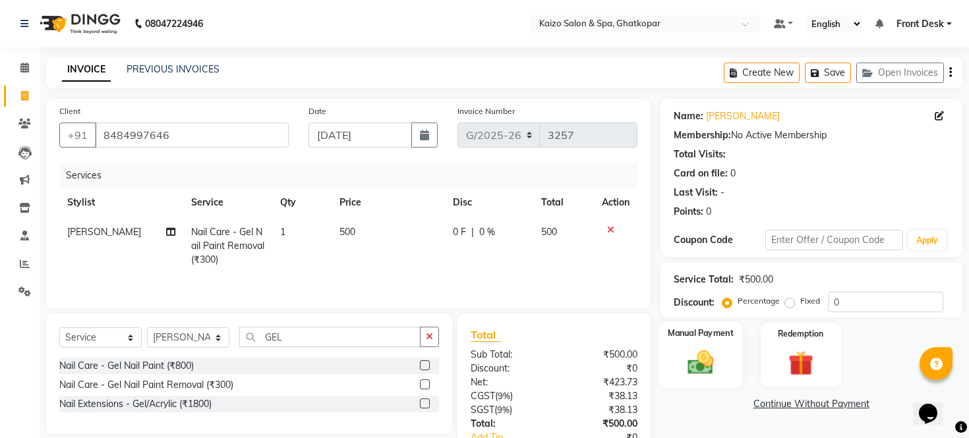
click at [706, 374] on img at bounding box center [700, 363] width 42 height 30
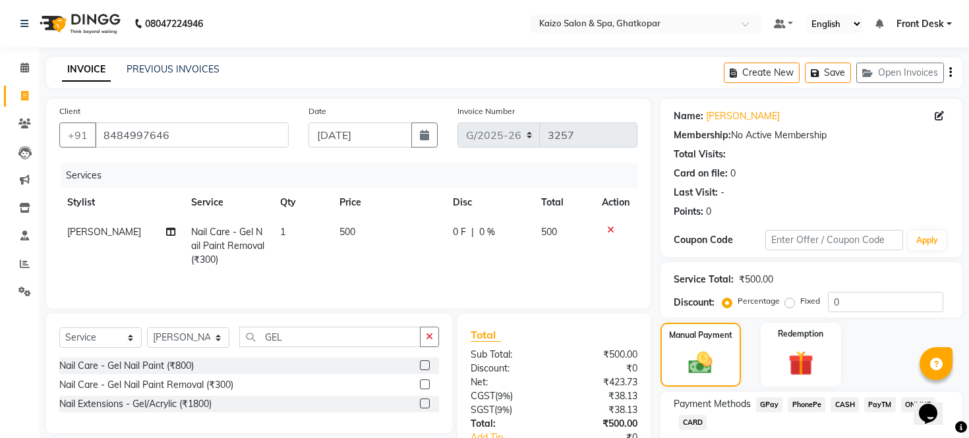
click at [801, 413] on span "PhonePe" at bounding box center [807, 404] width 38 height 15
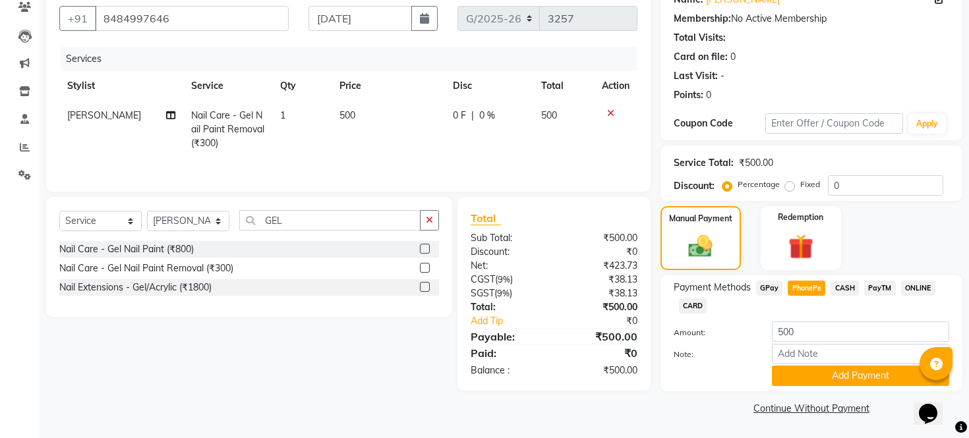
scroll to position [132, 0]
click at [795, 374] on button "Add Payment" at bounding box center [860, 376] width 177 height 20
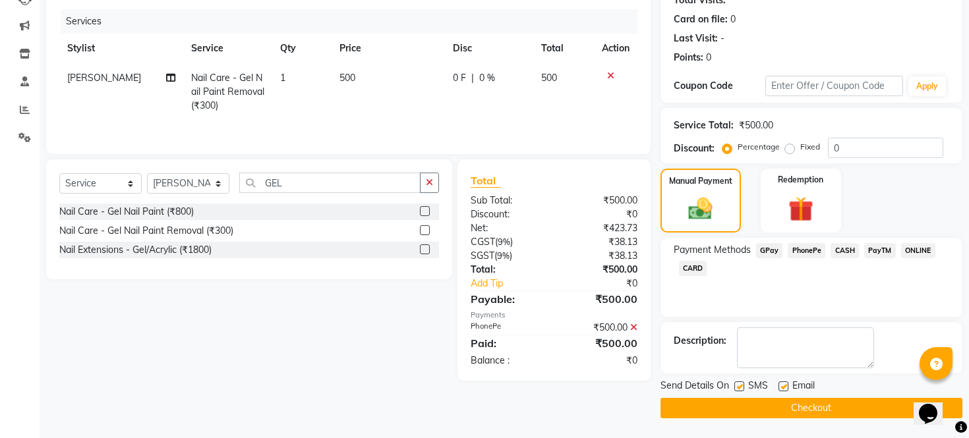
scroll to position [169, 0]
click at [739, 389] on label at bounding box center [739, 387] width 10 height 10
click at [739, 389] on input "checkbox" at bounding box center [738, 387] width 9 height 9
click at [784, 389] on label at bounding box center [783, 387] width 10 height 10
click at [784, 389] on input "checkbox" at bounding box center [782, 387] width 9 height 9
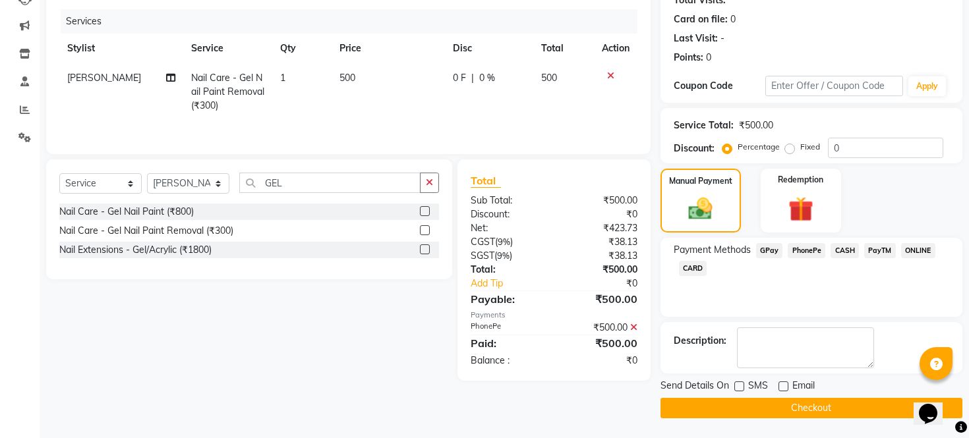
click at [775, 407] on button "Checkout" at bounding box center [811, 408] width 302 height 20
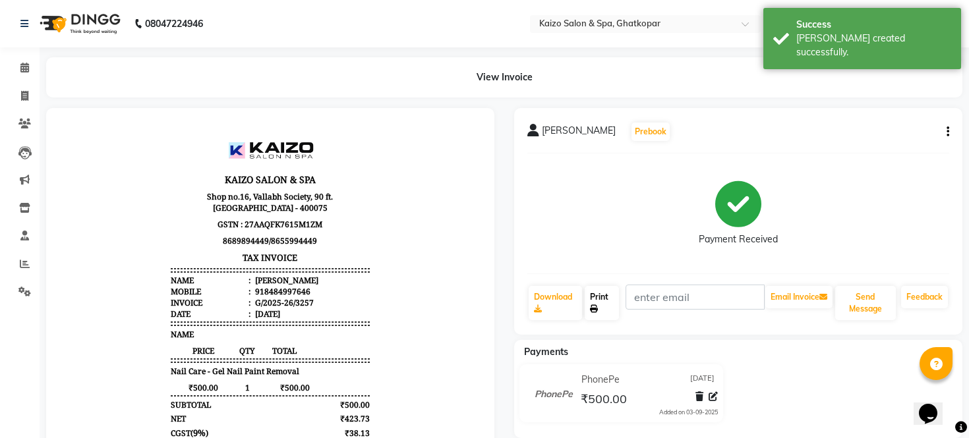
click at [604, 290] on link "Print" at bounding box center [602, 303] width 35 height 34
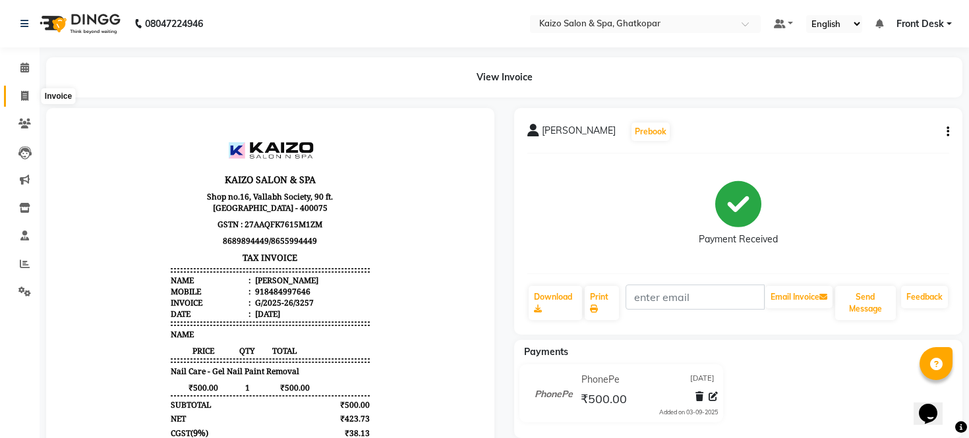
click at [22, 98] on icon at bounding box center [24, 96] width 7 height 10
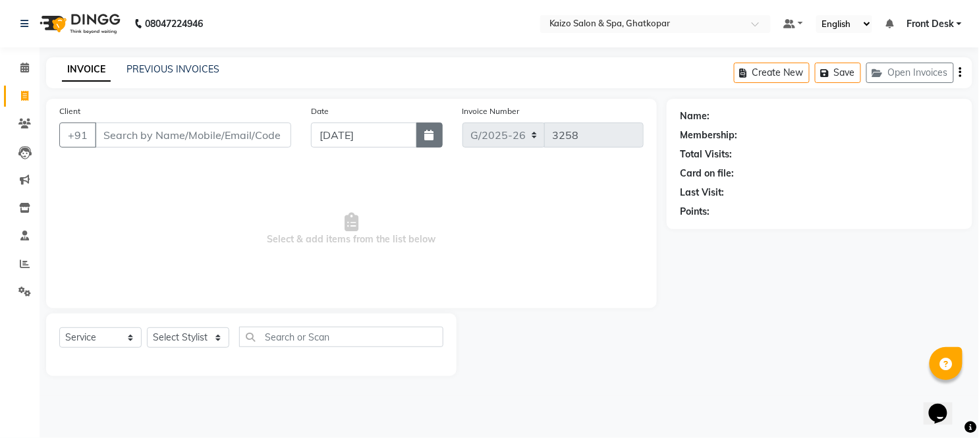
click at [430, 130] on icon "button" at bounding box center [429, 135] width 9 height 11
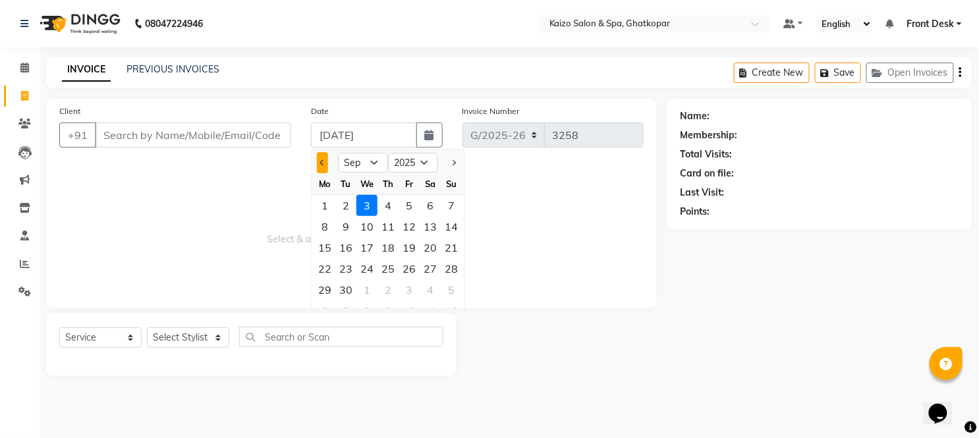
click at [323, 160] on span "Previous month" at bounding box center [322, 162] width 5 height 5
click at [370, 291] on div "27" at bounding box center [367, 289] width 21 height 21
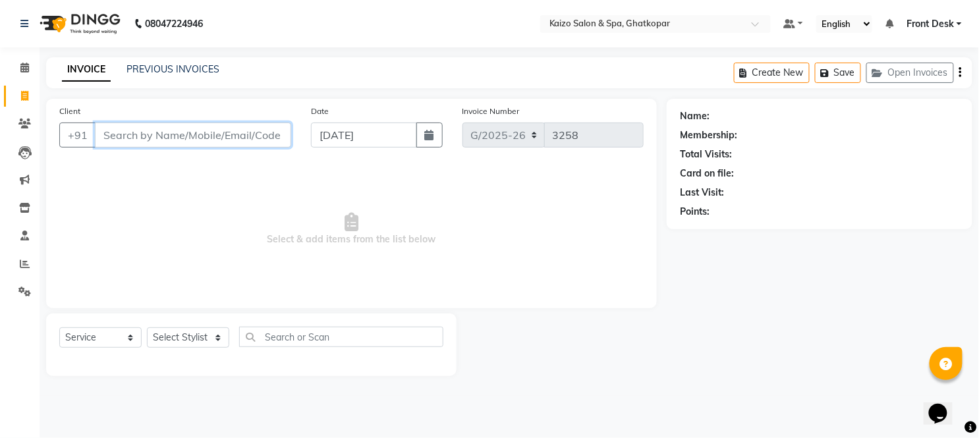
click at [222, 134] on input "Client" at bounding box center [193, 135] width 196 height 25
click at [163, 134] on input "Client" at bounding box center [193, 135] width 196 height 25
paste input "[PERSON_NAME] 9738472798"
click at [150, 130] on input "[PERSON_NAME] 9738472798" at bounding box center [159, 135] width 129 height 25
click at [253, 138] on span "Add Client" at bounding box center [257, 135] width 52 height 13
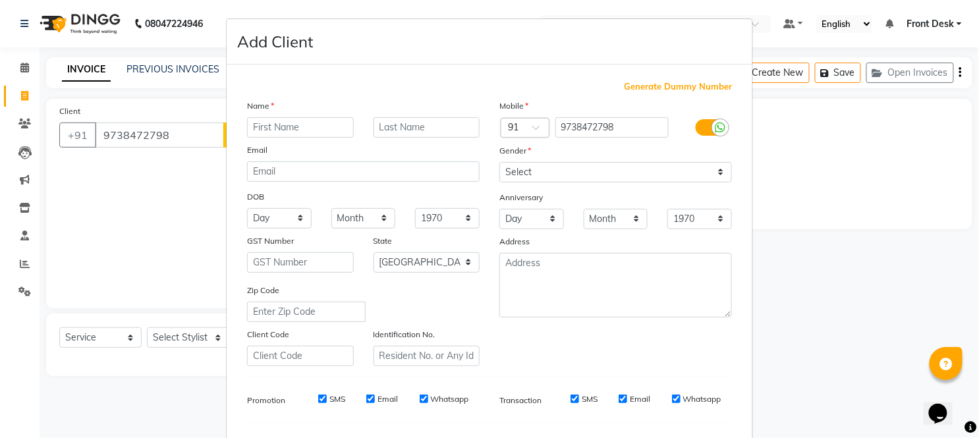
drag, startPoint x: 300, startPoint y: 130, endPoint x: 297, endPoint y: 179, distance: 48.2
click at [302, 136] on input "text" at bounding box center [300, 127] width 107 height 20
click at [509, 172] on select "Select [DEMOGRAPHIC_DATA] [DEMOGRAPHIC_DATA] Other Prefer Not To Say" at bounding box center [616, 172] width 233 height 20
click at [500, 162] on select "Select [DEMOGRAPHIC_DATA] [DEMOGRAPHIC_DATA] Other Prefer Not To Say" at bounding box center [616, 172] width 233 height 20
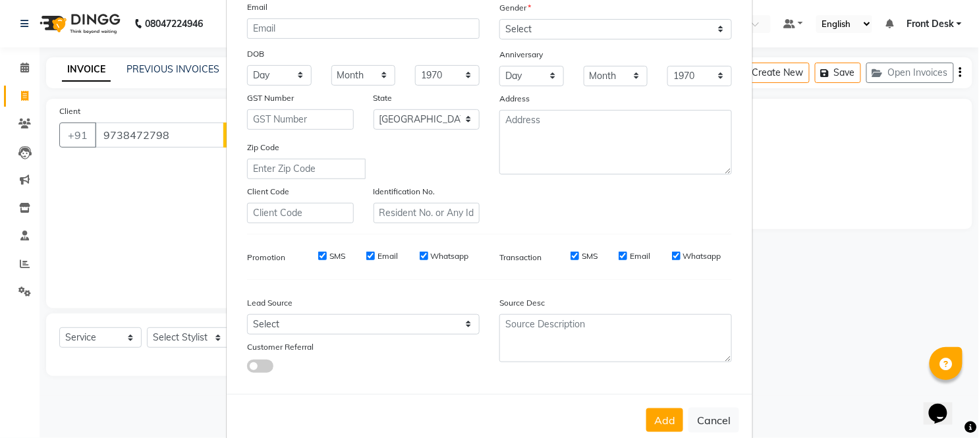
scroll to position [145, 0]
click at [648, 412] on button "Add" at bounding box center [665, 419] width 37 height 24
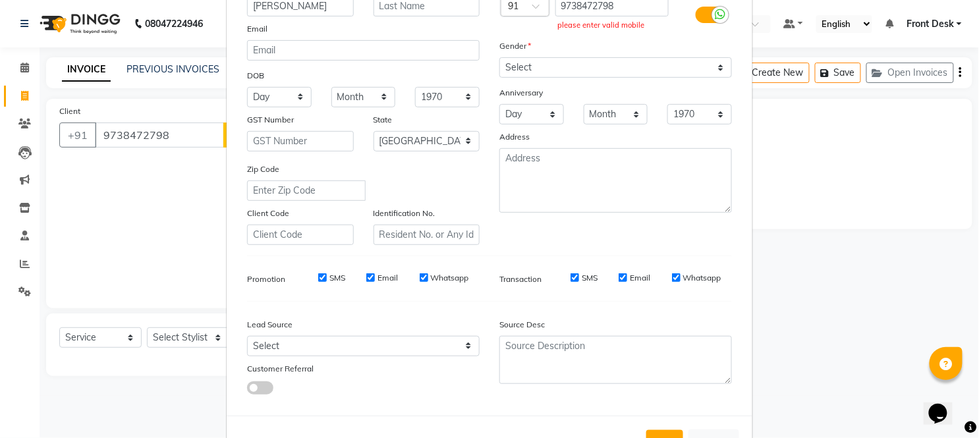
scroll to position [0, 0]
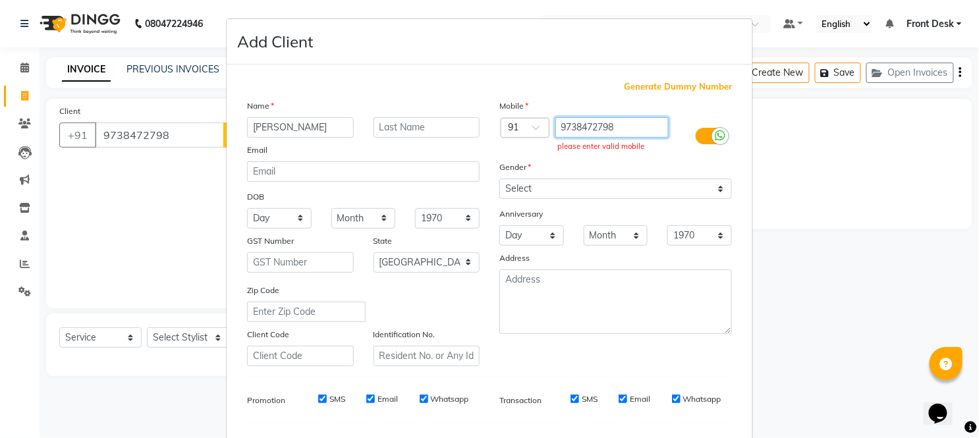
click at [637, 128] on input "9738472798" at bounding box center [613, 127] width 114 height 20
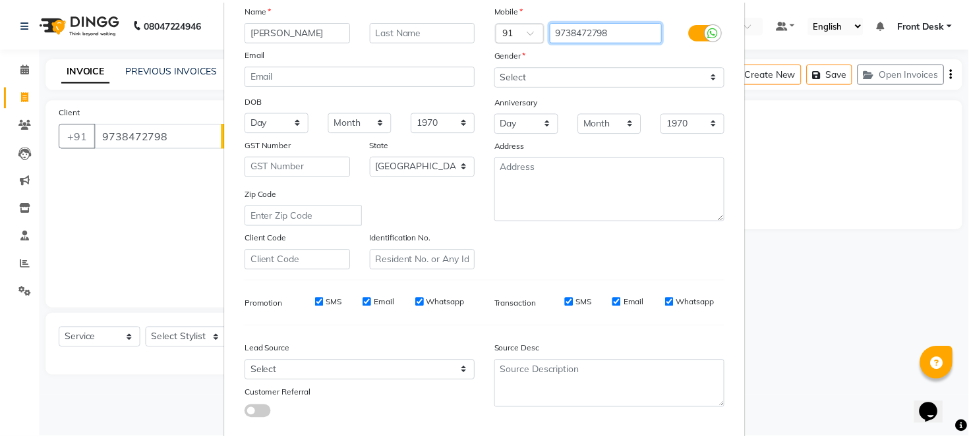
scroll to position [170, 0]
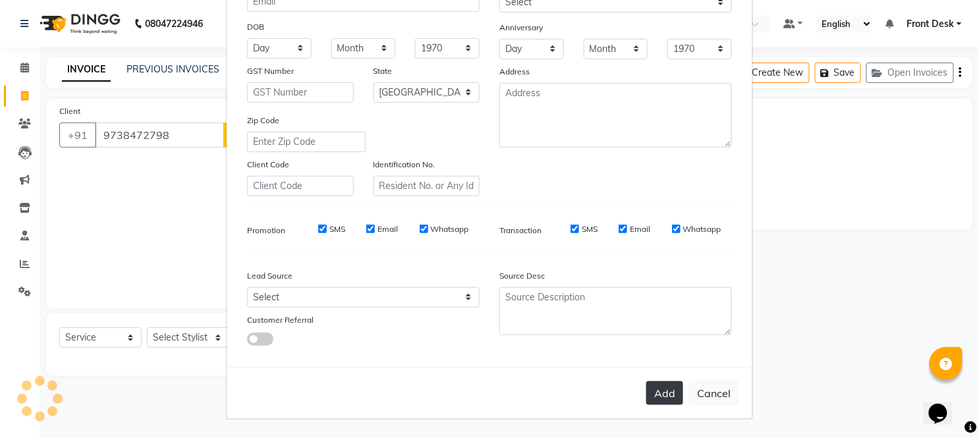
click at [659, 393] on button "Add" at bounding box center [665, 394] width 37 height 24
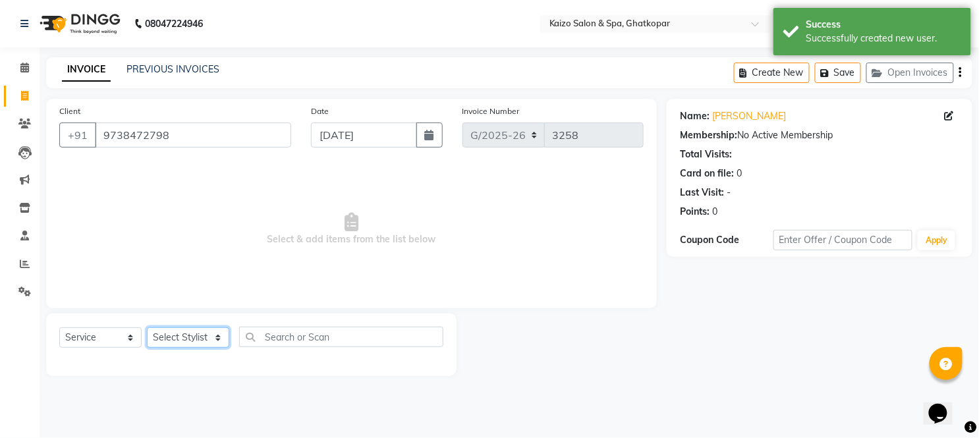
click at [168, 333] on select "Select Stylist [PERSON_NAME] ANJALI [PERSON_NAME] [PERSON_NAME] Front Desk [PER…" at bounding box center [188, 338] width 82 height 20
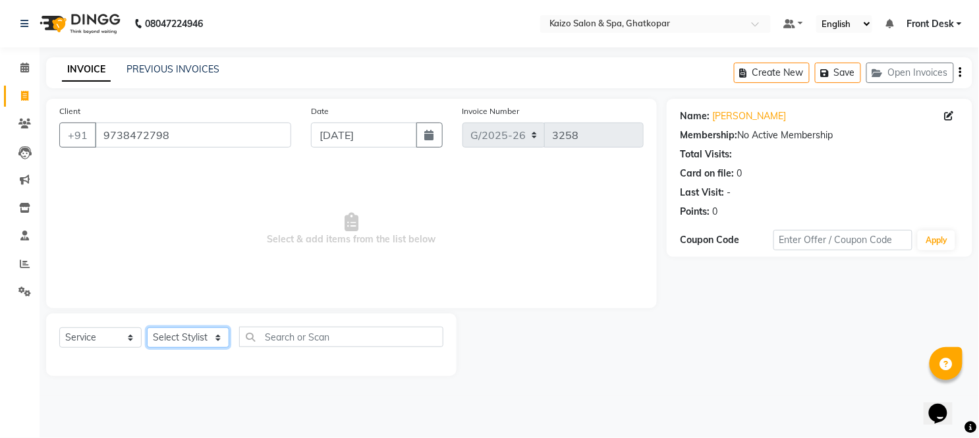
click at [196, 334] on select "Select Stylist [PERSON_NAME] ANJALI [PERSON_NAME] [PERSON_NAME] Front Desk [PER…" at bounding box center [188, 338] width 82 height 20
click at [147, 328] on select "Select Stylist [PERSON_NAME] ANJALI [PERSON_NAME] [PERSON_NAME] Front Desk [PER…" at bounding box center [188, 338] width 82 height 20
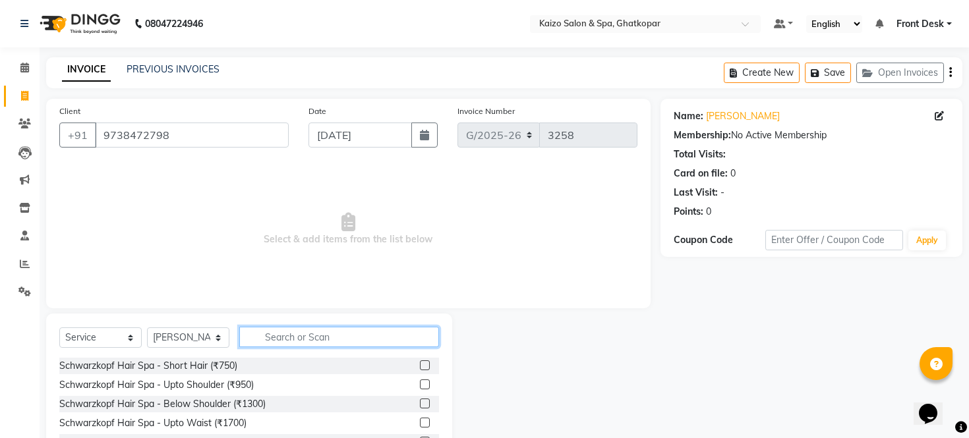
click at [318, 330] on input "text" at bounding box center [339, 337] width 200 height 20
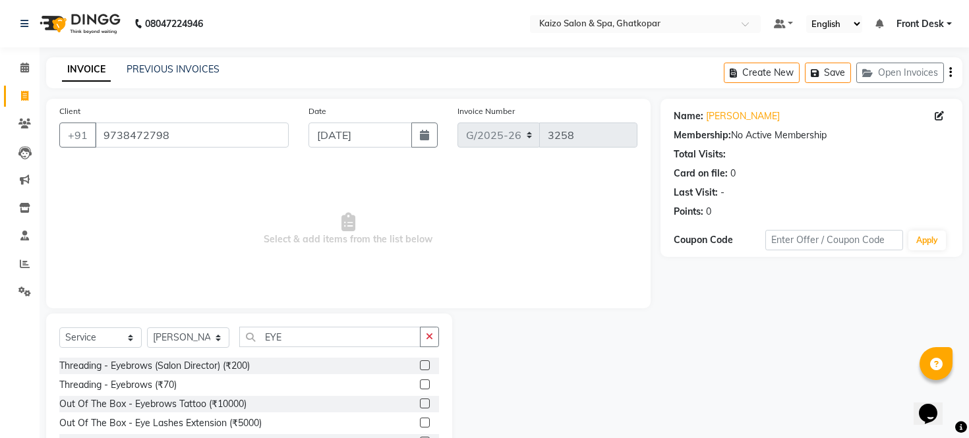
click at [422, 383] on label at bounding box center [425, 385] width 10 height 10
click at [422, 383] on input "checkbox" at bounding box center [424, 385] width 9 height 9
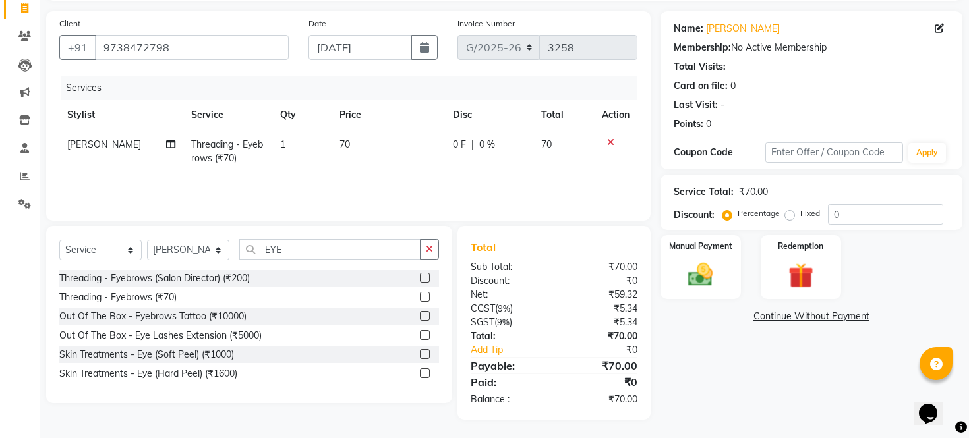
scroll to position [88, 0]
click at [704, 285] on img at bounding box center [700, 275] width 42 height 30
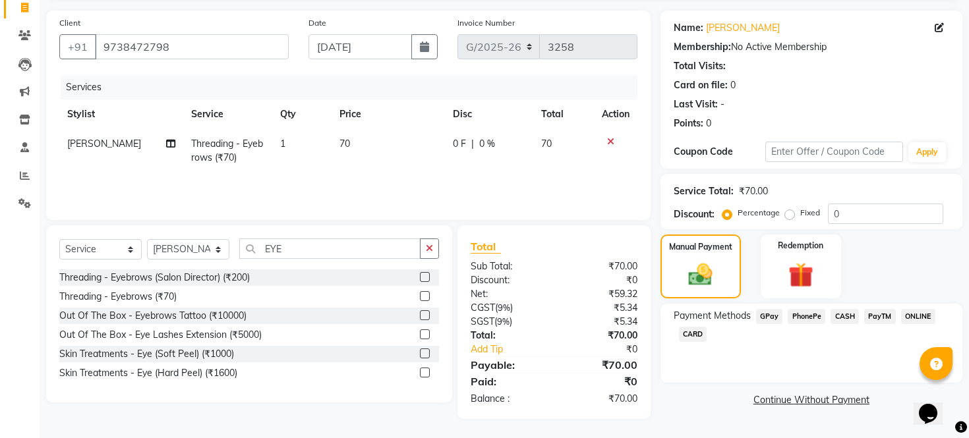
click at [806, 324] on span "PhonePe" at bounding box center [807, 316] width 38 height 15
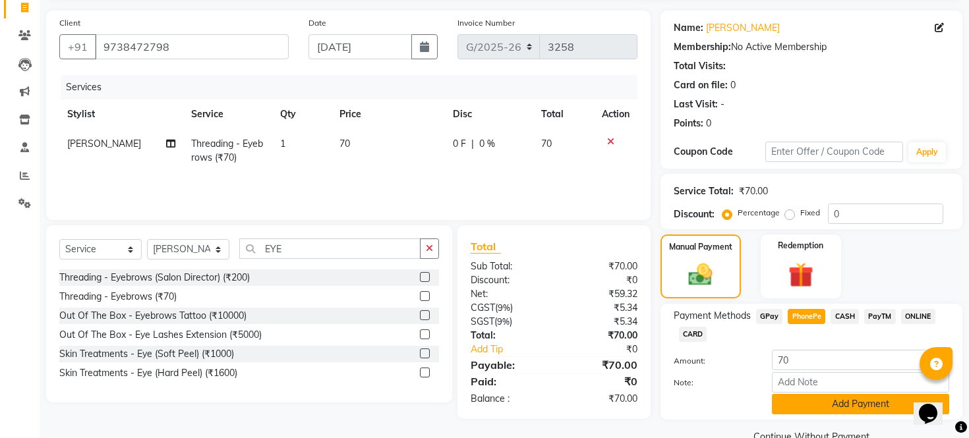
click at [814, 415] on button "Add Payment" at bounding box center [860, 404] width 177 height 20
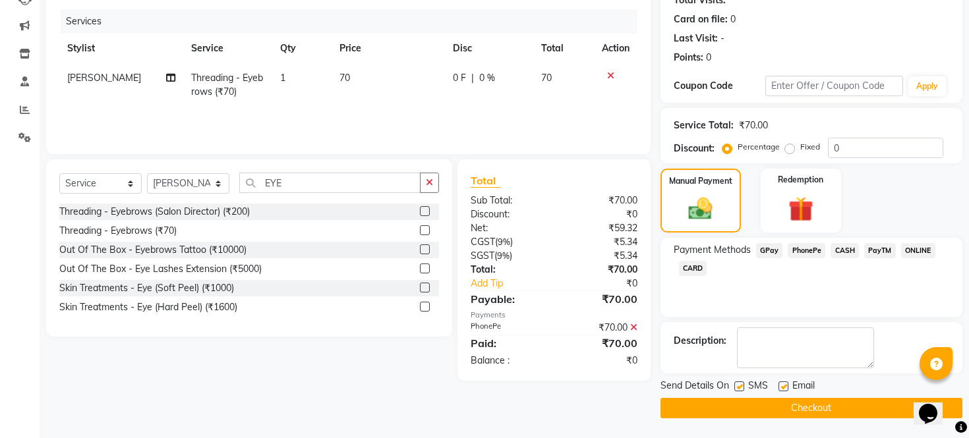
scroll to position [169, 0]
drag, startPoint x: 735, startPoint y: 386, endPoint x: 762, endPoint y: 389, distance: 27.1
click at [735, 386] on label at bounding box center [739, 387] width 10 height 10
click at [735, 386] on input "checkbox" at bounding box center [738, 387] width 9 height 9
click at [785, 388] on label at bounding box center [783, 387] width 10 height 10
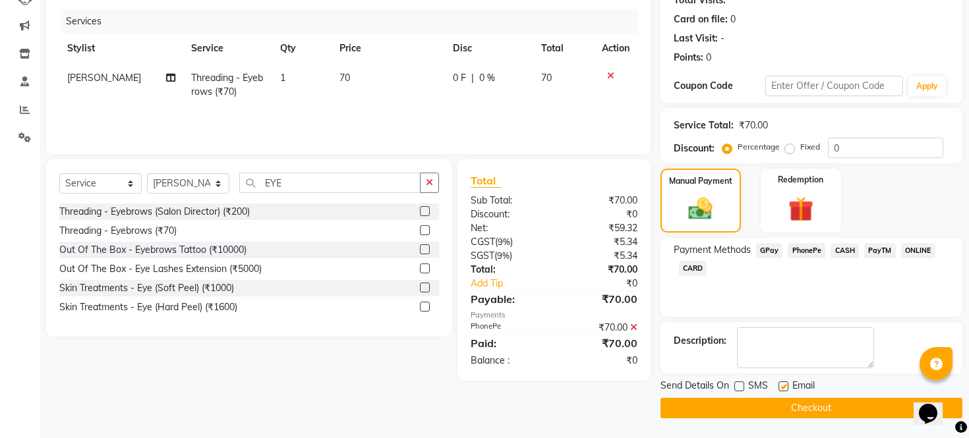
click at [785, 388] on input "checkbox" at bounding box center [782, 387] width 9 height 9
click at [795, 422] on main "INVOICE PREVIOUS INVOICES Create New Save Open Invoices Client [PHONE_NUMBER] D…" at bounding box center [504, 170] width 929 height 535
click at [782, 406] on button "Checkout" at bounding box center [811, 408] width 302 height 20
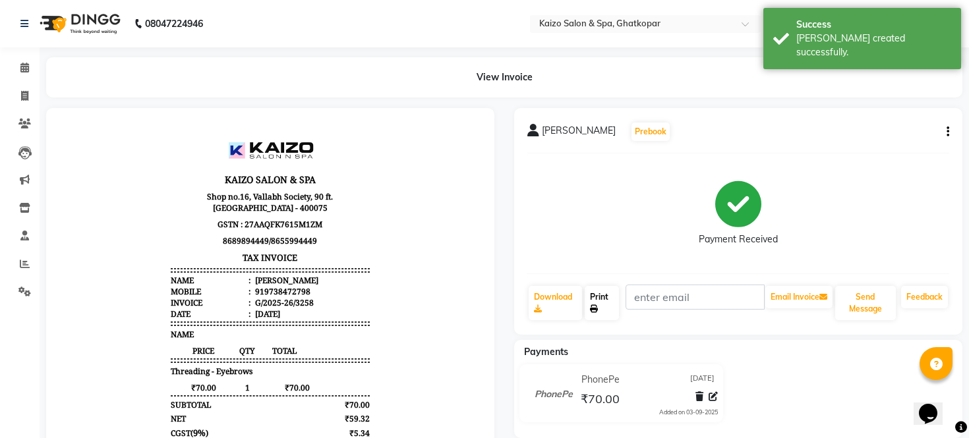
click at [598, 301] on link "Print" at bounding box center [602, 303] width 35 height 34
click at [29, 88] on link "Invoice" at bounding box center [20, 97] width 32 height 22
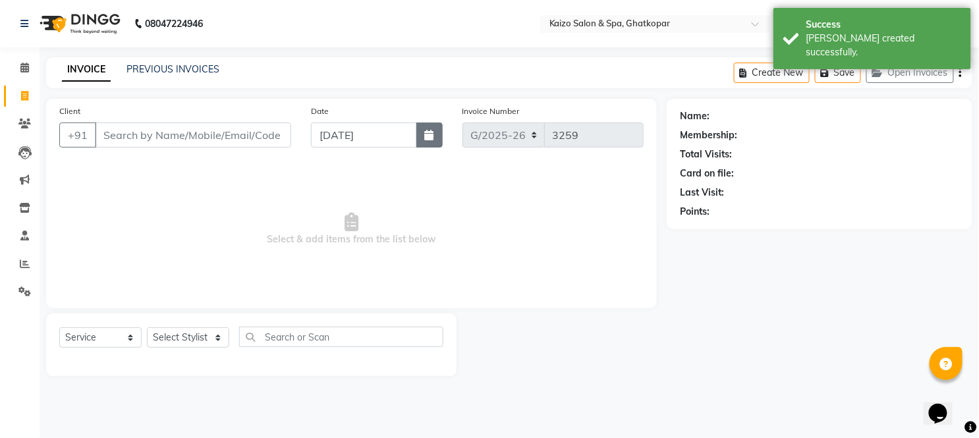
click at [426, 130] on icon "button" at bounding box center [429, 135] width 9 height 11
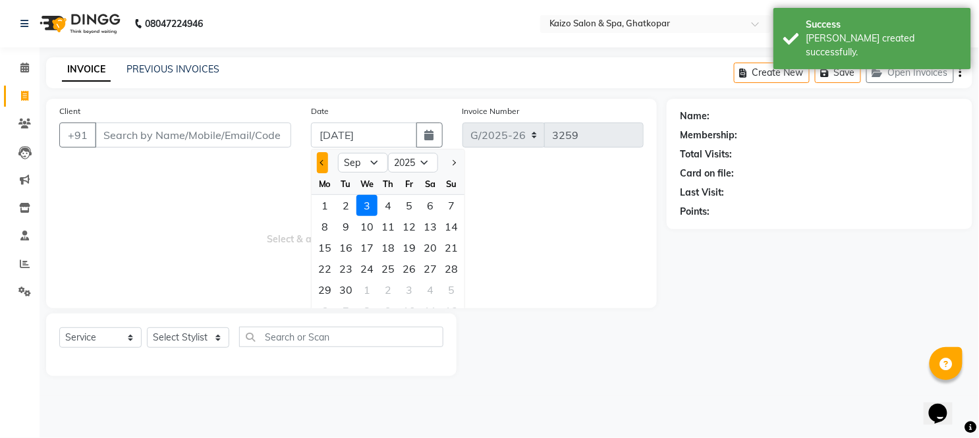
click at [323, 157] on button "Previous month" at bounding box center [322, 162] width 11 height 21
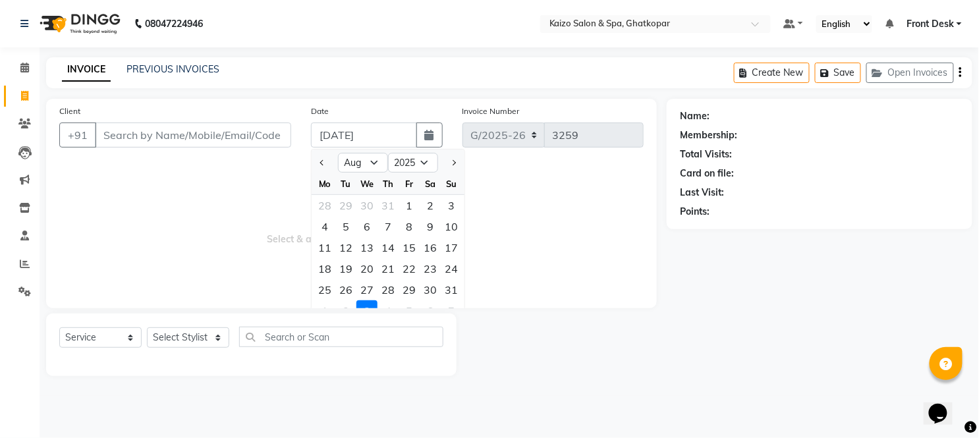
click at [363, 283] on div "27" at bounding box center [367, 289] width 21 height 21
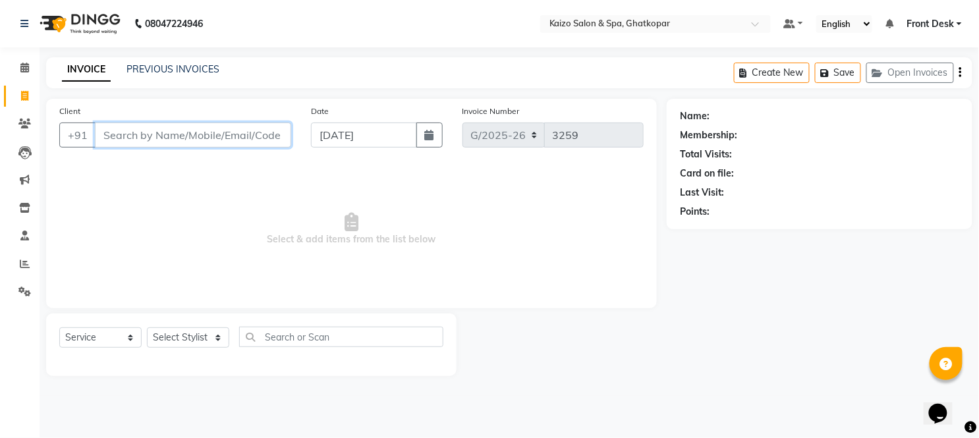
drag, startPoint x: 229, startPoint y: 126, endPoint x: 198, endPoint y: 235, distance: 113.7
click at [229, 127] on input "Client" at bounding box center [193, 135] width 196 height 25
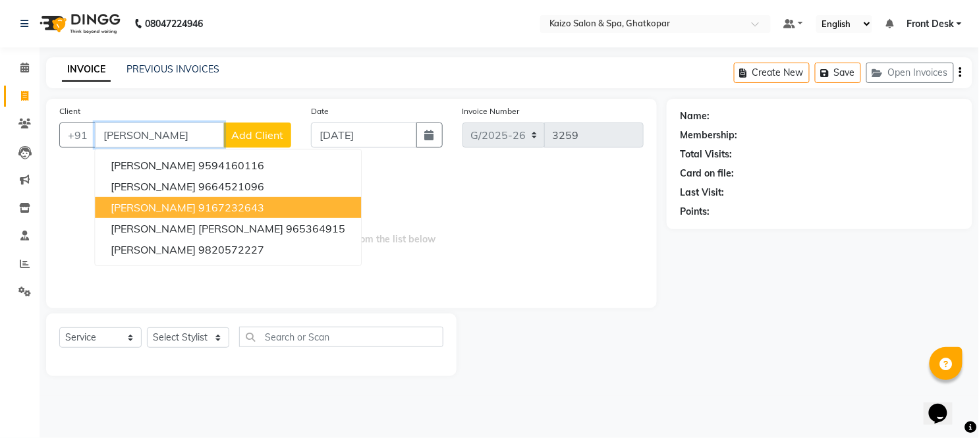
click at [198, 201] on ngb-highlight "9167232643" at bounding box center [231, 207] width 66 height 13
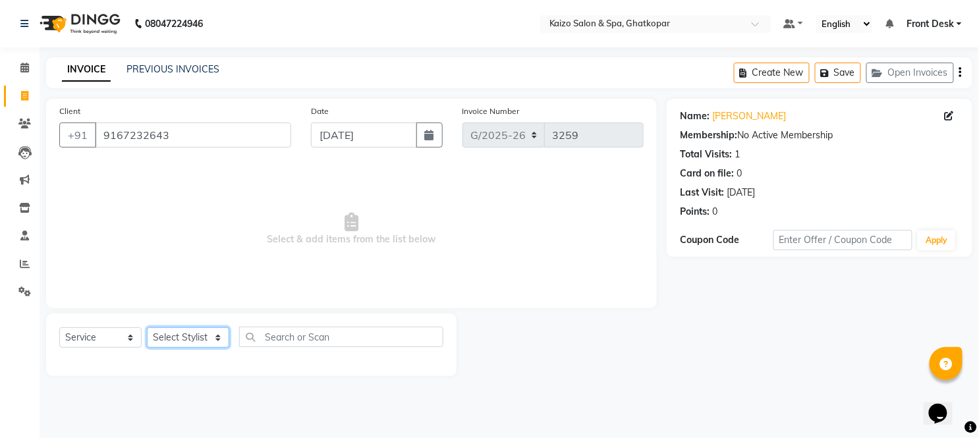
click at [177, 346] on select "Select Stylist [PERSON_NAME] ANJALI [PERSON_NAME] [PERSON_NAME] Front Desk [PER…" at bounding box center [188, 338] width 82 height 20
click at [147, 328] on select "Select Stylist [PERSON_NAME] ANJALI [PERSON_NAME] [PERSON_NAME] Front Desk [PER…" at bounding box center [188, 338] width 82 height 20
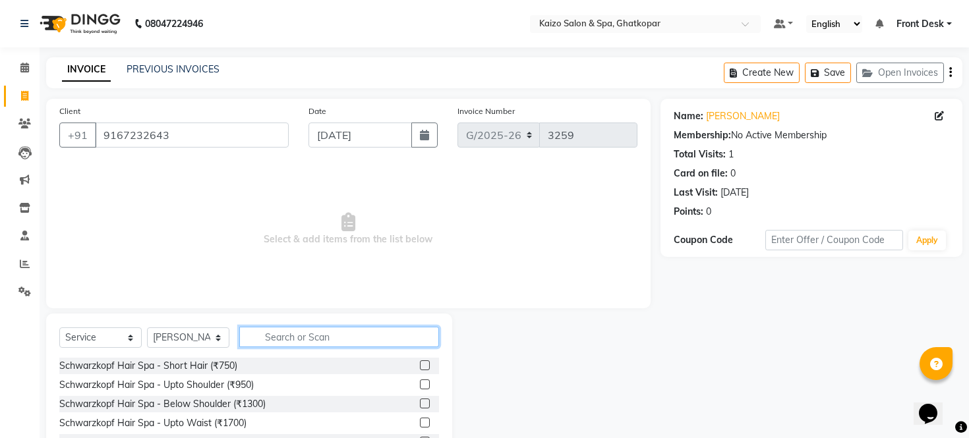
click at [330, 334] on input "text" at bounding box center [339, 337] width 200 height 20
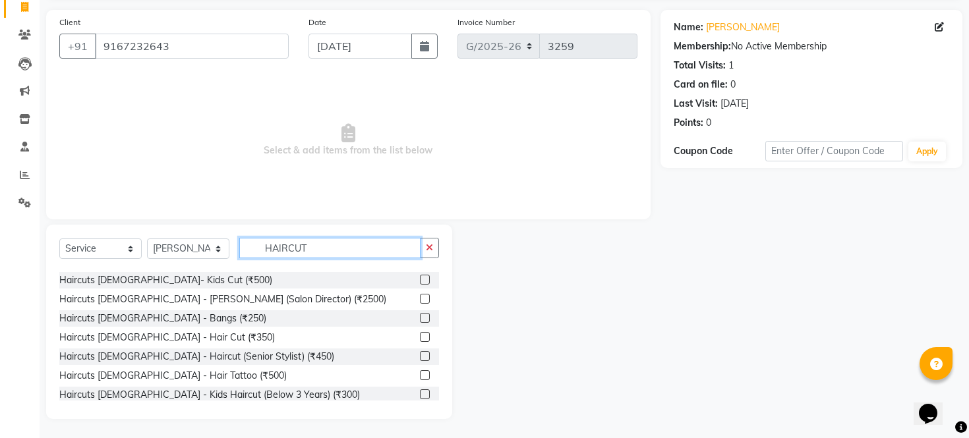
scroll to position [173, 0]
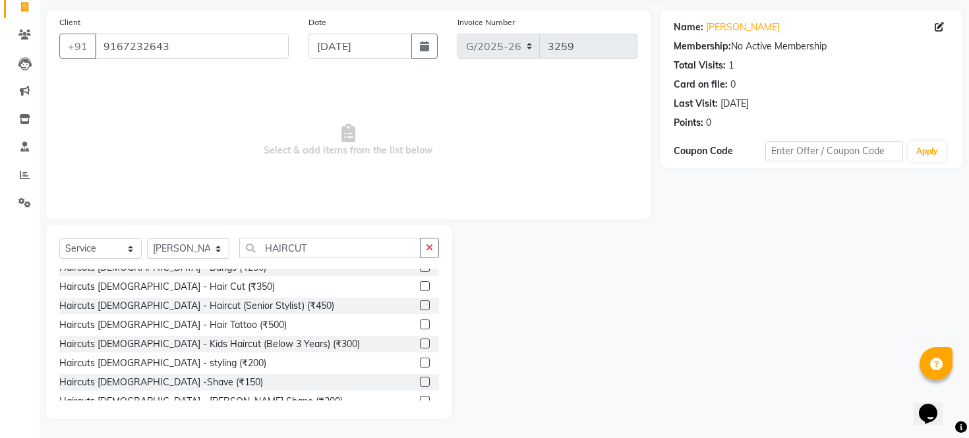
click at [420, 281] on label at bounding box center [425, 286] width 10 height 10
click at [420, 283] on input "checkbox" at bounding box center [424, 287] width 9 height 9
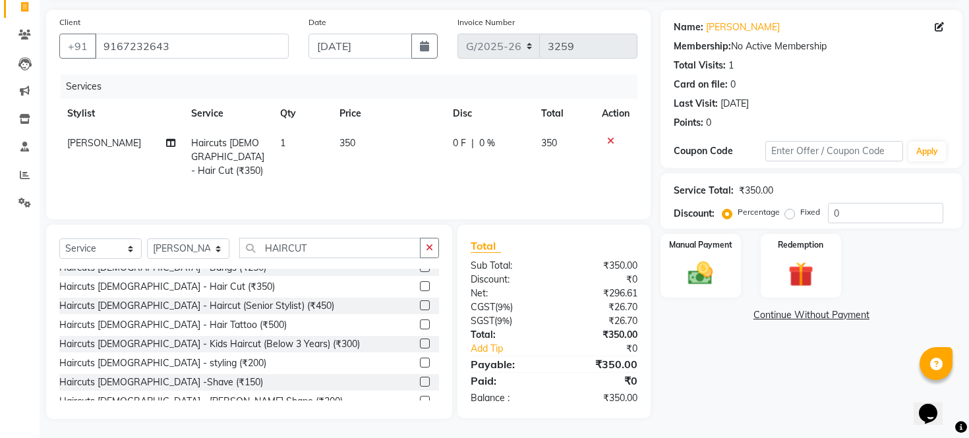
click at [376, 140] on td "350" at bounding box center [387, 157] width 113 height 57
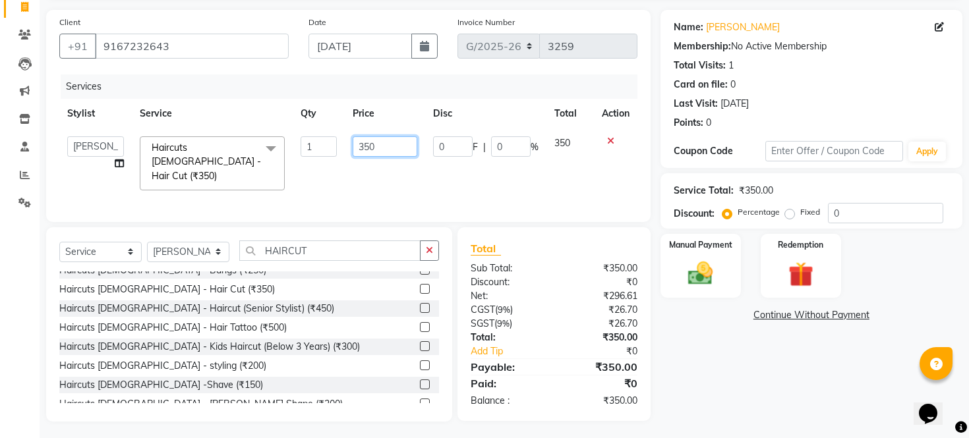
click at [376, 140] on input "350" at bounding box center [385, 146] width 65 height 20
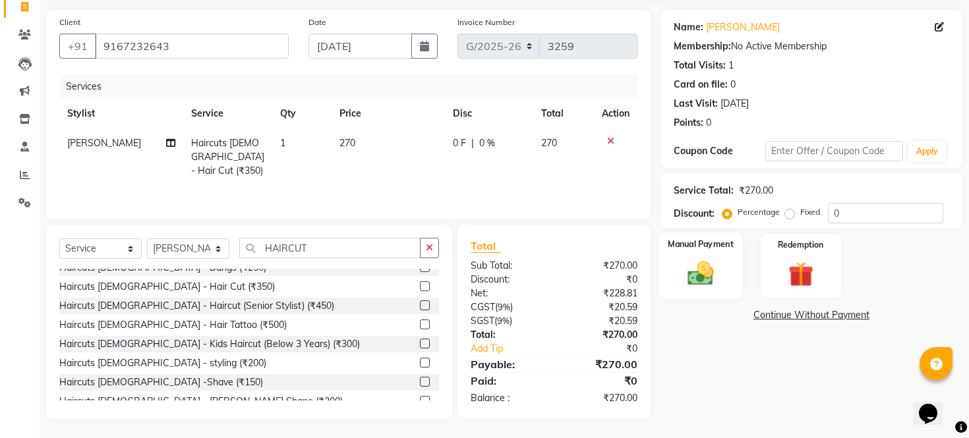
click at [703, 273] on img at bounding box center [700, 274] width 42 height 30
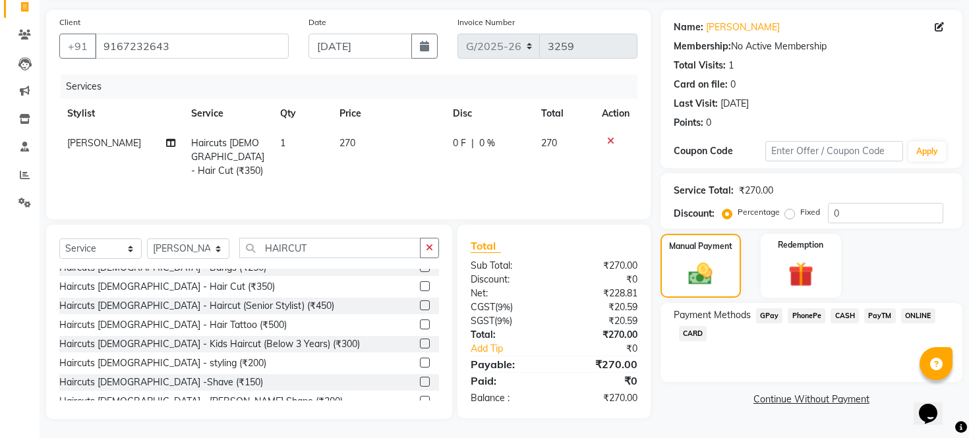
click at [801, 324] on span "PhonePe" at bounding box center [807, 315] width 38 height 15
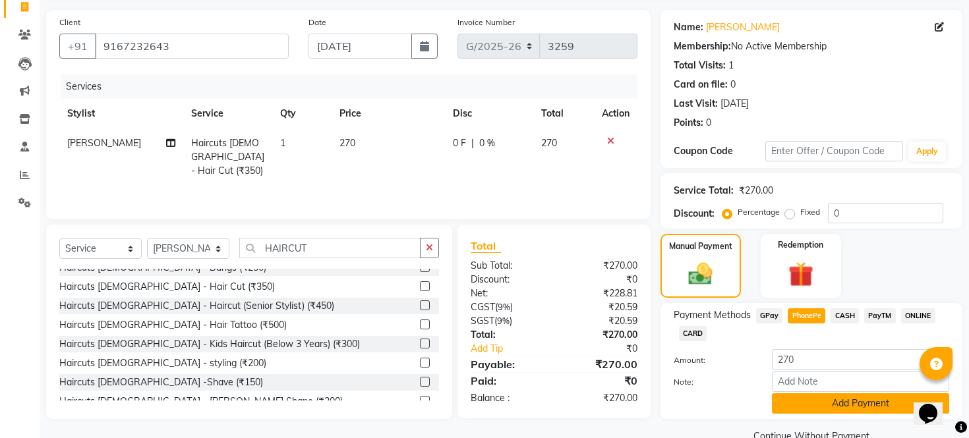
click at [788, 414] on button "Add Payment" at bounding box center [860, 403] width 177 height 20
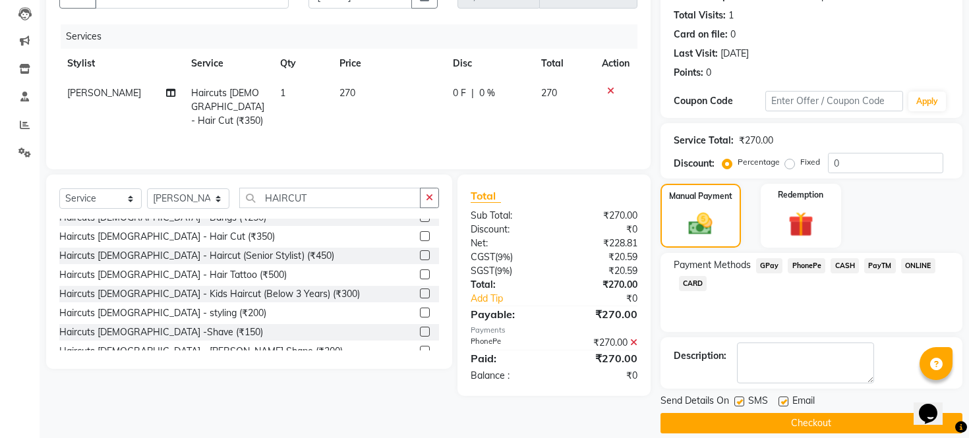
scroll to position [169, 0]
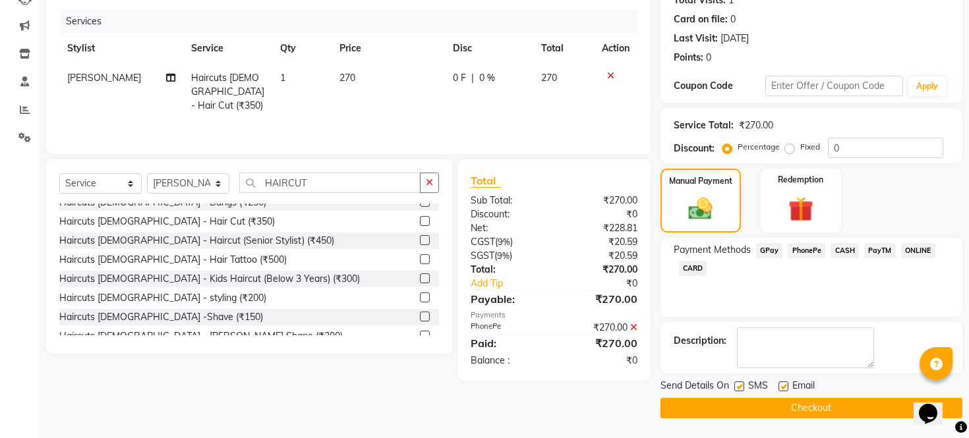
click at [738, 382] on label at bounding box center [739, 387] width 10 height 10
click at [738, 383] on input "checkbox" at bounding box center [738, 387] width 9 height 9
click at [780, 380] on div "Email" at bounding box center [801, 387] width 47 height 16
click at [786, 386] on label at bounding box center [783, 387] width 10 height 10
click at [786, 386] on input "checkbox" at bounding box center [782, 387] width 9 height 9
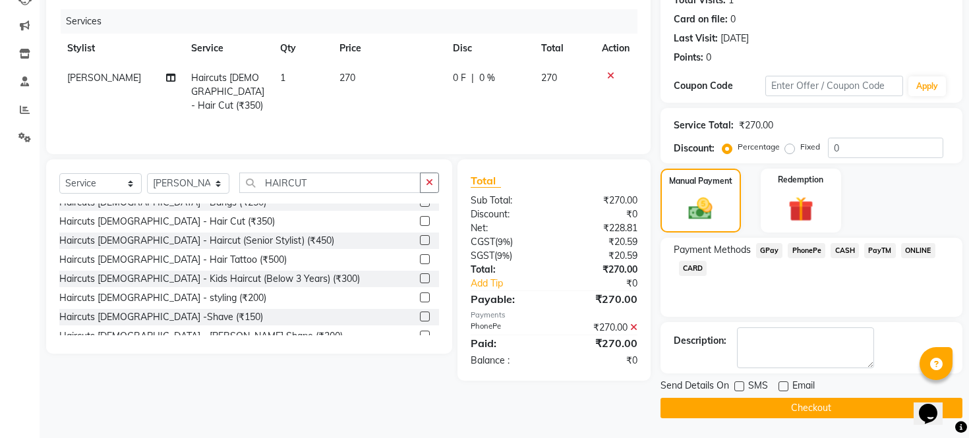
click at [776, 404] on button "Checkout" at bounding box center [811, 408] width 302 height 20
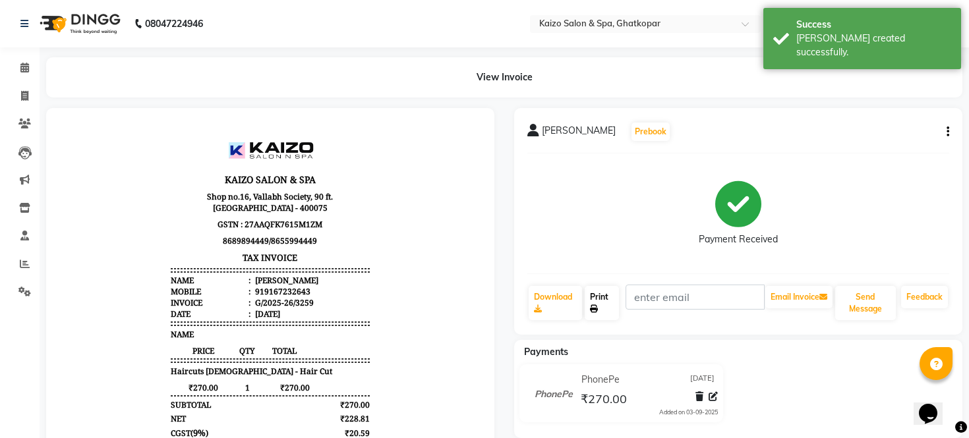
click at [598, 289] on link "Print" at bounding box center [602, 303] width 35 height 34
click at [21, 91] on icon at bounding box center [24, 96] width 7 height 10
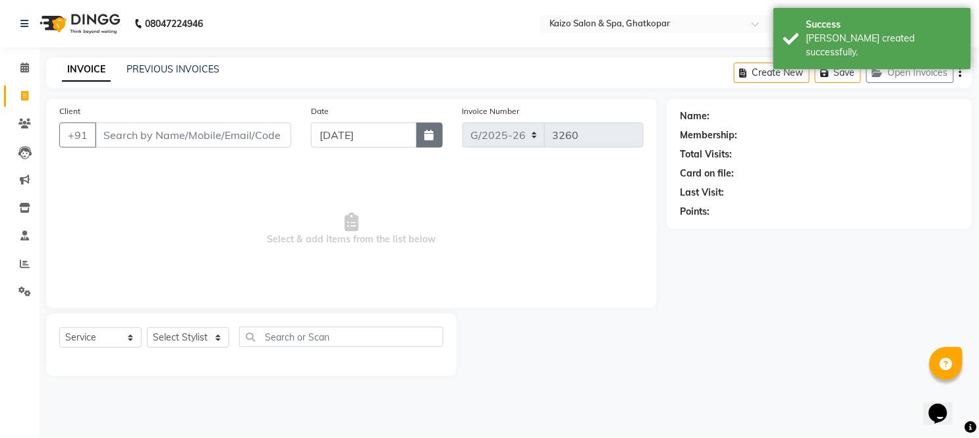
click at [434, 132] on button "button" at bounding box center [430, 135] width 26 height 25
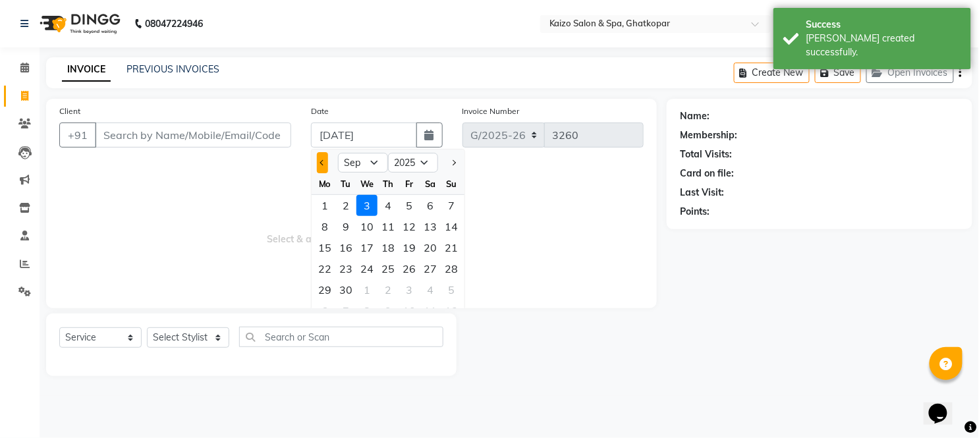
click at [323, 160] on span "Previous month" at bounding box center [322, 162] width 5 height 5
click at [365, 288] on div "27" at bounding box center [367, 289] width 21 height 21
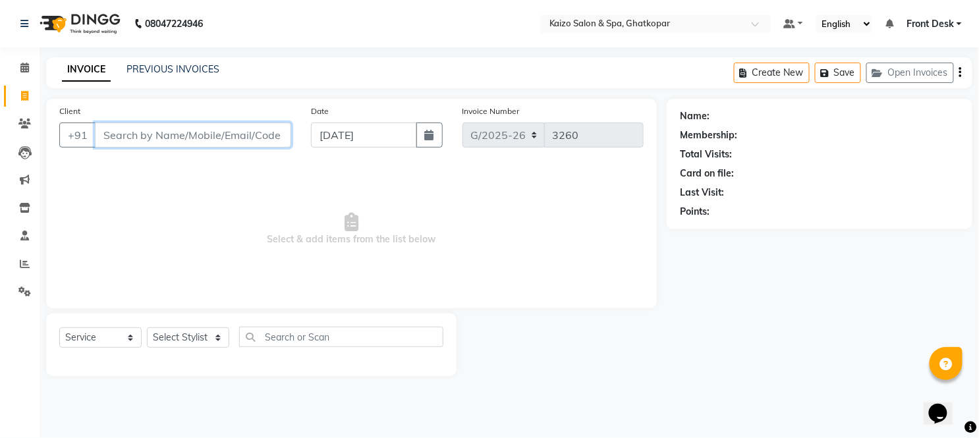
click at [162, 139] on input "Client" at bounding box center [193, 135] width 196 height 25
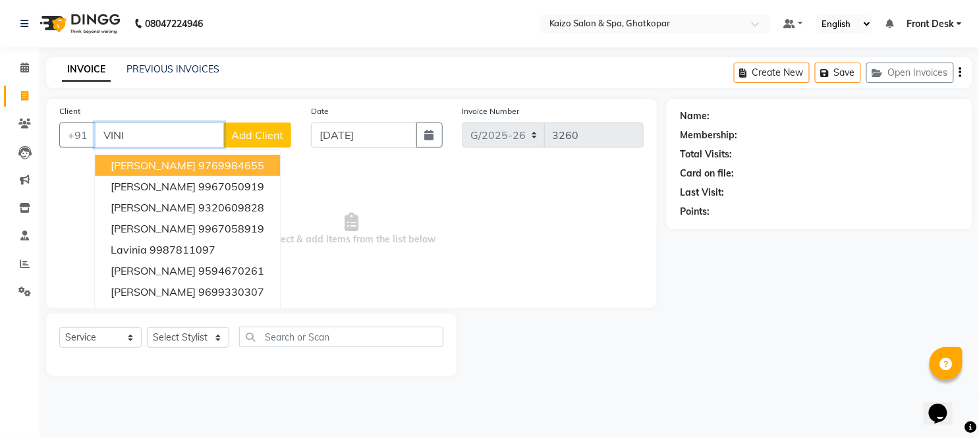
click at [161, 136] on input "VINI" at bounding box center [159, 135] width 129 height 25
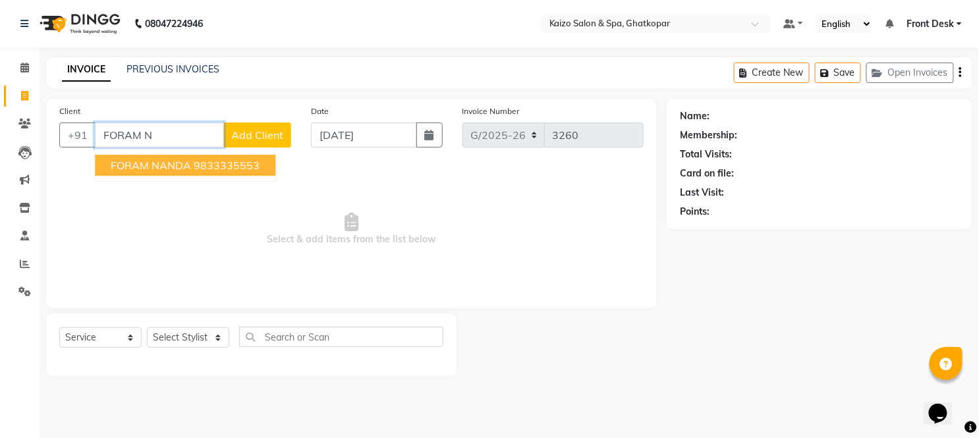
click at [175, 157] on button "FORAM NANDA 9833335553" at bounding box center [185, 165] width 181 height 21
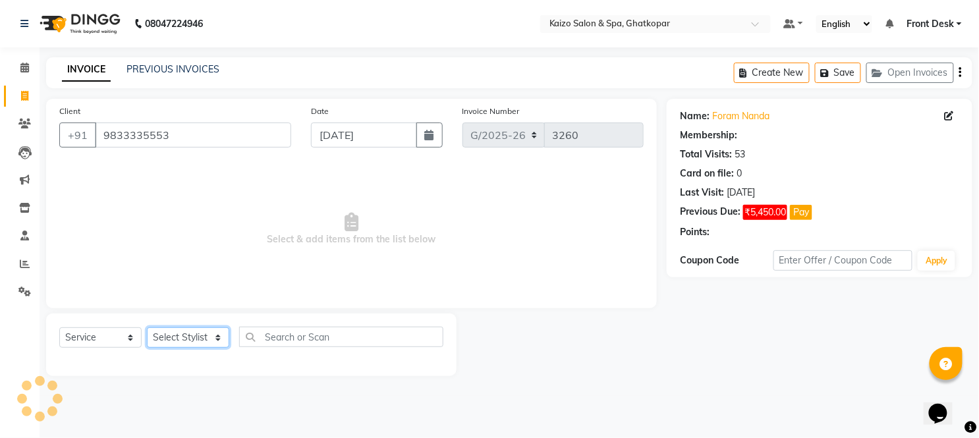
click at [173, 335] on select "Select Stylist [PERSON_NAME] ANJALI [PERSON_NAME] [PERSON_NAME] Front Desk [PER…" at bounding box center [188, 338] width 82 height 20
click at [147, 328] on select "Select Stylist [PERSON_NAME] ANJALI [PERSON_NAME] [PERSON_NAME] Front Desk [PER…" at bounding box center [188, 338] width 82 height 20
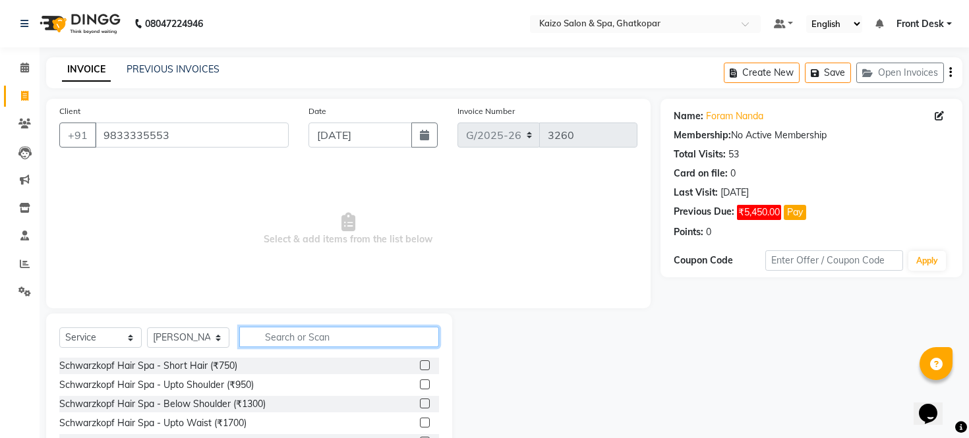
click at [303, 333] on input "text" at bounding box center [339, 337] width 200 height 20
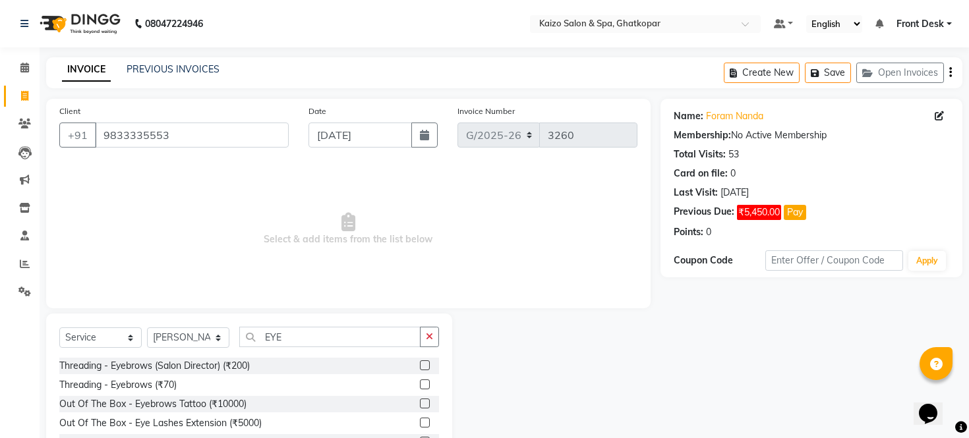
click at [422, 385] on label at bounding box center [425, 385] width 10 height 10
click at [422, 385] on input "checkbox" at bounding box center [424, 385] width 9 height 9
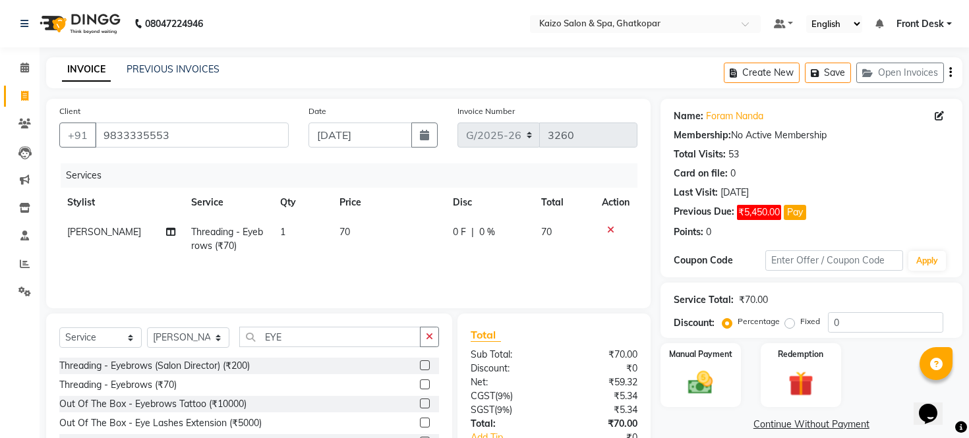
click at [358, 224] on td "70" at bounding box center [387, 238] width 113 height 43
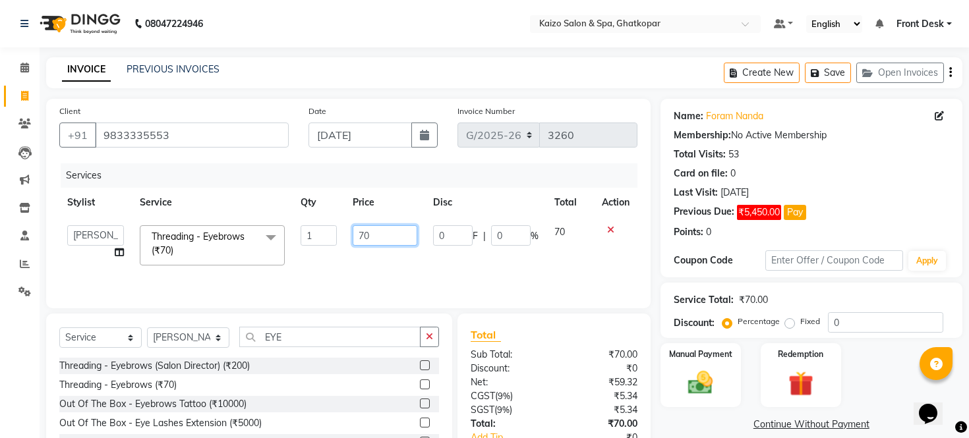
click at [390, 225] on input "70" at bounding box center [385, 235] width 65 height 20
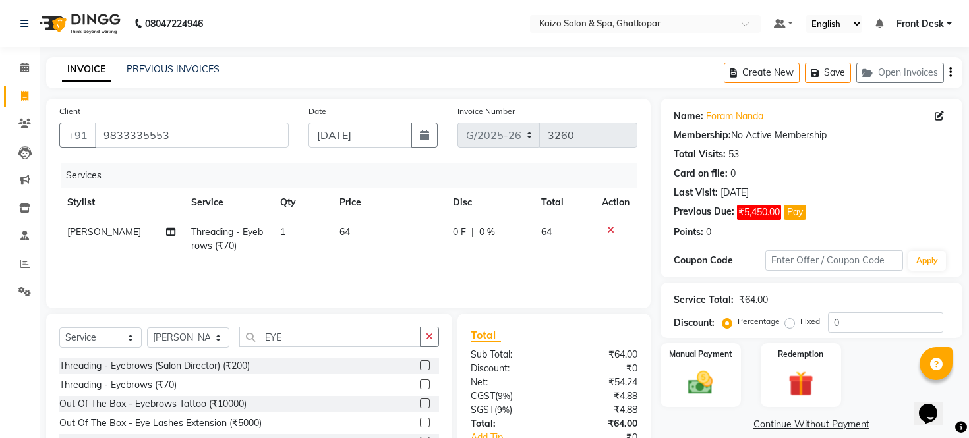
click at [405, 250] on td "64" at bounding box center [387, 238] width 113 height 43
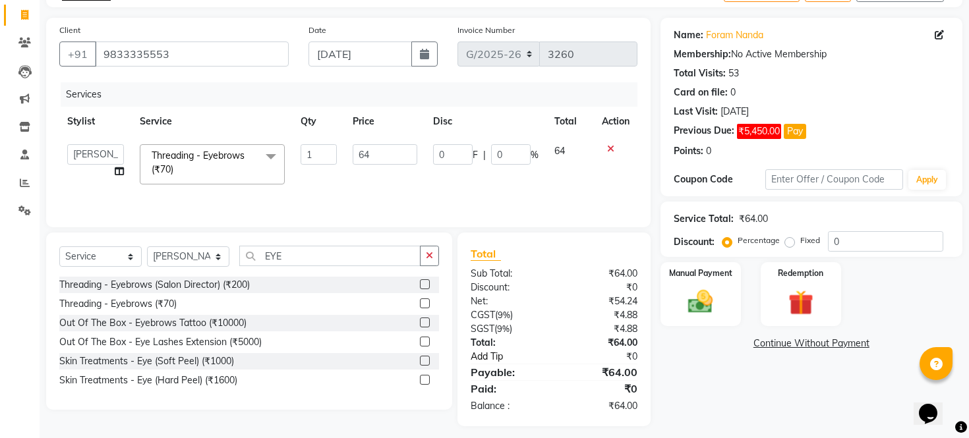
scroll to position [88, 0]
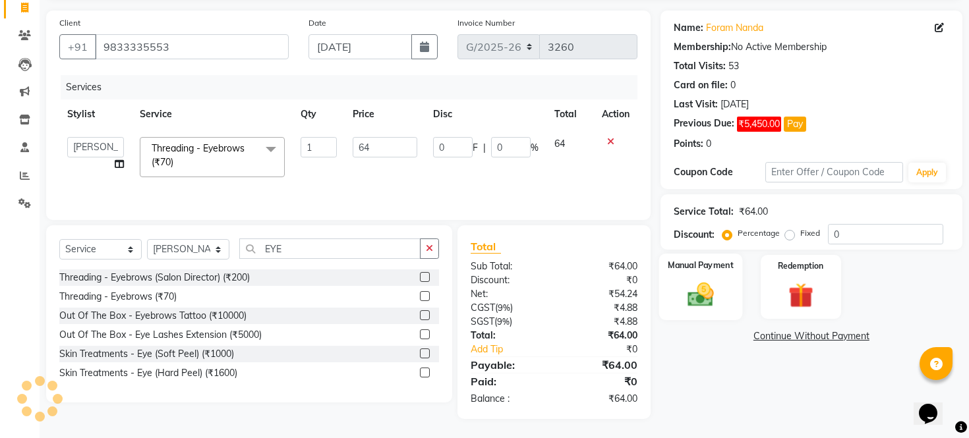
click at [701, 304] on img at bounding box center [700, 295] width 42 height 30
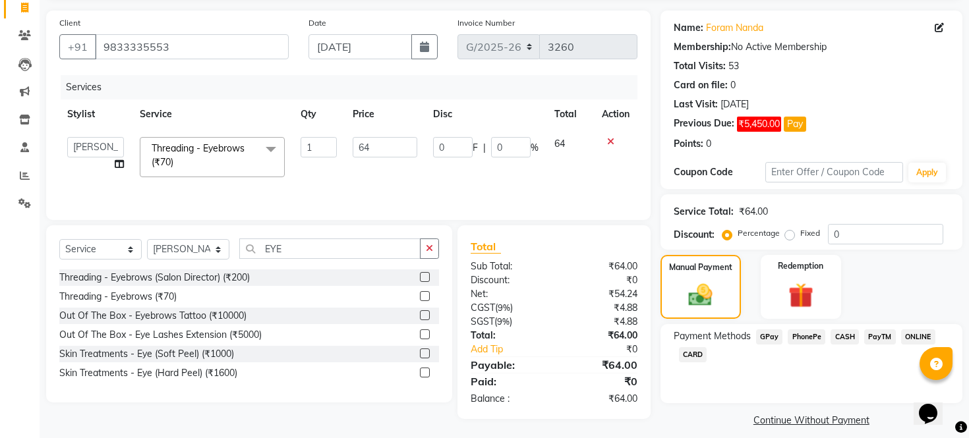
click at [844, 345] on span "CASH" at bounding box center [844, 337] width 28 height 15
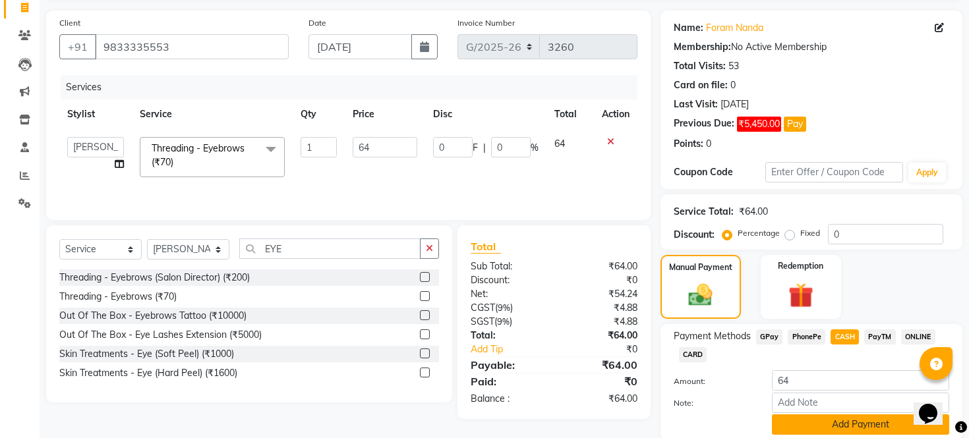
click at [832, 431] on button "Add Payment" at bounding box center [860, 425] width 177 height 20
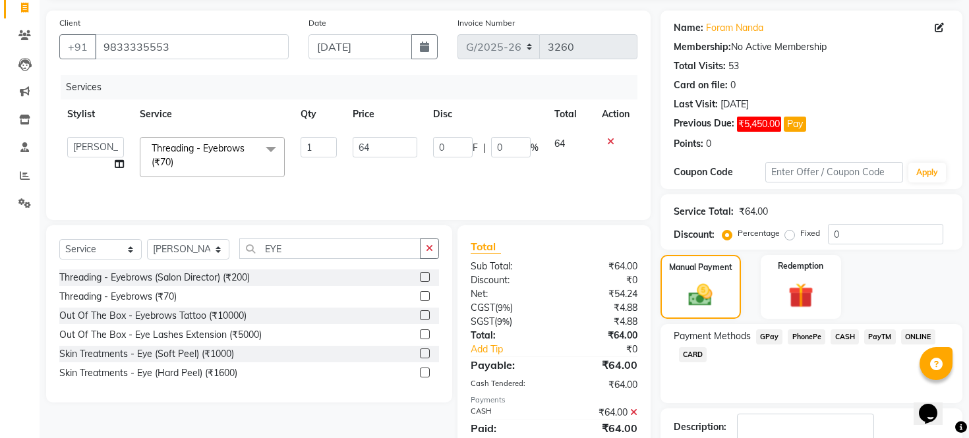
drag, startPoint x: 969, startPoint y: 90, endPoint x: 993, endPoint y: 231, distance: 142.5
click at [969, 231] on html "08047224946 Select Location × Kaizo Salon & Spa, Ghatkopar Default Panel My Pan…" at bounding box center [484, 131] width 969 height 438
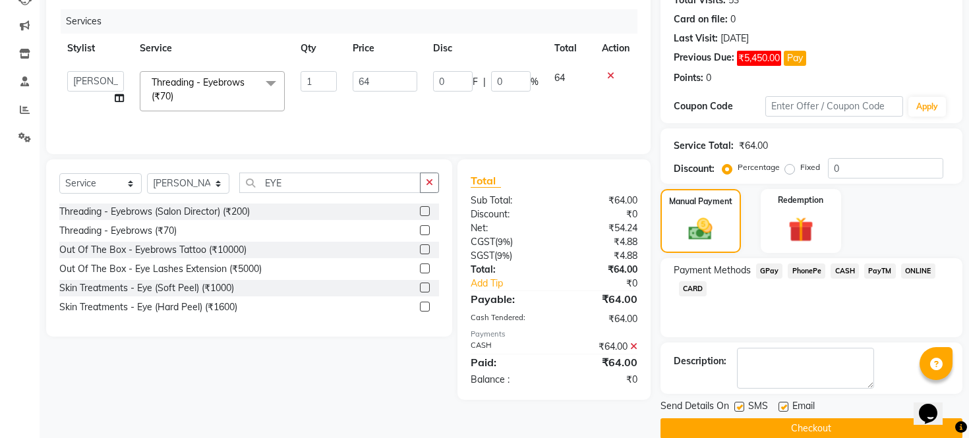
scroll to position [189, 0]
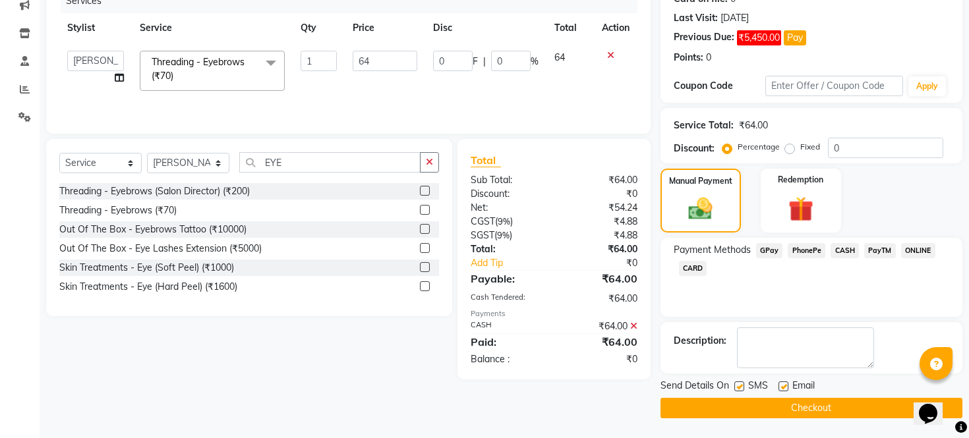
click at [743, 384] on div "SMS" at bounding box center [756, 387] width 44 height 16
click at [742, 387] on label at bounding box center [739, 387] width 10 height 10
click at [742, 387] on input "checkbox" at bounding box center [738, 387] width 9 height 9
click at [780, 384] on label at bounding box center [783, 387] width 10 height 10
click at [780, 384] on input "checkbox" at bounding box center [782, 387] width 9 height 9
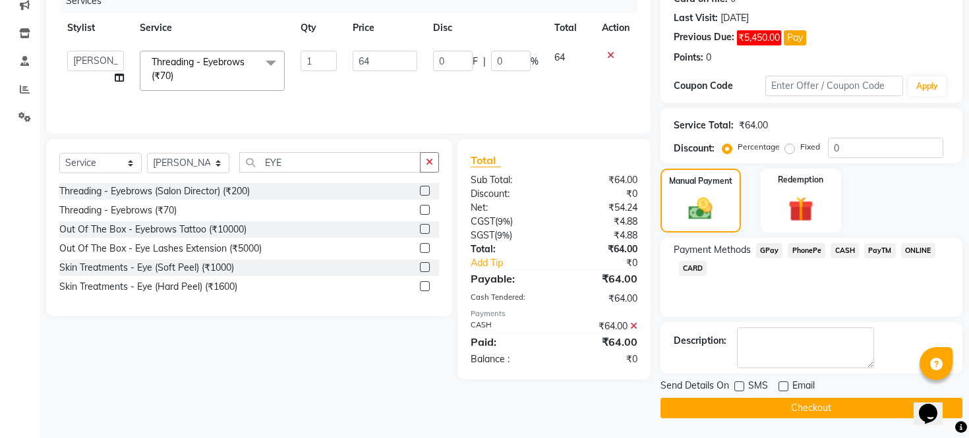
click at [780, 403] on button "Checkout" at bounding box center [811, 408] width 302 height 20
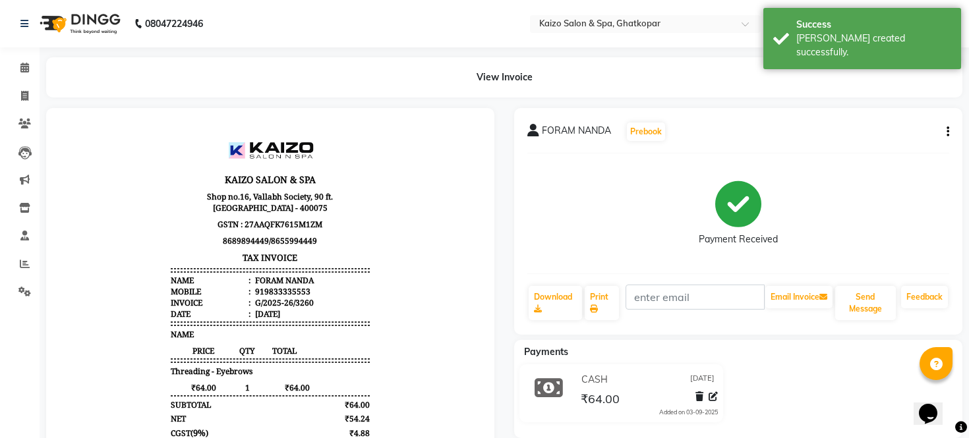
click at [584, 290] on div "Print" at bounding box center [602, 303] width 38 height 37
click at [598, 297] on link "Print" at bounding box center [602, 303] width 35 height 34
click at [22, 87] on link "Invoice" at bounding box center [20, 97] width 32 height 22
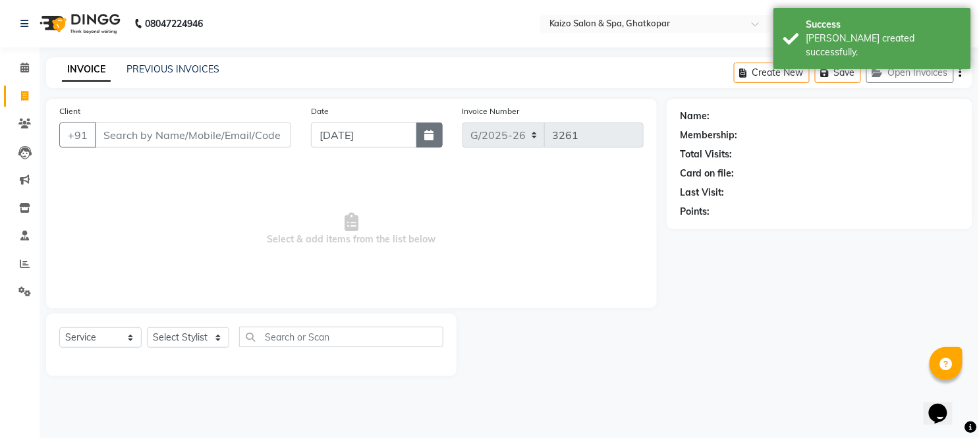
click at [431, 138] on icon "button" at bounding box center [429, 135] width 9 height 11
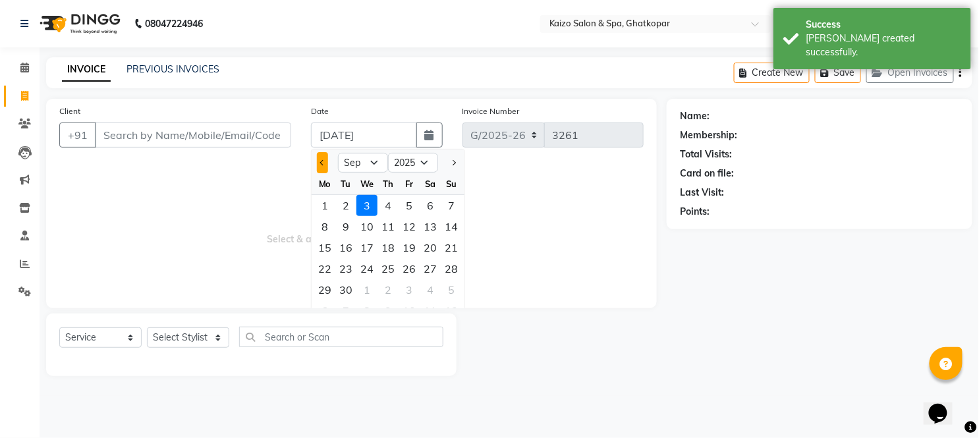
click at [326, 161] on span "Previous month" at bounding box center [322, 162] width 5 height 5
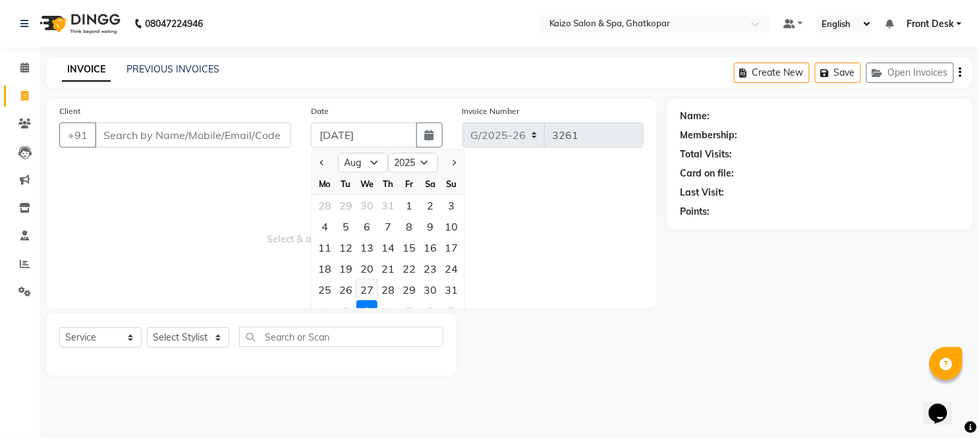
click at [357, 286] on div "27" at bounding box center [367, 289] width 21 height 21
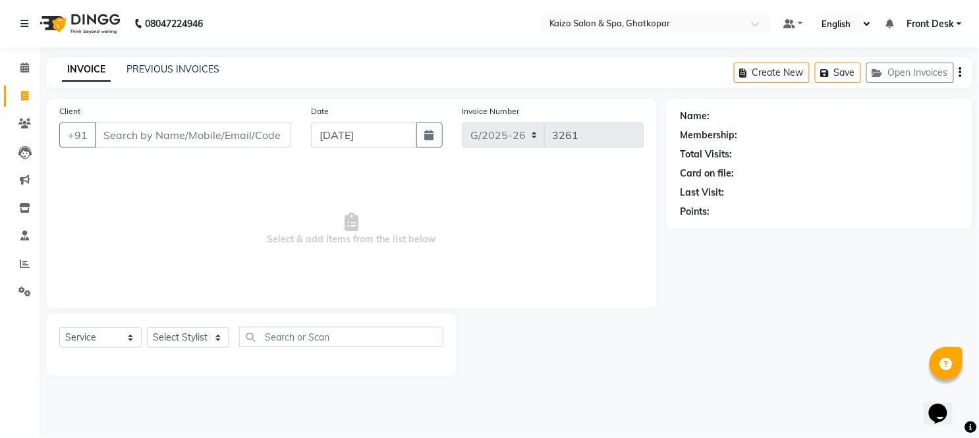
click at [180, 155] on div "Client +91" at bounding box center [175, 131] width 252 height 54
click at [181, 132] on input "Client" at bounding box center [193, 135] width 196 height 25
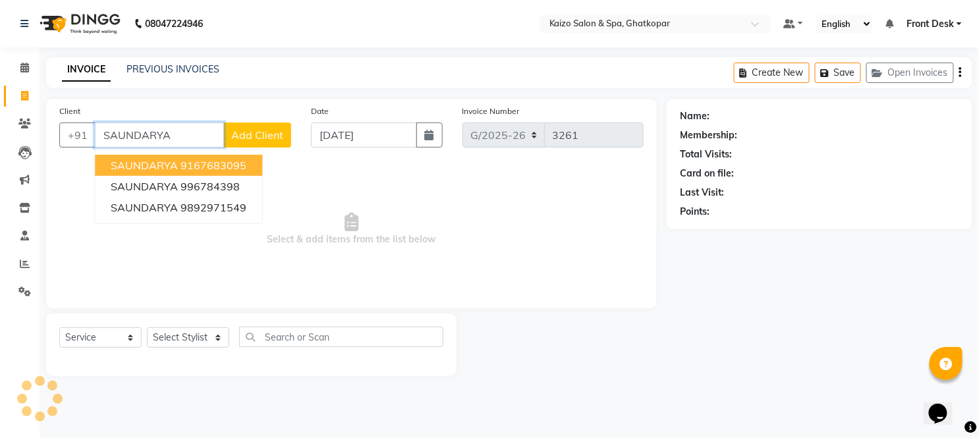
click at [165, 165] on span "SAUNDARYA" at bounding box center [144, 165] width 67 height 13
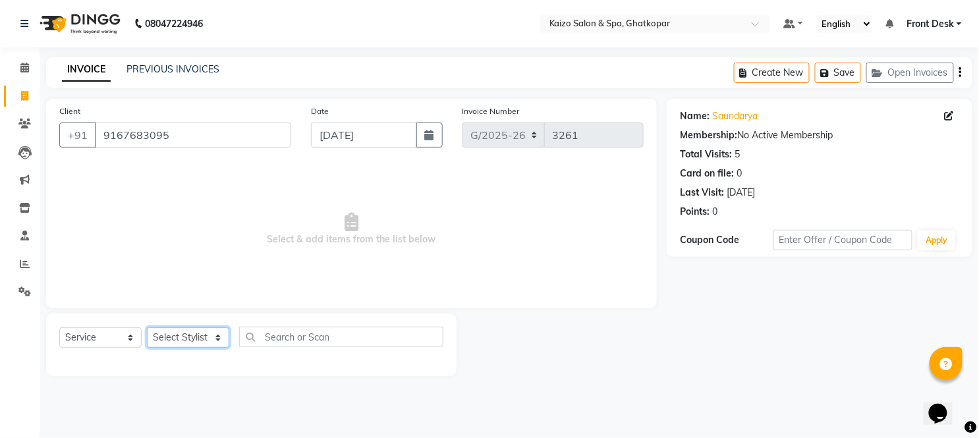
click at [182, 337] on select "Select Stylist [PERSON_NAME] ANJALI [PERSON_NAME] [PERSON_NAME] Front Desk [PER…" at bounding box center [188, 338] width 82 height 20
click at [147, 328] on select "Select Stylist [PERSON_NAME] ANJALI [PERSON_NAME] [PERSON_NAME] Front Desk [PER…" at bounding box center [188, 338] width 82 height 20
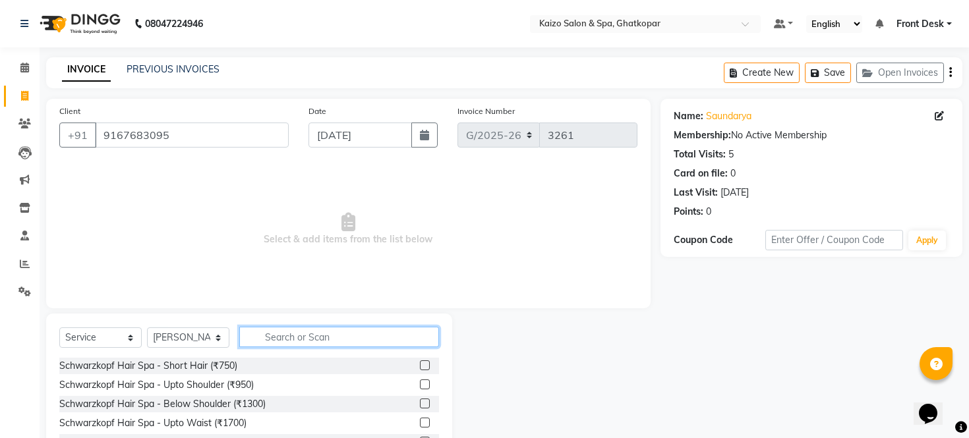
click at [310, 337] on input "text" at bounding box center [339, 337] width 200 height 20
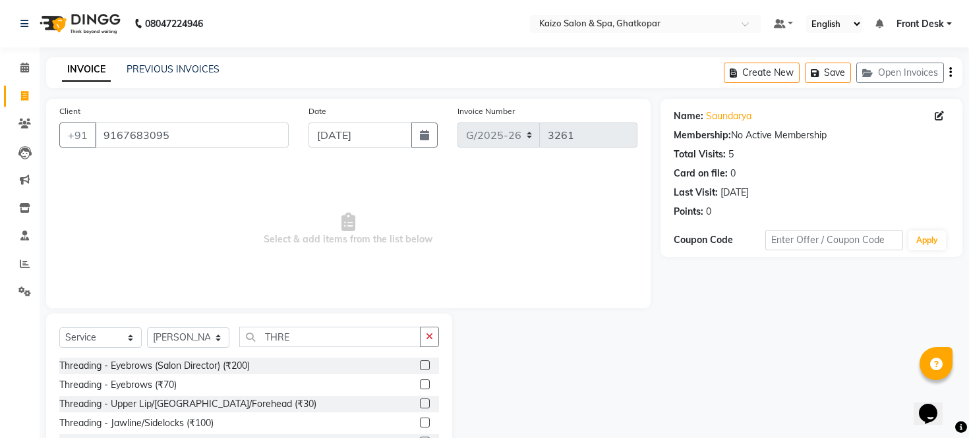
click at [424, 407] on label at bounding box center [425, 404] width 10 height 10
click at [424, 407] on input "checkbox" at bounding box center [424, 404] width 9 height 9
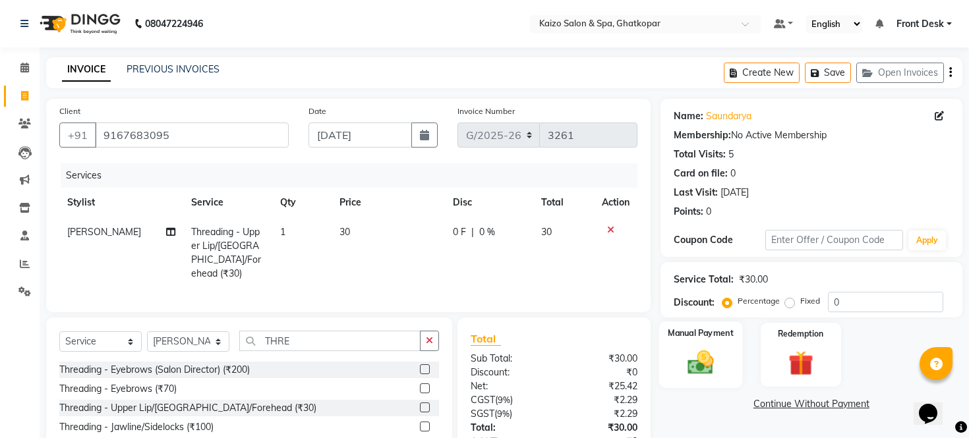
click at [696, 378] on img at bounding box center [700, 363] width 42 height 30
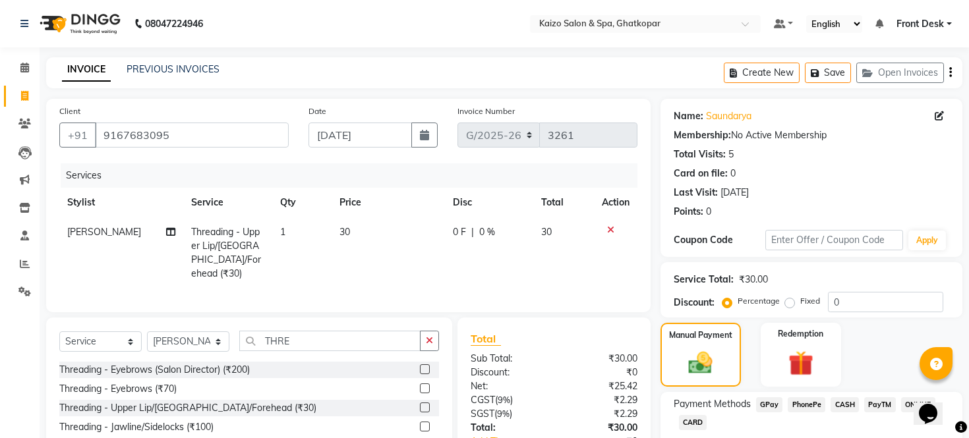
click at [796, 413] on span "PhonePe" at bounding box center [807, 404] width 38 height 15
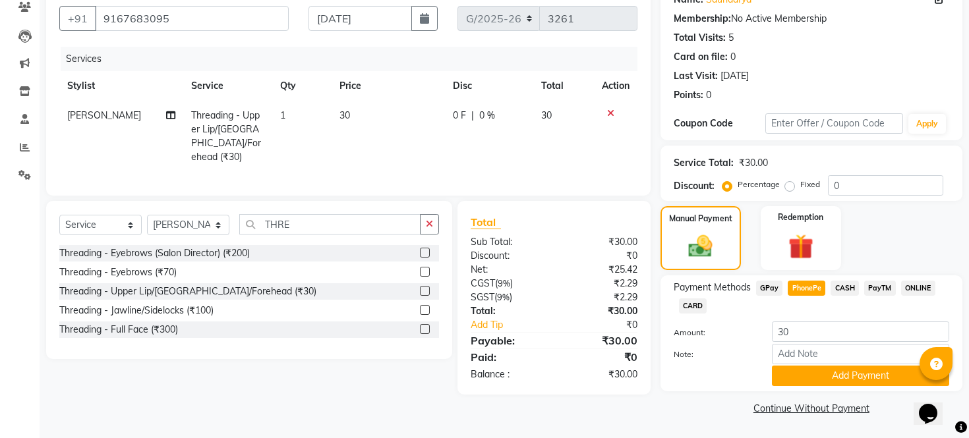
scroll to position [132, 0]
click at [845, 385] on button "Add Payment" at bounding box center [860, 376] width 177 height 20
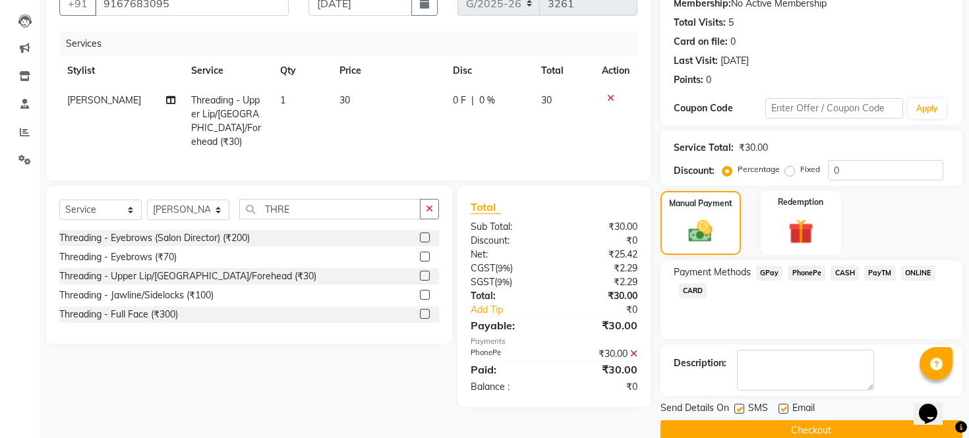
drag, startPoint x: 967, startPoint y: 249, endPoint x: 980, endPoint y: 318, distance: 69.7
click at [969, 306] on html "08047224946 Select Location × Kaizo Salon & Spa, Ghatkopar Default Panel My Pan…" at bounding box center [484, 87] width 969 height 438
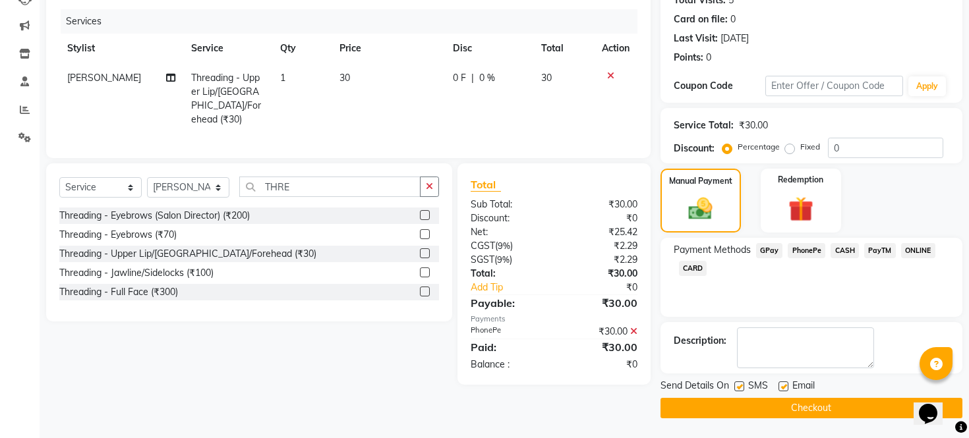
click at [734, 388] on label at bounding box center [739, 387] width 10 height 10
click at [734, 388] on input "checkbox" at bounding box center [738, 387] width 9 height 9
click at [780, 380] on div "Email" at bounding box center [801, 387] width 47 height 16
click at [783, 388] on label at bounding box center [783, 387] width 10 height 10
click at [783, 388] on input "checkbox" at bounding box center [782, 387] width 9 height 9
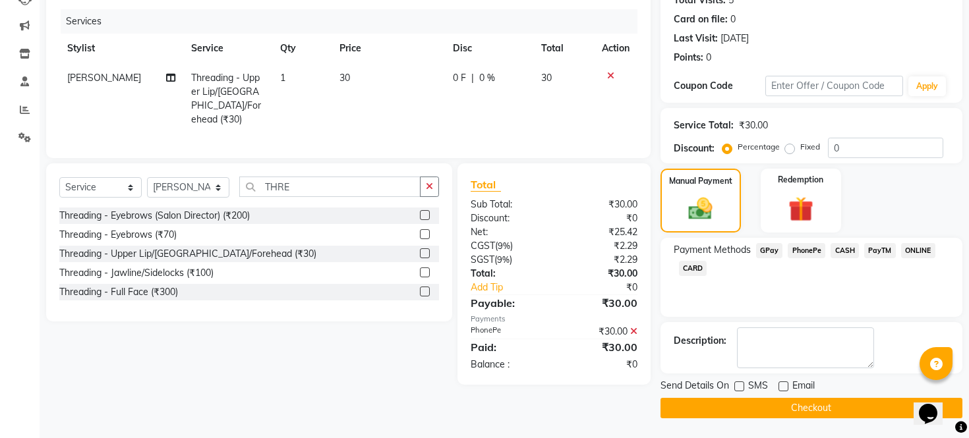
click at [782, 397] on div "Send Details On SMS Email Checkout" at bounding box center [811, 399] width 302 height 40
click at [781, 403] on button "Checkout" at bounding box center [811, 408] width 302 height 20
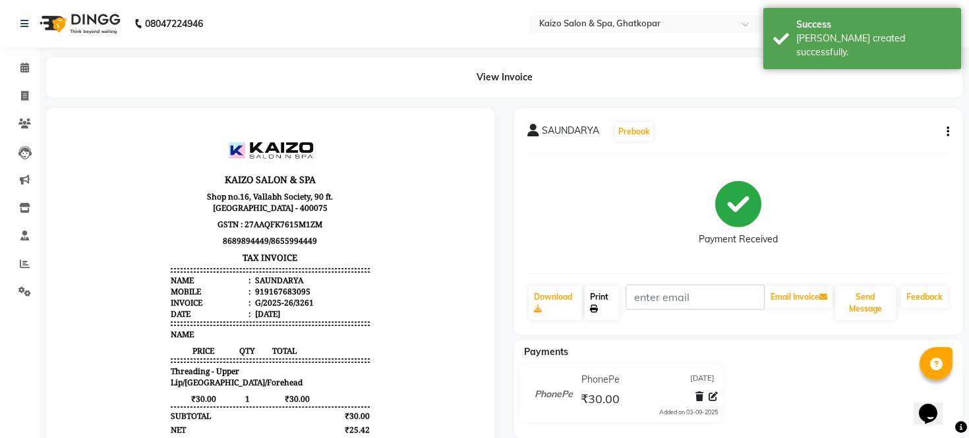
click at [598, 302] on link "Print" at bounding box center [602, 303] width 35 height 34
click at [18, 90] on span at bounding box center [24, 96] width 23 height 15
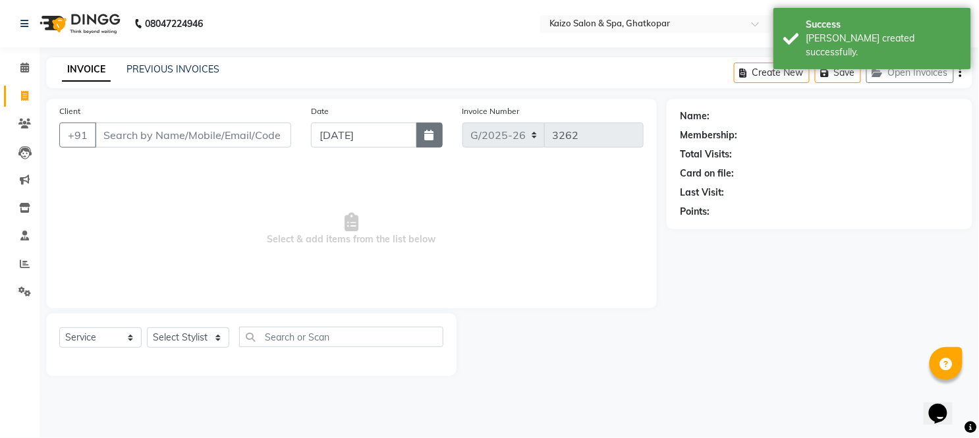
click at [425, 134] on icon "button" at bounding box center [429, 135] width 9 height 11
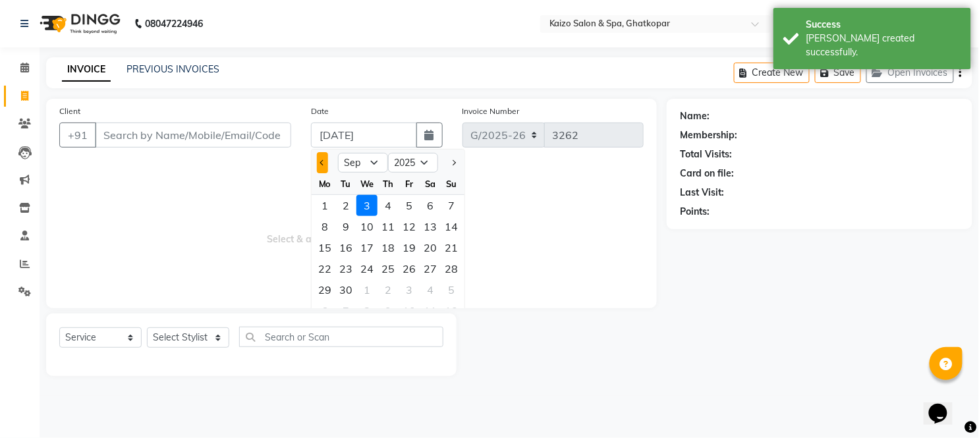
click at [319, 157] on button "Previous month" at bounding box center [322, 162] width 11 height 21
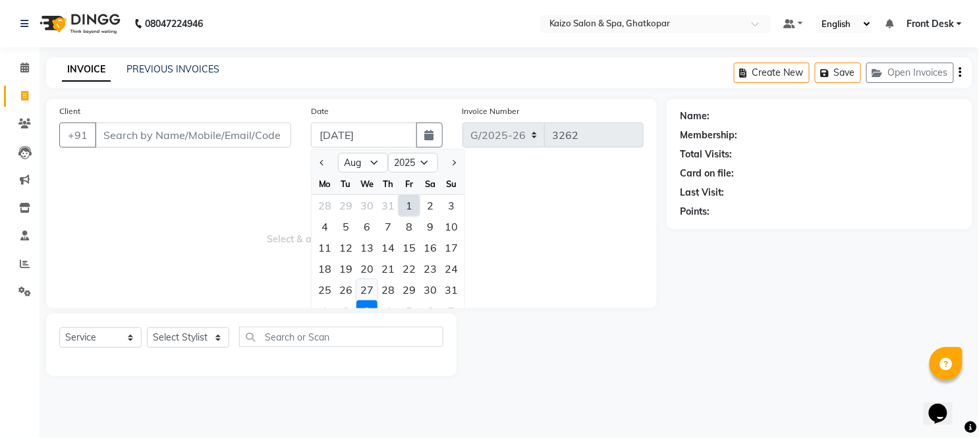
click at [370, 291] on div "27" at bounding box center [367, 289] width 21 height 21
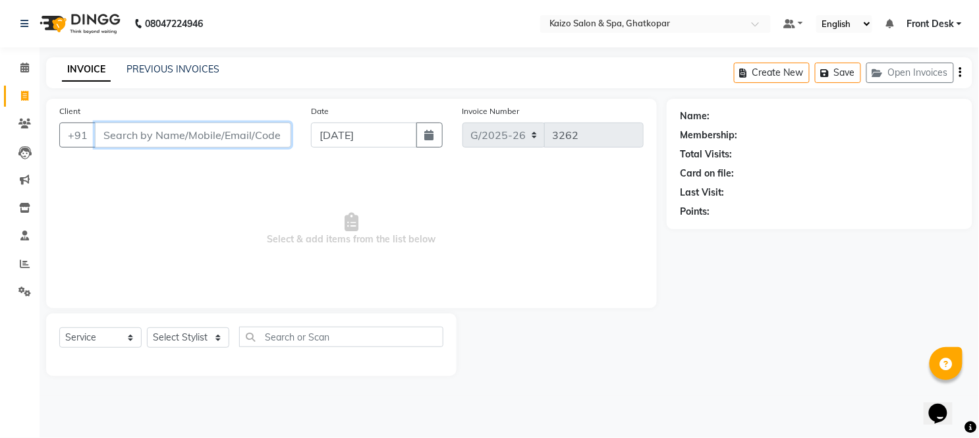
click at [110, 134] on input "Client" at bounding box center [193, 135] width 196 height 25
paste input "[PERSON_NAME] 9738472798"
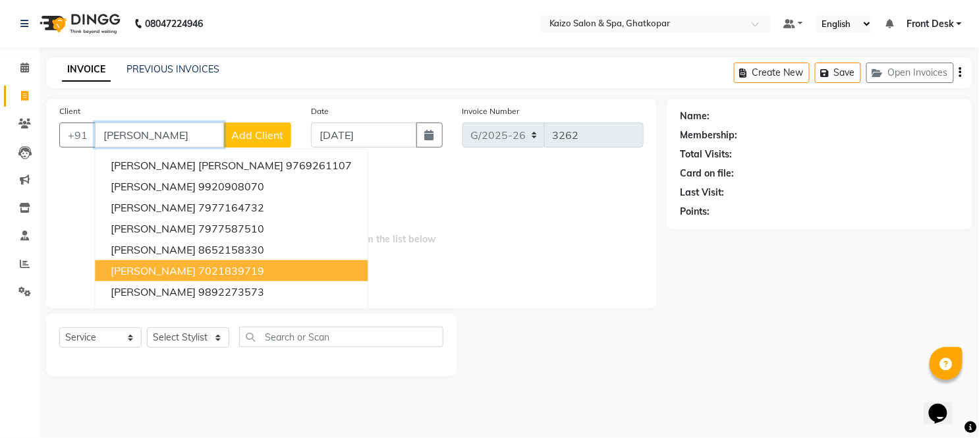
click at [198, 267] on ngb-highlight "7021839719" at bounding box center [231, 270] width 66 height 13
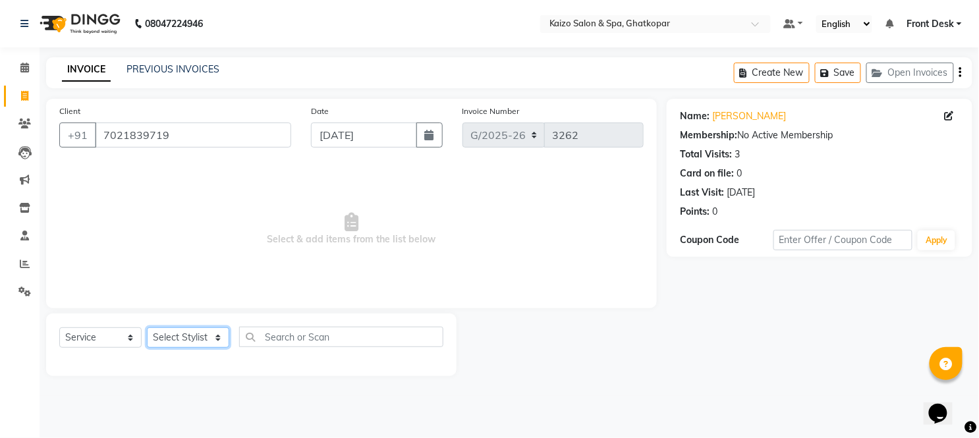
click at [179, 337] on select "Select Stylist [PERSON_NAME] ANJALI [PERSON_NAME] [PERSON_NAME] Front Desk [PER…" at bounding box center [188, 338] width 82 height 20
click at [147, 328] on select "Select Stylist [PERSON_NAME] ANJALI [PERSON_NAME] [PERSON_NAME] Front Desk [PER…" at bounding box center [188, 338] width 82 height 20
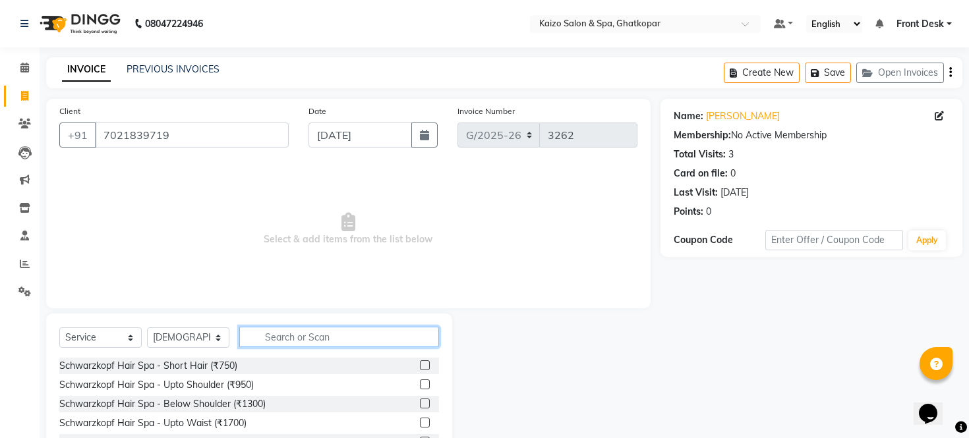
click at [372, 327] on input "text" at bounding box center [339, 337] width 200 height 20
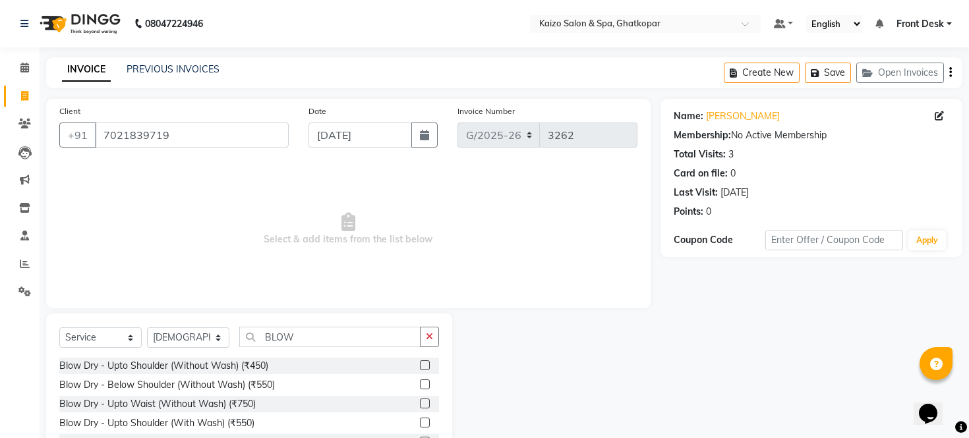
click at [420, 381] on label at bounding box center [425, 385] width 10 height 10
click at [420, 381] on input "checkbox" at bounding box center [424, 385] width 9 height 9
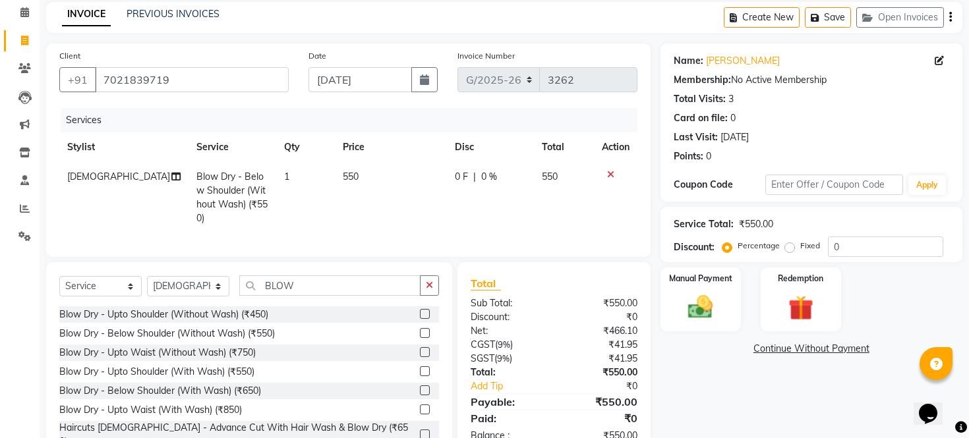
scroll to position [104, 0]
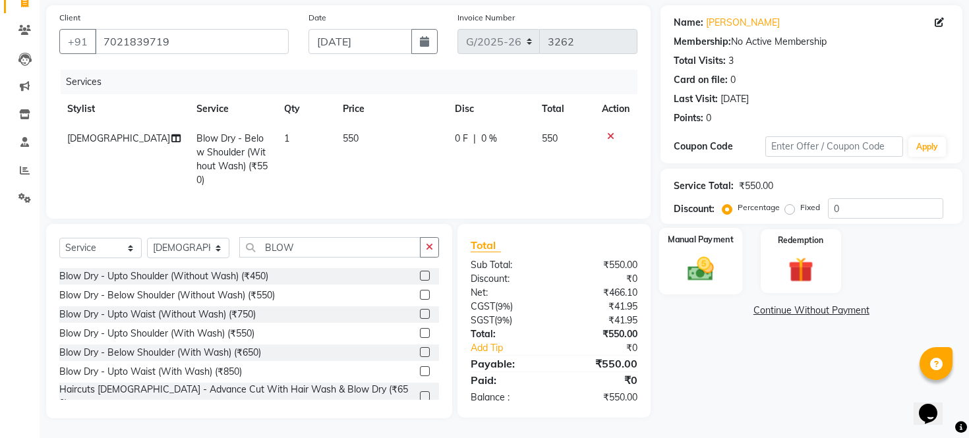
click at [703, 269] on img at bounding box center [700, 269] width 42 height 30
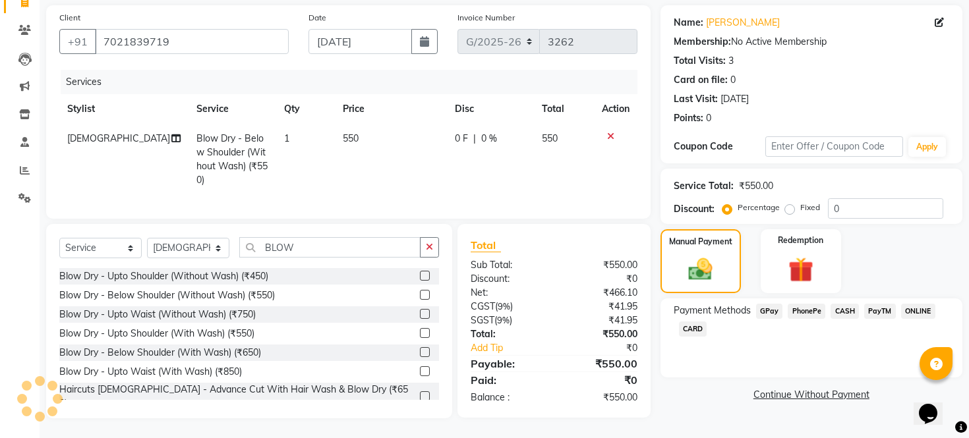
click at [807, 305] on div "Payment Methods GPay PhonePe CASH PayTM ONLINE CARD" at bounding box center [811, 338] width 302 height 79
click at [808, 318] on span "PhonePe" at bounding box center [807, 311] width 38 height 15
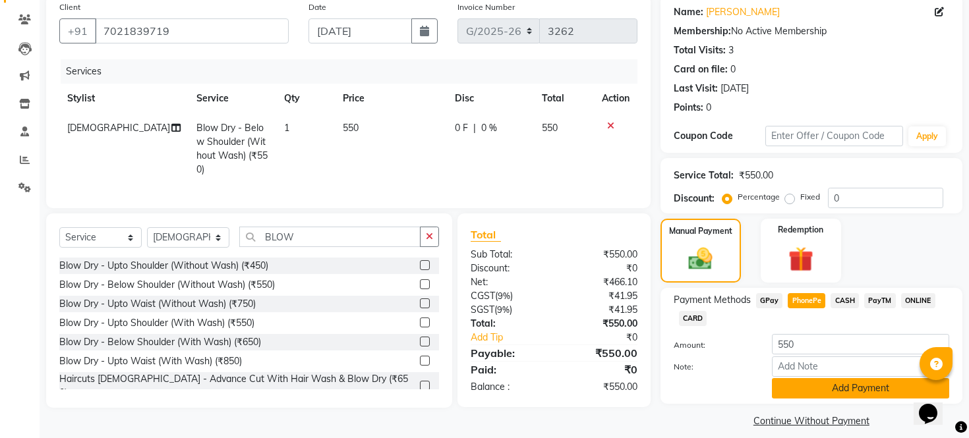
click at [822, 399] on button "Add Payment" at bounding box center [860, 388] width 177 height 20
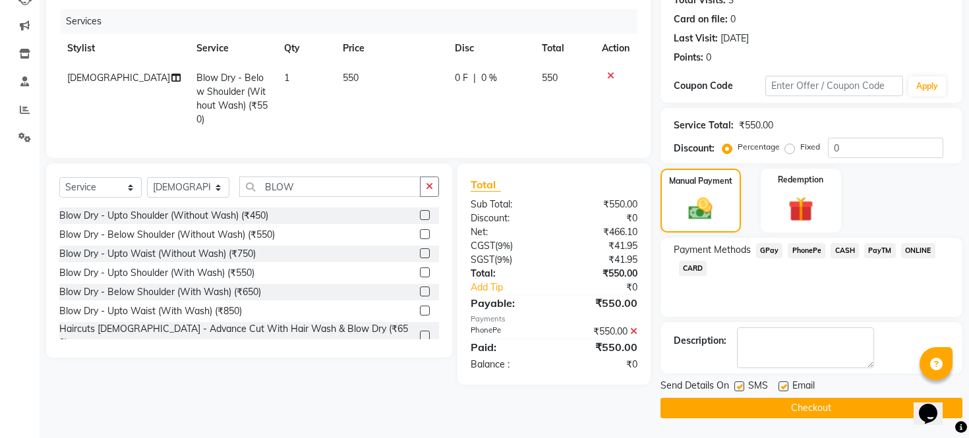
scroll to position [169, 0]
click at [735, 386] on label at bounding box center [739, 387] width 10 height 10
click at [735, 386] on input "checkbox" at bounding box center [738, 387] width 9 height 9
click at [785, 384] on label at bounding box center [783, 387] width 10 height 10
click at [785, 384] on input "checkbox" at bounding box center [782, 387] width 9 height 9
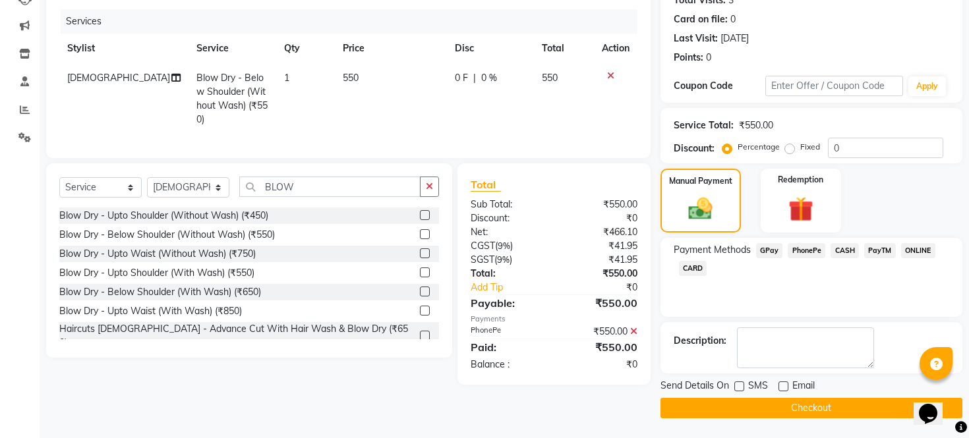
click at [784, 402] on button "Checkout" at bounding box center [811, 408] width 302 height 20
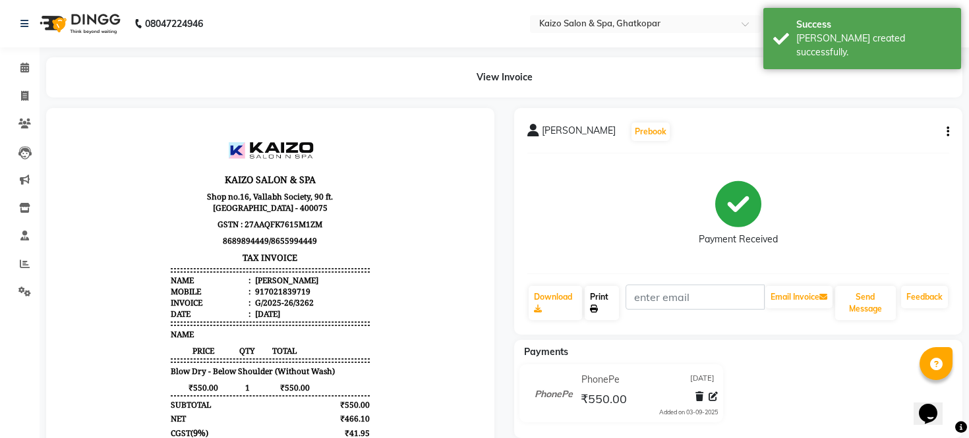
click at [598, 306] on icon at bounding box center [594, 309] width 8 height 8
click at [28, 86] on link "Invoice" at bounding box center [20, 97] width 32 height 22
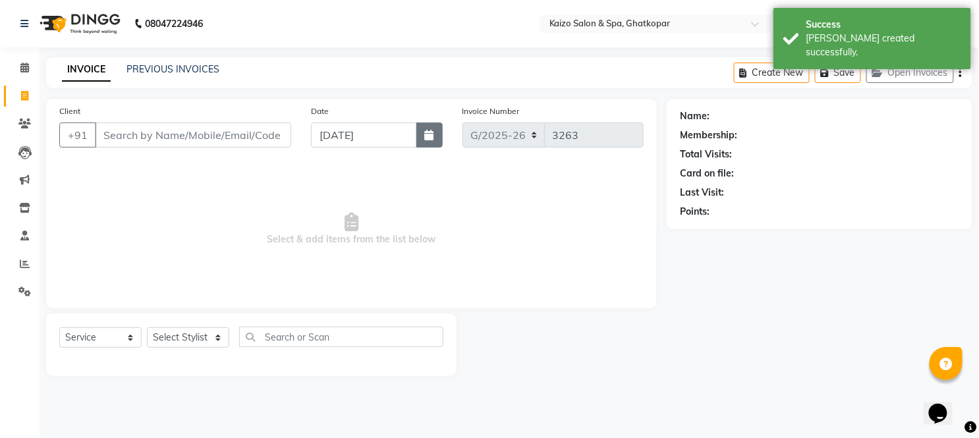
click at [427, 130] on icon "button" at bounding box center [429, 135] width 9 height 11
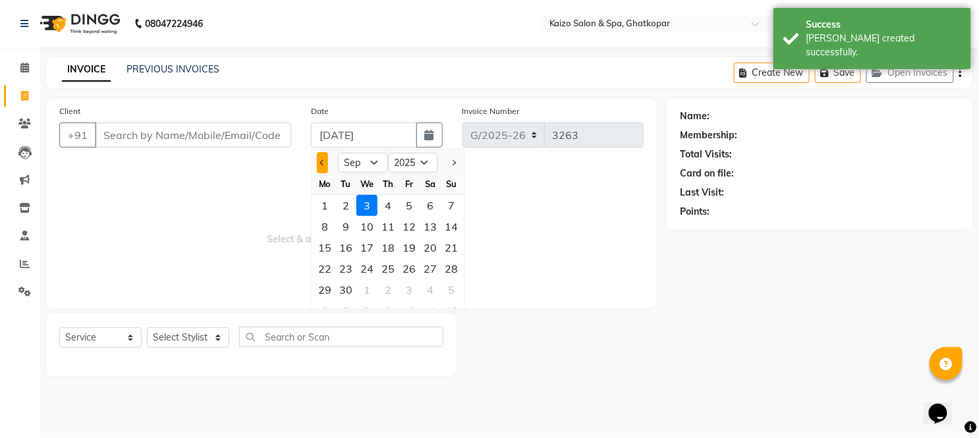
click at [318, 156] on button "Previous month" at bounding box center [322, 162] width 11 height 21
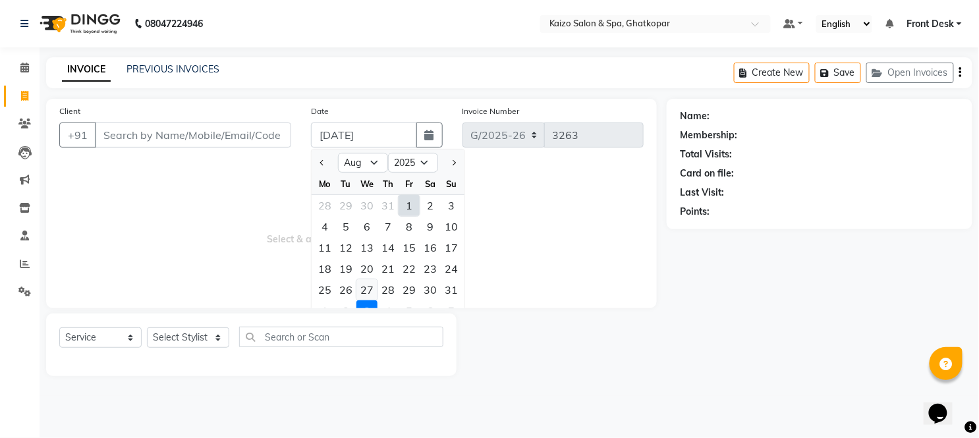
click at [370, 287] on div "27" at bounding box center [367, 289] width 21 height 21
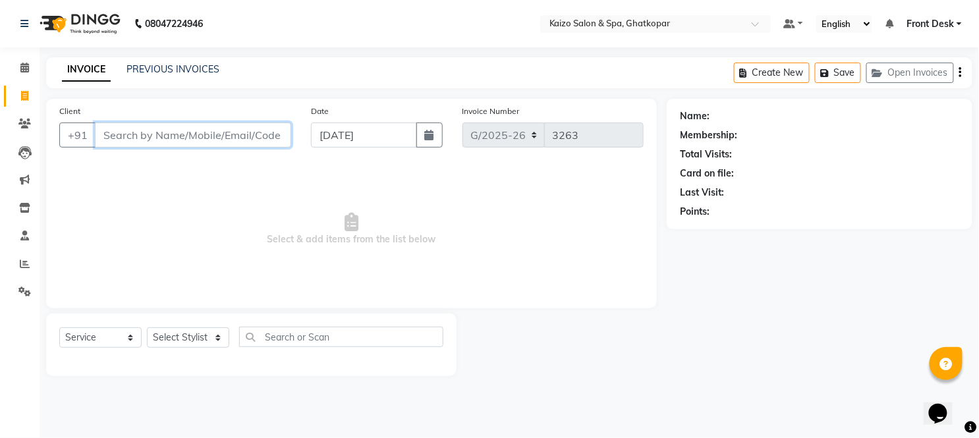
click at [202, 142] on input "Client" at bounding box center [193, 135] width 196 height 25
paste input "[PERSON_NAME] 9892012911"
click at [148, 132] on input "[PERSON_NAME] 9892012911" at bounding box center [159, 135] width 129 height 25
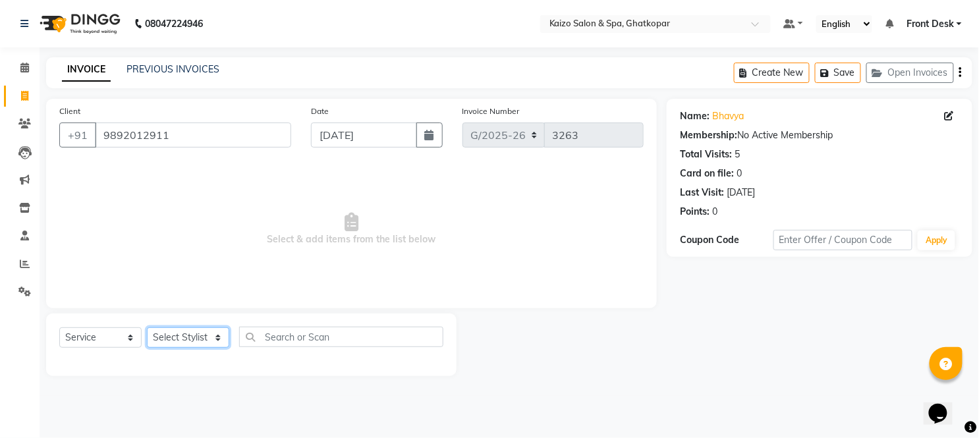
click at [169, 336] on select "Select Stylist [PERSON_NAME] ANJALI [PERSON_NAME] [PERSON_NAME] Front Desk [PER…" at bounding box center [188, 338] width 82 height 20
click at [147, 328] on select "Select Stylist [PERSON_NAME] ANJALI [PERSON_NAME] [PERSON_NAME] Front Desk [PER…" at bounding box center [188, 338] width 82 height 20
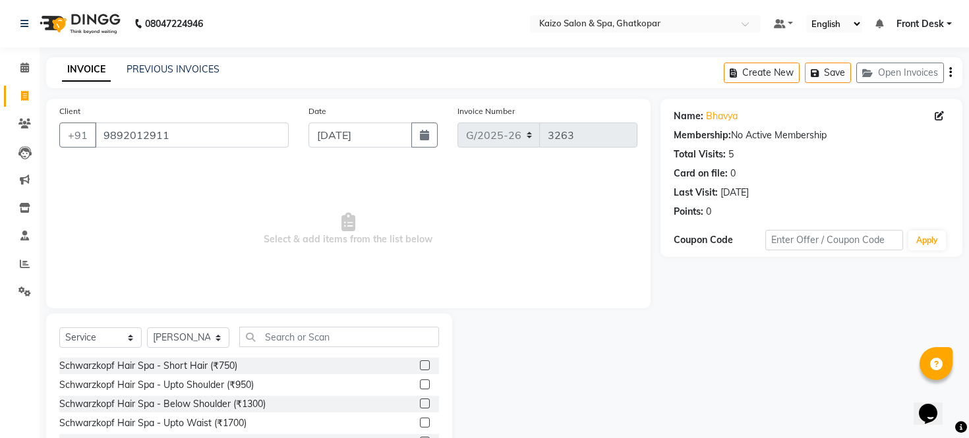
click at [289, 320] on div "Select Service Product Membership Package Voucher Prepaid Gift Card Select Styl…" at bounding box center [249, 411] width 406 height 194
click at [292, 327] on input "text" at bounding box center [339, 337] width 200 height 20
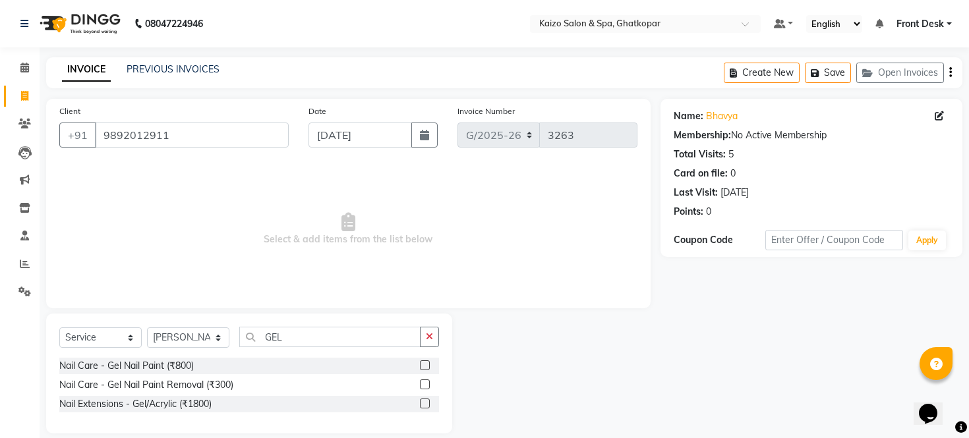
click at [424, 363] on label at bounding box center [425, 365] width 10 height 10
click at [424, 363] on input "checkbox" at bounding box center [424, 366] width 9 height 9
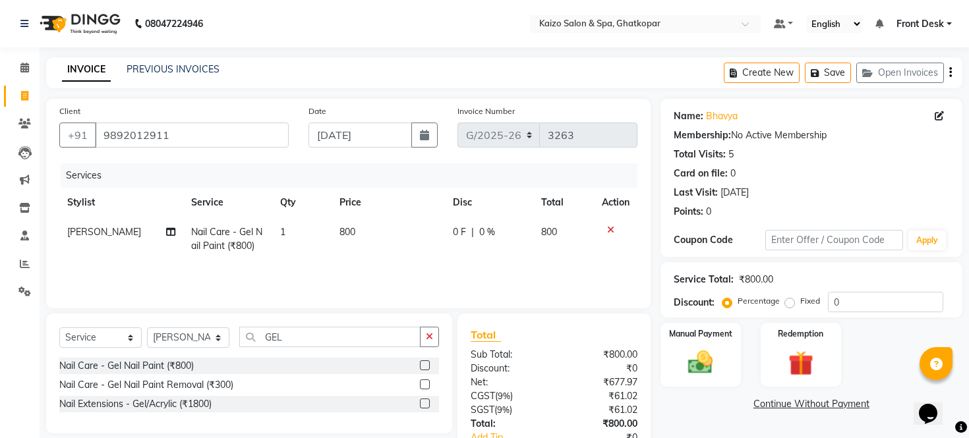
click at [391, 231] on td "800" at bounding box center [387, 238] width 113 height 43
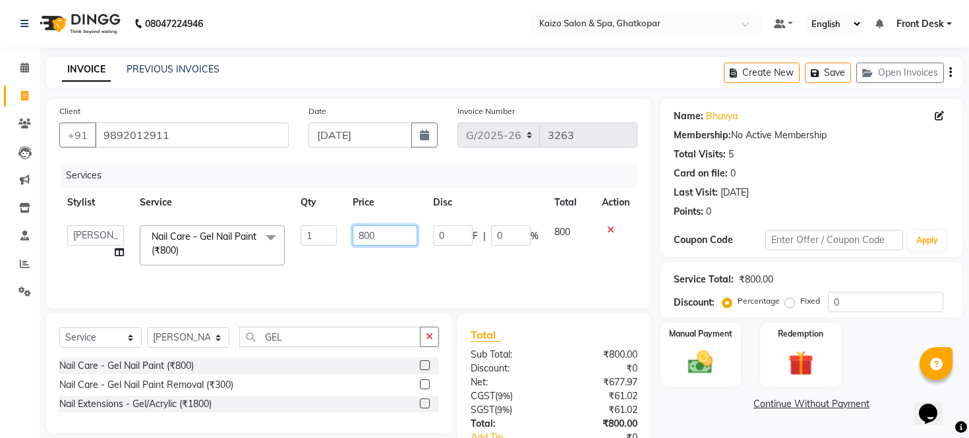
click at [391, 231] on input "800" at bounding box center [385, 235] width 65 height 20
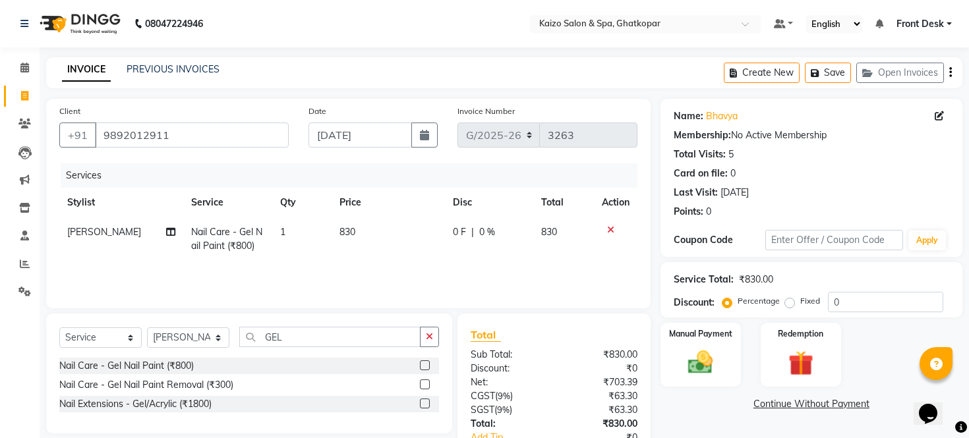
click at [455, 274] on div "Services Stylist Service Qty Price Disc Total Action [PERSON_NAME] Nail Care - …" at bounding box center [348, 229] width 578 height 132
click at [710, 378] on img at bounding box center [700, 363] width 42 height 30
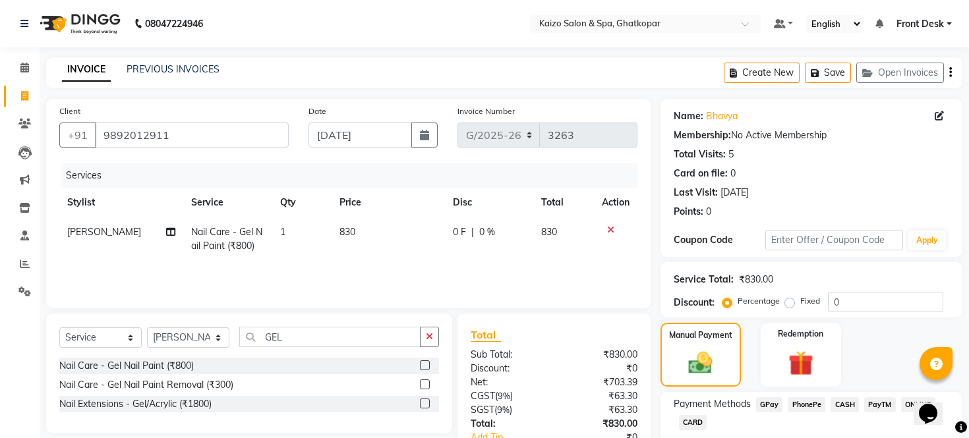
scroll to position [94, 0]
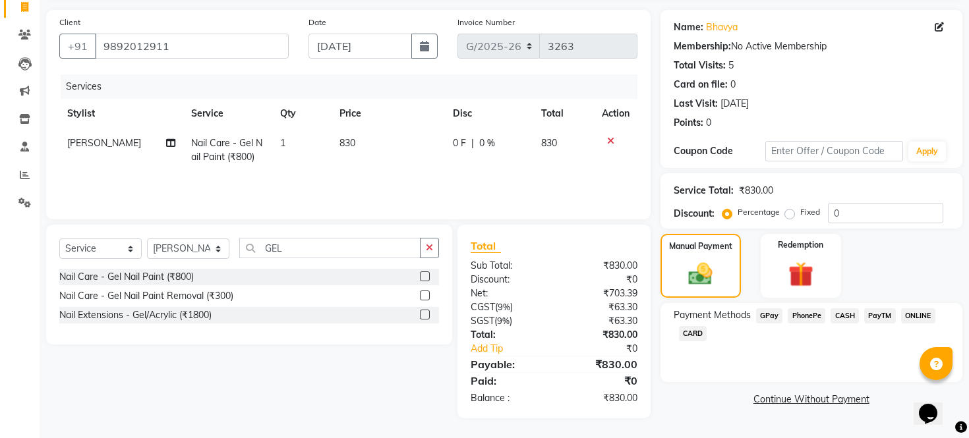
click at [795, 320] on span "PhonePe" at bounding box center [807, 315] width 38 height 15
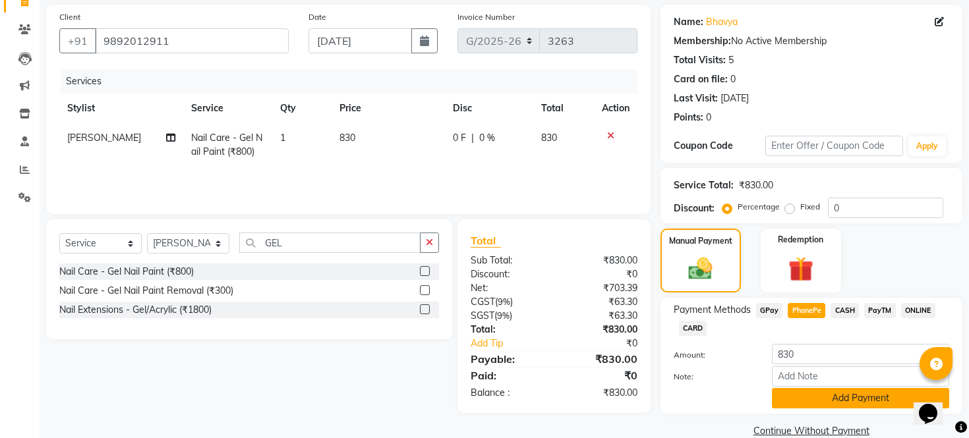
click at [811, 405] on button "Add Payment" at bounding box center [860, 398] width 177 height 20
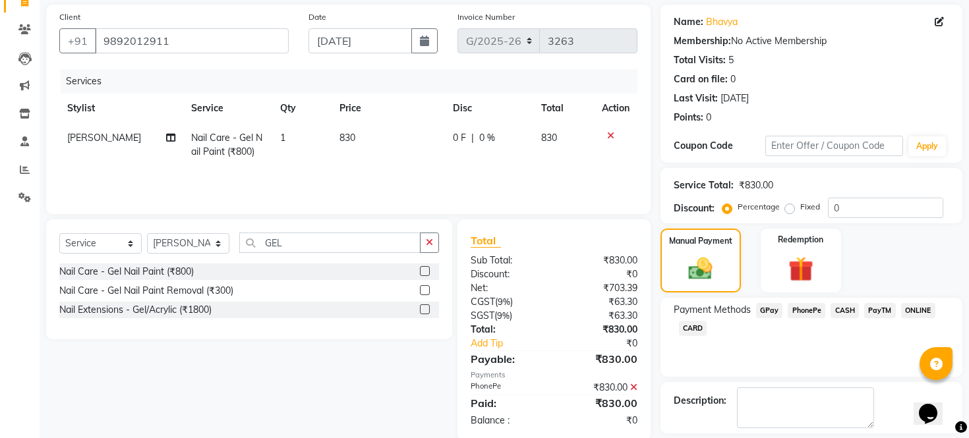
scroll to position [169, 0]
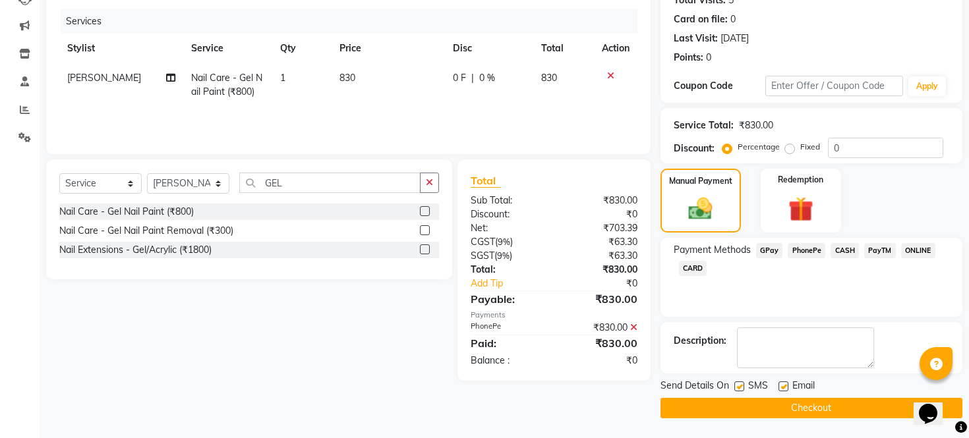
click at [742, 386] on label at bounding box center [739, 387] width 10 height 10
click at [742, 386] on input "checkbox" at bounding box center [738, 387] width 9 height 9
click at [782, 387] on label at bounding box center [783, 387] width 10 height 10
click at [782, 387] on input "checkbox" at bounding box center [782, 387] width 9 height 9
click at [782, 410] on button "Checkout" at bounding box center [811, 408] width 302 height 20
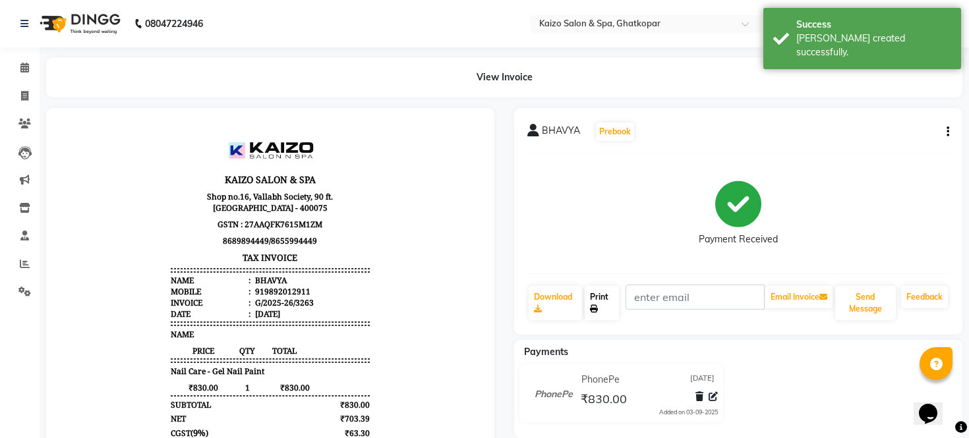
click at [602, 295] on link "Print" at bounding box center [602, 303] width 35 height 34
click at [14, 97] on span at bounding box center [24, 96] width 23 height 15
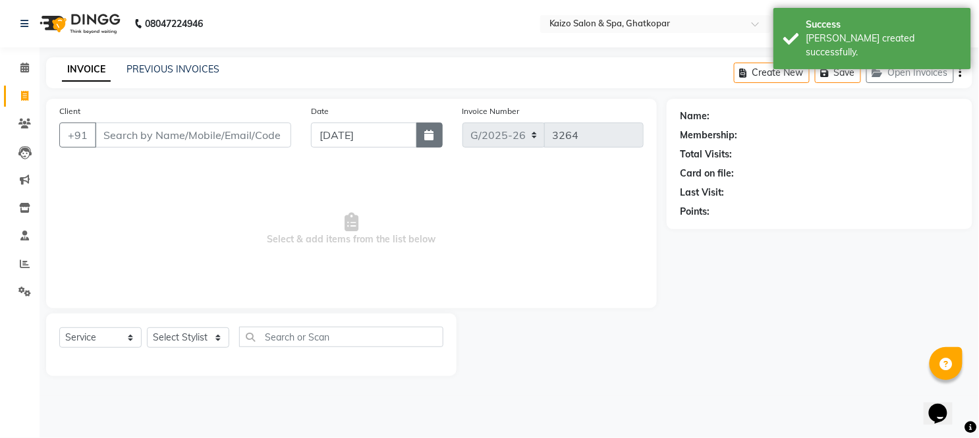
click at [427, 132] on icon "button" at bounding box center [429, 135] width 9 height 11
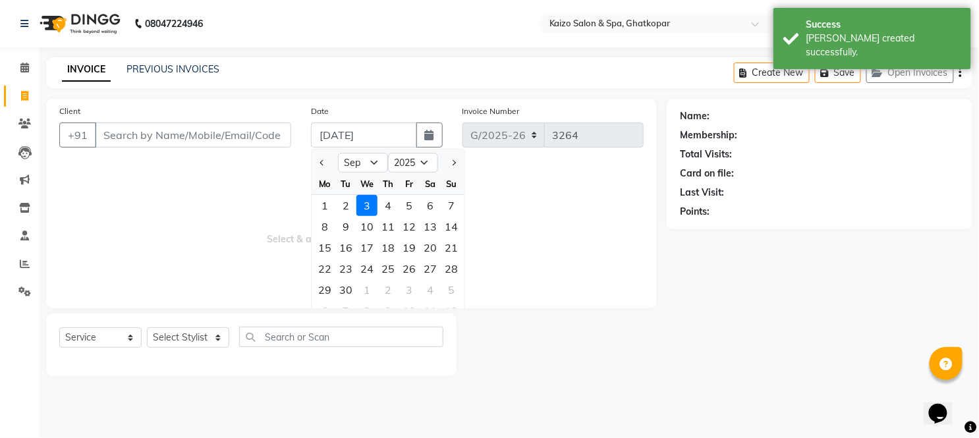
click at [314, 159] on div at bounding box center [325, 162] width 26 height 21
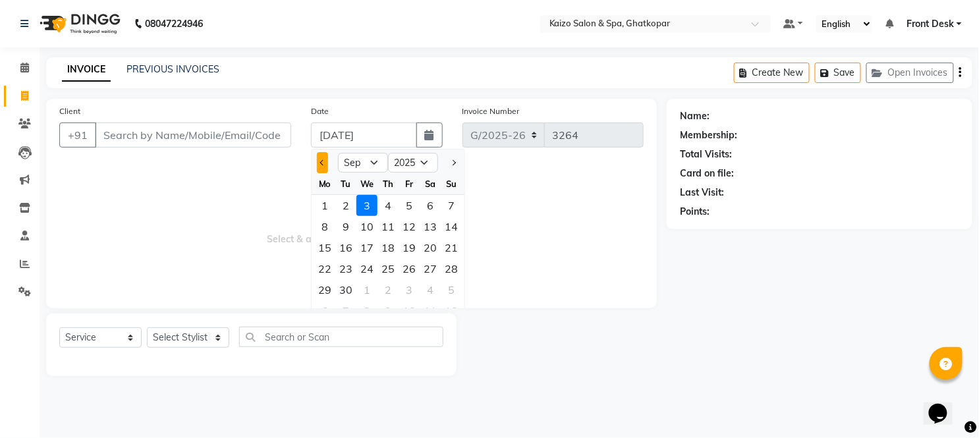
click at [321, 167] on button "Previous month" at bounding box center [322, 162] width 11 height 21
click at [368, 288] on div "27" at bounding box center [367, 289] width 21 height 21
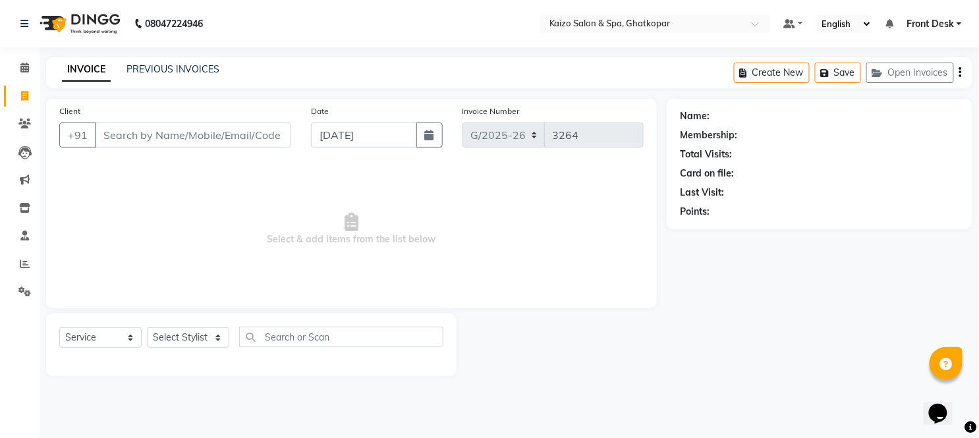
click at [134, 119] on div "Client +91" at bounding box center [175, 131] width 252 height 54
click at [136, 137] on input "Client" at bounding box center [193, 135] width 196 height 25
paste input "[PERSON_NAME] 9871750665"
click at [144, 129] on input "[PERSON_NAME] 9871750665" at bounding box center [159, 135] width 129 height 25
click at [258, 130] on span "Add Client" at bounding box center [257, 135] width 52 height 13
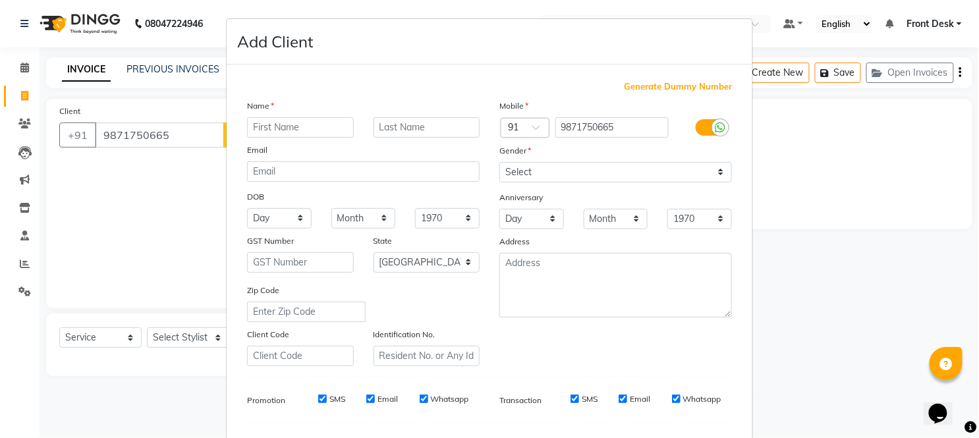
click at [295, 130] on input "text" at bounding box center [300, 127] width 107 height 20
click at [610, 163] on select "Select [DEMOGRAPHIC_DATA] [DEMOGRAPHIC_DATA] Other Prefer Not To Say" at bounding box center [616, 172] width 233 height 20
click at [500, 162] on select "Select [DEMOGRAPHIC_DATA] [DEMOGRAPHIC_DATA] Other Prefer Not To Say" at bounding box center [616, 172] width 233 height 20
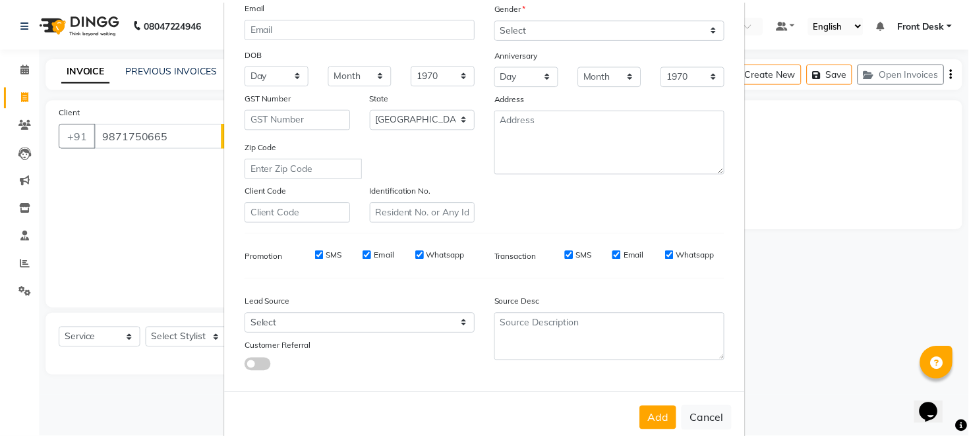
scroll to position [170, 0]
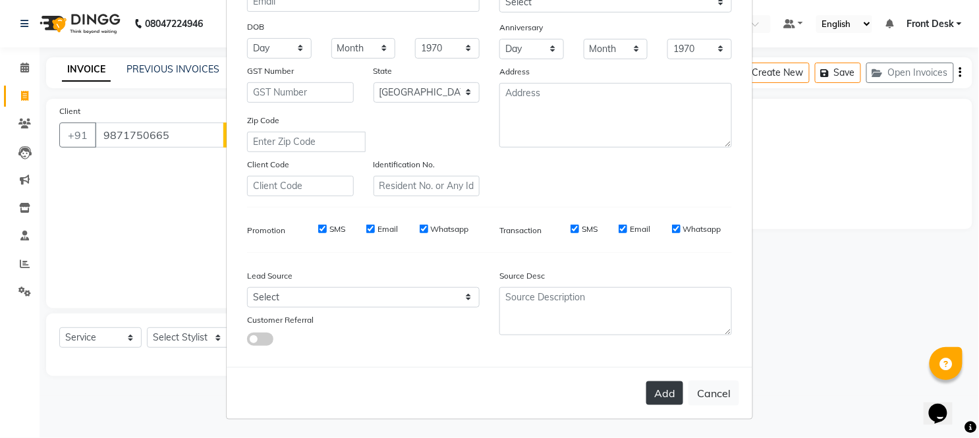
click at [654, 387] on button "Add" at bounding box center [665, 394] width 37 height 24
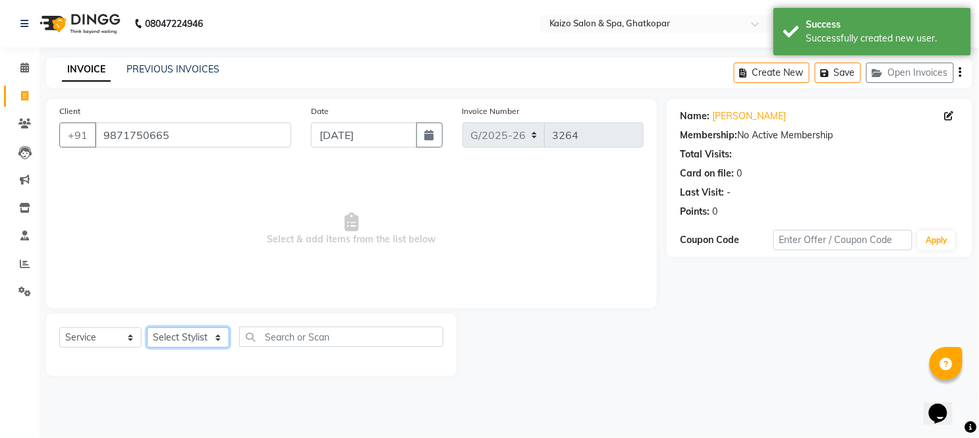
click at [186, 341] on select "Select Stylist [PERSON_NAME] ANJALI [PERSON_NAME] [PERSON_NAME] Front Desk [PER…" at bounding box center [188, 338] width 82 height 20
click at [147, 328] on select "Select Stylist [PERSON_NAME] ANJALI [PERSON_NAME] [PERSON_NAME] Front Desk [PER…" at bounding box center [188, 338] width 82 height 20
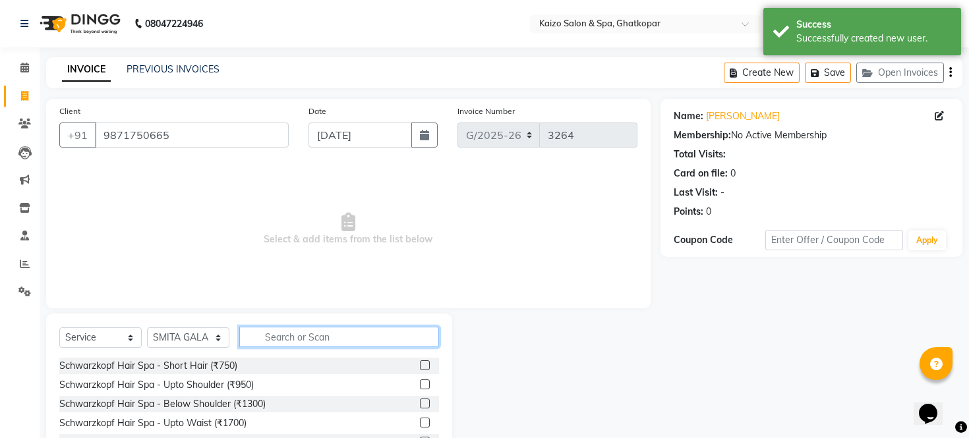
click at [353, 331] on input "text" at bounding box center [339, 337] width 200 height 20
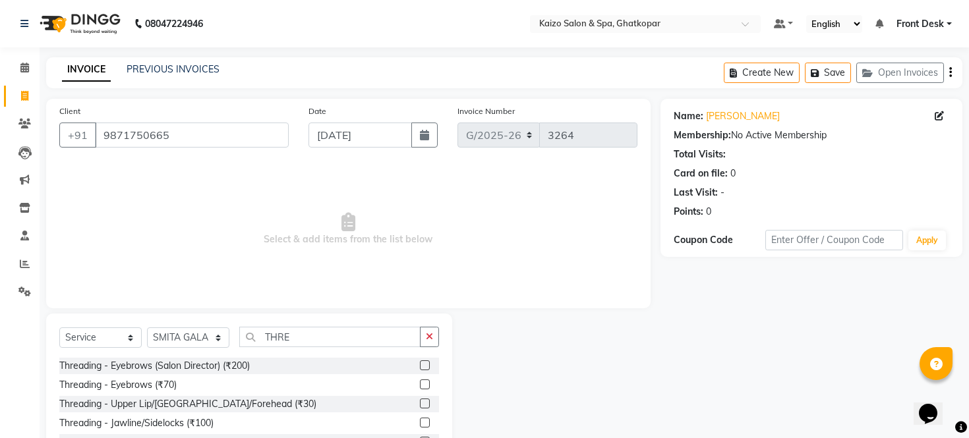
click at [423, 420] on label at bounding box center [425, 423] width 10 height 10
click at [423, 420] on input "checkbox" at bounding box center [424, 423] width 9 height 9
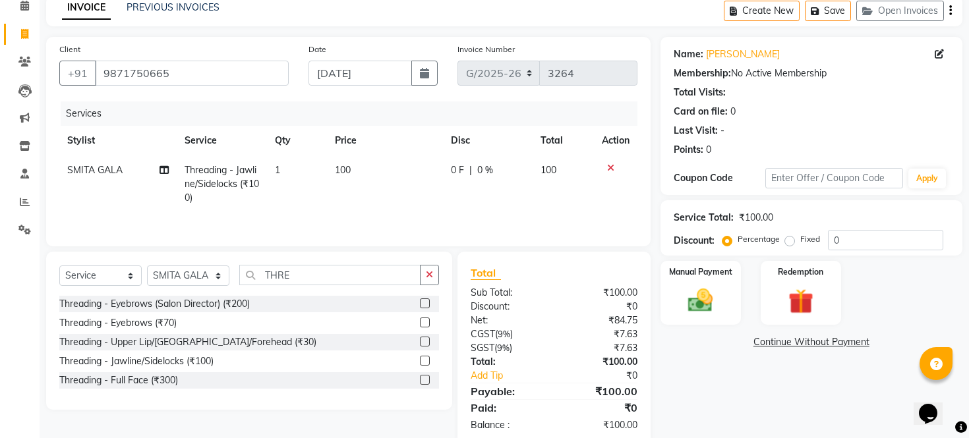
scroll to position [90, 0]
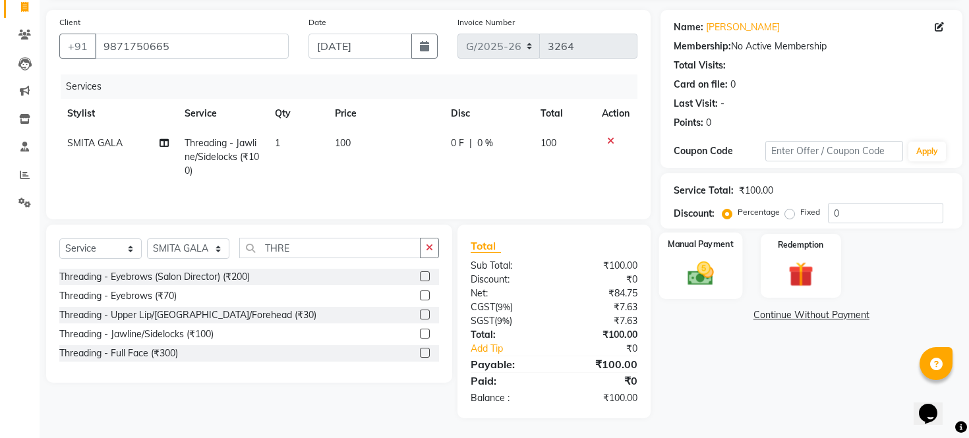
click at [706, 279] on img at bounding box center [700, 274] width 42 height 30
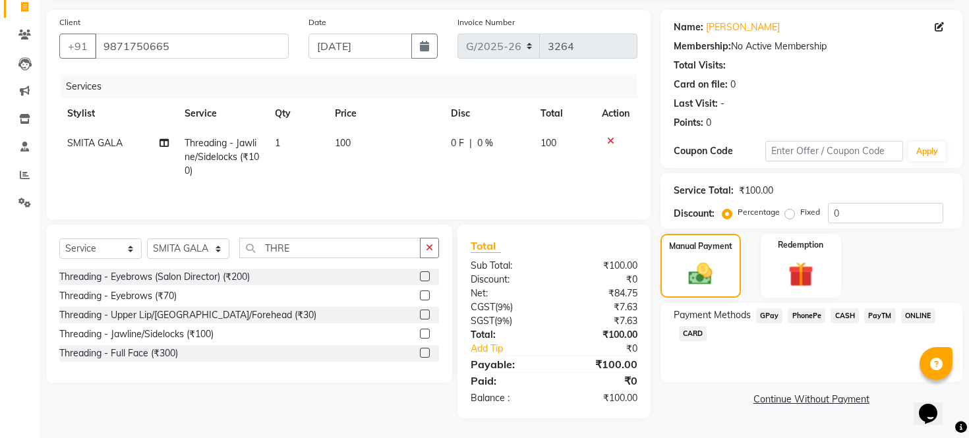
click at [799, 324] on span "PhonePe" at bounding box center [807, 315] width 38 height 15
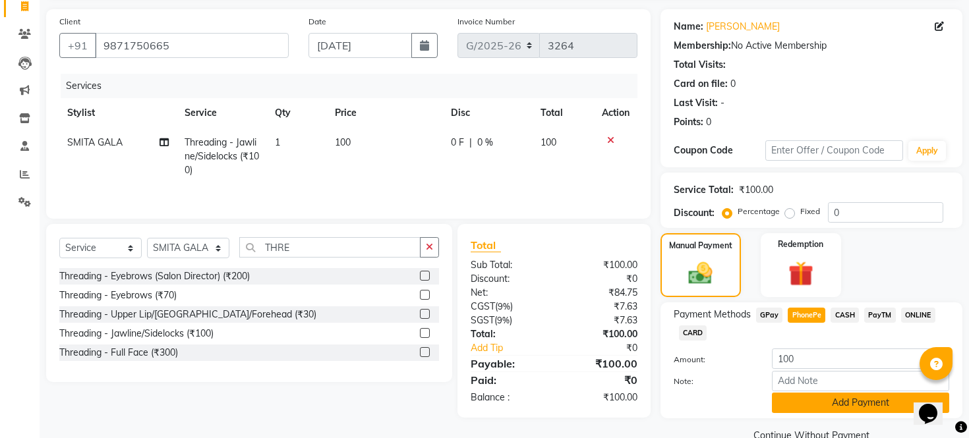
click at [807, 413] on button "Add Payment" at bounding box center [860, 403] width 177 height 20
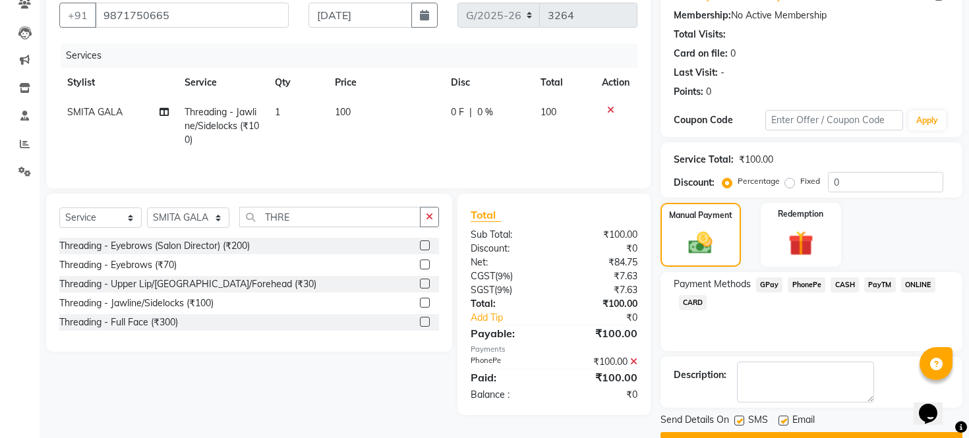
scroll to position [169, 0]
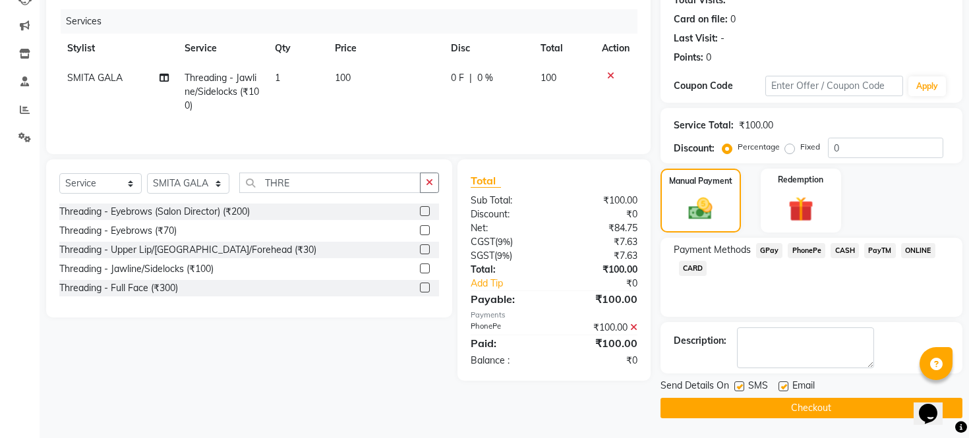
click at [734, 385] on label at bounding box center [739, 387] width 10 height 10
click at [734, 385] on input "checkbox" at bounding box center [738, 387] width 9 height 9
drag, startPoint x: 780, startPoint y: 383, endPoint x: 789, endPoint y: 395, distance: 15.6
click at [782, 384] on label at bounding box center [783, 387] width 10 height 10
click at [782, 384] on input "checkbox" at bounding box center [782, 387] width 9 height 9
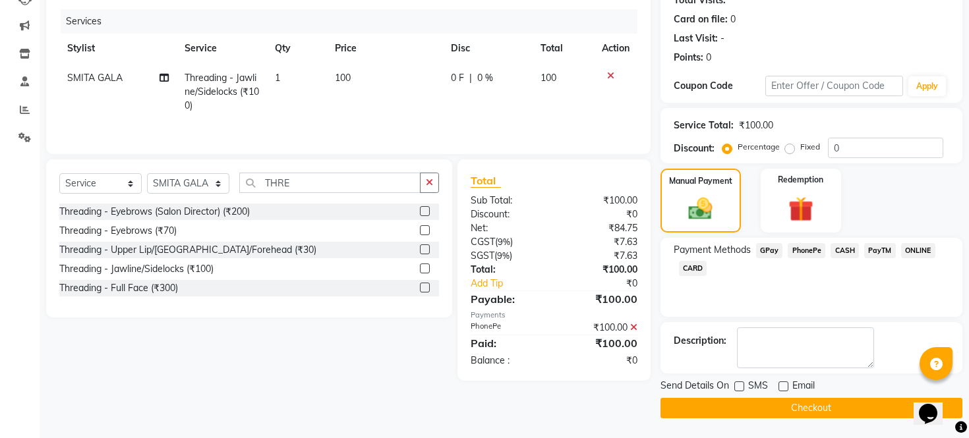
click at [795, 405] on button "Checkout" at bounding box center [811, 408] width 302 height 20
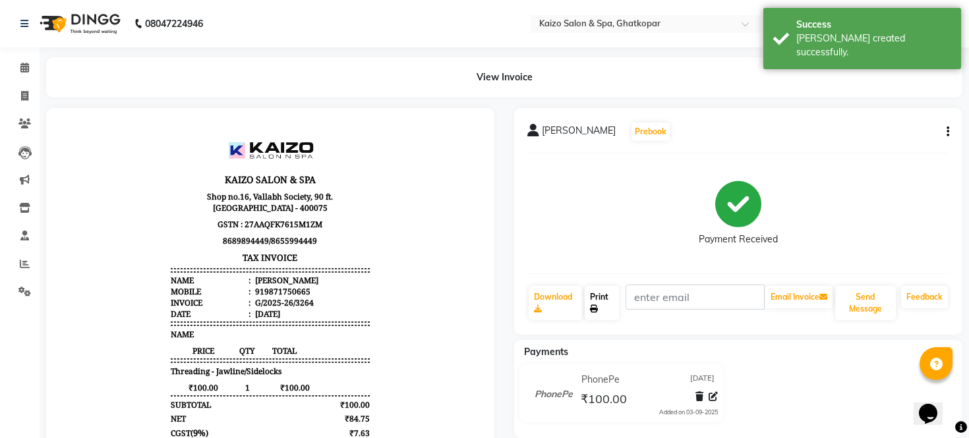
click at [598, 305] on icon at bounding box center [594, 309] width 8 height 8
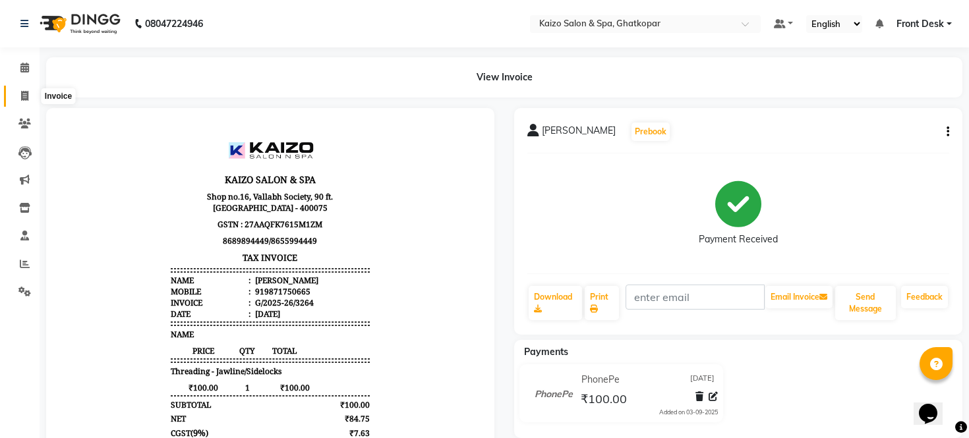
click at [21, 100] on icon at bounding box center [24, 96] width 7 height 10
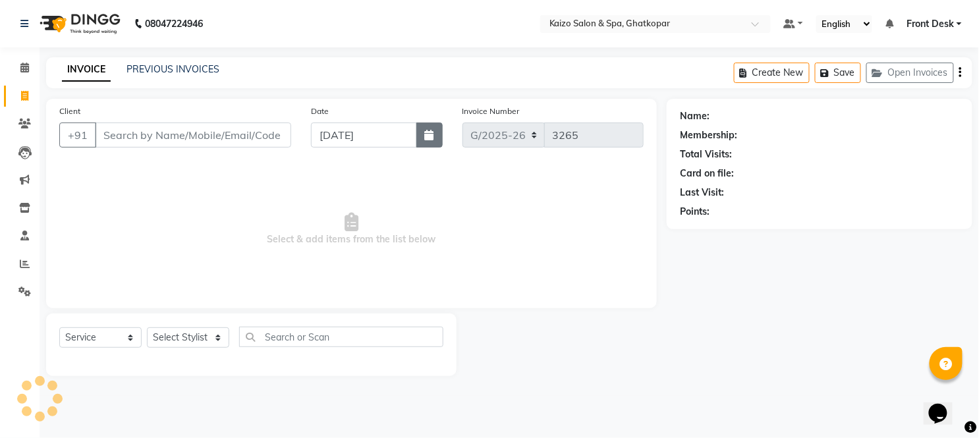
click at [420, 133] on button "button" at bounding box center [430, 135] width 26 height 25
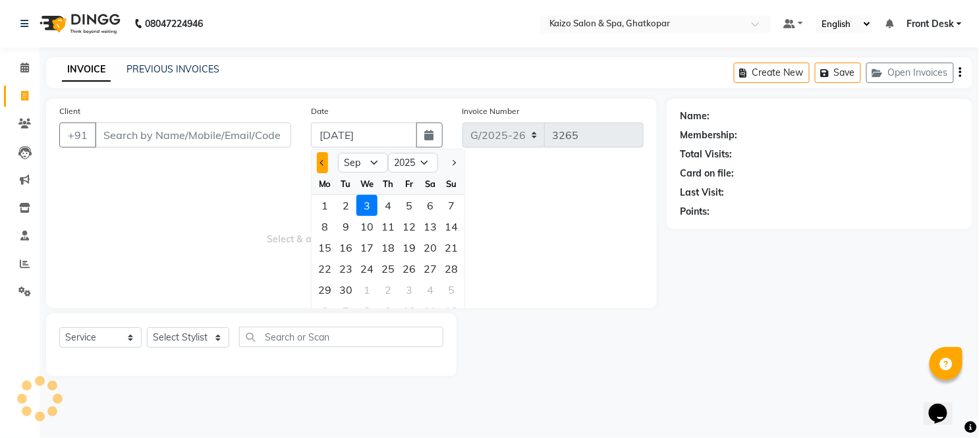
click at [319, 159] on button "Previous month" at bounding box center [322, 162] width 11 height 21
click at [393, 289] on div "28" at bounding box center [388, 289] width 21 height 21
